Goal: Information Seeking & Learning: Find contact information

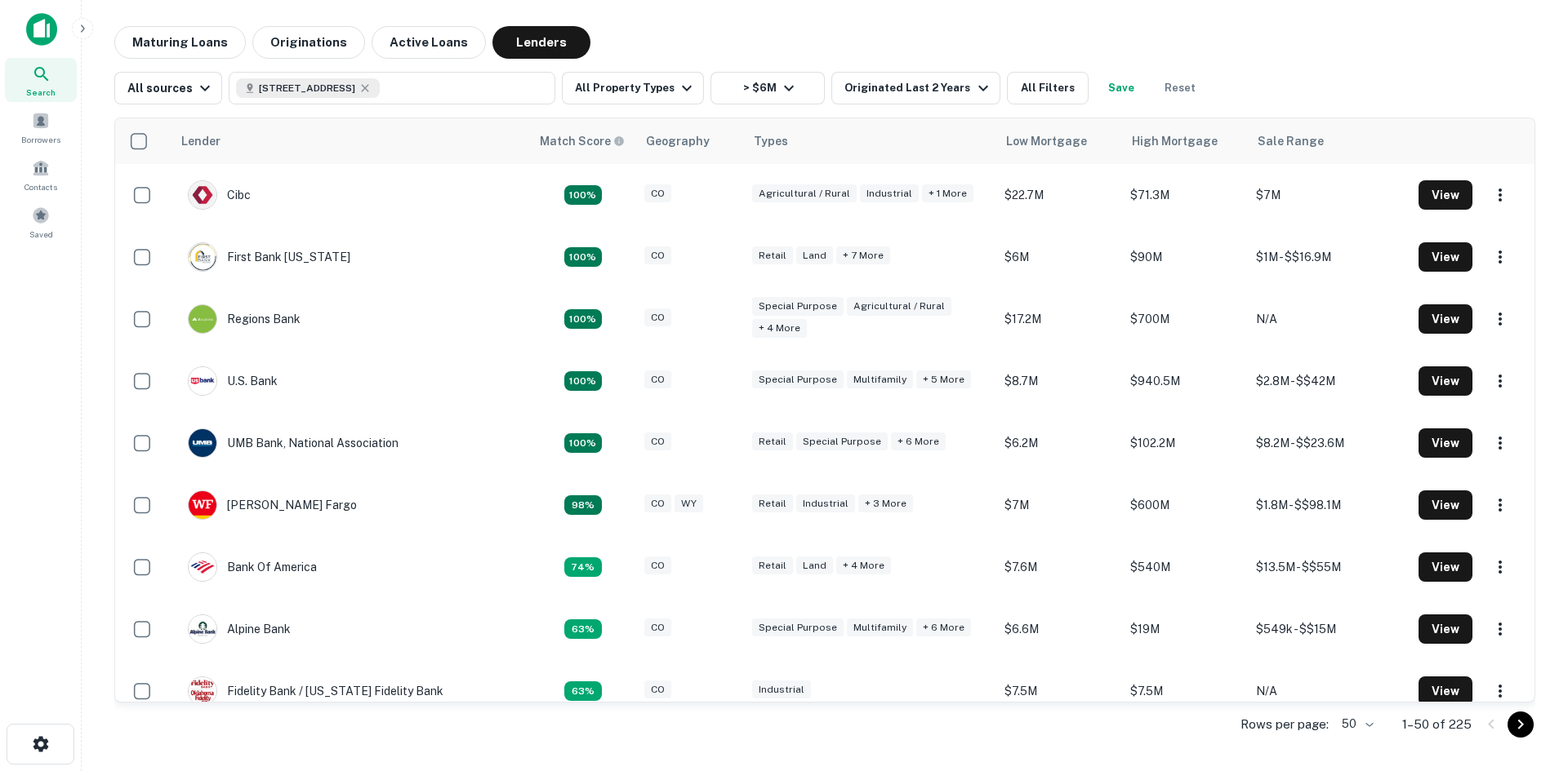
click at [44, 78] on icon at bounding box center [42, 74] width 20 height 20
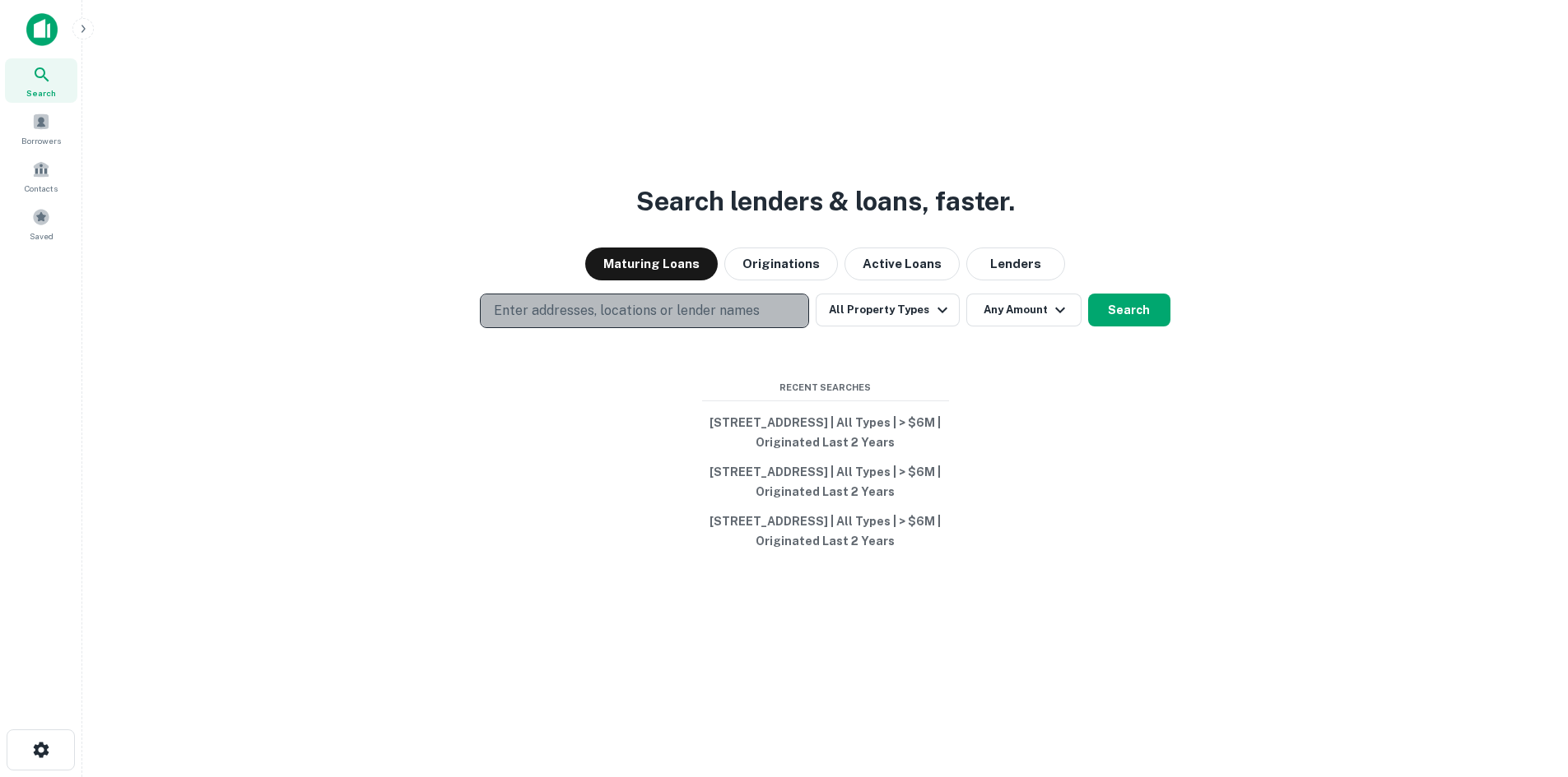
click at [586, 294] on button "Enter addresses, locations or lender names" at bounding box center [644, 311] width 329 height 34
click at [586, 301] on p "Enter addresses, locations or lender names" at bounding box center [627, 311] width 266 height 20
click at [549, 301] on p "Enter addresses, locations or lender names" at bounding box center [627, 311] width 266 height 20
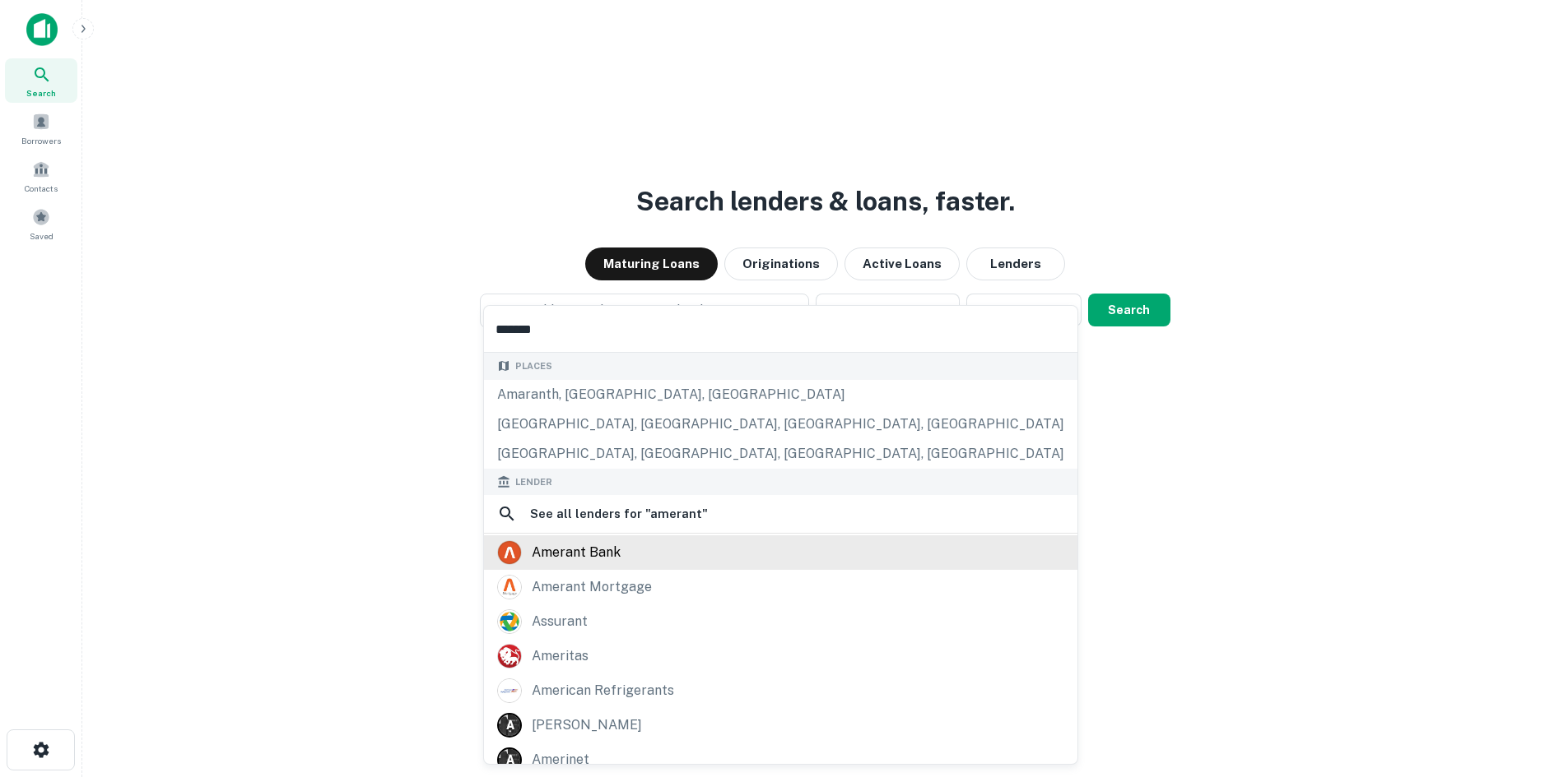
type input "*******"
click at [682, 548] on div "amerant bank" at bounding box center [780, 553] width 567 height 25
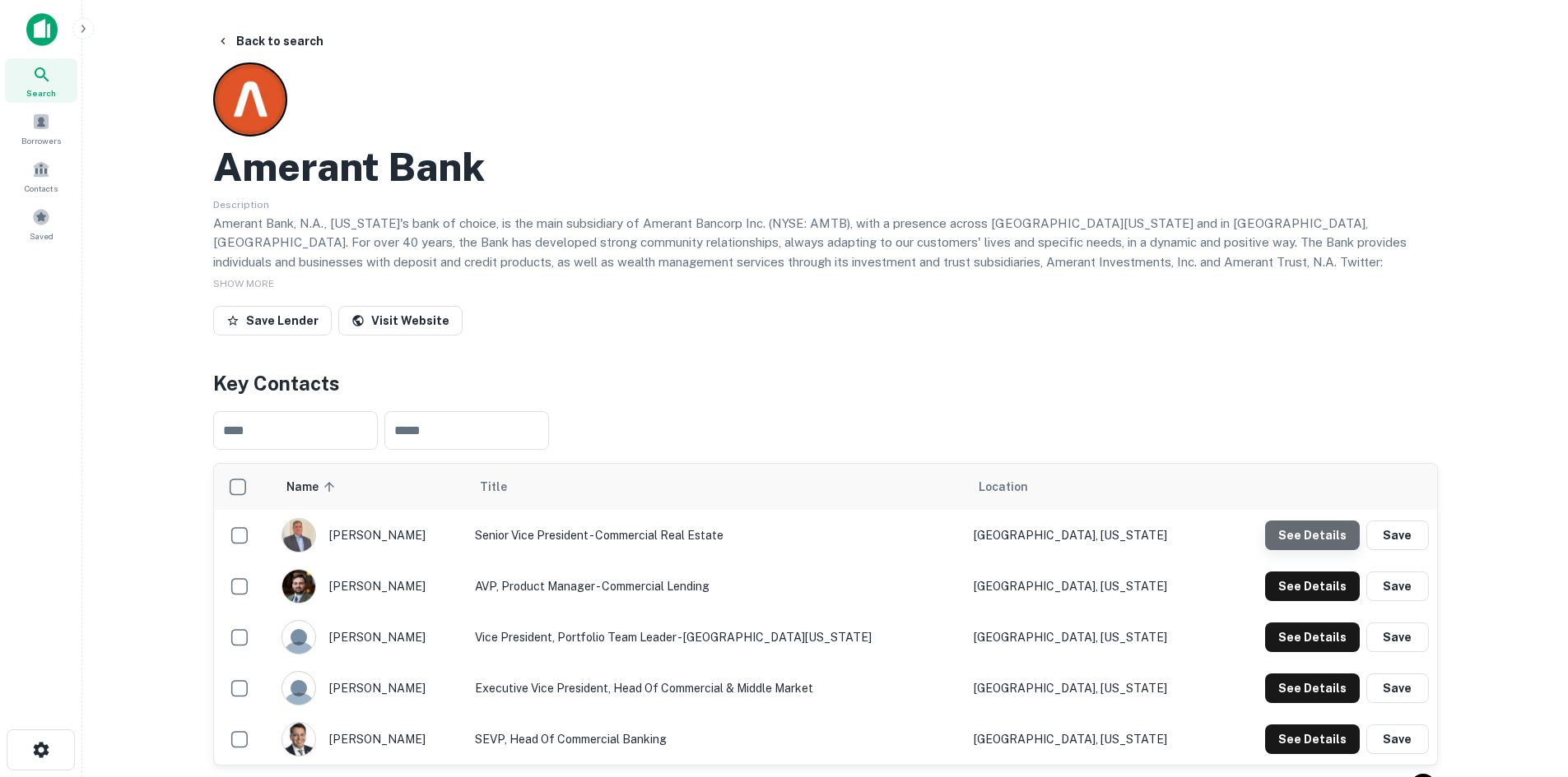
click at [1320, 535] on button "See Details" at bounding box center [1311, 535] width 94 height 30
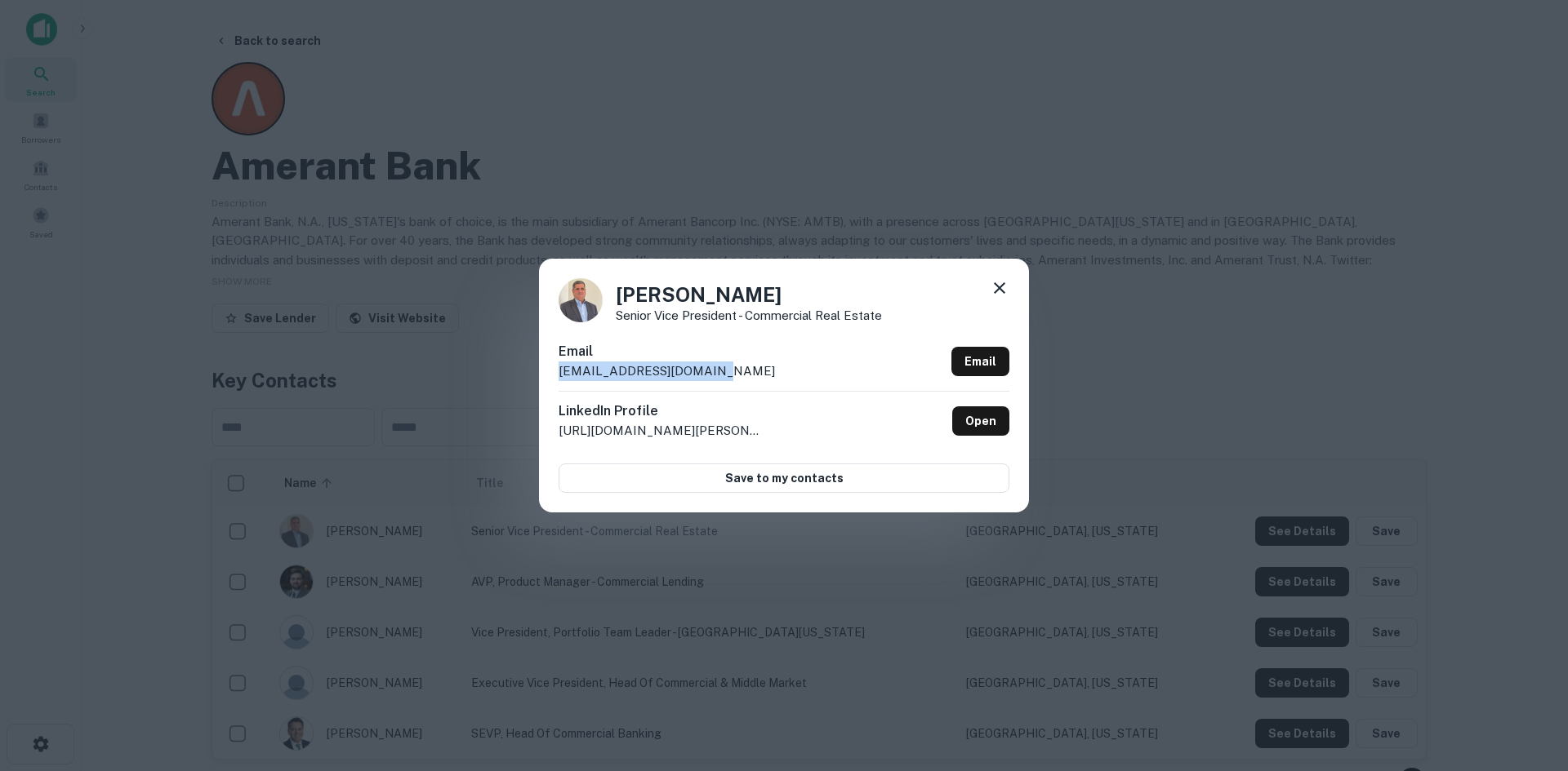
drag, startPoint x: 750, startPoint y: 368, endPoint x: 550, endPoint y: 370, distance: 200.0
click at [550, 370] on div "Jose Duarte Senior Vice President - Commercial Real estate Email jduarte@ameran…" at bounding box center [784, 385] width 490 height 253
copy p "jduarte@amerantbank.com"
click at [1000, 293] on icon at bounding box center [999, 288] width 20 height 20
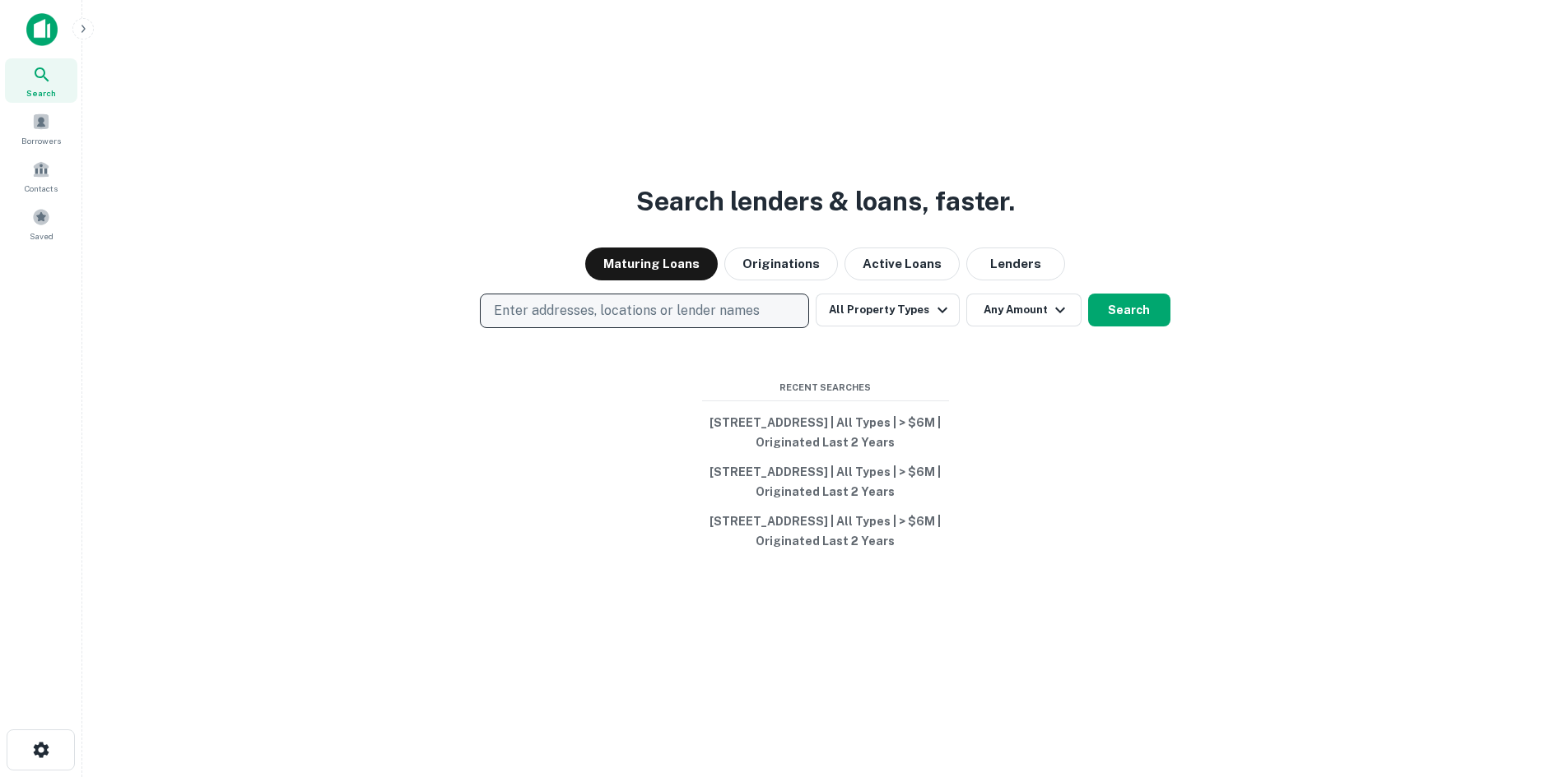
click at [513, 301] on p "Enter addresses, locations or lender names" at bounding box center [627, 311] width 266 height 20
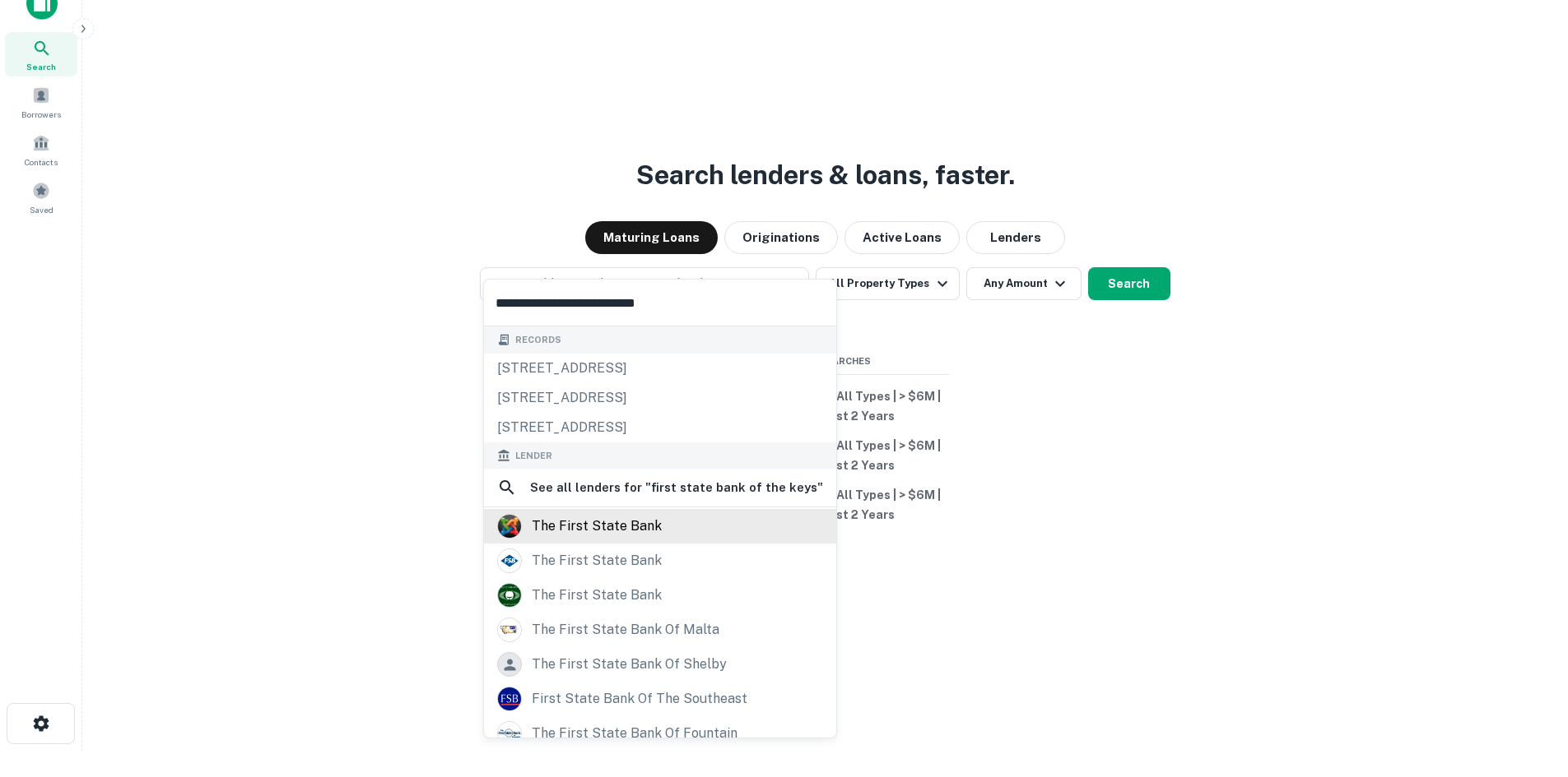
type input "**********"
click at [615, 519] on div "the first state bank" at bounding box center [596, 526] width 130 height 25
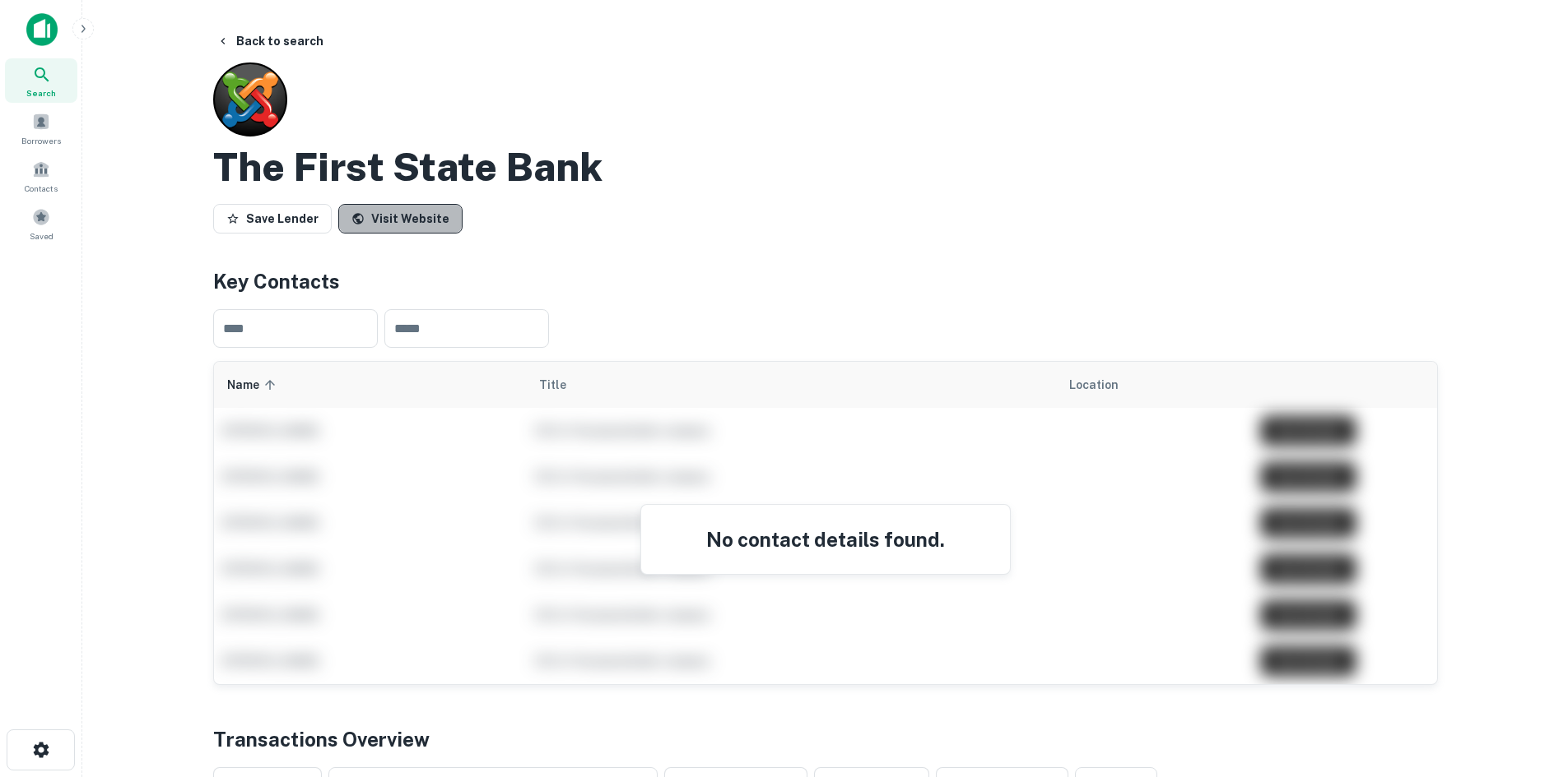
click at [414, 219] on link "Visit Website" at bounding box center [401, 218] width 124 height 30
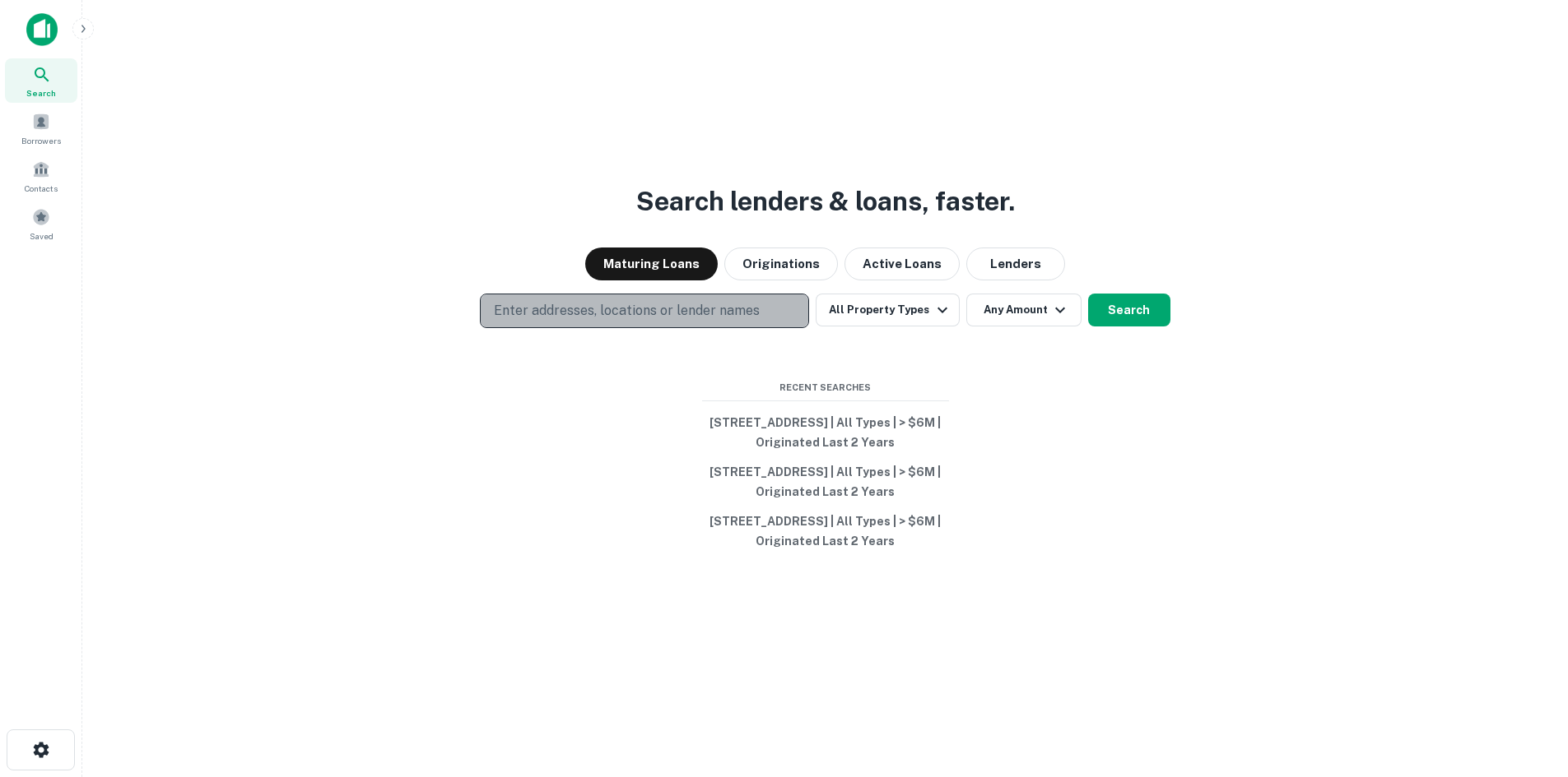
click at [545, 301] on p "Enter addresses, locations or lender names" at bounding box center [627, 311] width 266 height 20
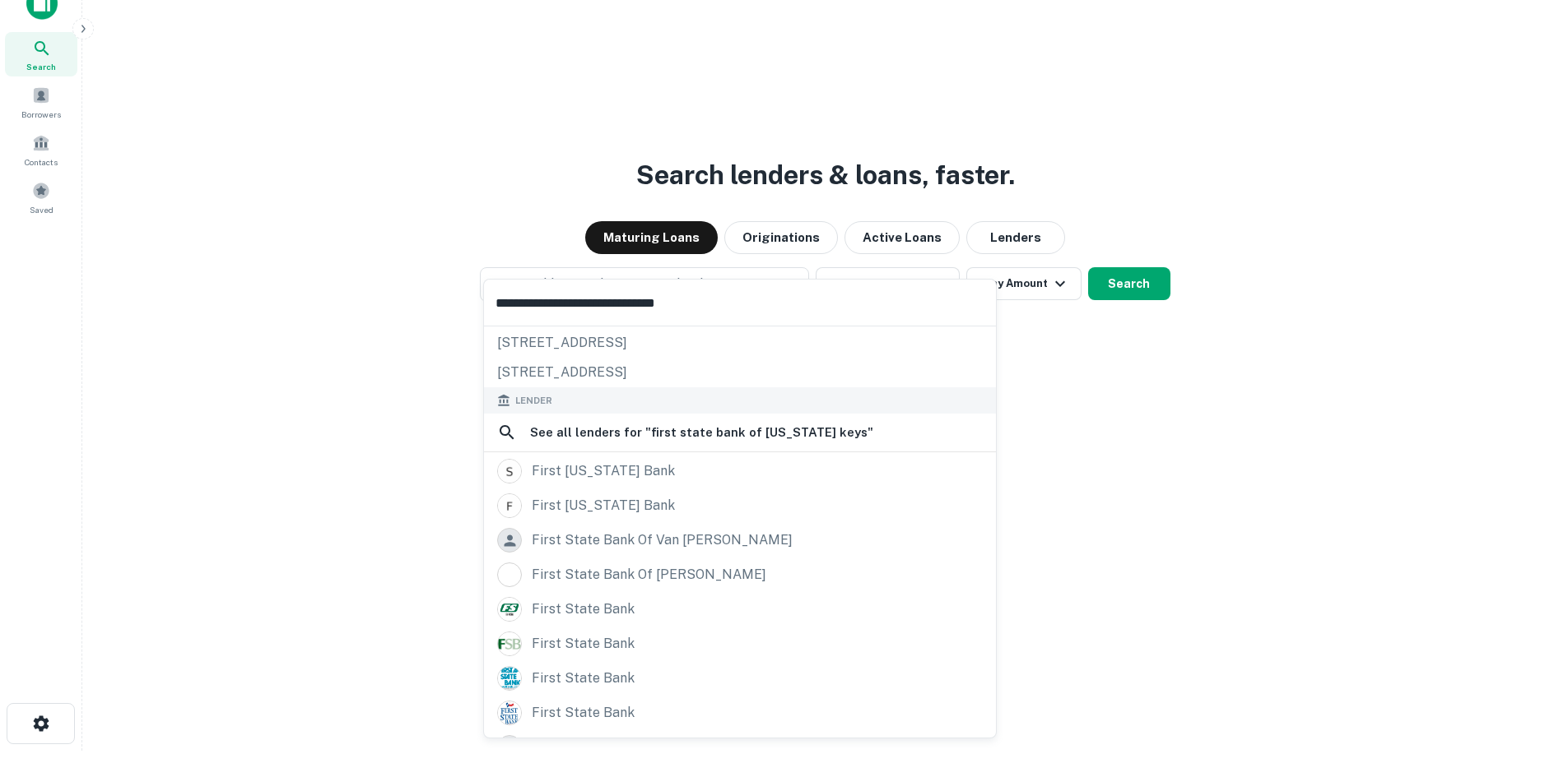
scroll to position [117, 0]
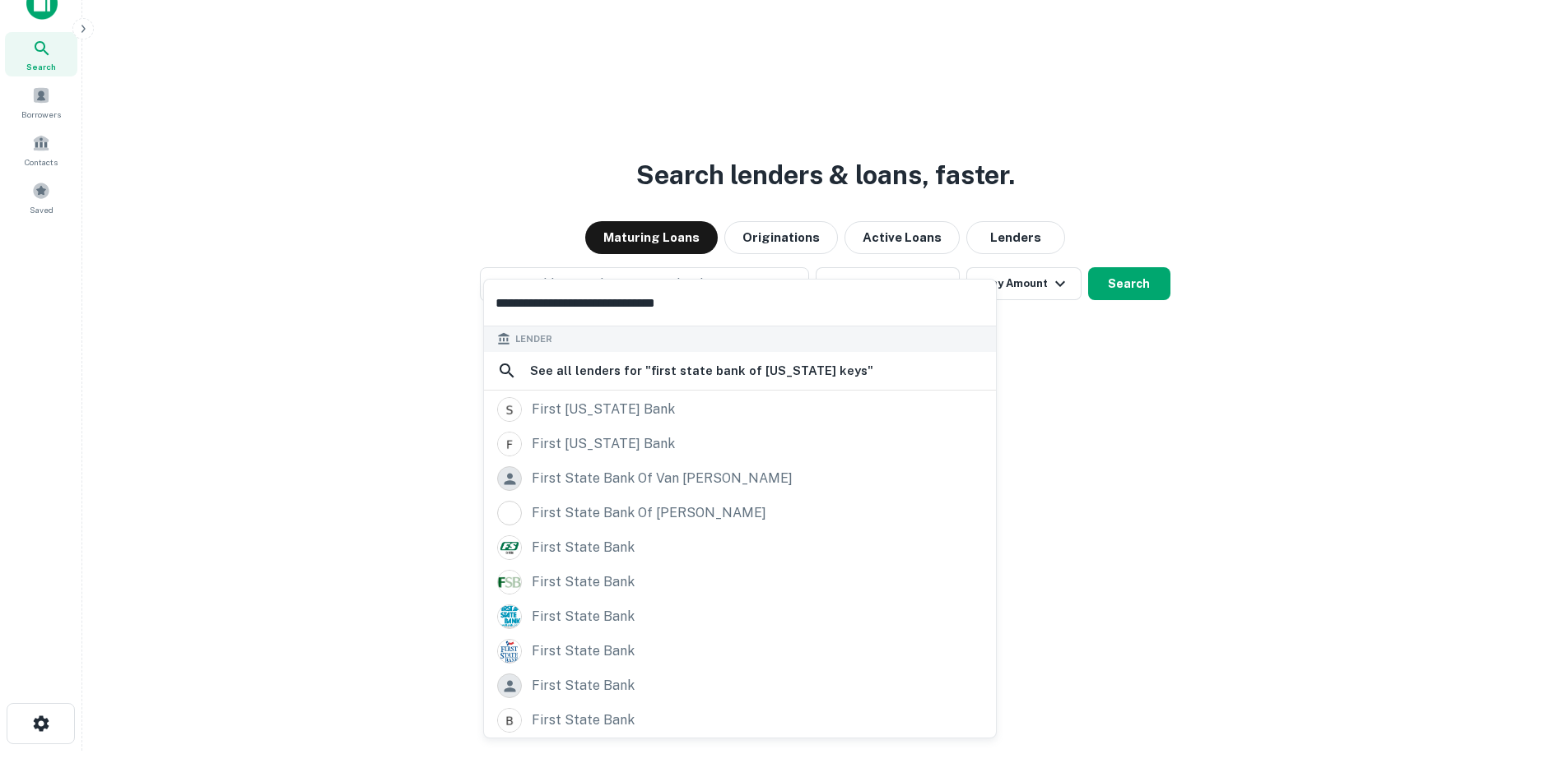
type input "**********"
click at [571, 624] on div "first state bank" at bounding box center [583, 617] width 103 height 25
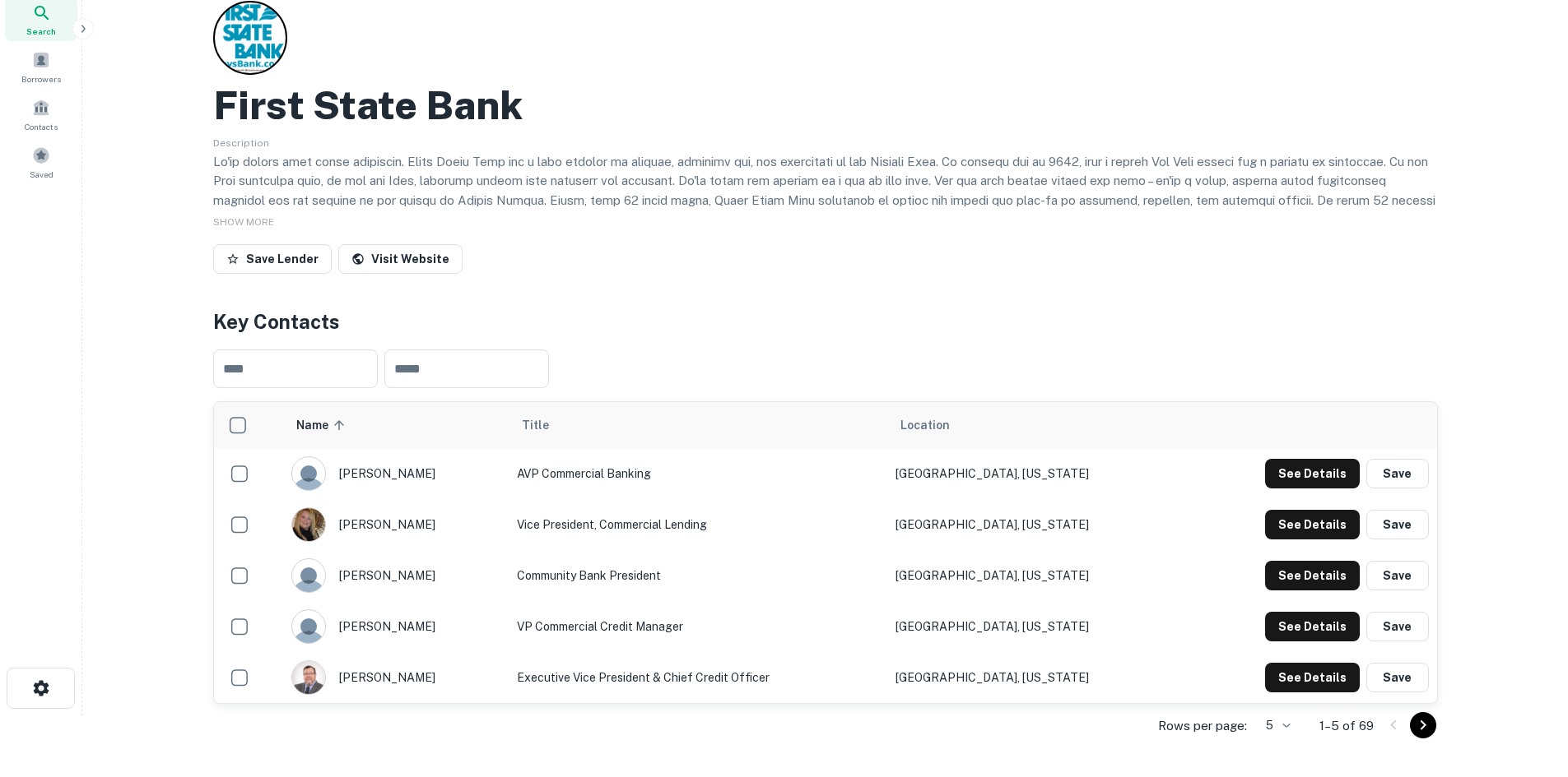
scroll to position [247, 0]
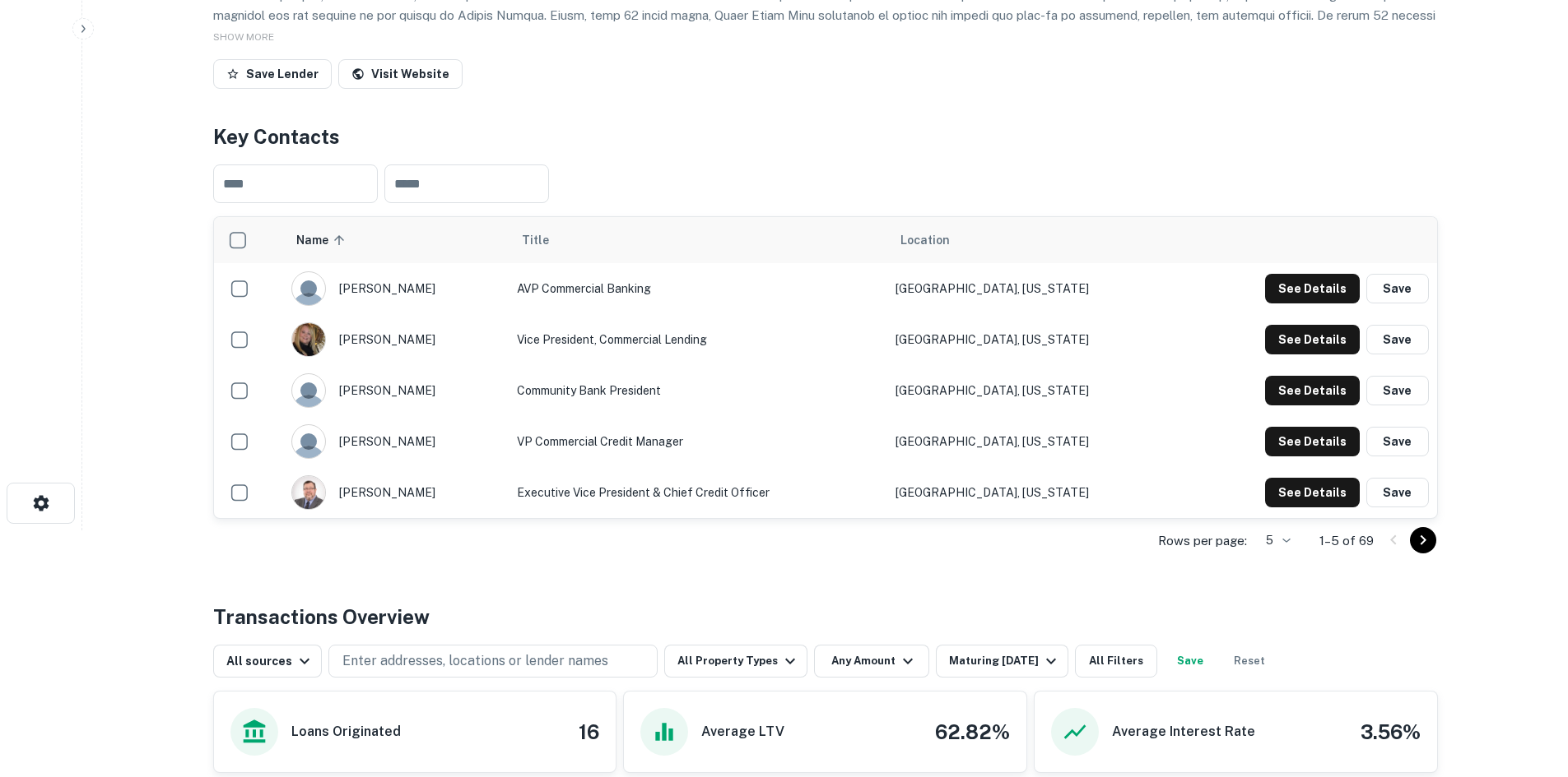
click at [1423, 539] on icon "Go to next page" at bounding box center [1422, 541] width 6 height 10
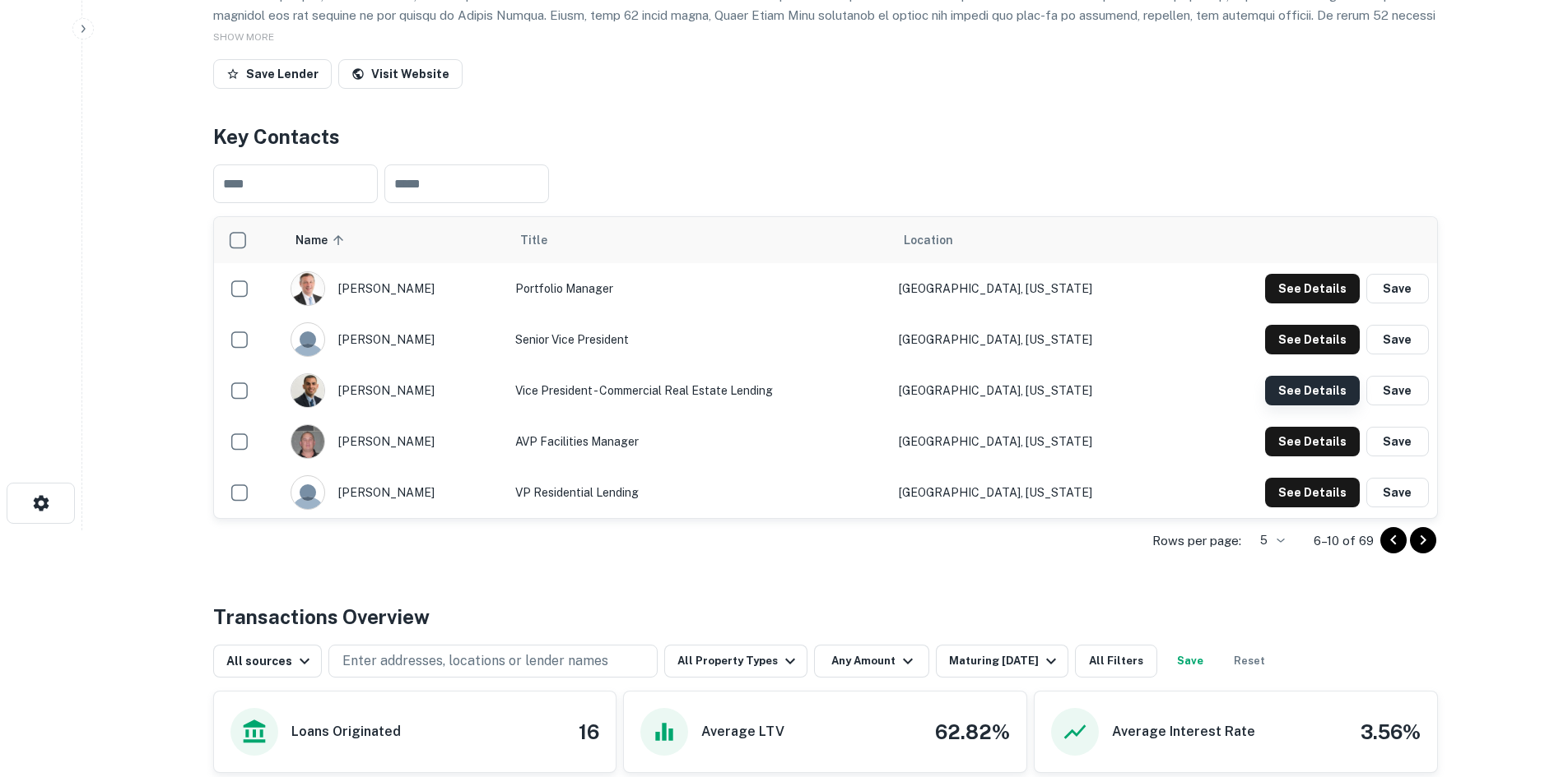
click at [1311, 396] on button "See Details" at bounding box center [1311, 390] width 94 height 30
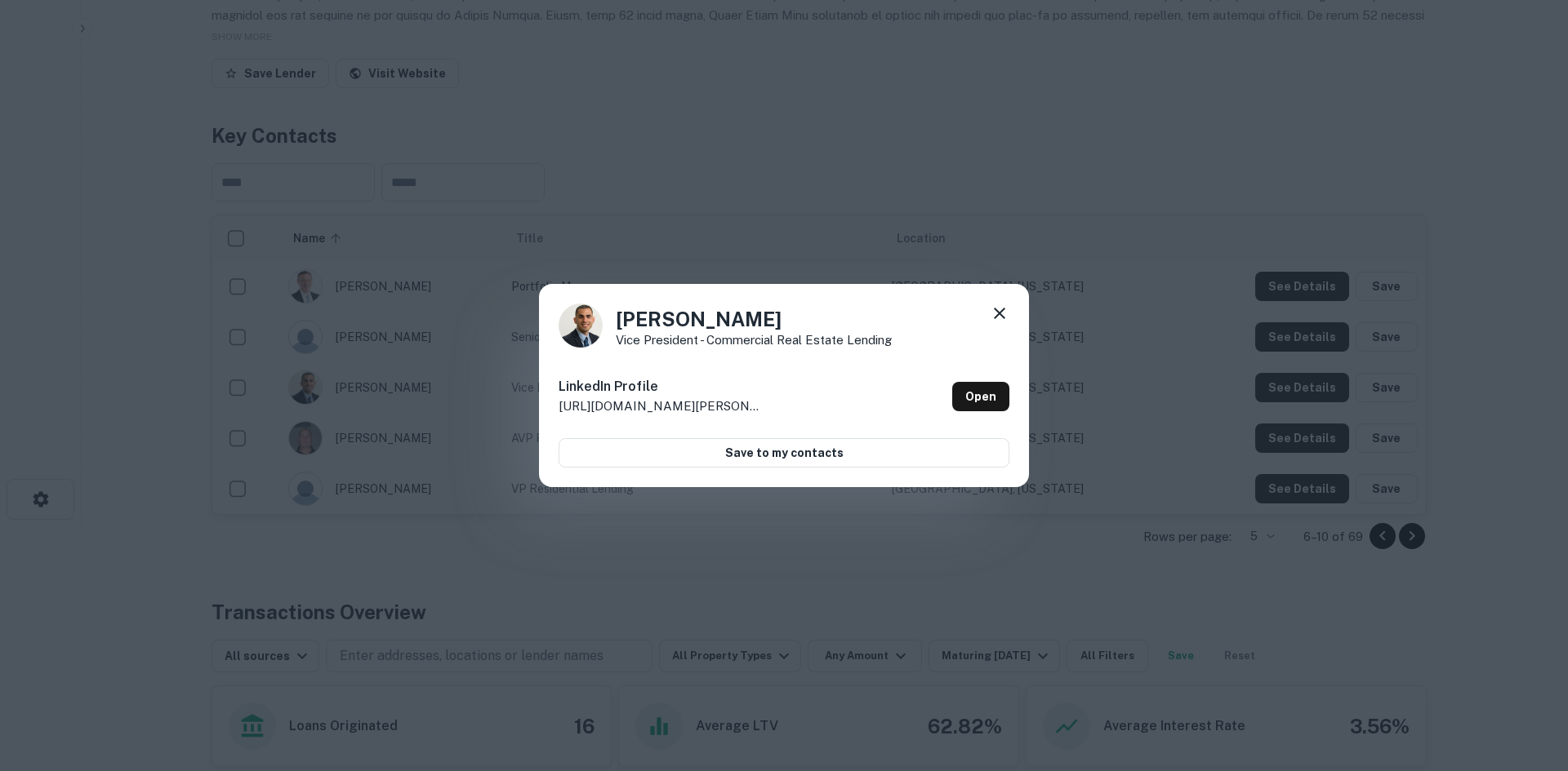
click at [1005, 311] on icon at bounding box center [999, 313] width 20 height 20
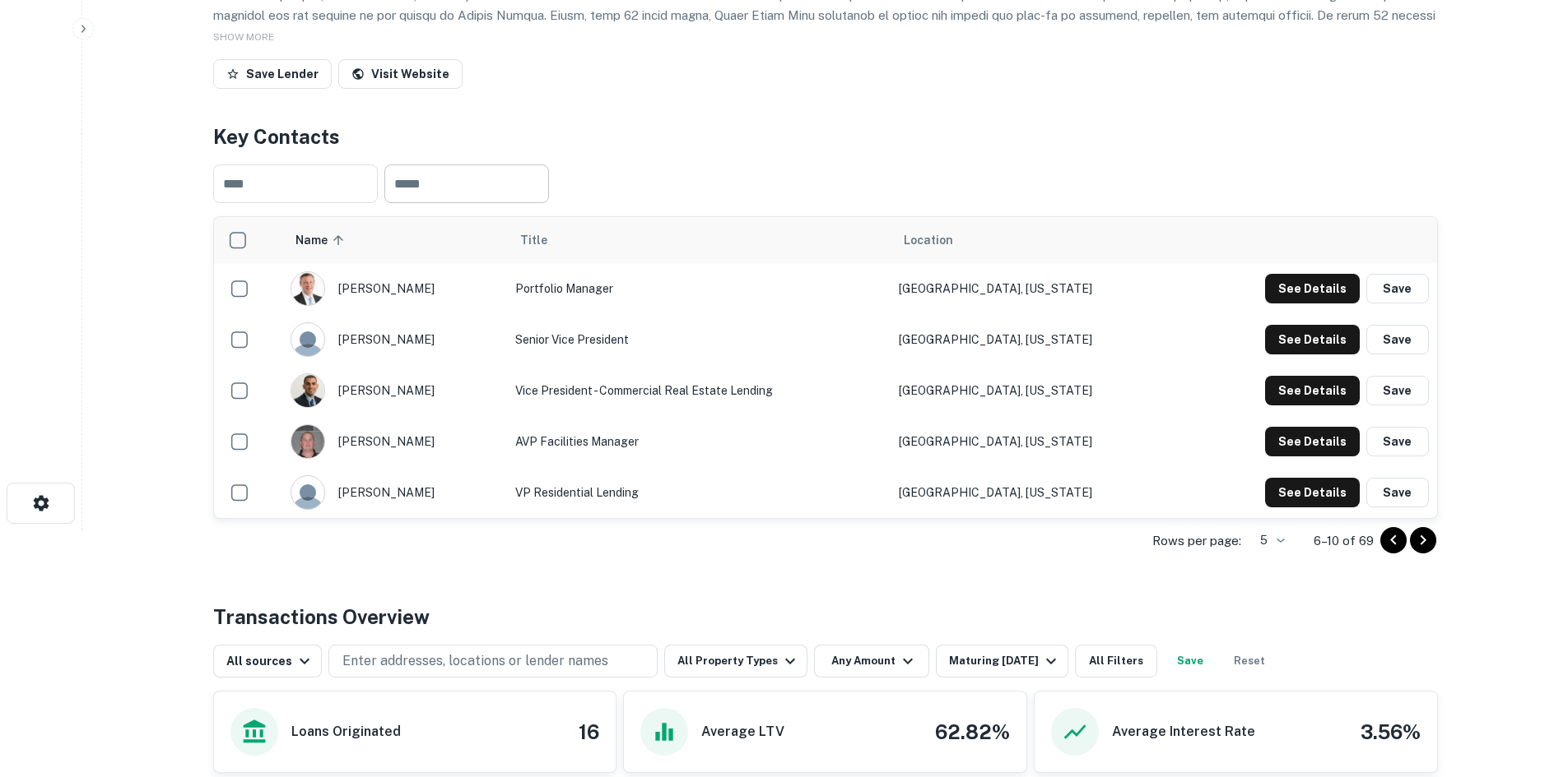
click at [457, 181] on input "text" at bounding box center [466, 184] width 165 height 39
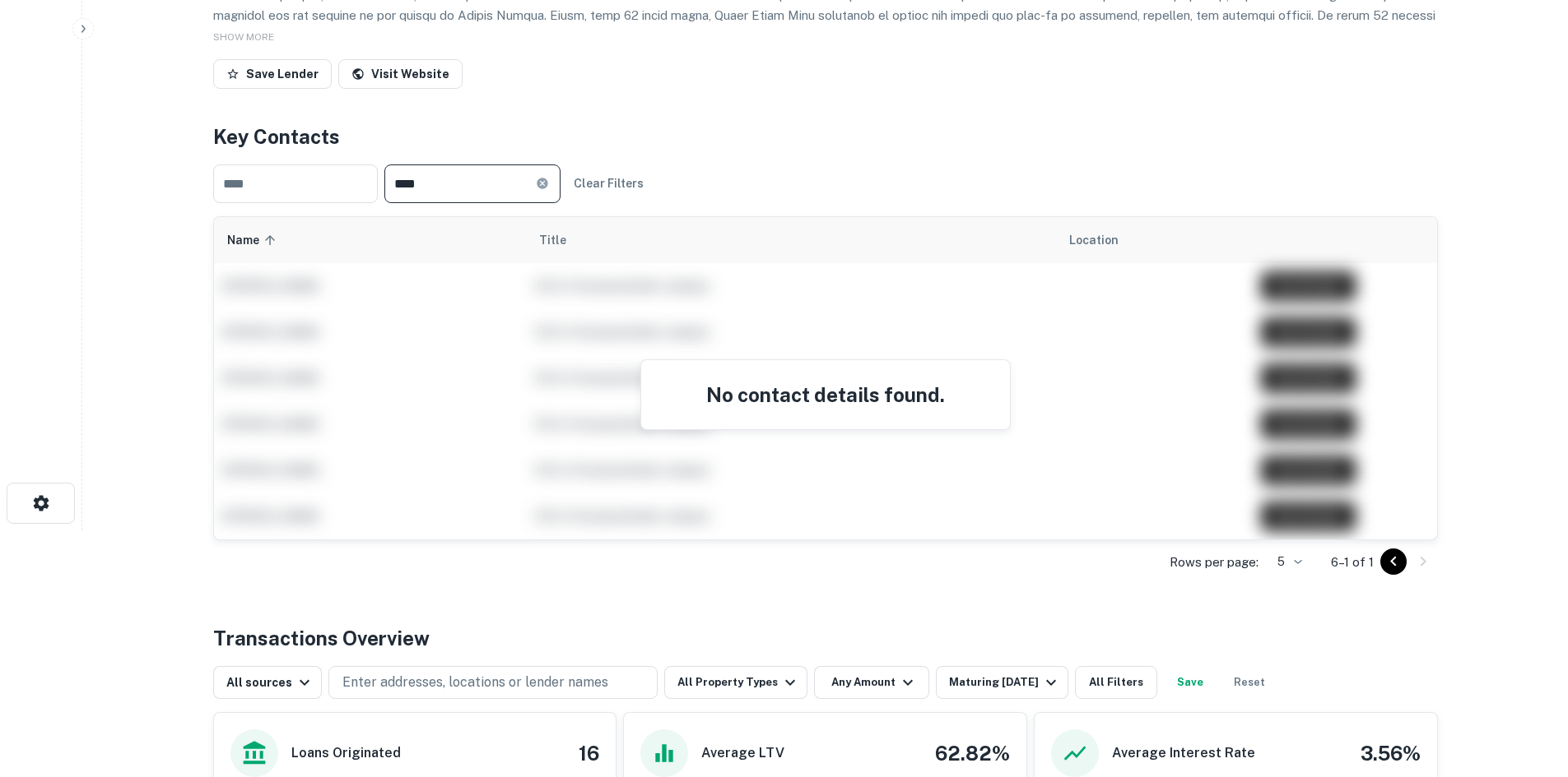
type input "****"
click at [561, 194] on div "**** ​" at bounding box center [472, 184] width 176 height 39
click at [547, 181] on icon at bounding box center [542, 182] width 10 height 10
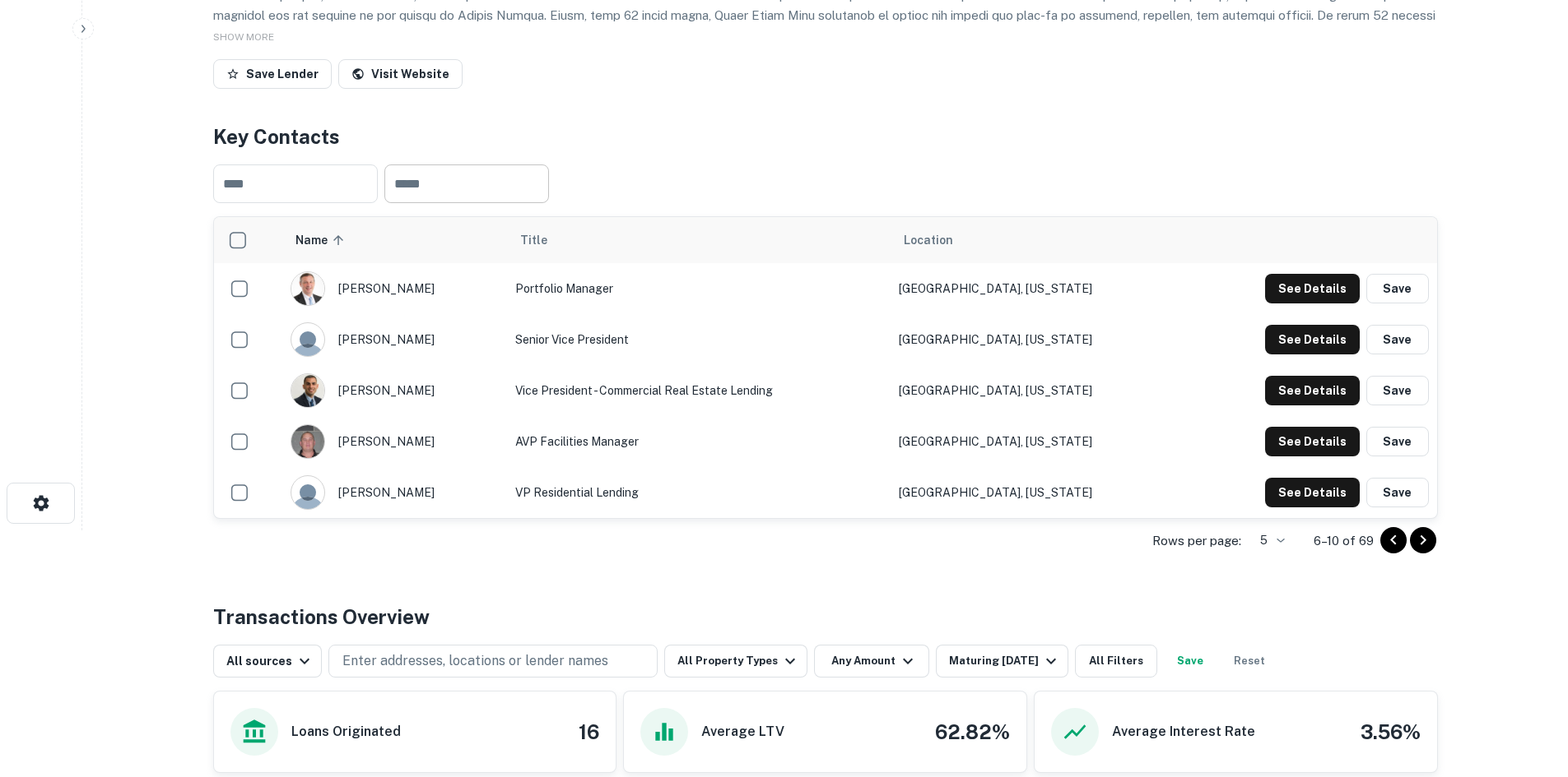
click at [1430, 542] on icon "Go to next page" at bounding box center [1423, 541] width 20 height 20
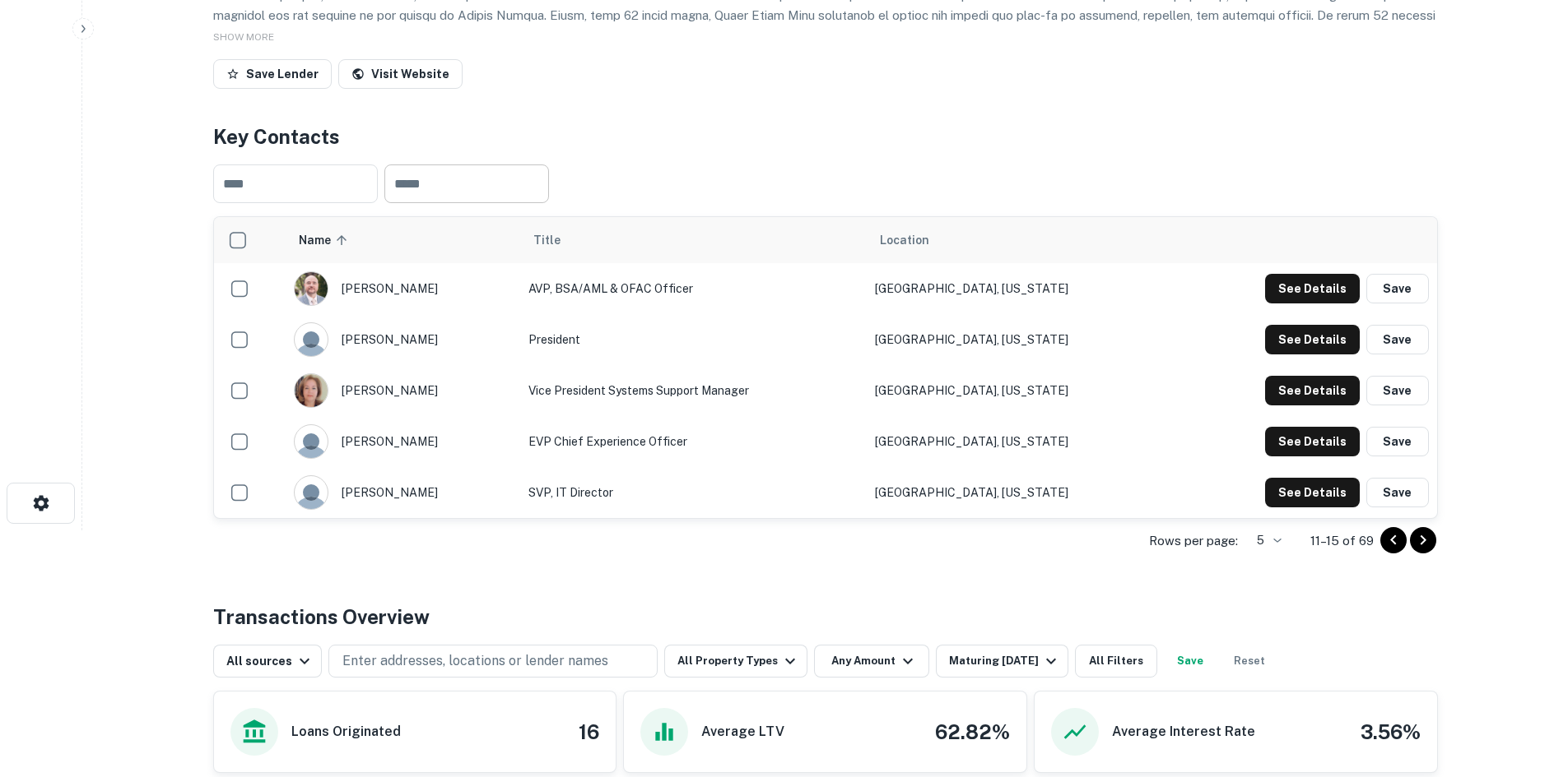
click at [1431, 542] on icon "Go to next page" at bounding box center [1423, 541] width 20 height 20
click at [1429, 542] on icon "Go to next page" at bounding box center [1423, 541] width 20 height 20
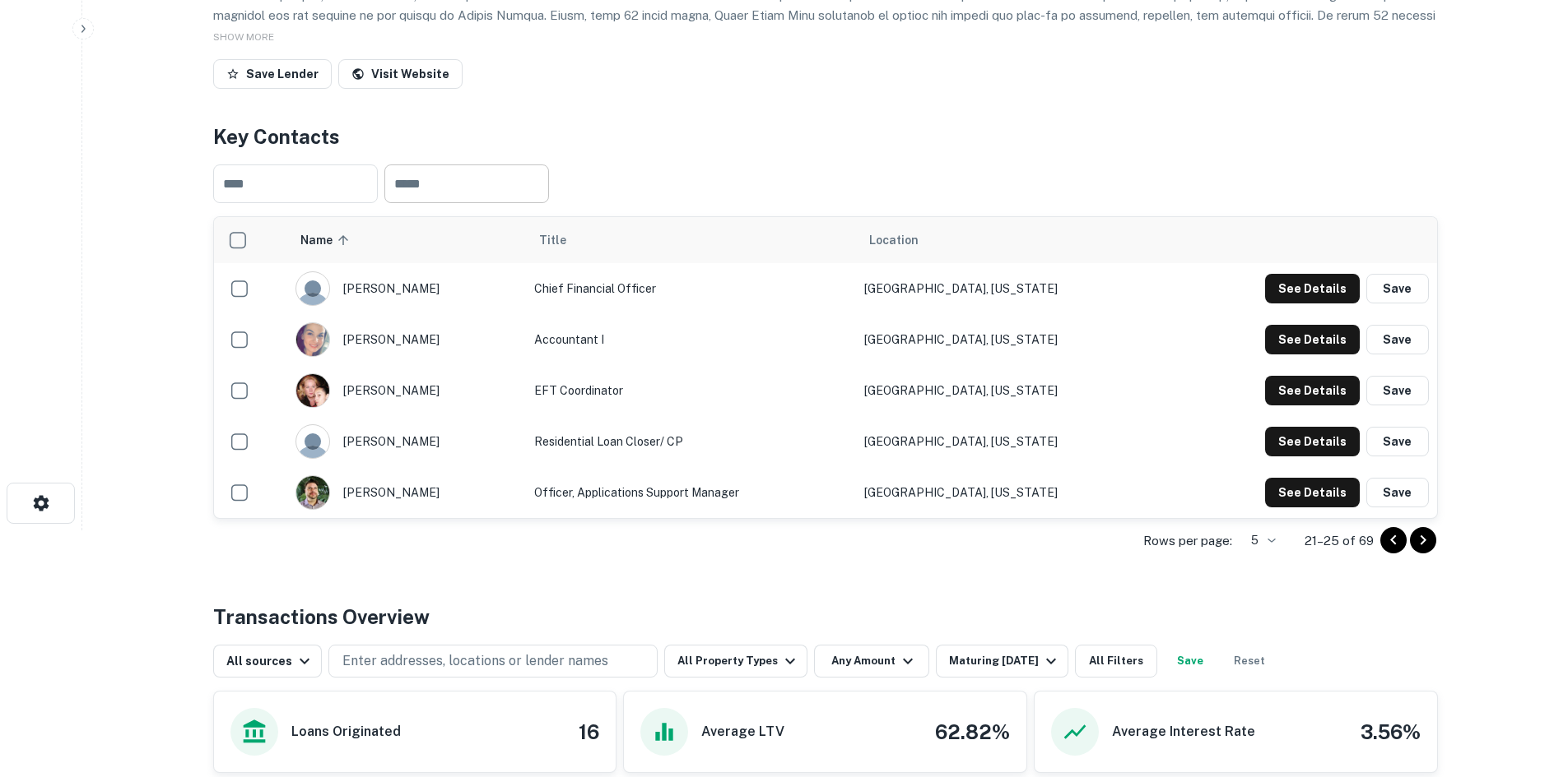
click at [1419, 538] on icon "Go to next page" at bounding box center [1423, 541] width 20 height 20
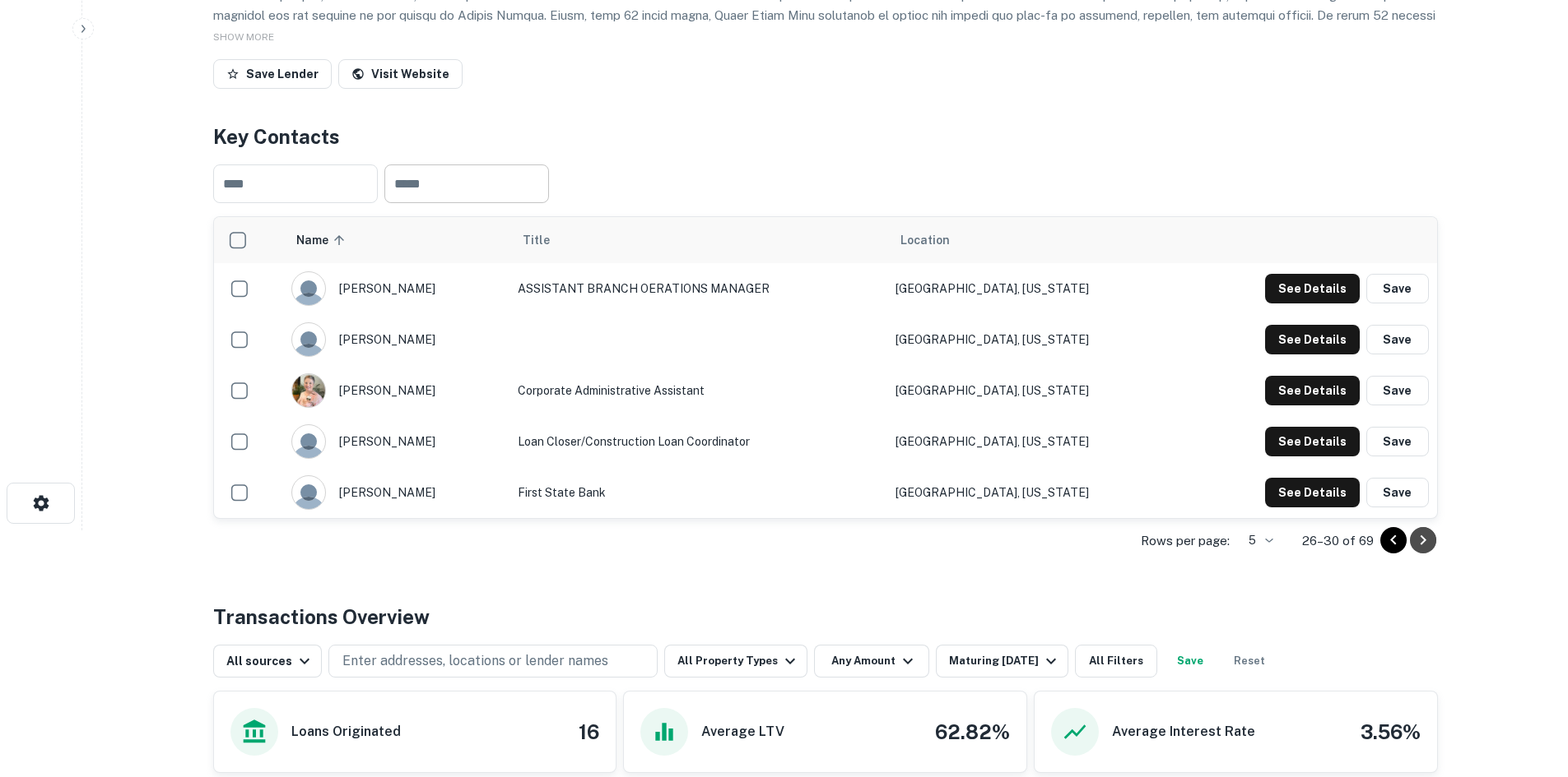
click at [1426, 538] on icon "Go to next page" at bounding box center [1423, 541] width 20 height 20
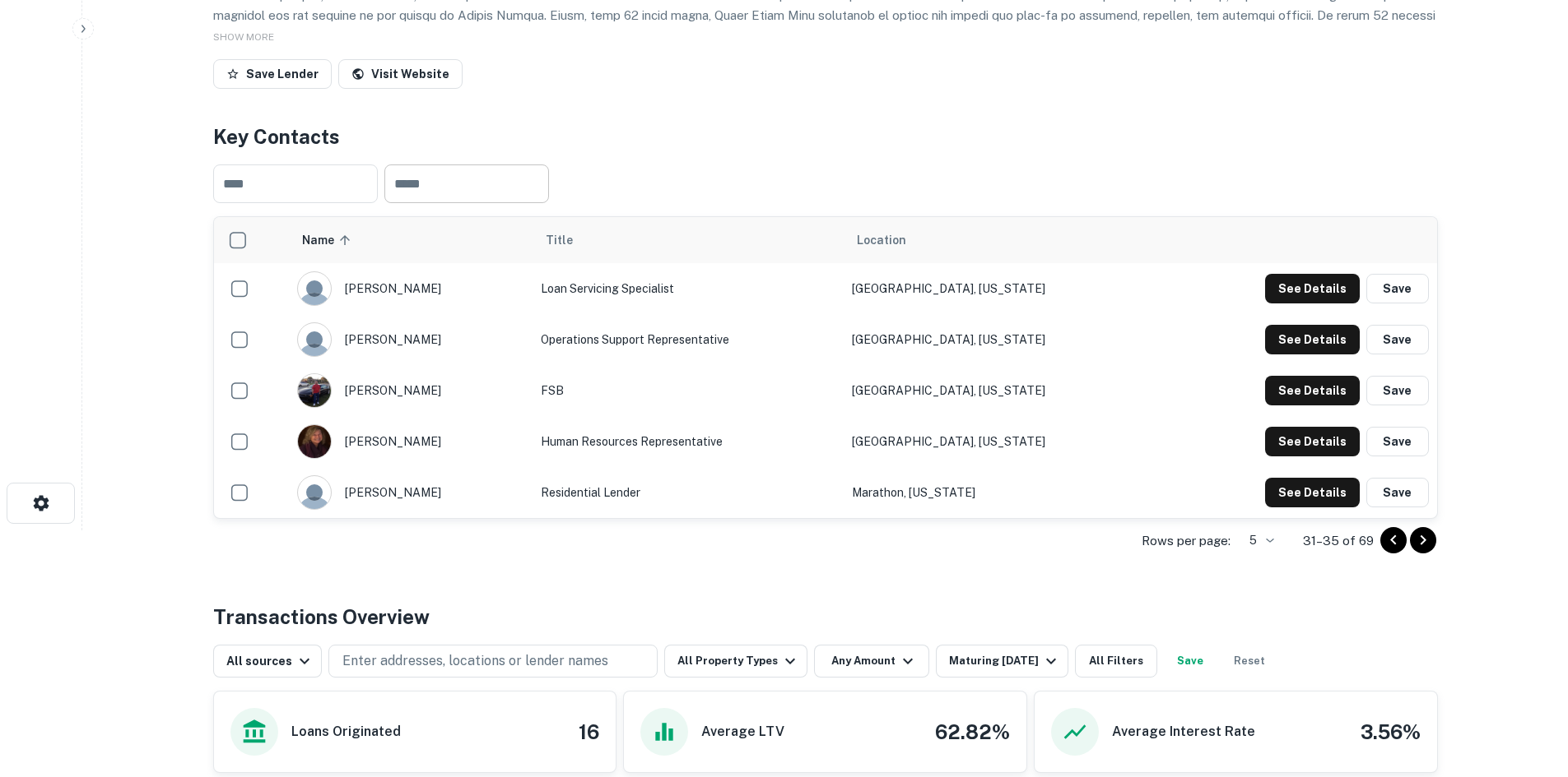
click at [1419, 537] on icon "Go to next page" at bounding box center [1423, 541] width 20 height 20
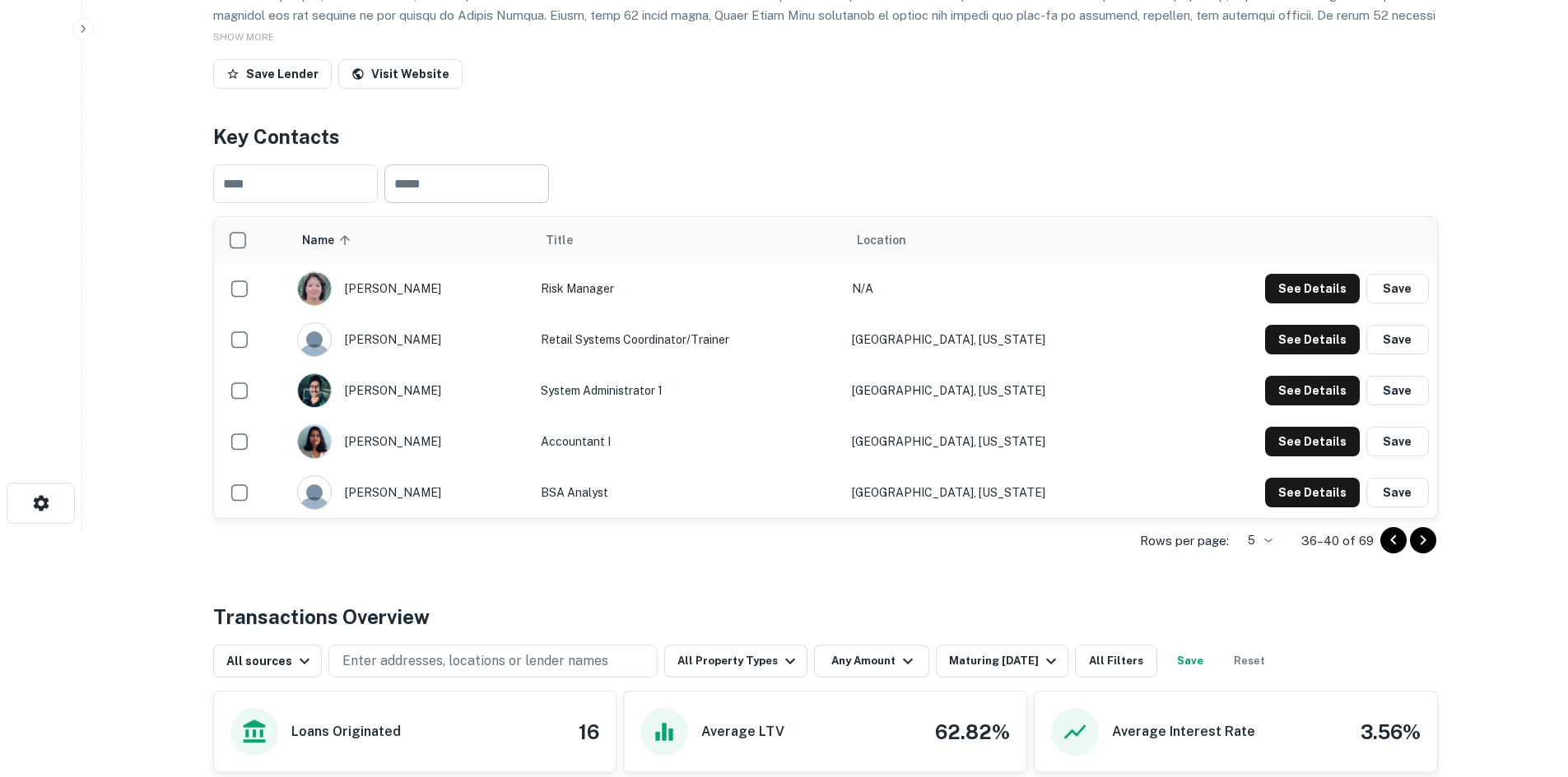
click at [1419, 537] on icon "Go to next page" at bounding box center [1423, 541] width 20 height 20
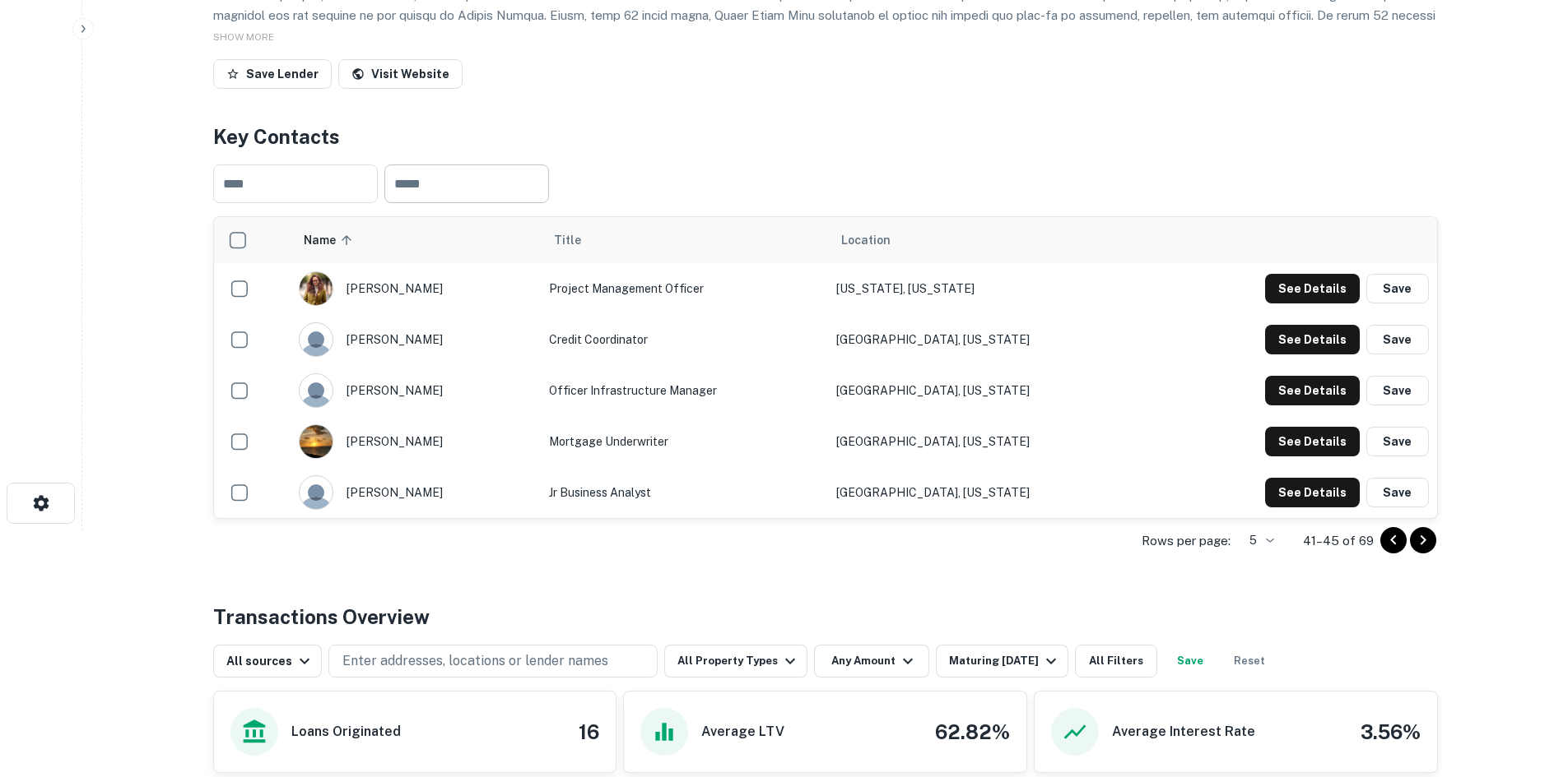
click at [1423, 541] on icon "Go to next page" at bounding box center [1423, 541] width 20 height 20
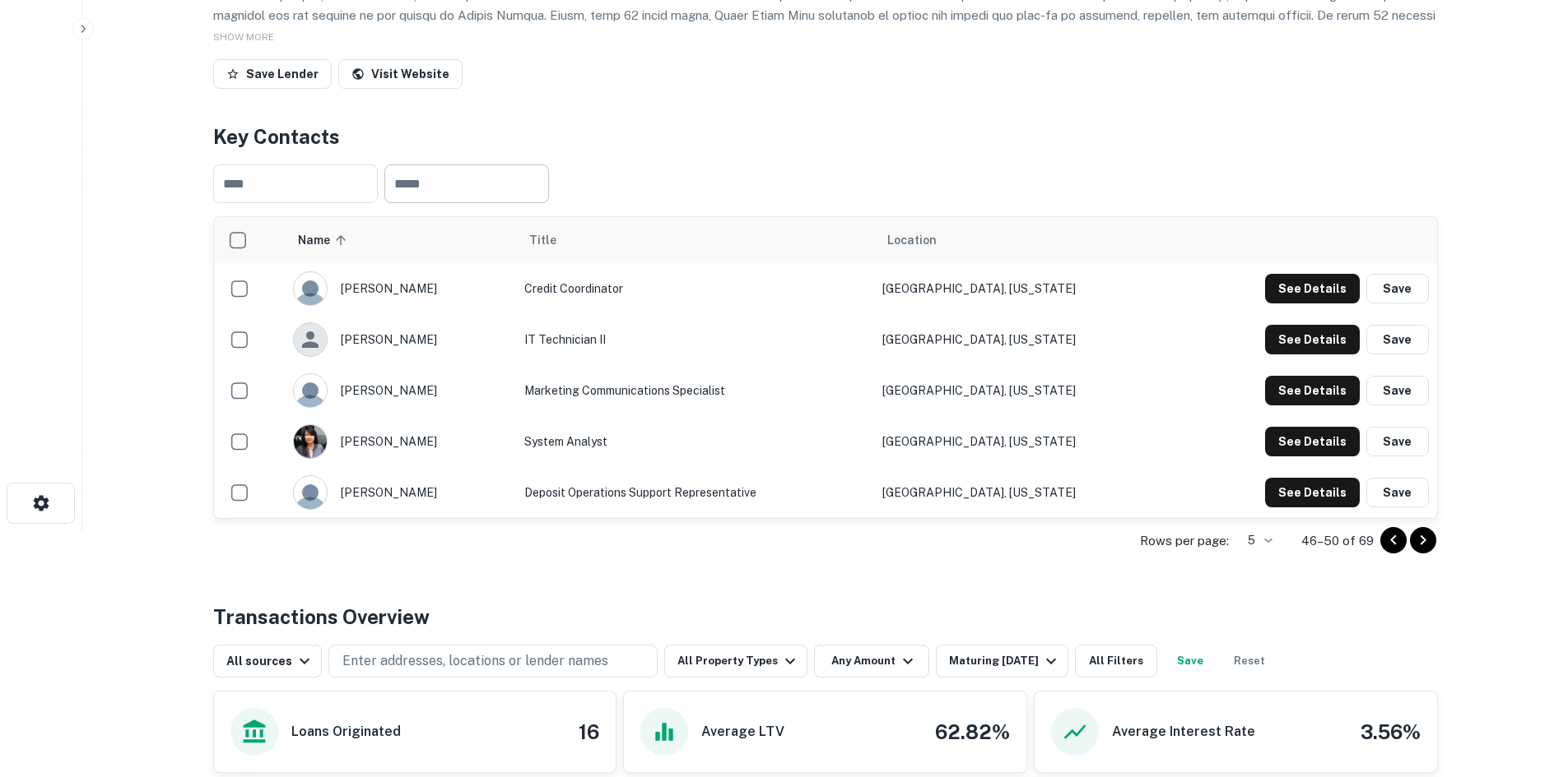
click at [1423, 541] on icon "Go to next page" at bounding box center [1423, 541] width 20 height 20
click at [1426, 536] on icon "Go to next page" at bounding box center [1423, 541] width 20 height 20
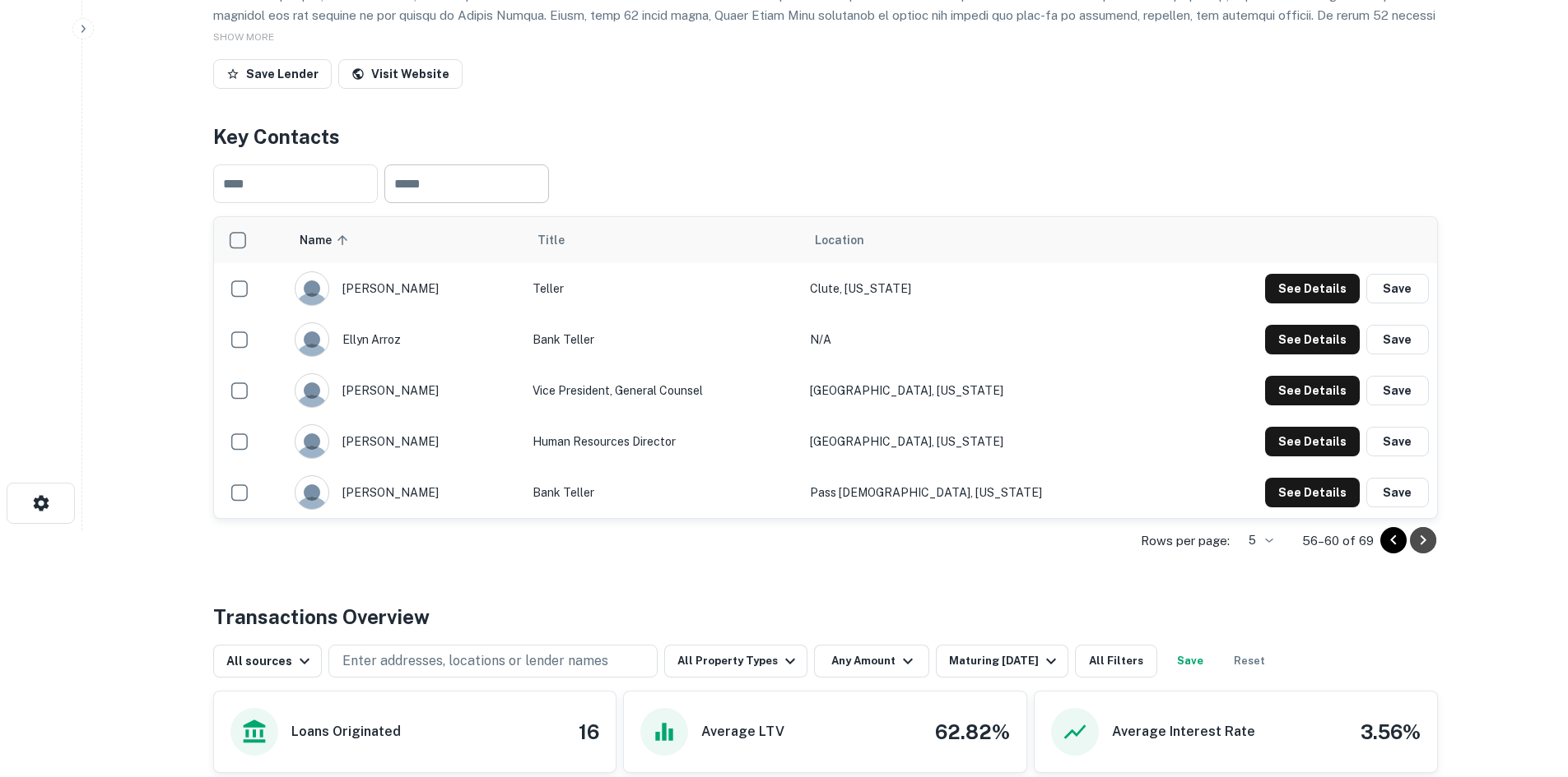
click at [1426, 536] on icon "Go to next page" at bounding box center [1423, 541] width 20 height 20
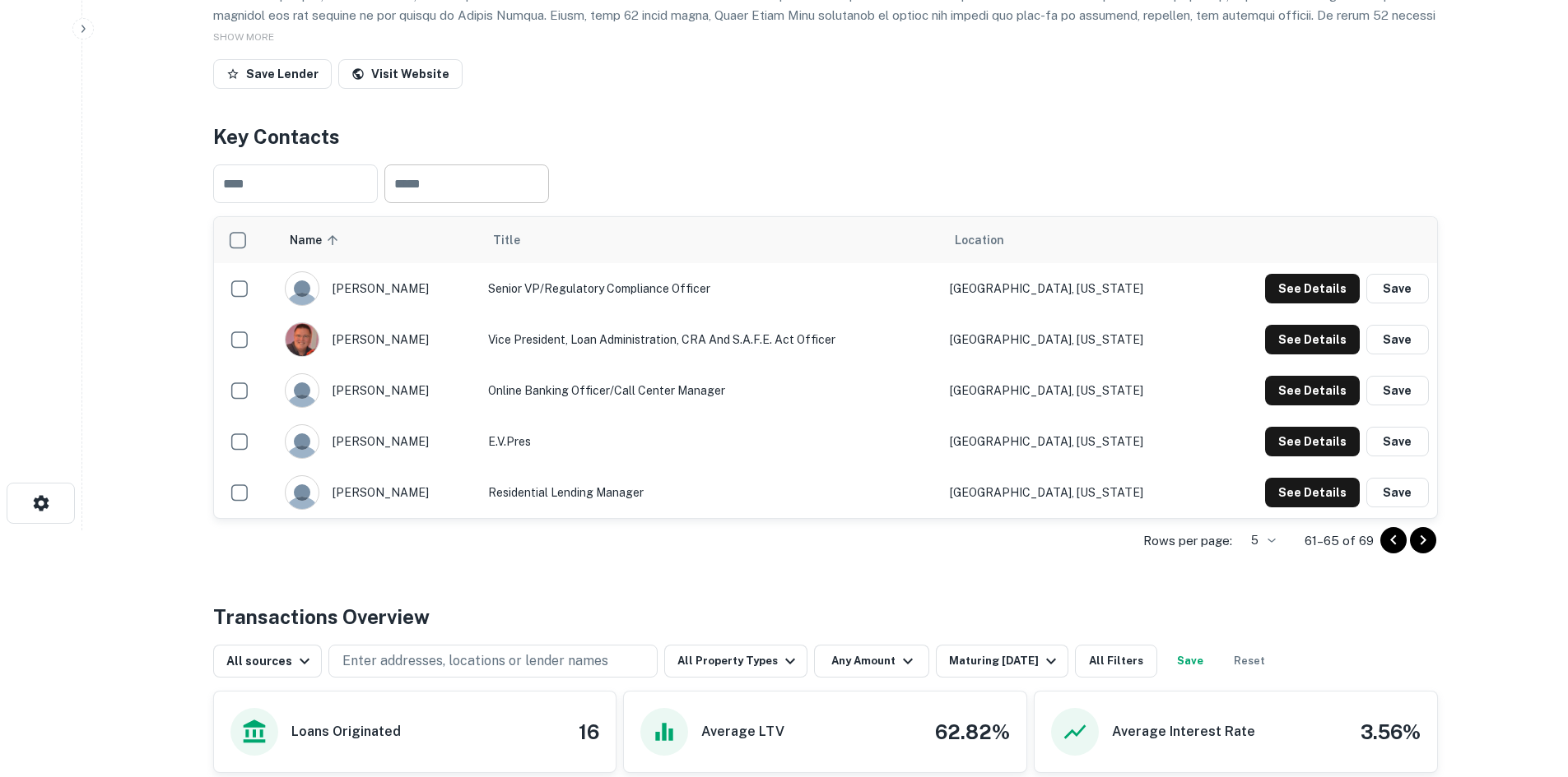
click at [1418, 532] on icon "Go to next page" at bounding box center [1423, 541] width 20 height 20
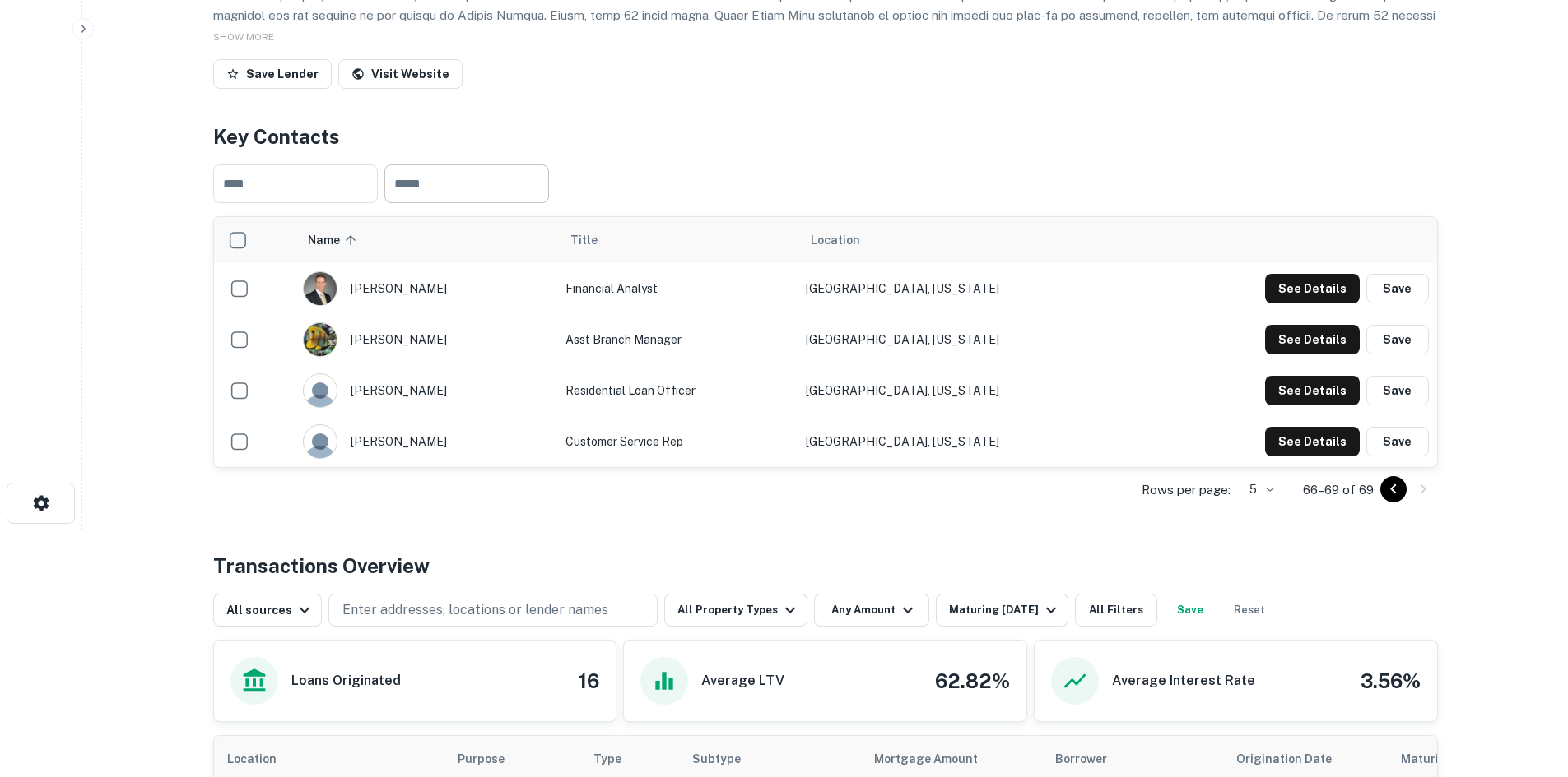
click at [1401, 498] on icon "Go to previous page" at bounding box center [1393, 489] width 20 height 20
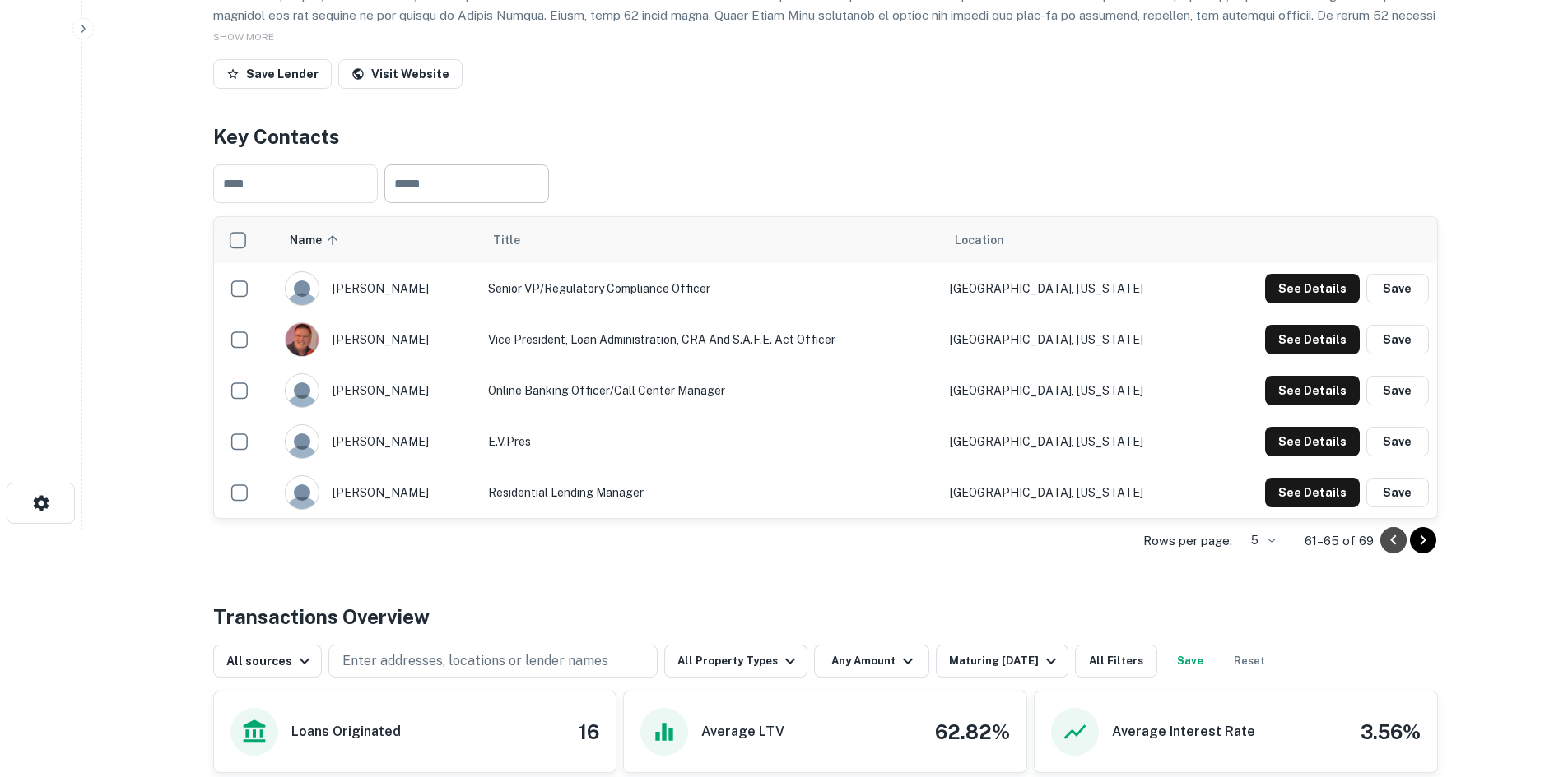
click at [1390, 528] on button "Go to previous page" at bounding box center [1393, 541] width 27 height 27
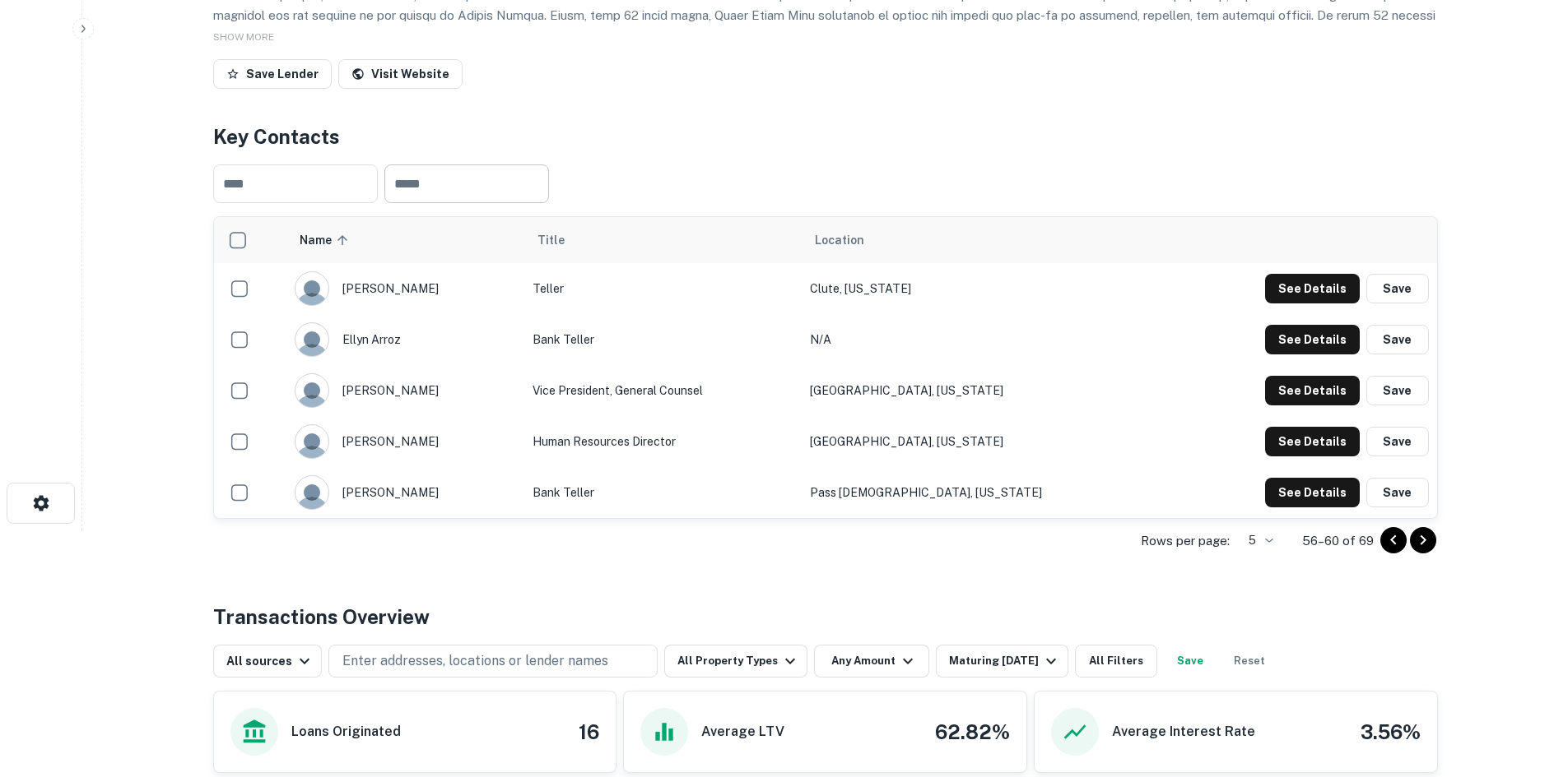
click at [1390, 533] on icon "Go to previous page" at bounding box center [1393, 541] width 20 height 20
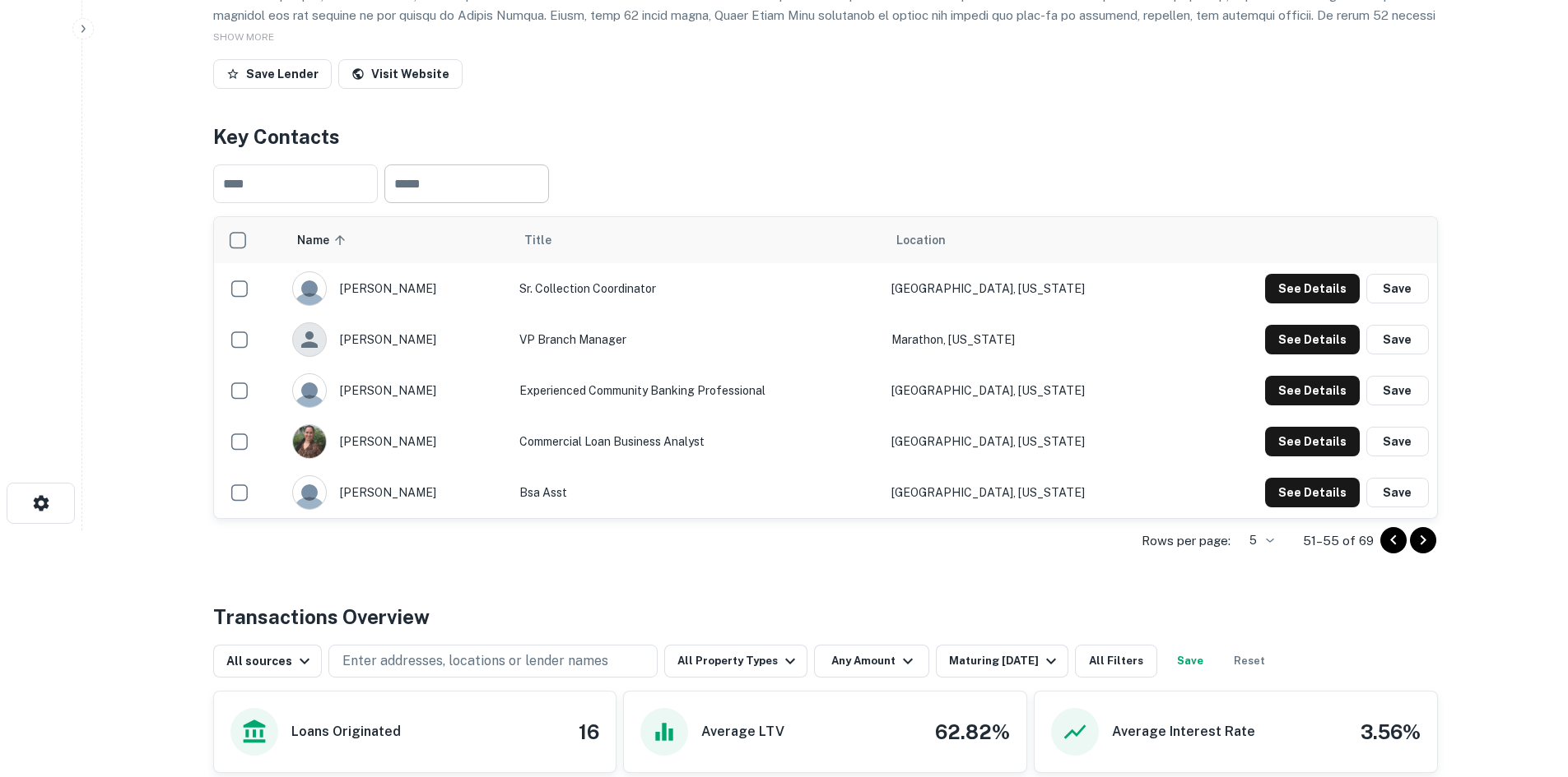
click at [1390, 533] on icon "Go to previous page" at bounding box center [1393, 541] width 20 height 20
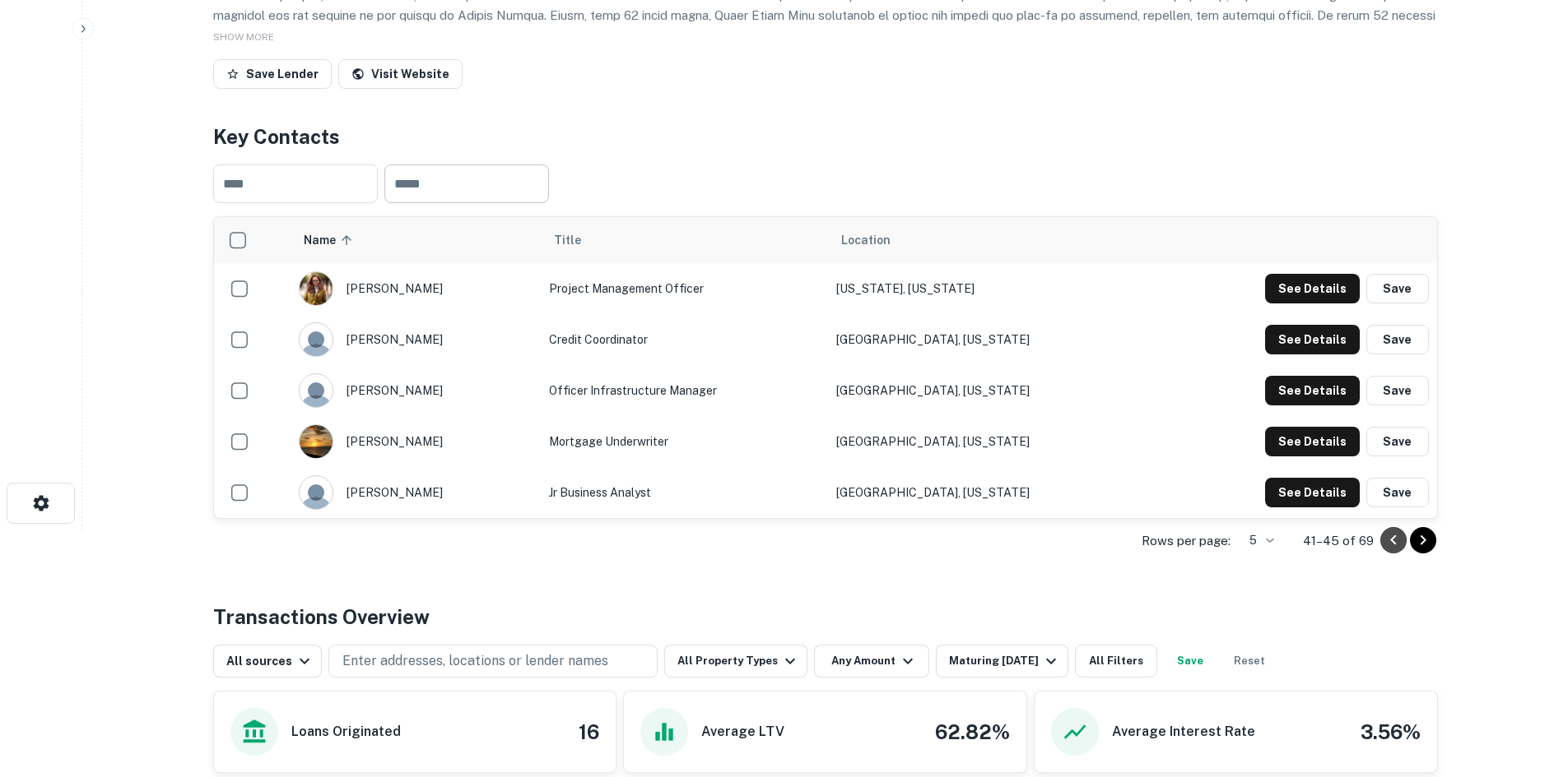
click at [1390, 533] on icon "Go to previous page" at bounding box center [1393, 541] width 20 height 20
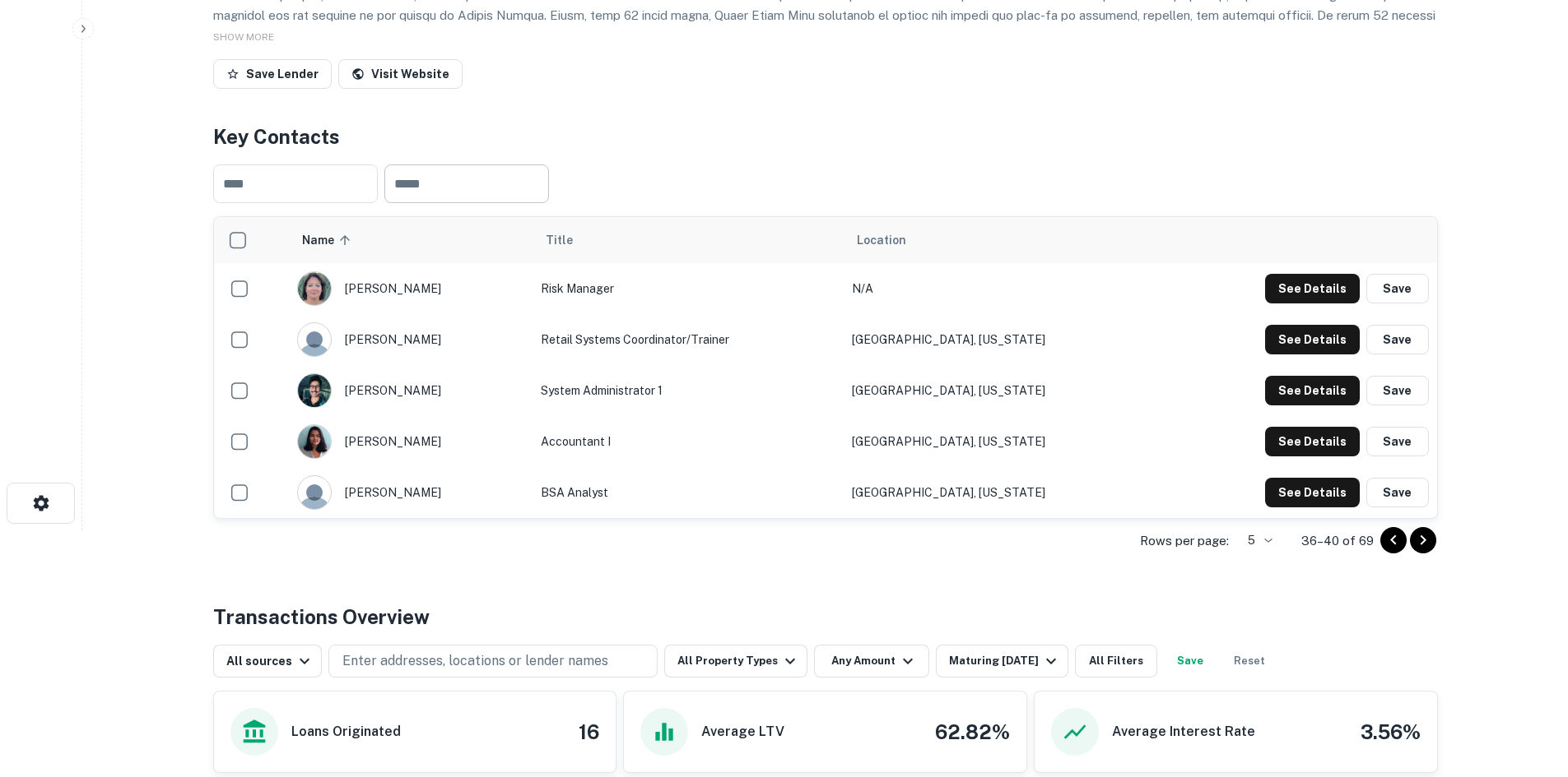
click at [1390, 534] on icon "Go to previous page" at bounding box center [1393, 541] width 20 height 20
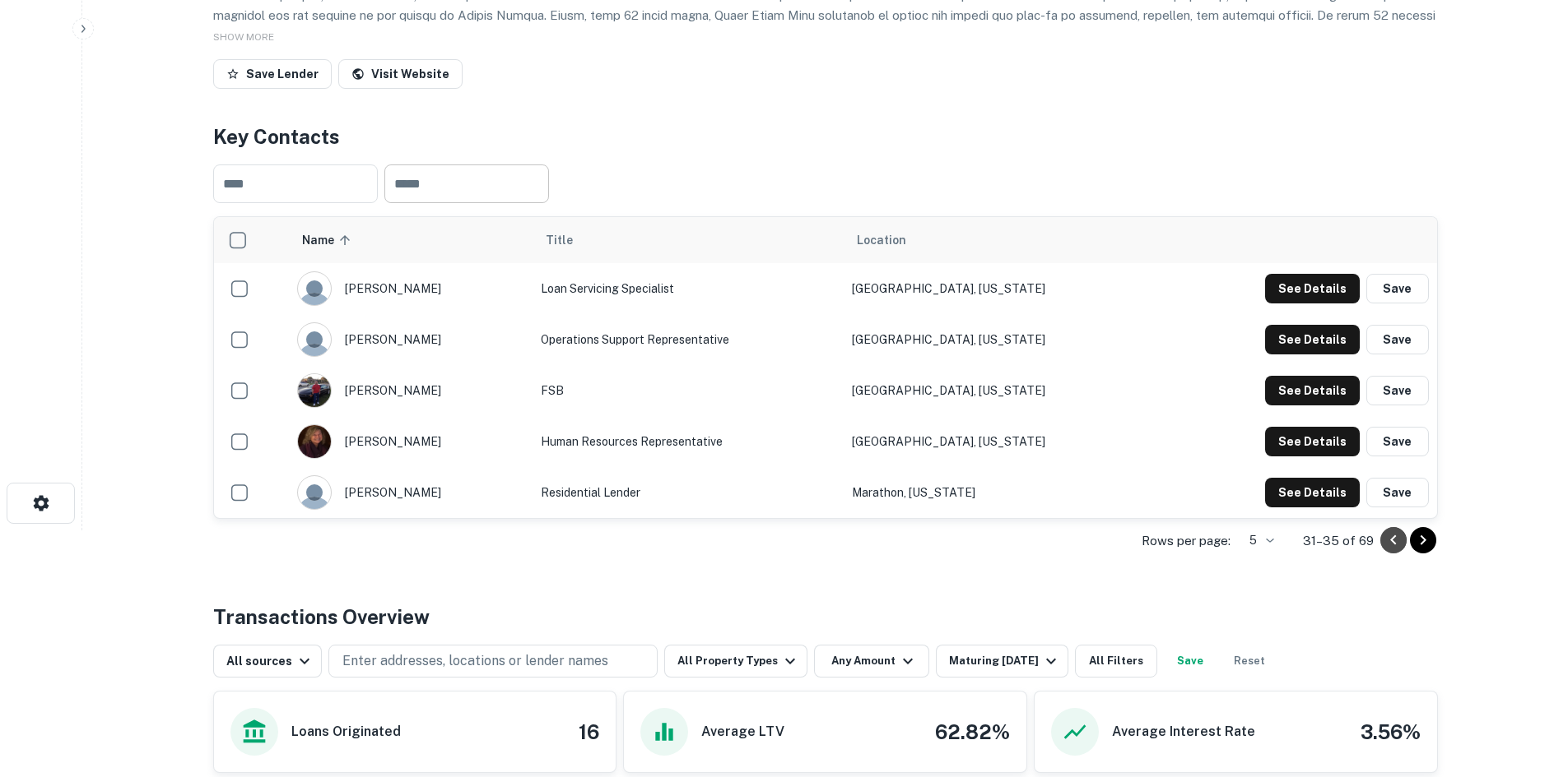
click at [1390, 534] on icon "Go to previous page" at bounding box center [1393, 541] width 20 height 20
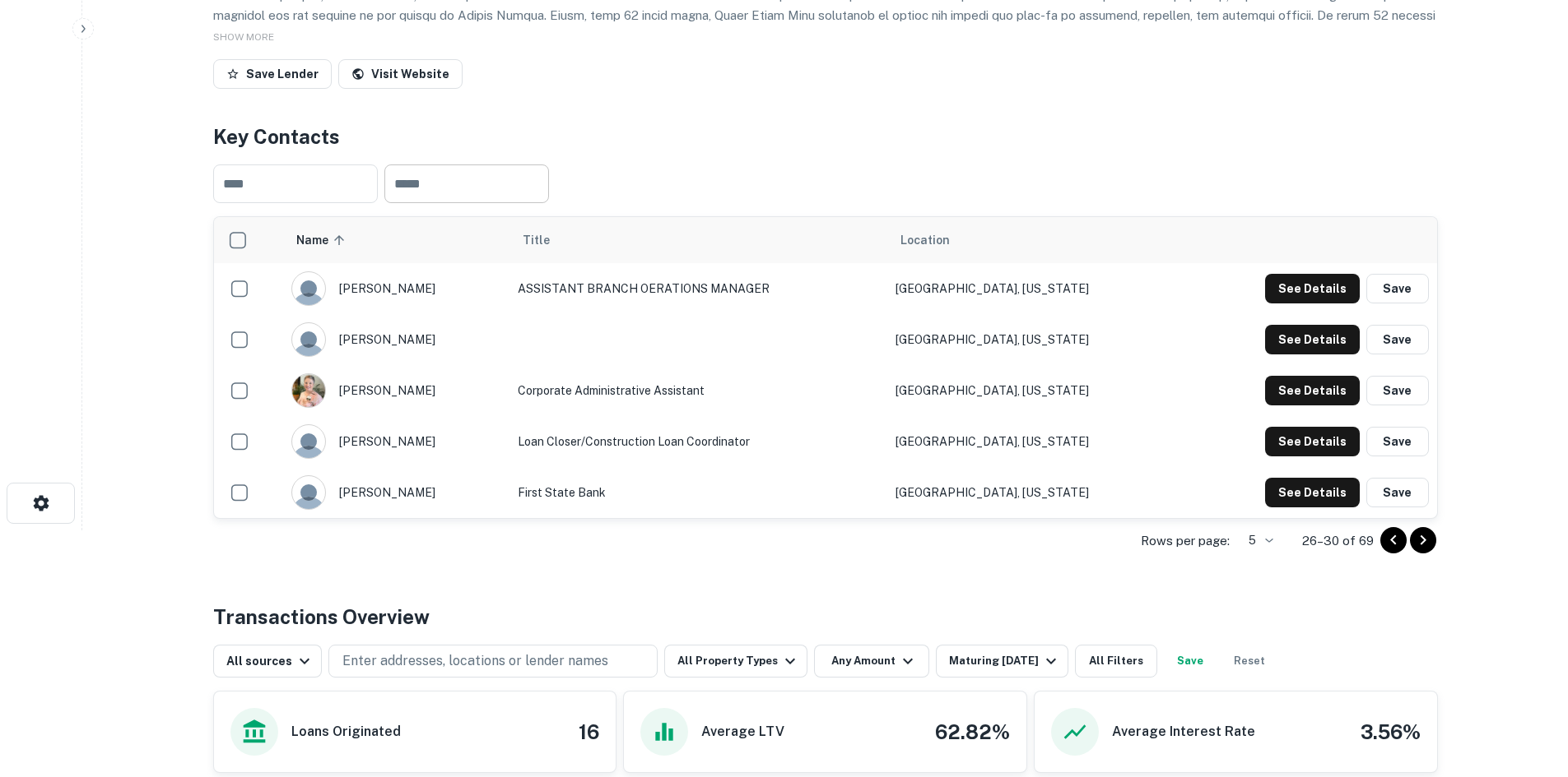
click at [1390, 534] on icon "Go to previous page" at bounding box center [1393, 541] width 20 height 20
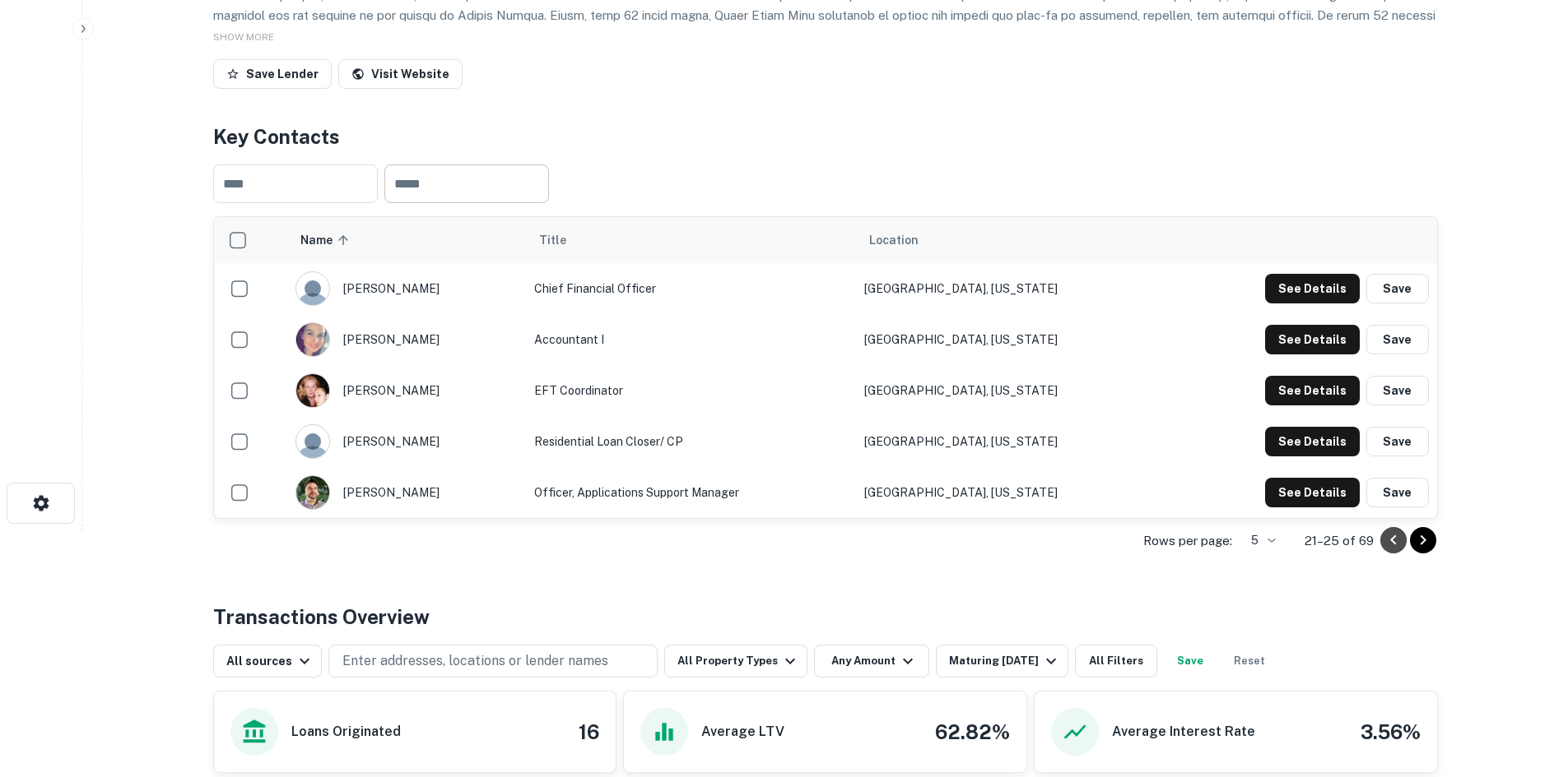
click at [1390, 534] on icon "Go to previous page" at bounding box center [1393, 541] width 20 height 20
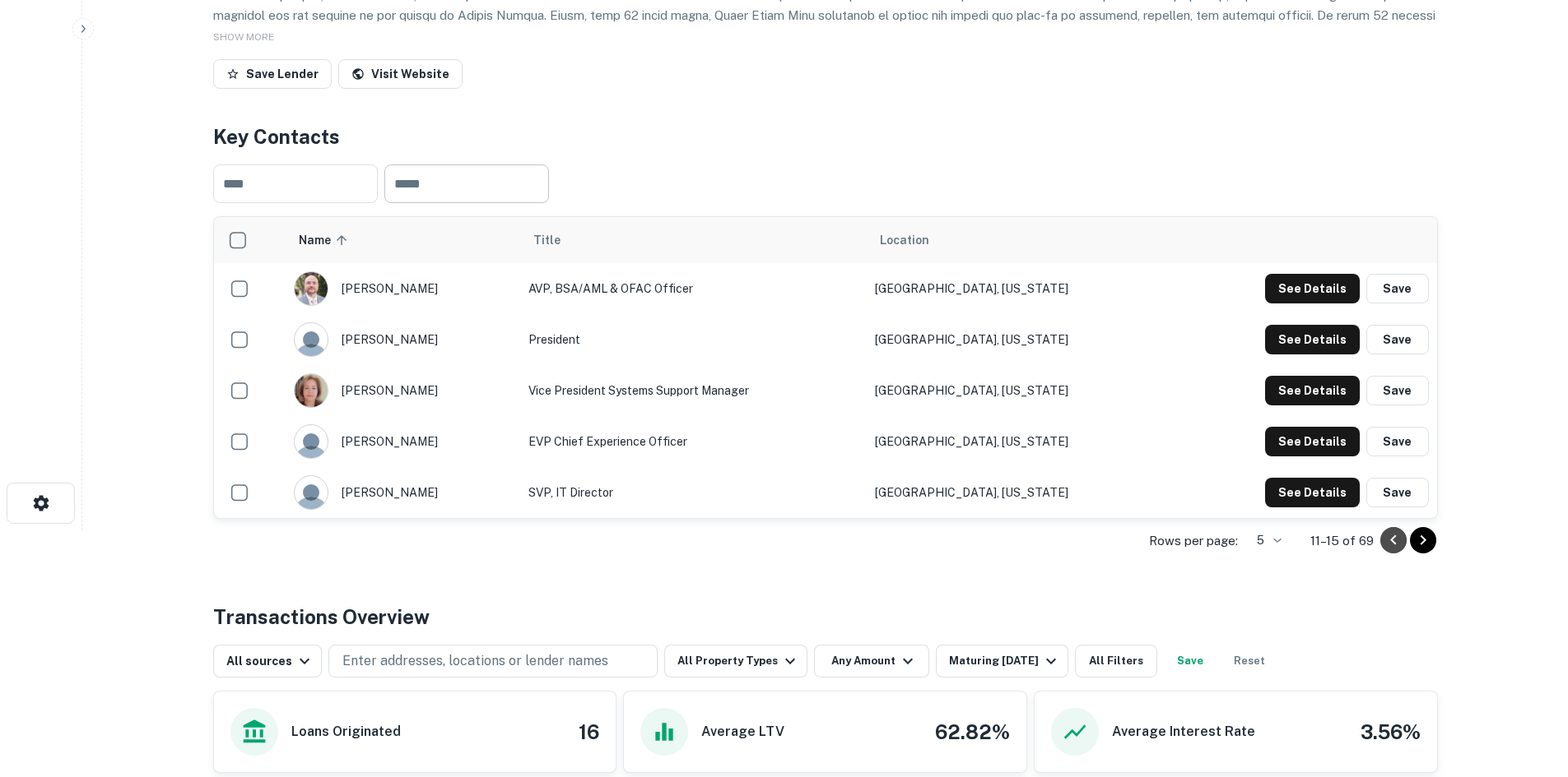
click at [1390, 534] on icon "Go to previous page" at bounding box center [1393, 541] width 20 height 20
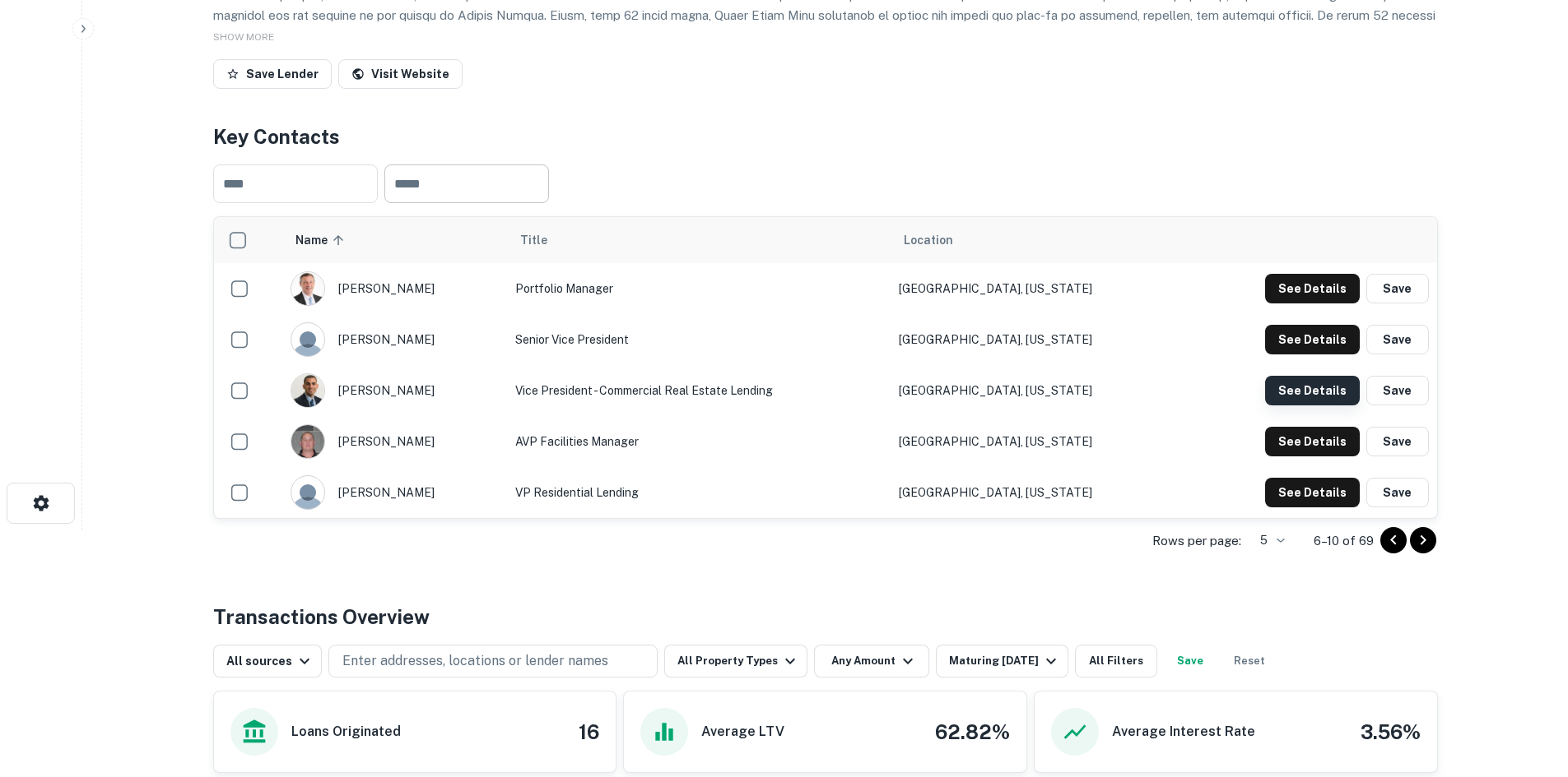
click at [1319, 402] on button "See Details" at bounding box center [1311, 390] width 94 height 30
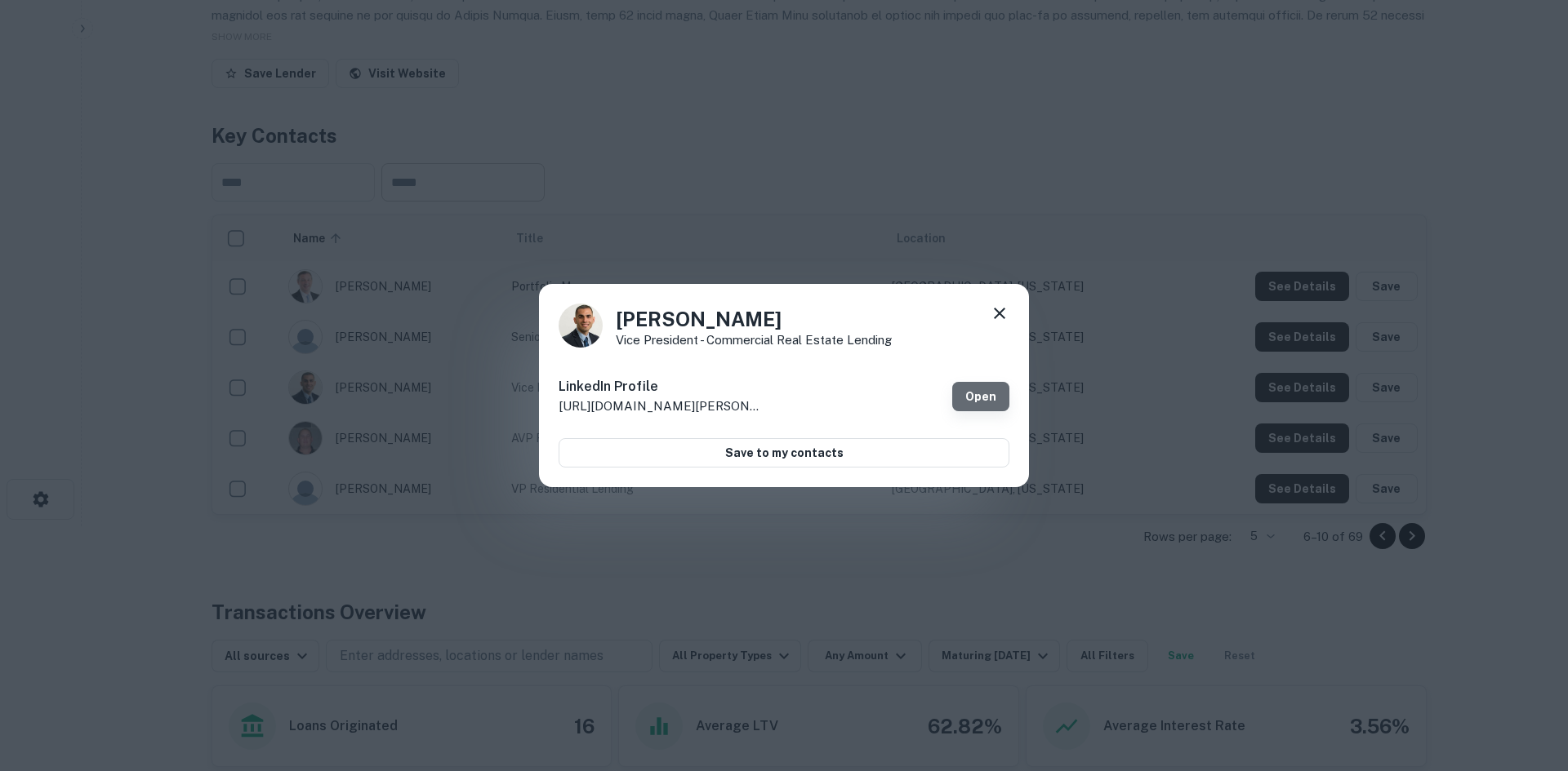
click at [985, 400] on link "Open" at bounding box center [980, 396] width 57 height 29
click at [1005, 315] on icon at bounding box center [999, 313] width 20 height 20
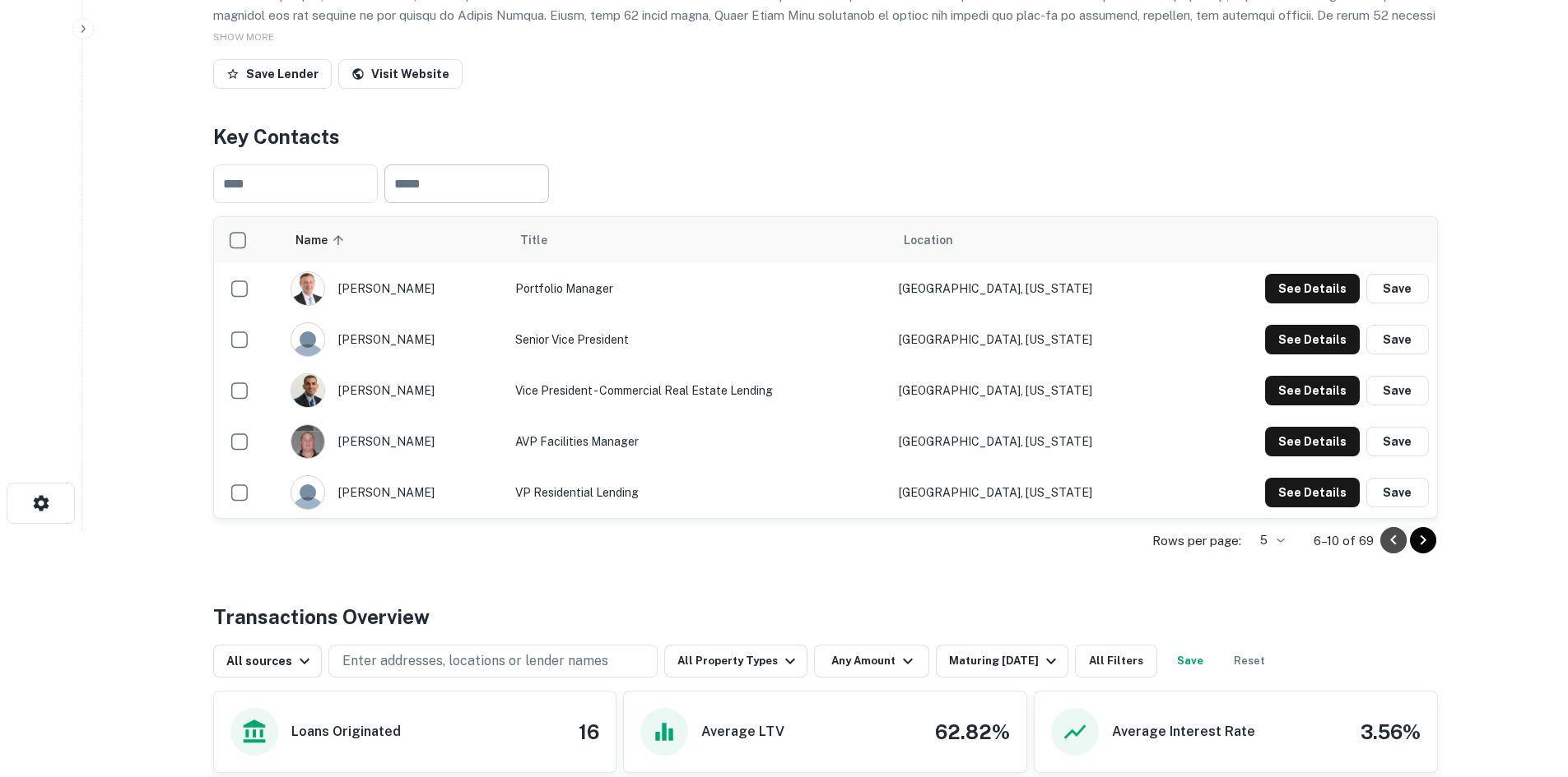
click at [1397, 539] on icon "Go to previous page" at bounding box center [1393, 541] width 20 height 20
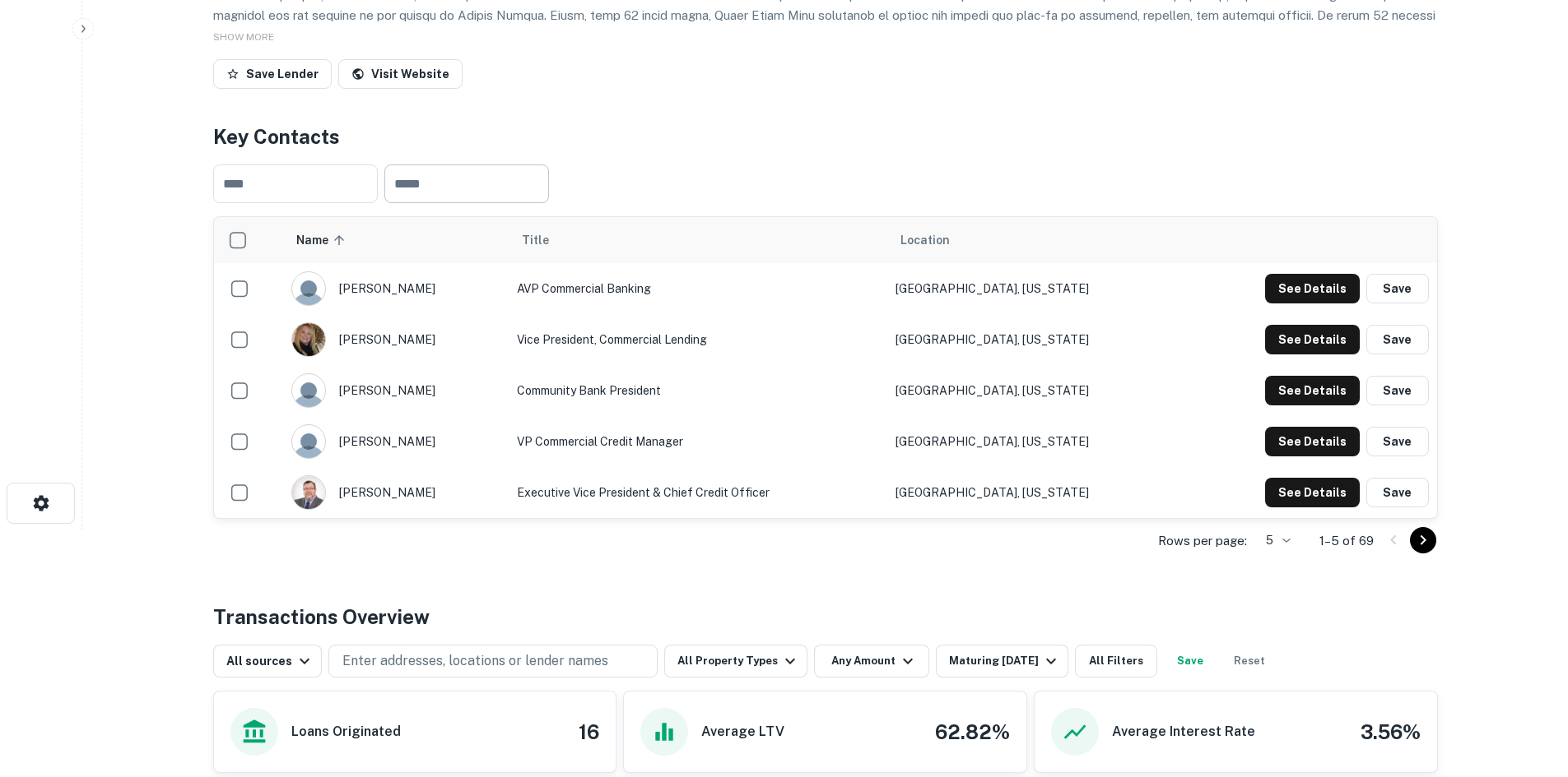
click at [1264, 285] on div "See Details Save" at bounding box center [1310, 288] width 237 height 30
click at [1303, 293] on button "See Details" at bounding box center [1311, 288] width 94 height 30
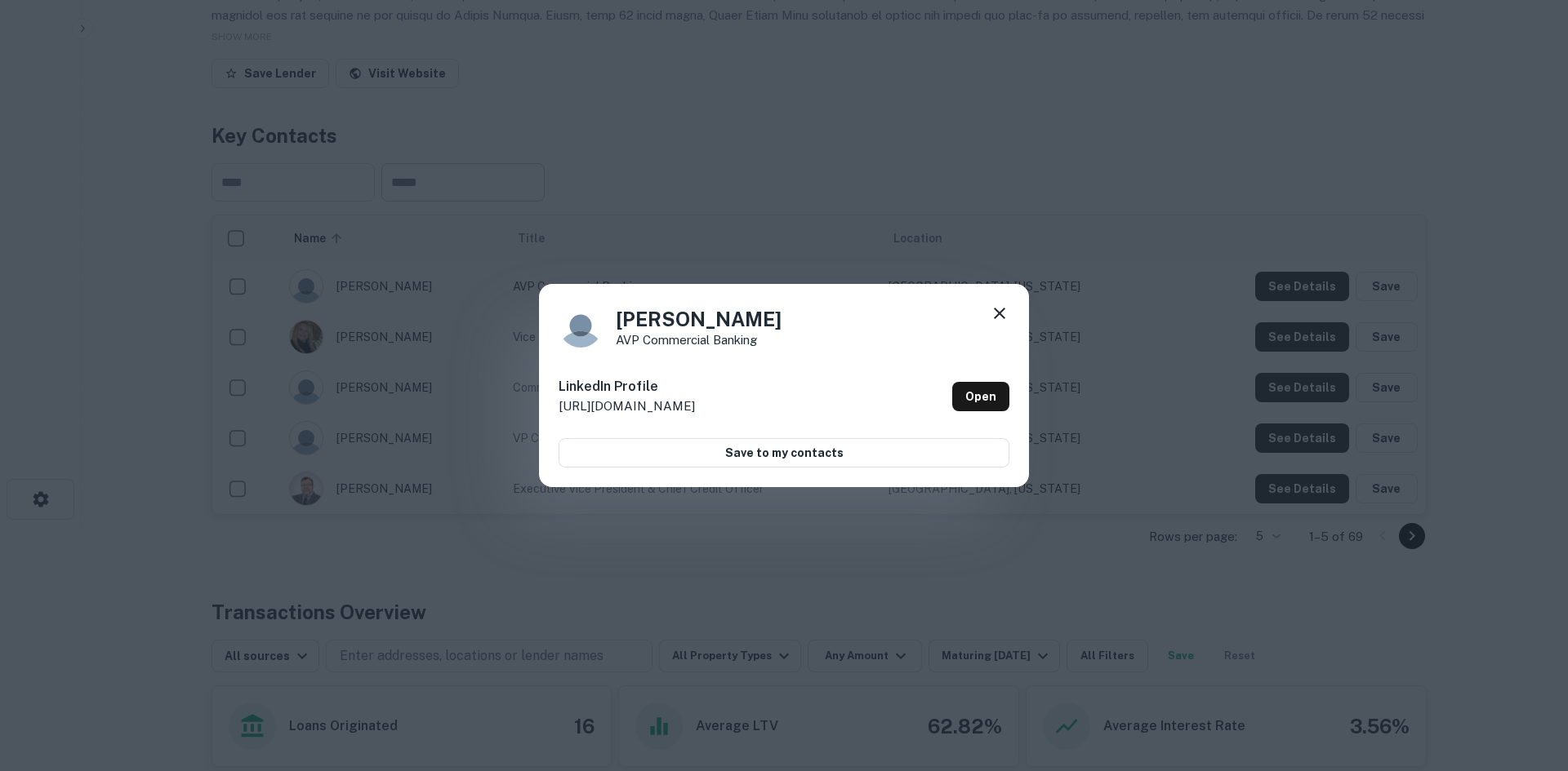
click at [1001, 311] on icon at bounding box center [999, 313] width 11 height 11
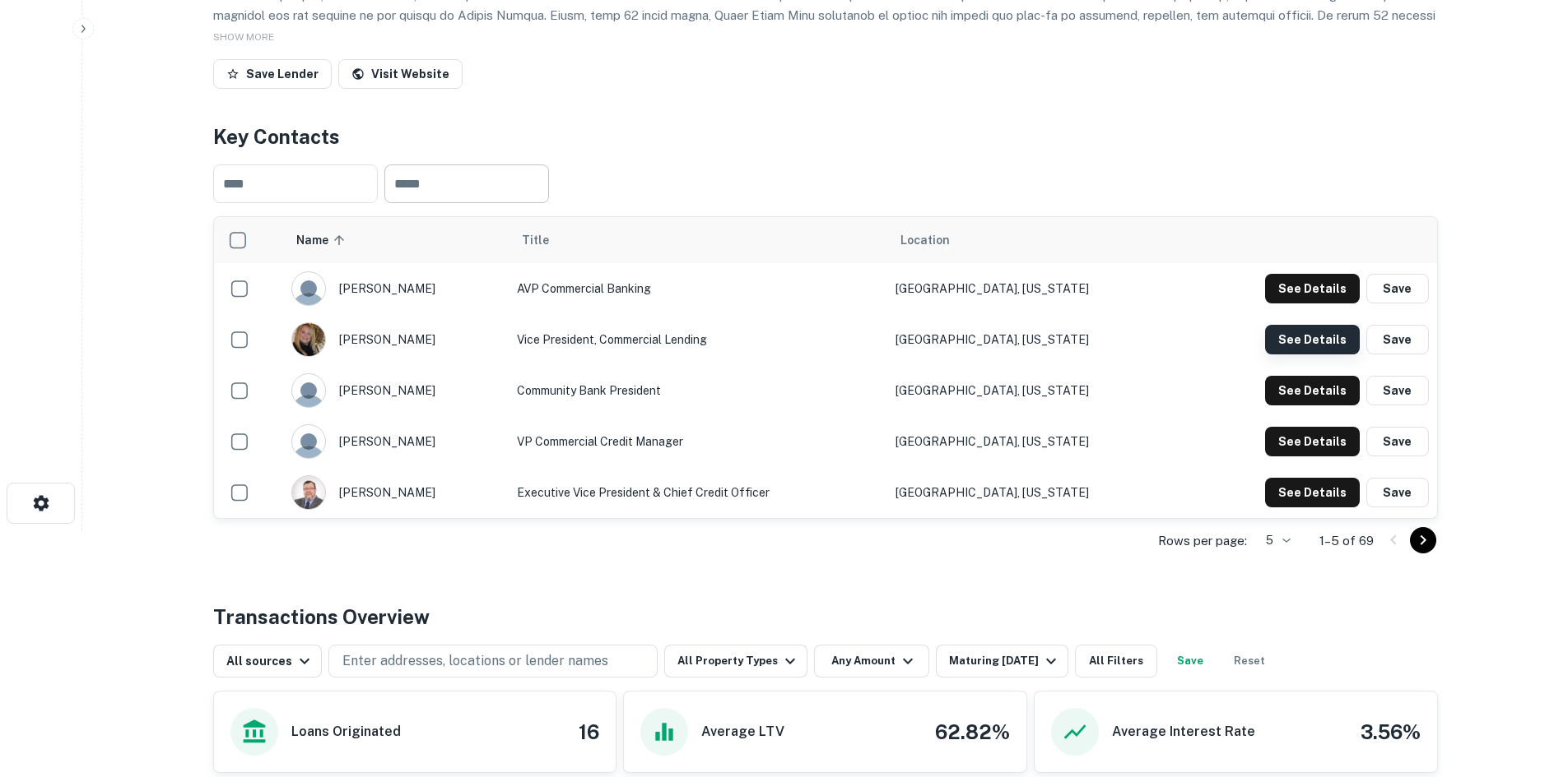
click at [1317, 351] on button "See Details" at bounding box center [1311, 339] width 94 height 30
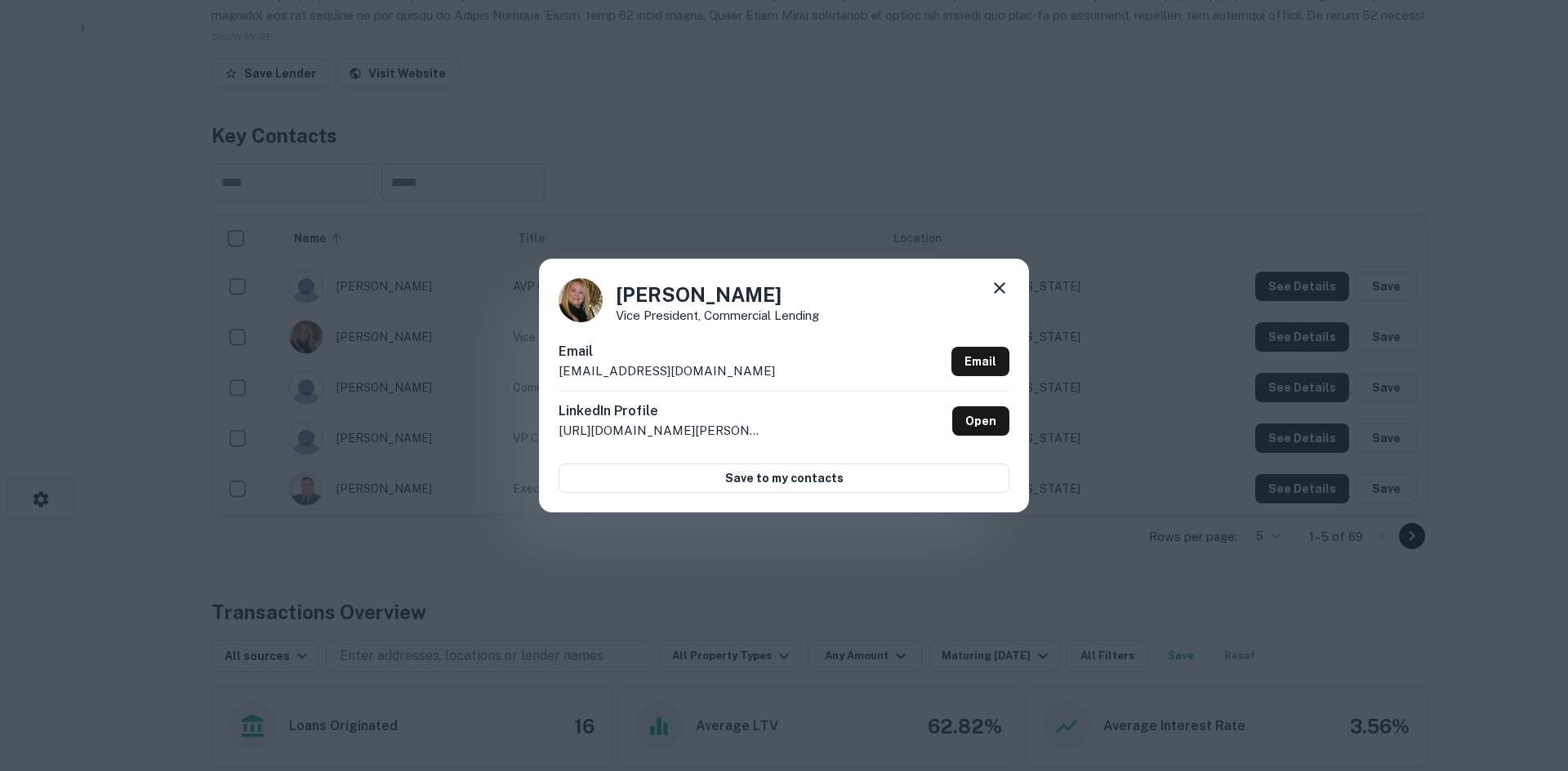
click at [996, 290] on icon at bounding box center [999, 288] width 20 height 20
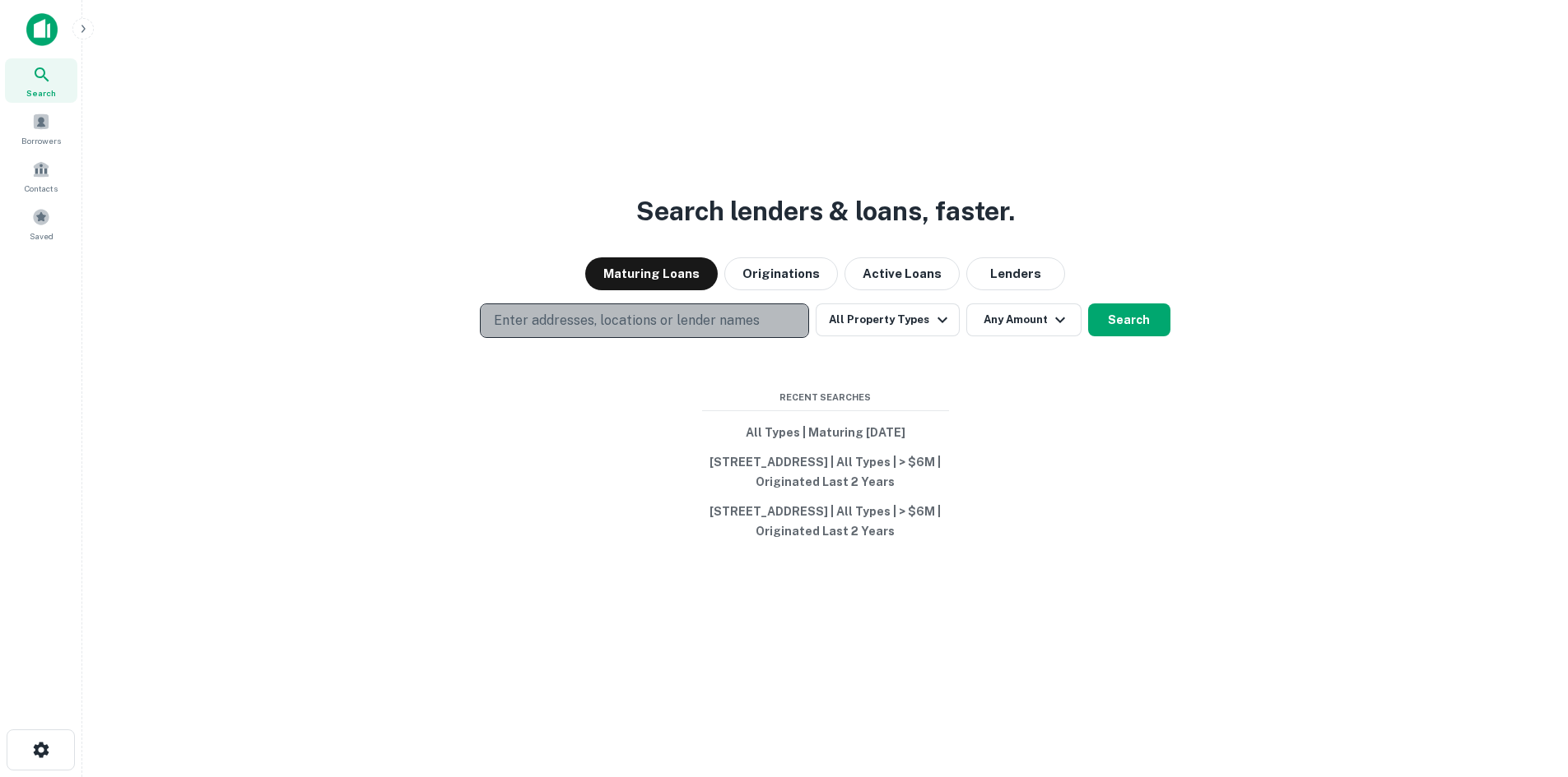
click at [579, 311] on p "Enter addresses, locations or lender names" at bounding box center [627, 320] width 266 height 20
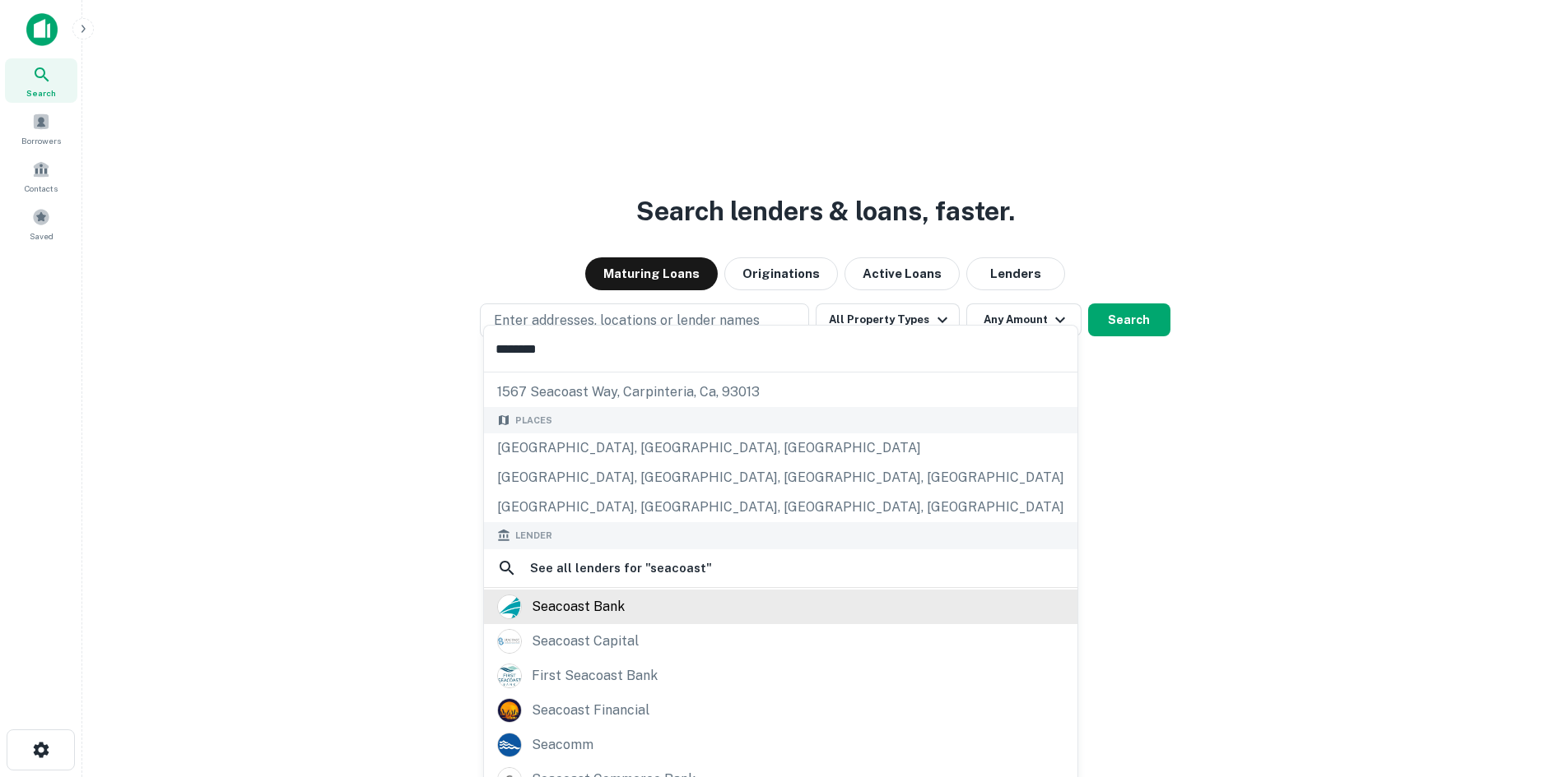
scroll to position [82, 0]
type input "********"
click at [671, 609] on div "seacoast bank" at bounding box center [780, 606] width 567 height 25
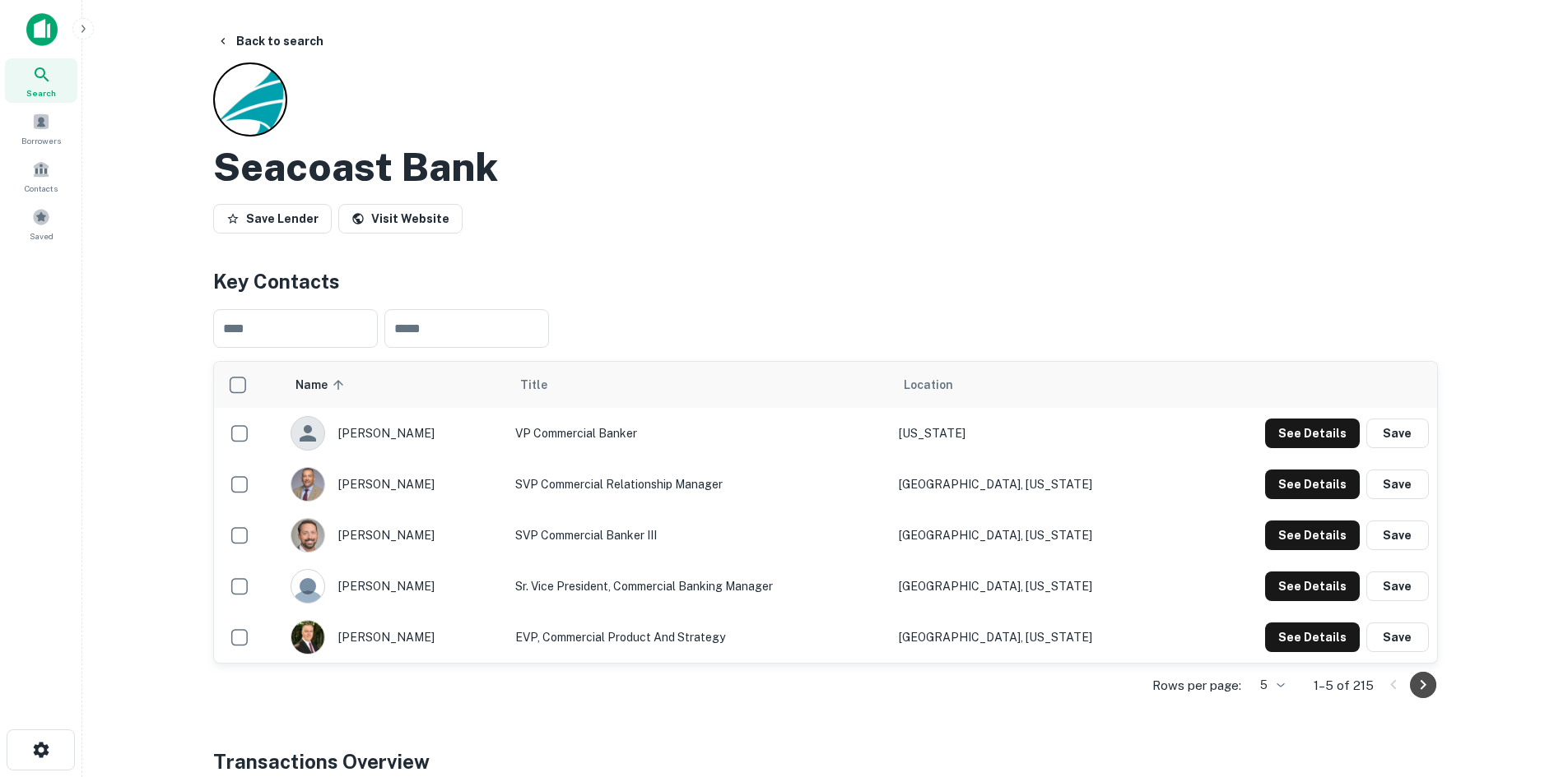
click at [1430, 686] on icon "Go to next page" at bounding box center [1423, 685] width 20 height 20
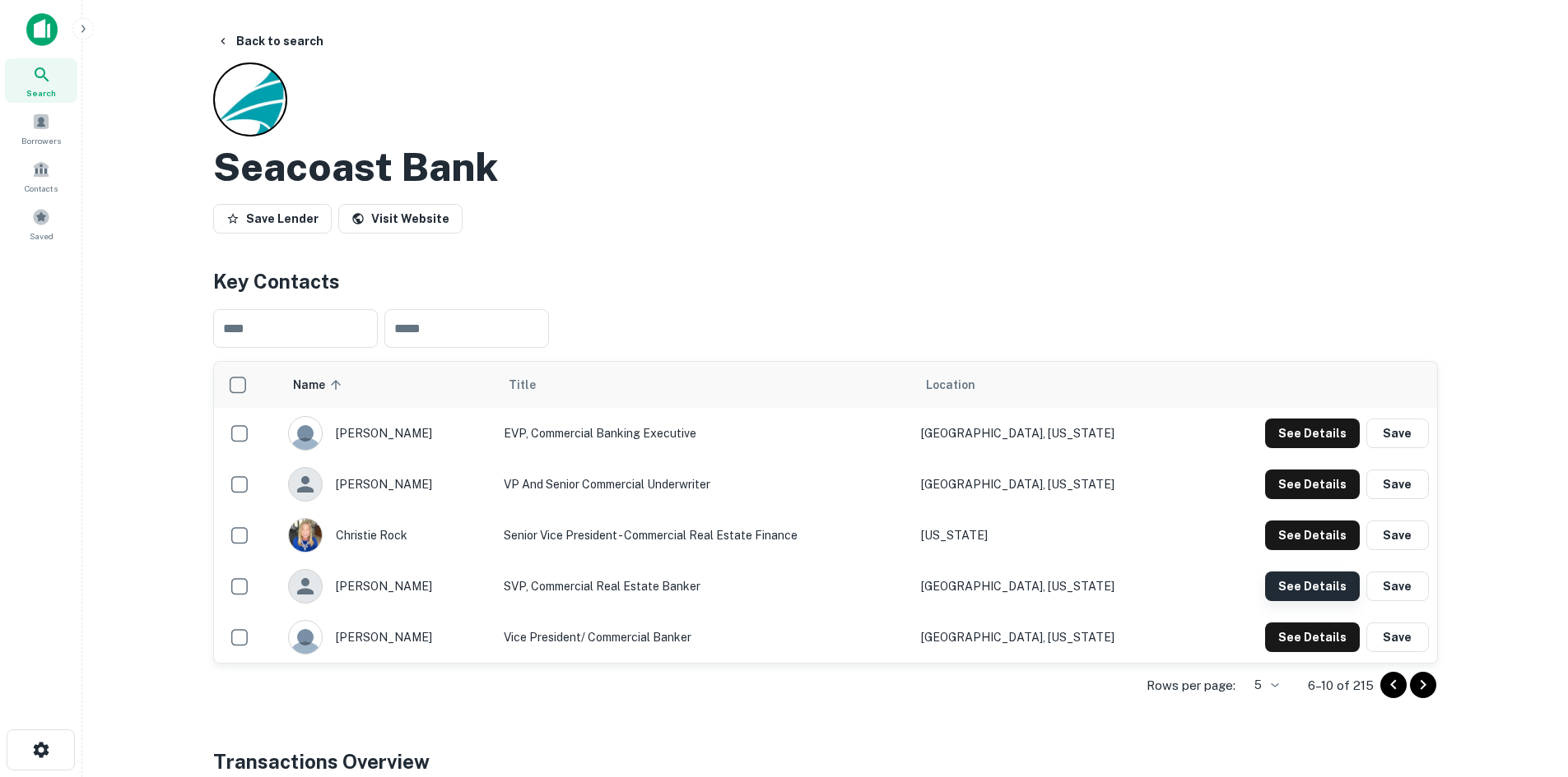
click at [1323, 591] on button "See Details" at bounding box center [1311, 586] width 94 height 30
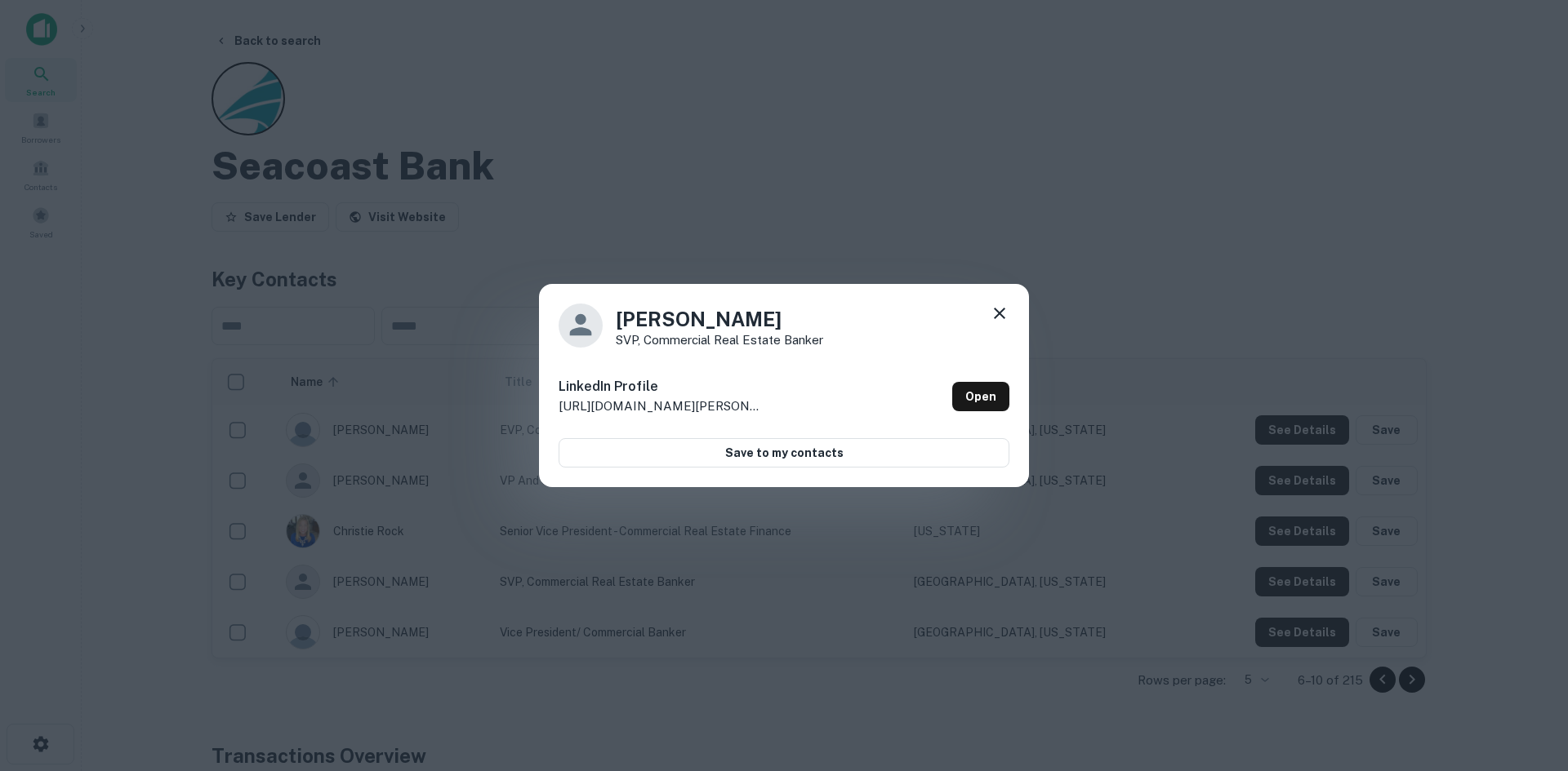
click at [997, 309] on icon at bounding box center [999, 313] width 20 height 20
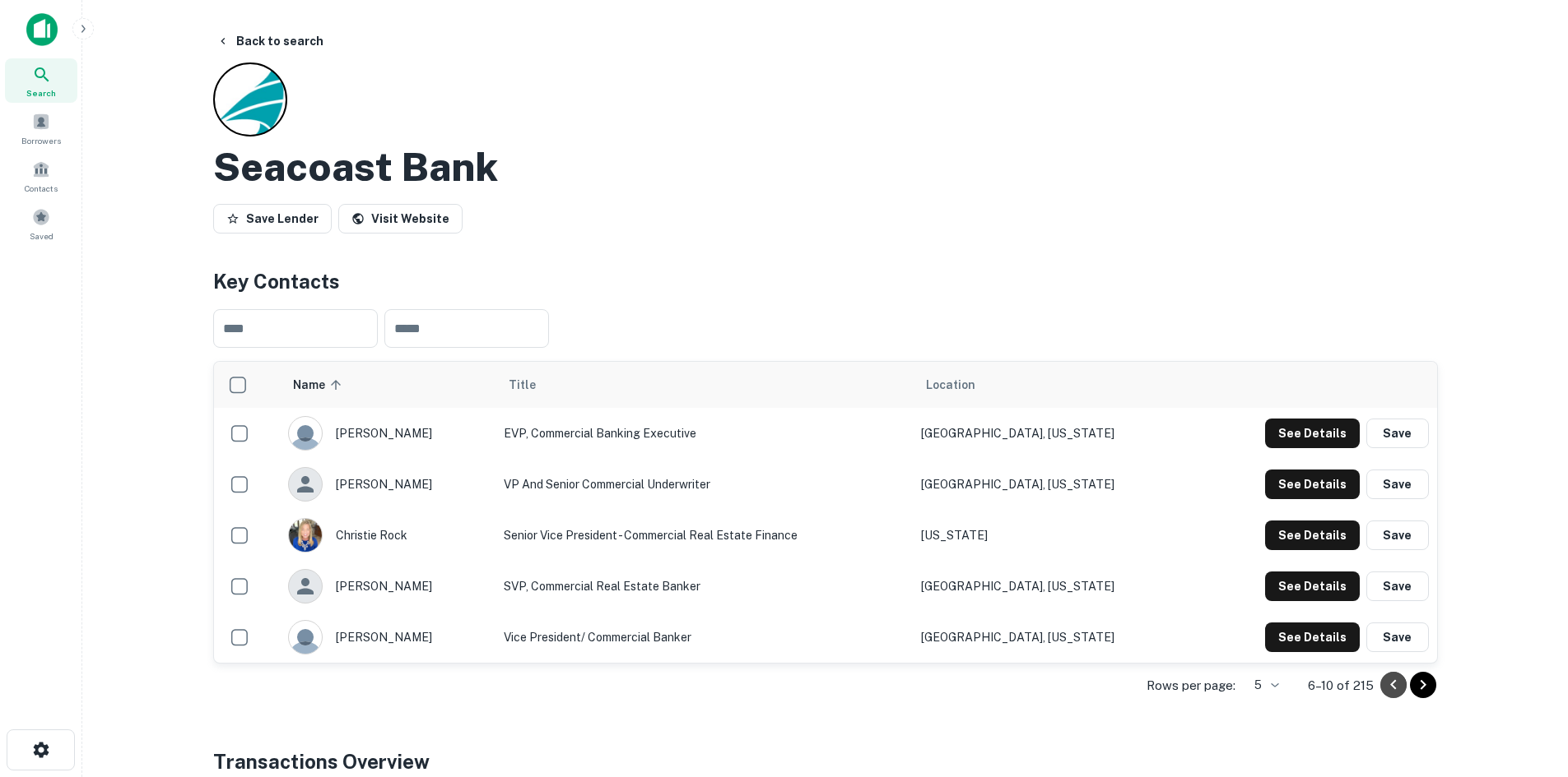
click at [1388, 685] on icon "Go to previous page" at bounding box center [1393, 685] width 20 height 20
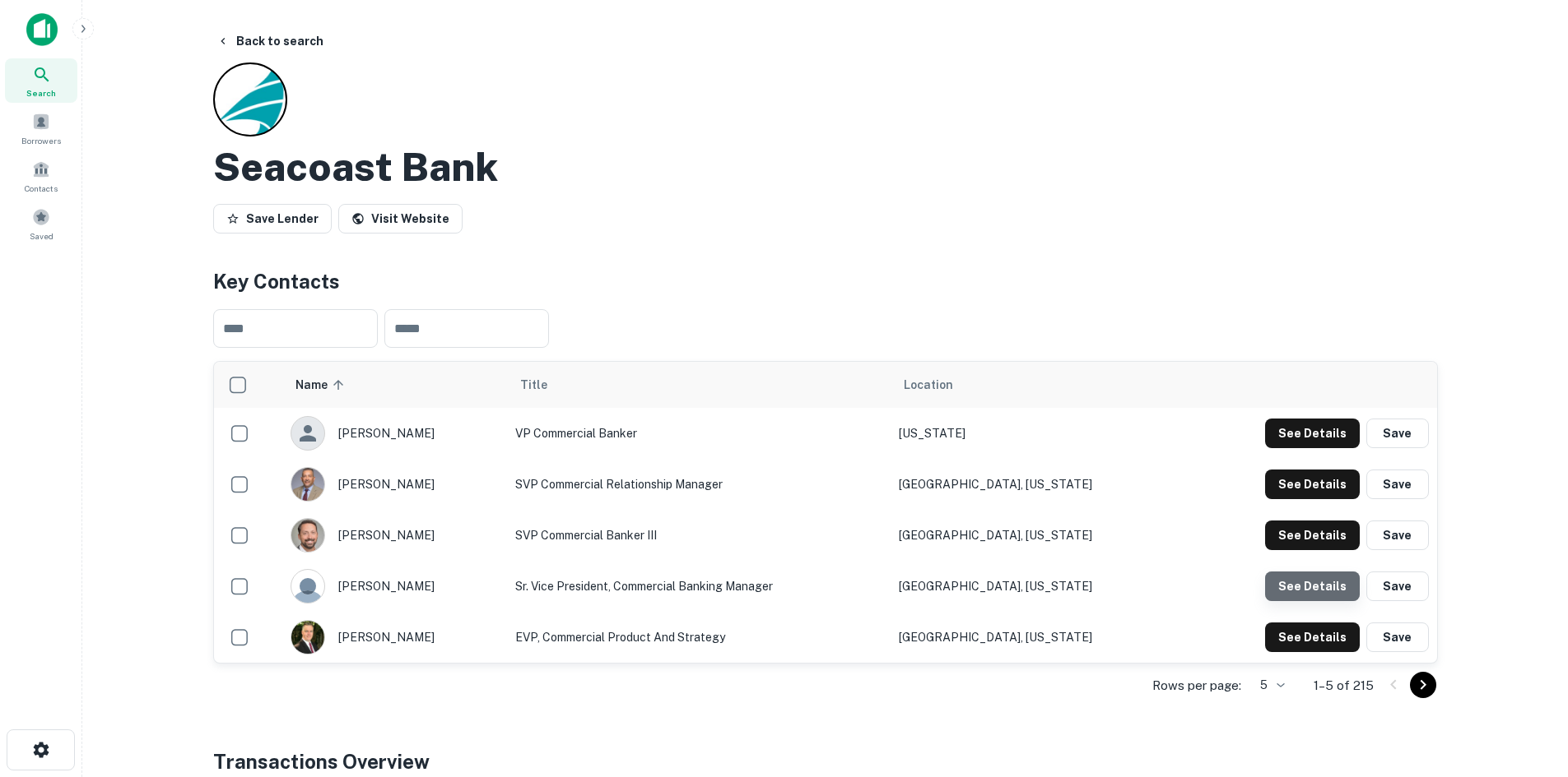
click at [1328, 586] on button "See Details" at bounding box center [1311, 586] width 94 height 30
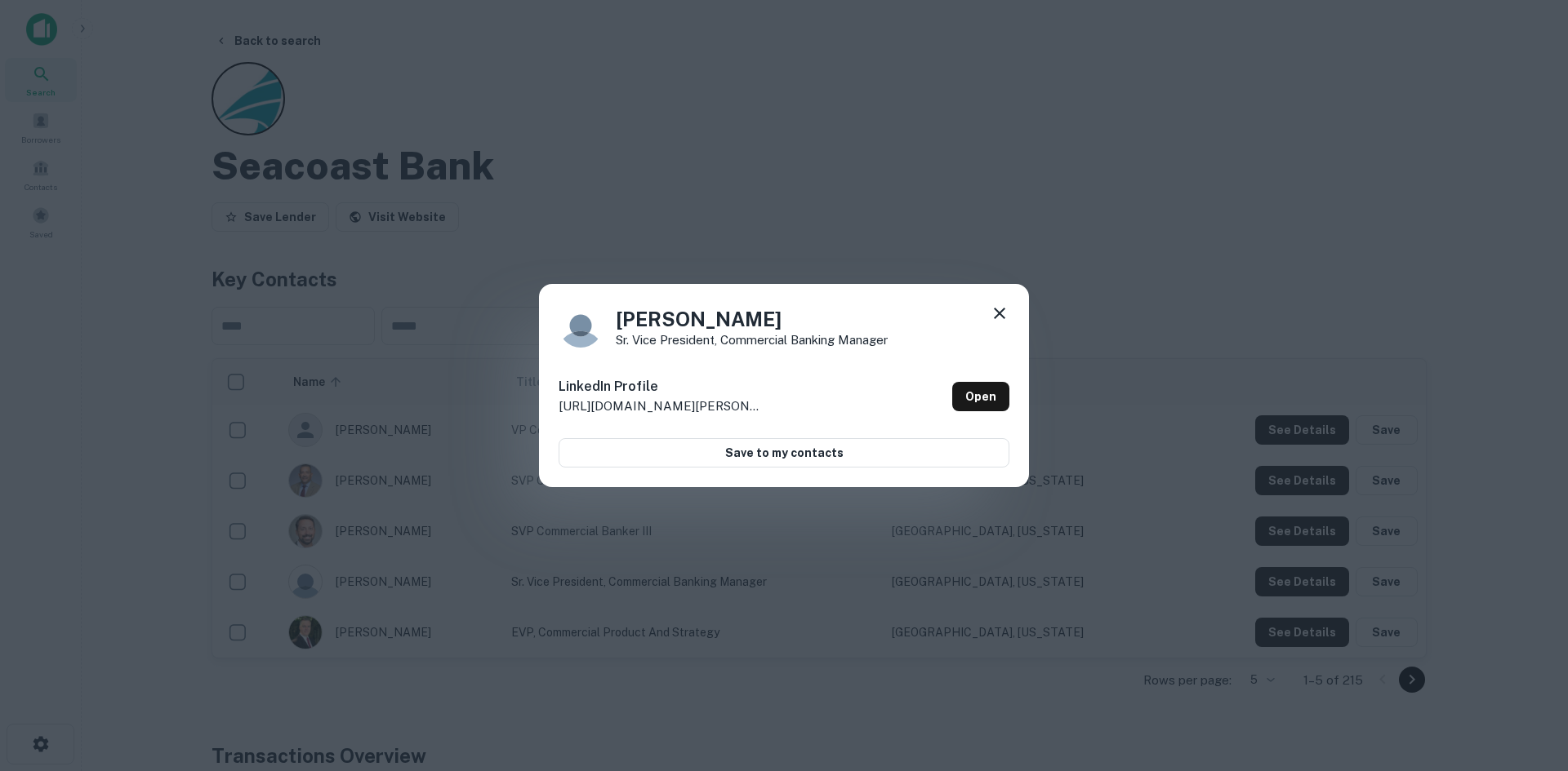
click at [1002, 314] on icon at bounding box center [999, 313] width 20 height 20
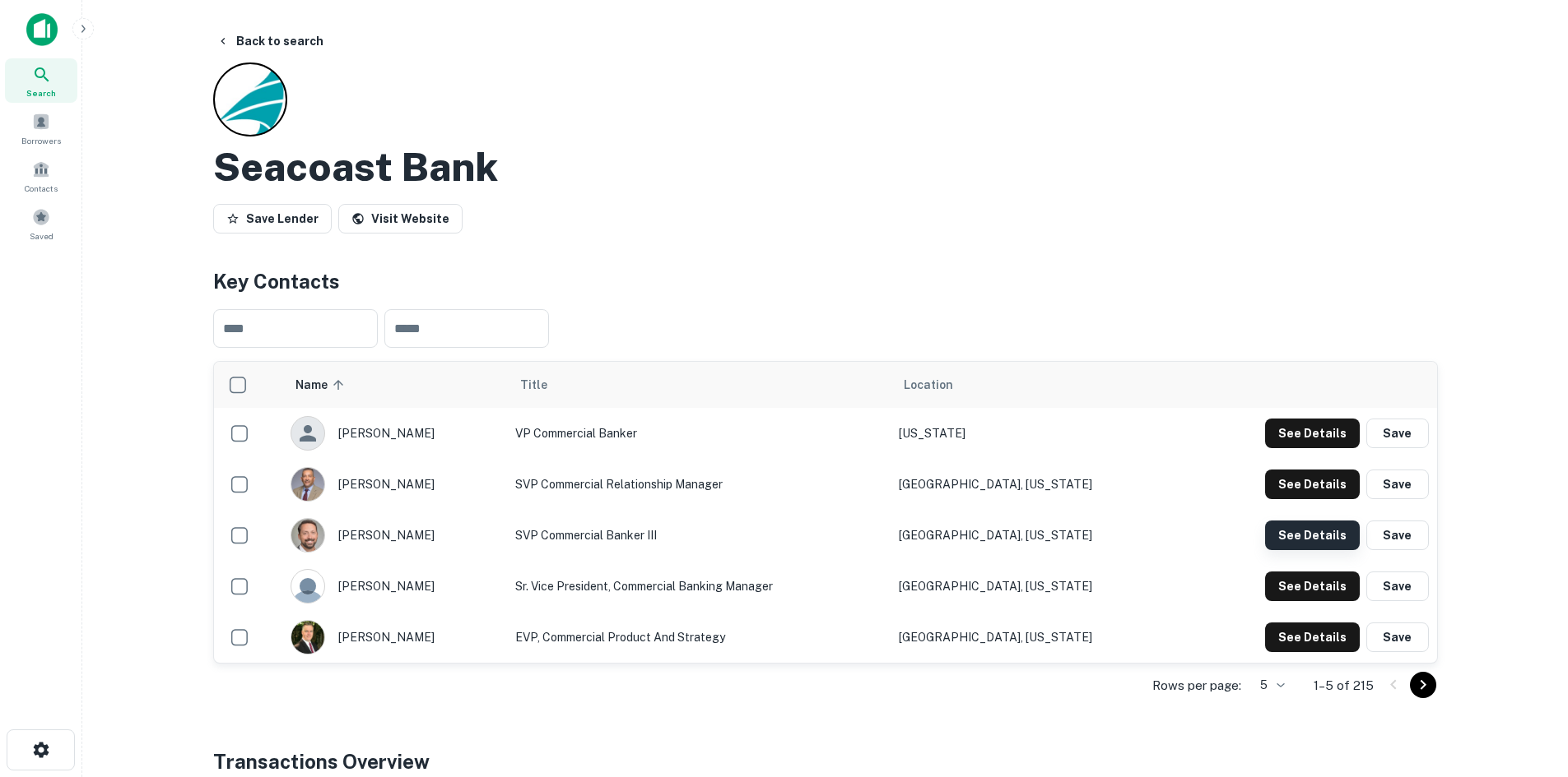
click at [1311, 532] on button "See Details" at bounding box center [1311, 535] width 94 height 30
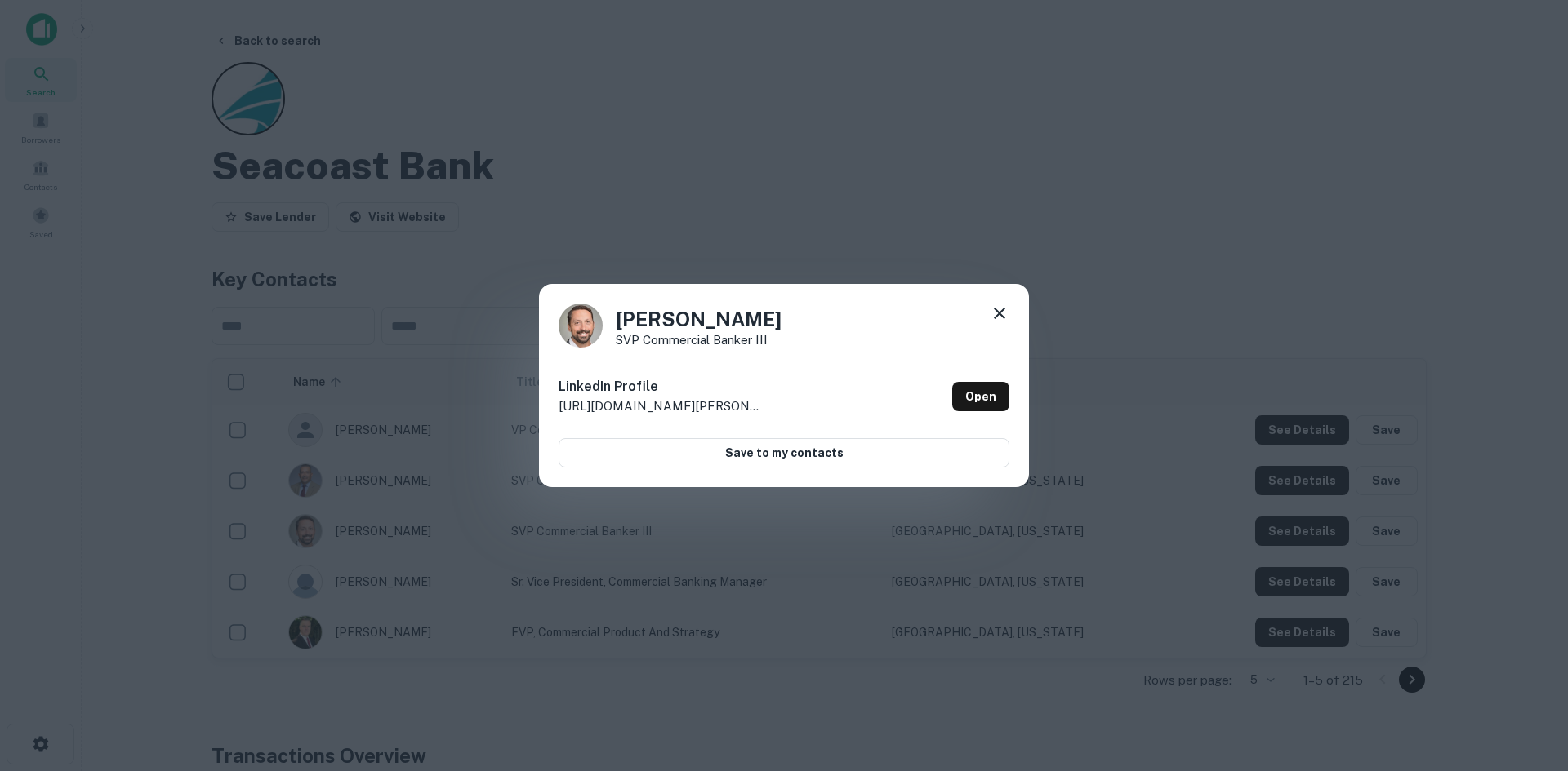
click at [1006, 316] on icon at bounding box center [999, 313] width 20 height 20
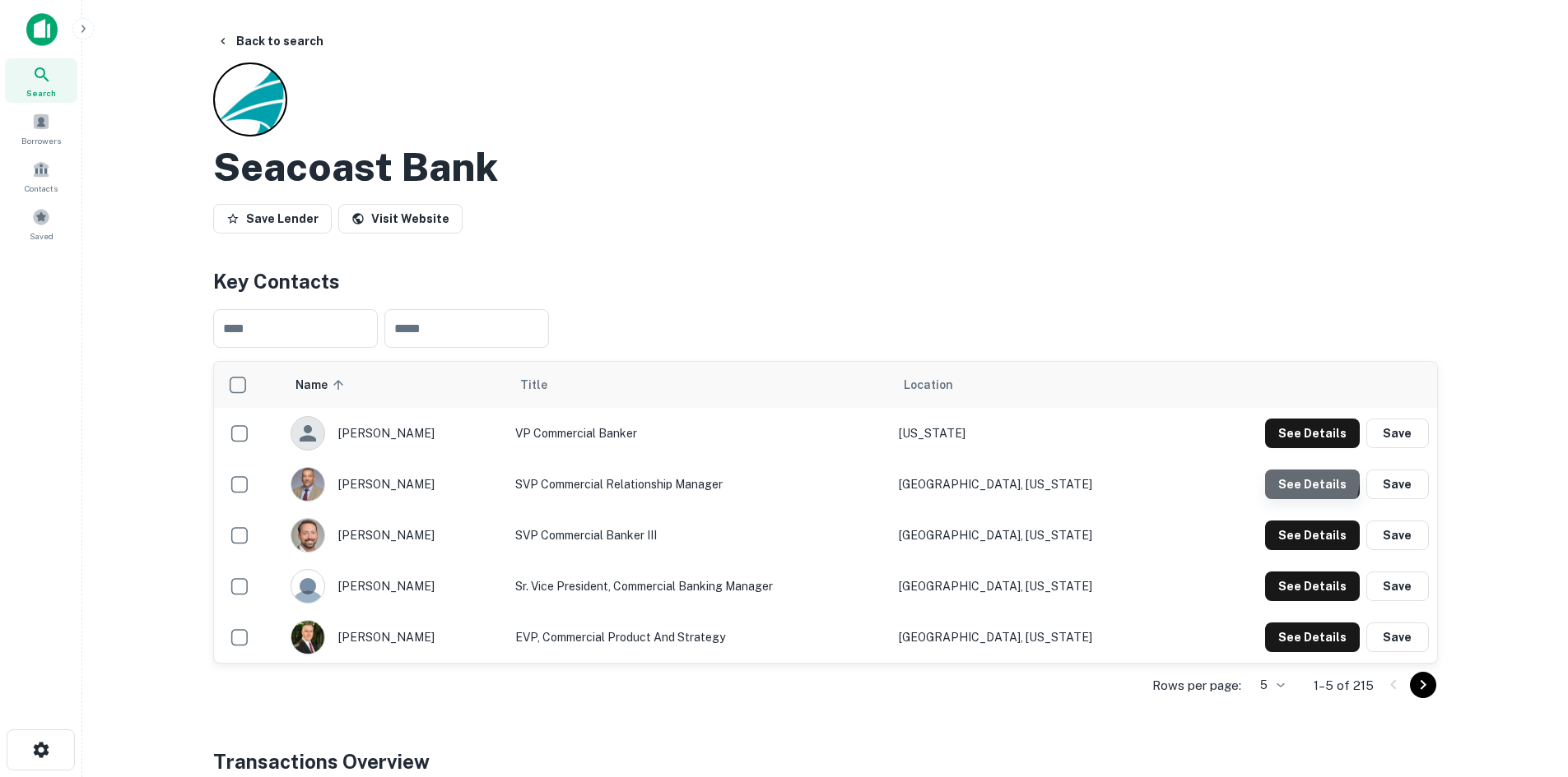
click at [1289, 478] on button "See Details" at bounding box center [1311, 484] width 94 height 30
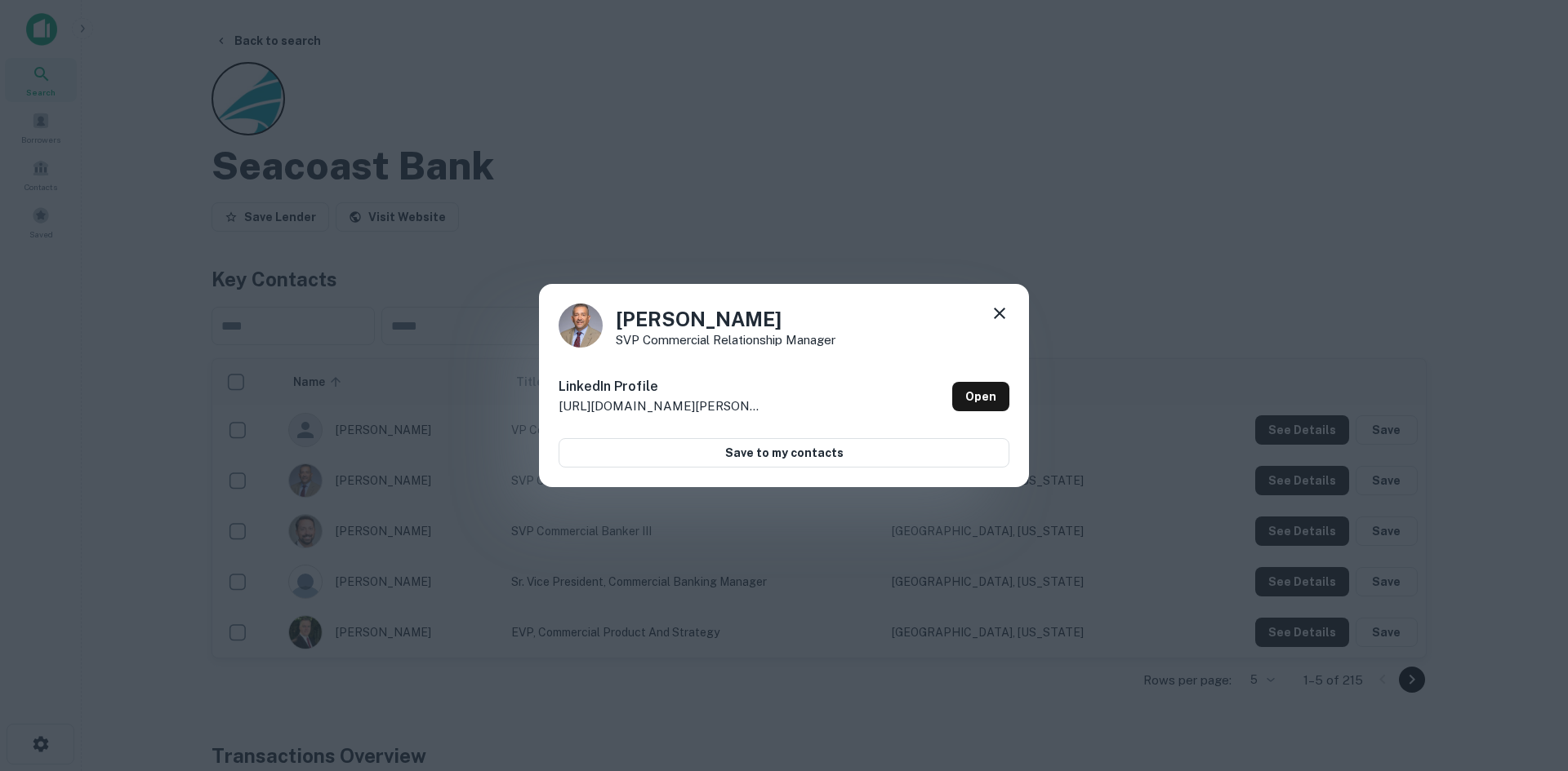
click at [1003, 313] on icon at bounding box center [999, 313] width 20 height 20
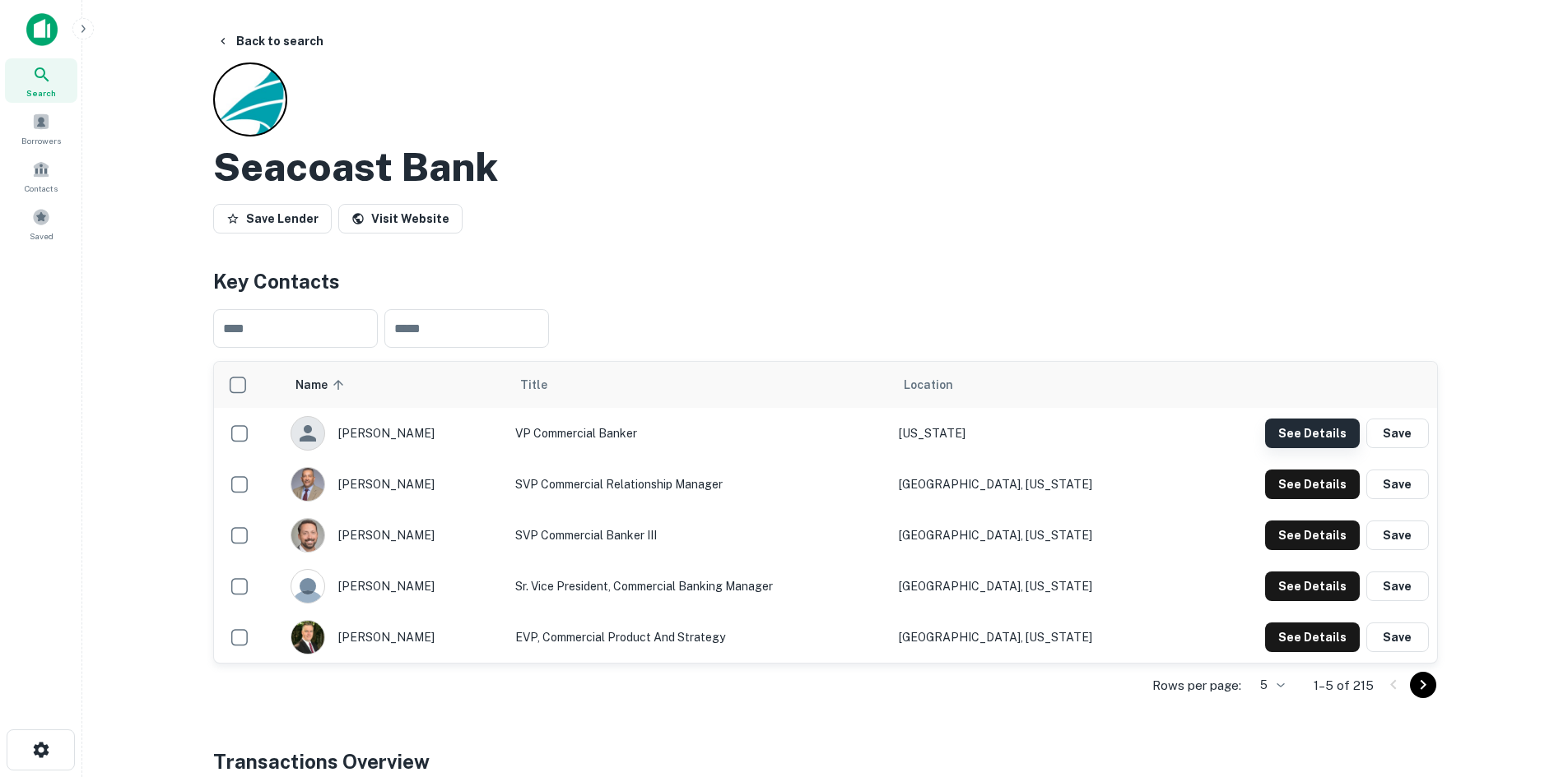
click at [1288, 429] on button "See Details" at bounding box center [1311, 433] width 94 height 30
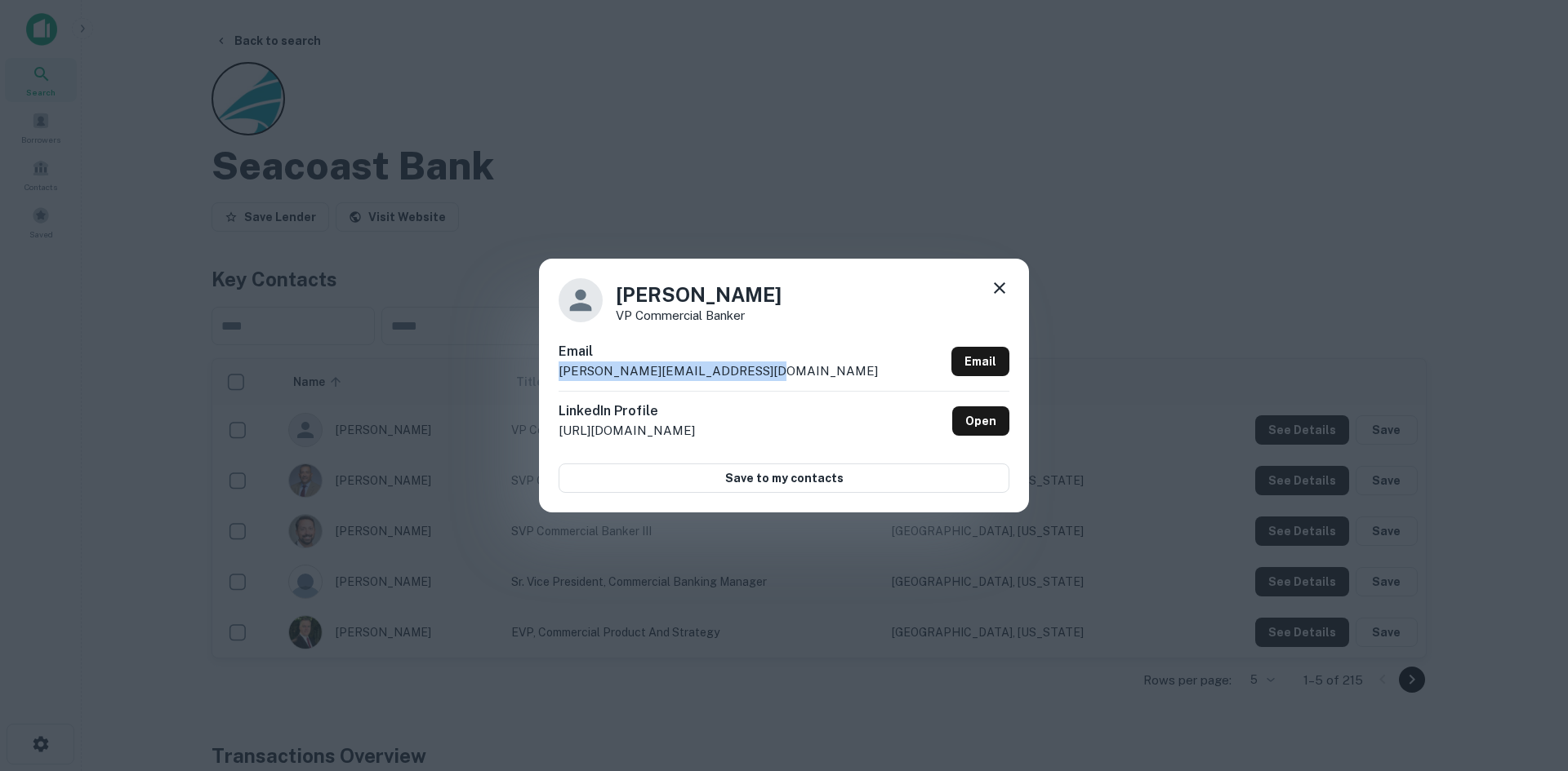
drag, startPoint x: 778, startPoint y: 369, endPoint x: 602, endPoint y: 359, distance: 176.3
click at [602, 359] on div "Email ahmed.bouarfa@seacoastbank.com Email" at bounding box center [784, 367] width 450 height 49
copy div "ahmed.bouarfa@seacoastbank.com"
click at [1004, 289] on icon at bounding box center [999, 288] width 20 height 20
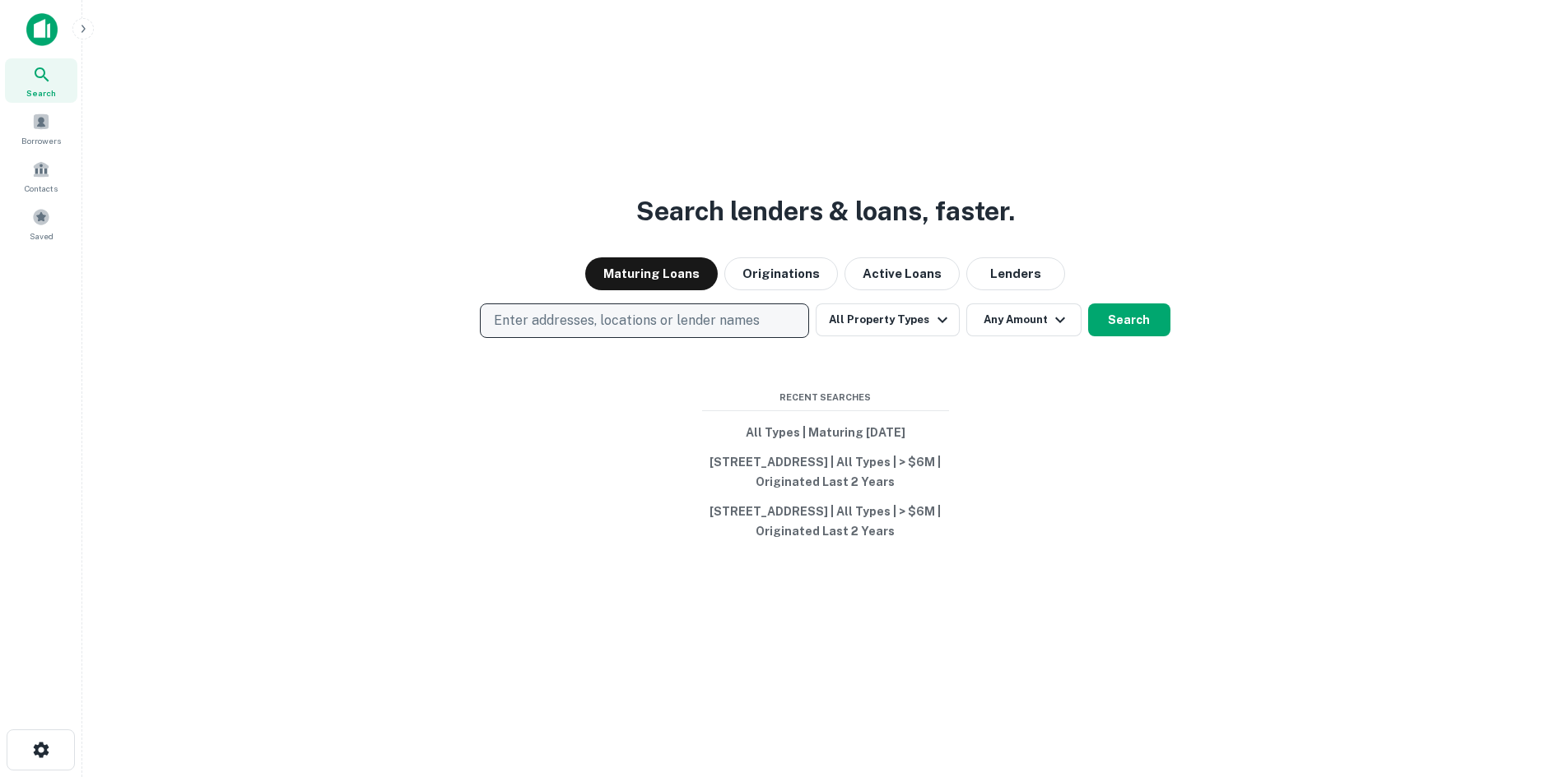
click at [579, 311] on p "Enter addresses, locations or lender names" at bounding box center [627, 320] width 266 height 20
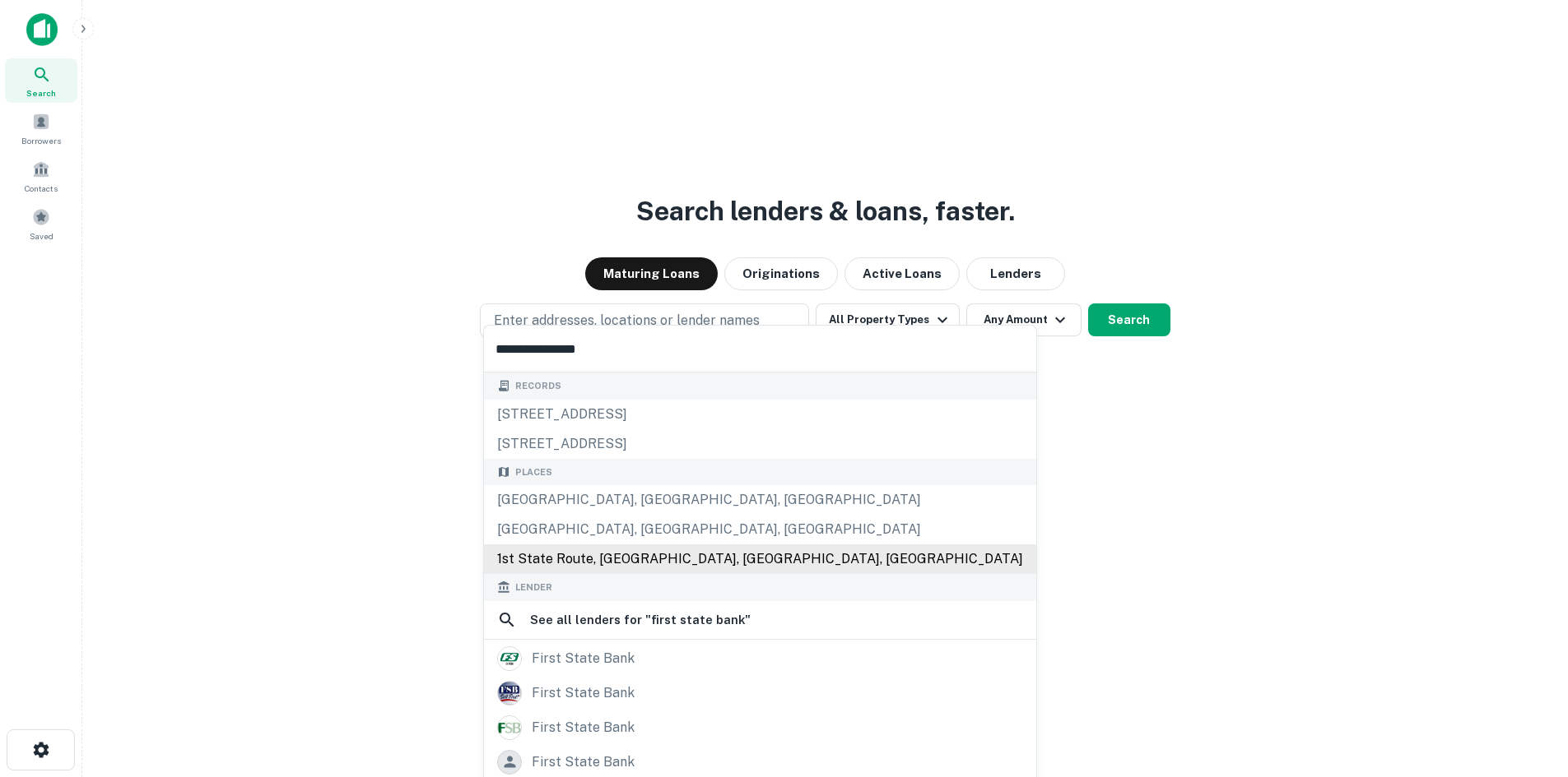
scroll to position [165, 0]
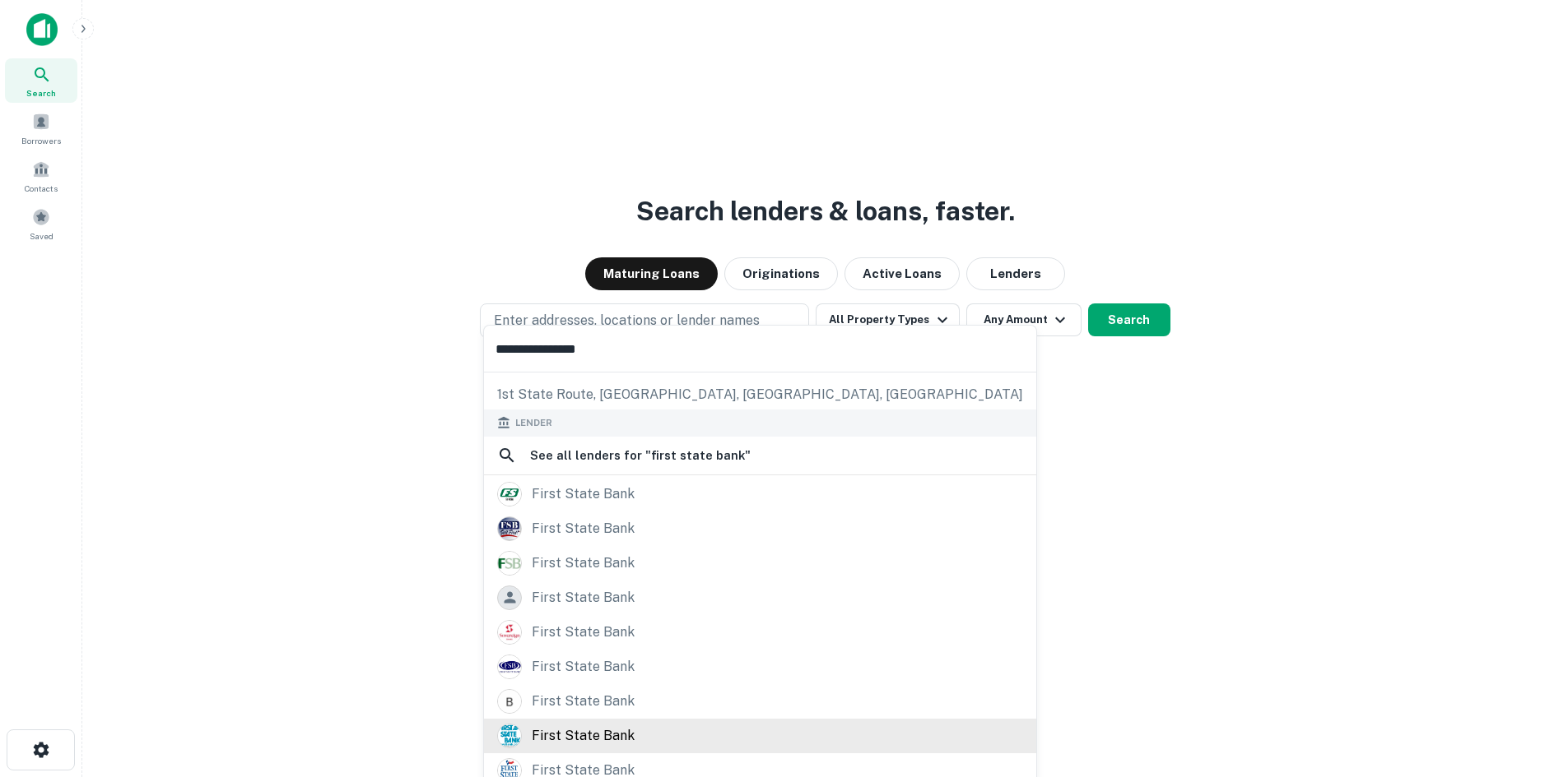
type input "**********"
click at [598, 732] on div "first state bank" at bounding box center [583, 736] width 103 height 25
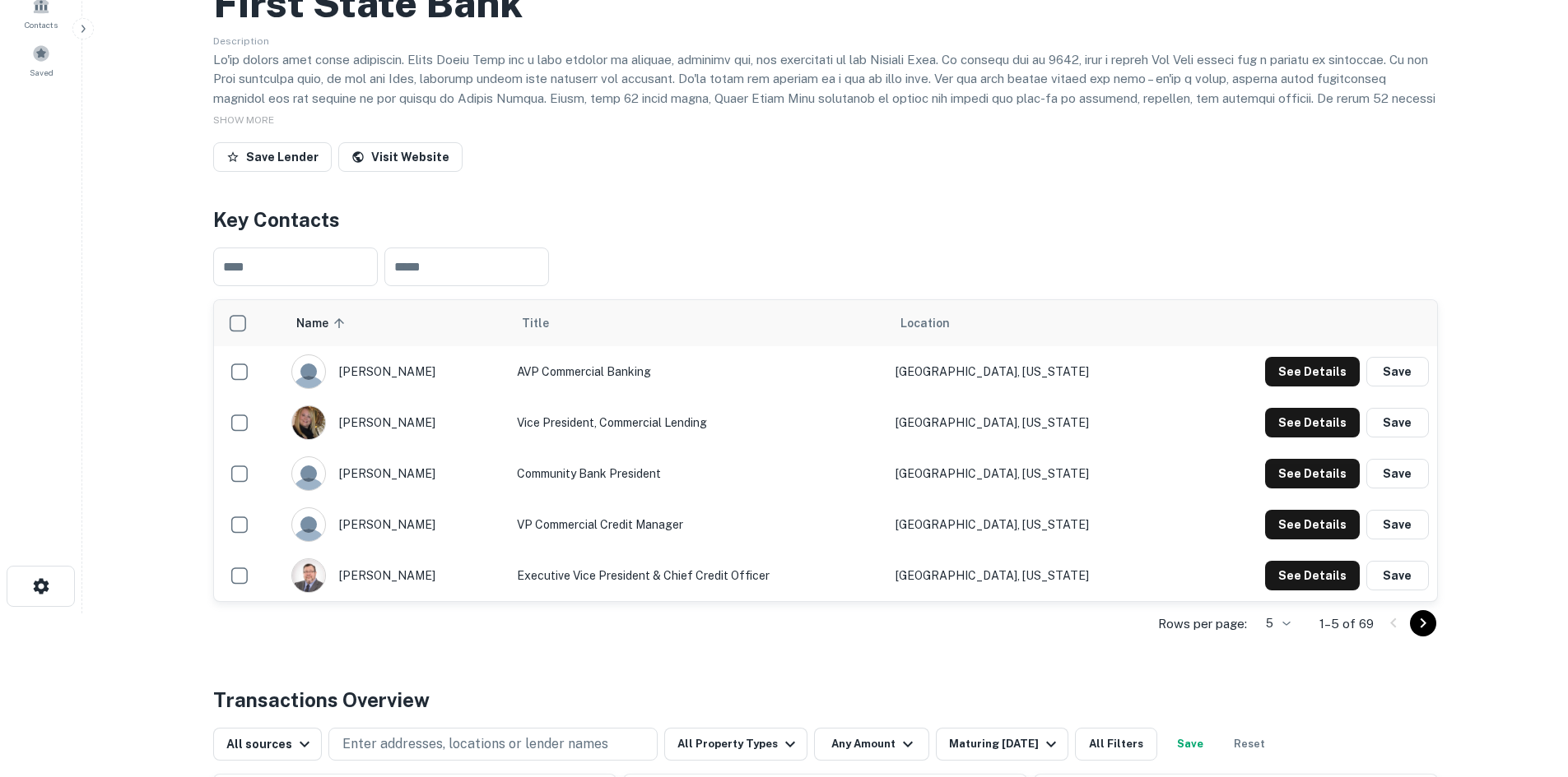
scroll to position [165, 0]
click at [1305, 374] on button "See Details" at bounding box center [1311, 371] width 94 height 30
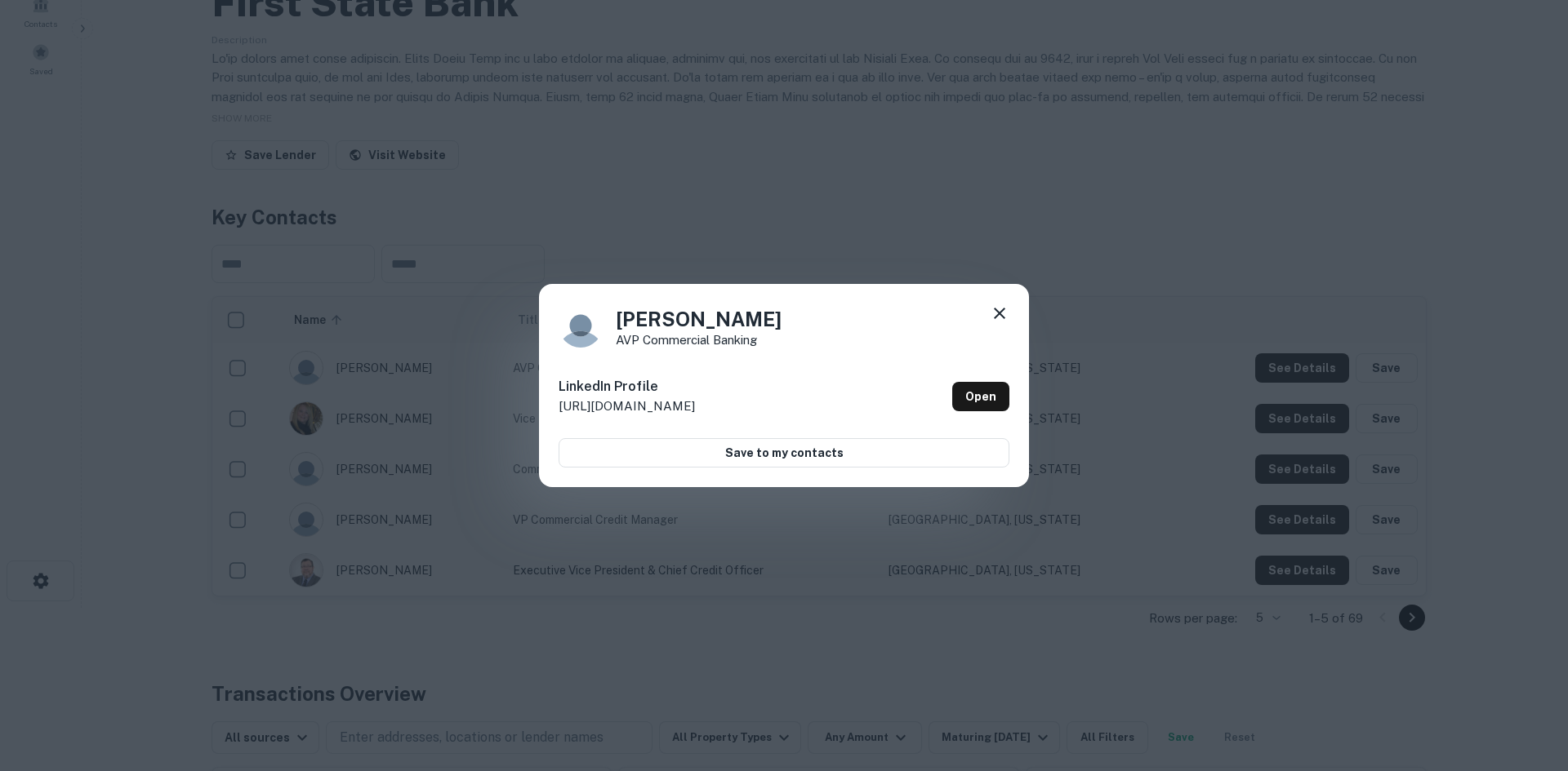
click at [999, 310] on icon at bounding box center [999, 313] width 20 height 20
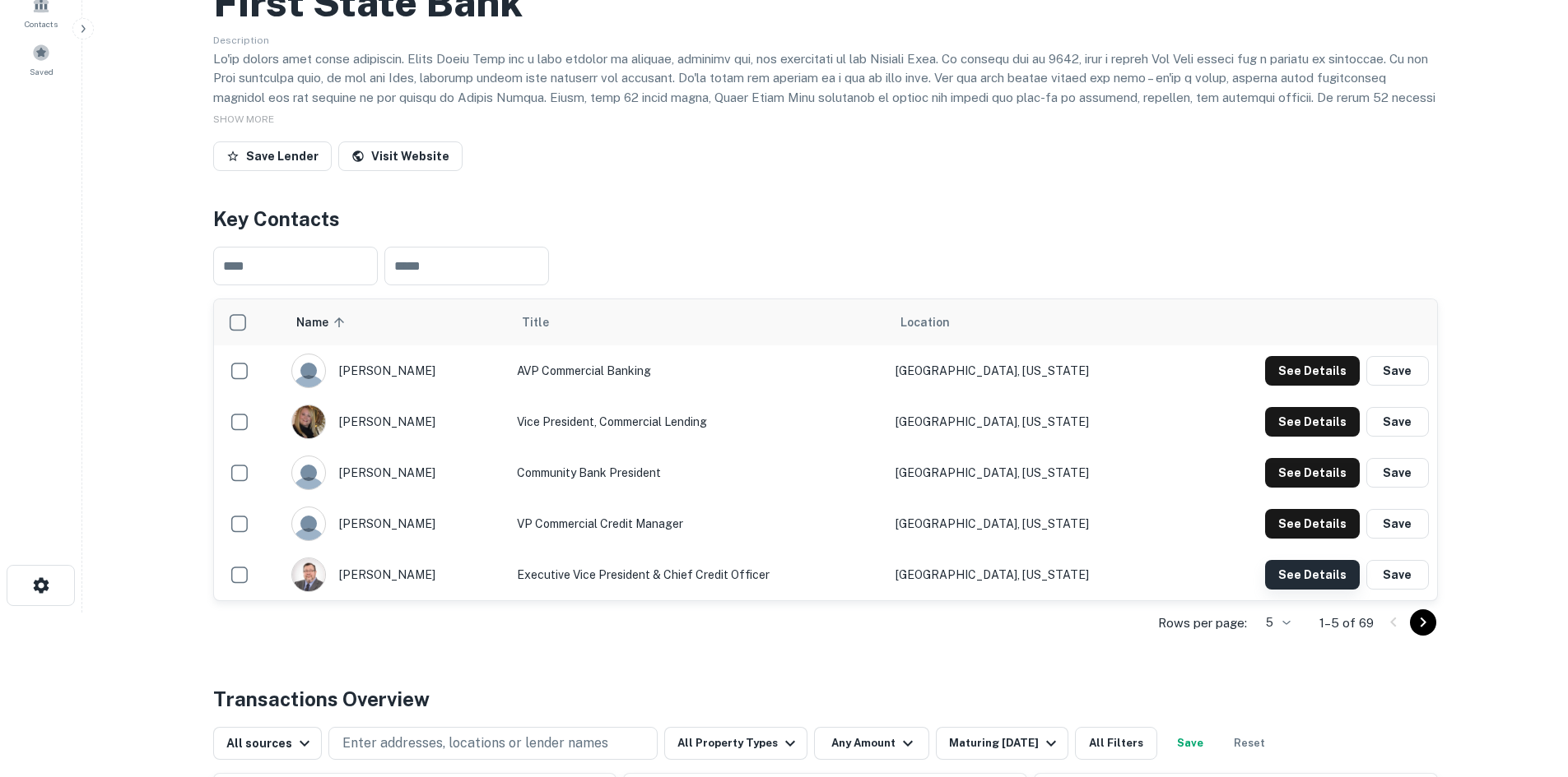
click at [1300, 568] on button "See Details" at bounding box center [1311, 575] width 94 height 30
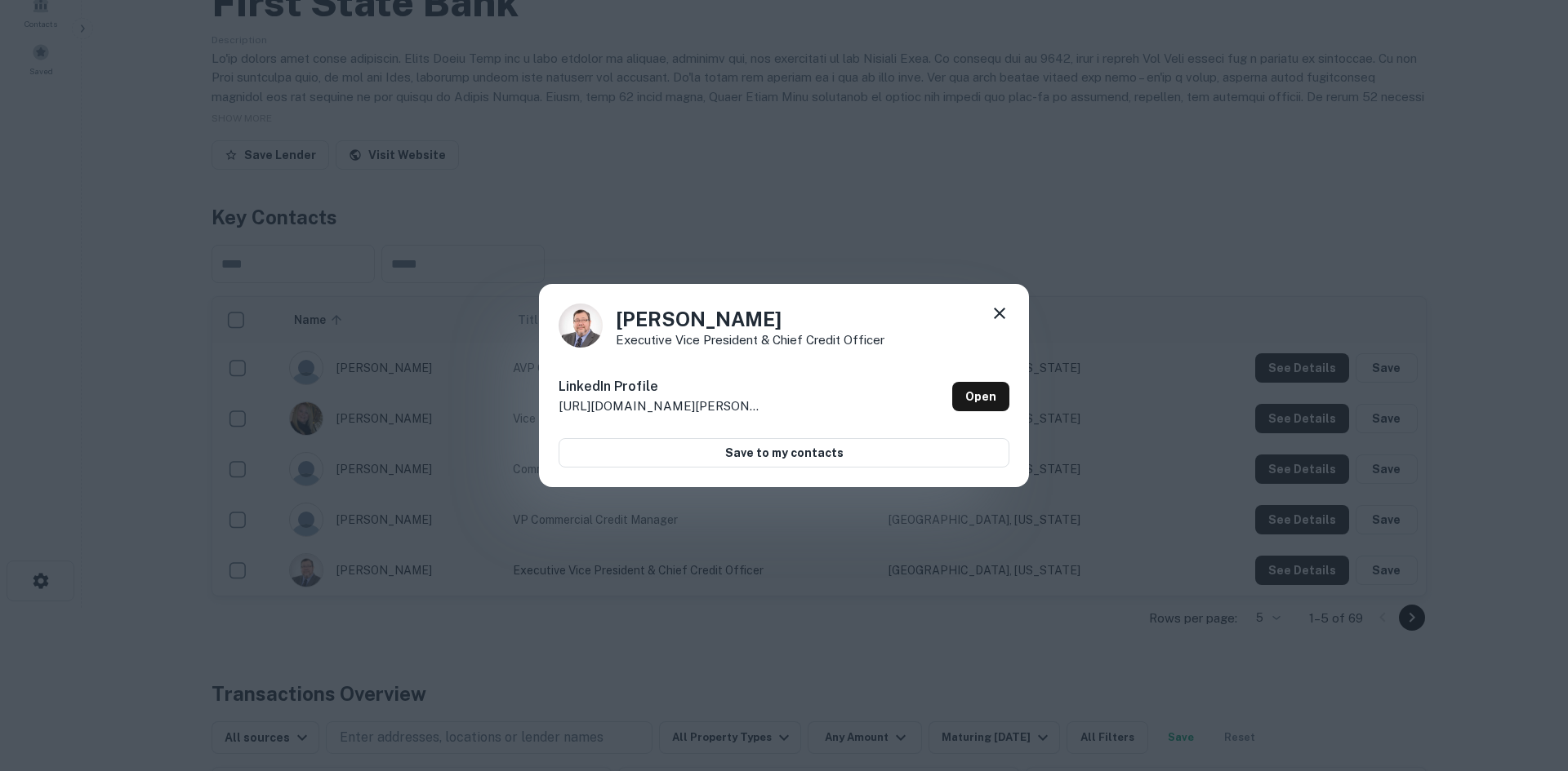
click at [1002, 307] on icon at bounding box center [999, 313] width 20 height 20
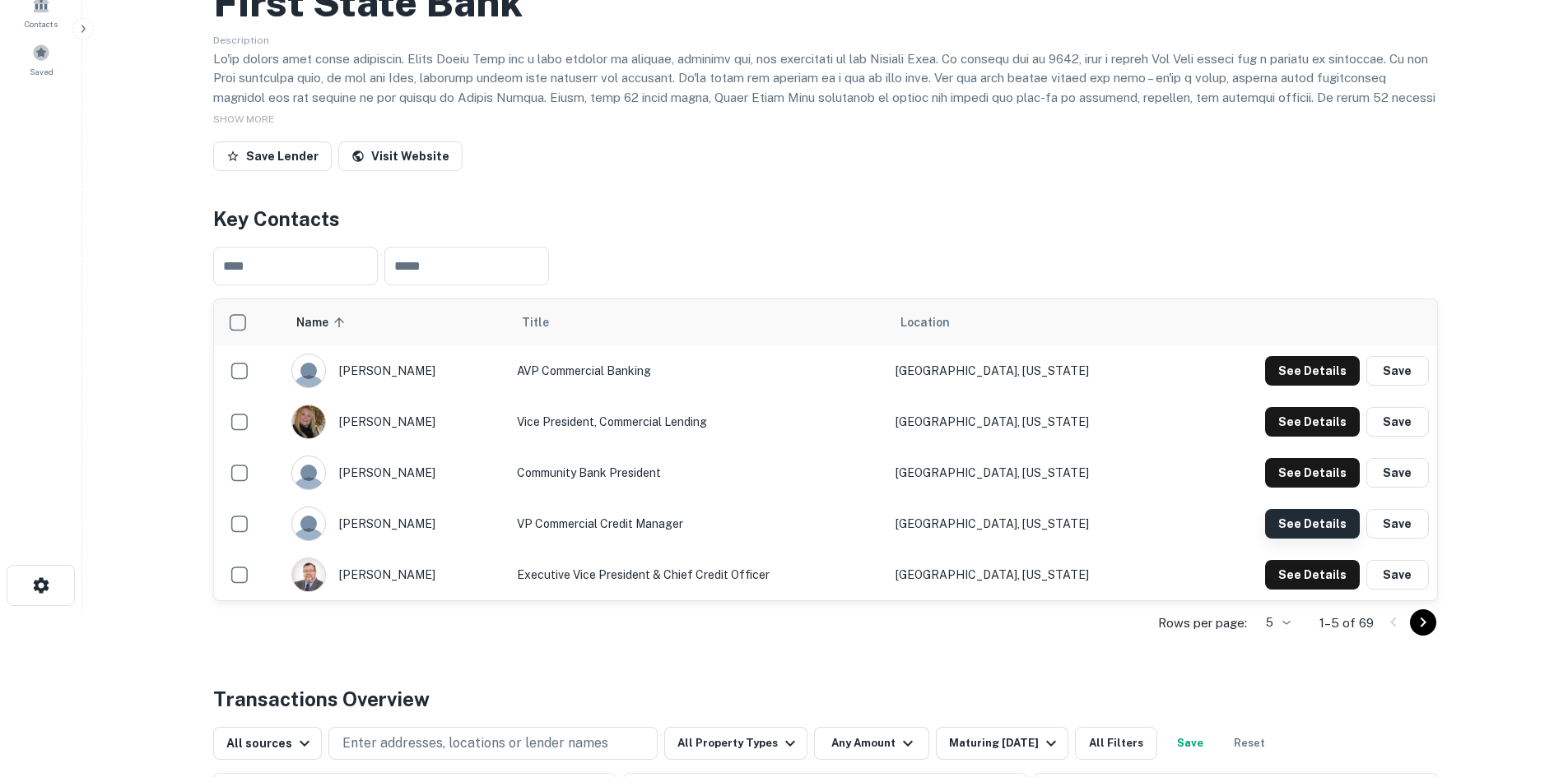
click at [1300, 519] on button "See Details" at bounding box center [1311, 523] width 94 height 30
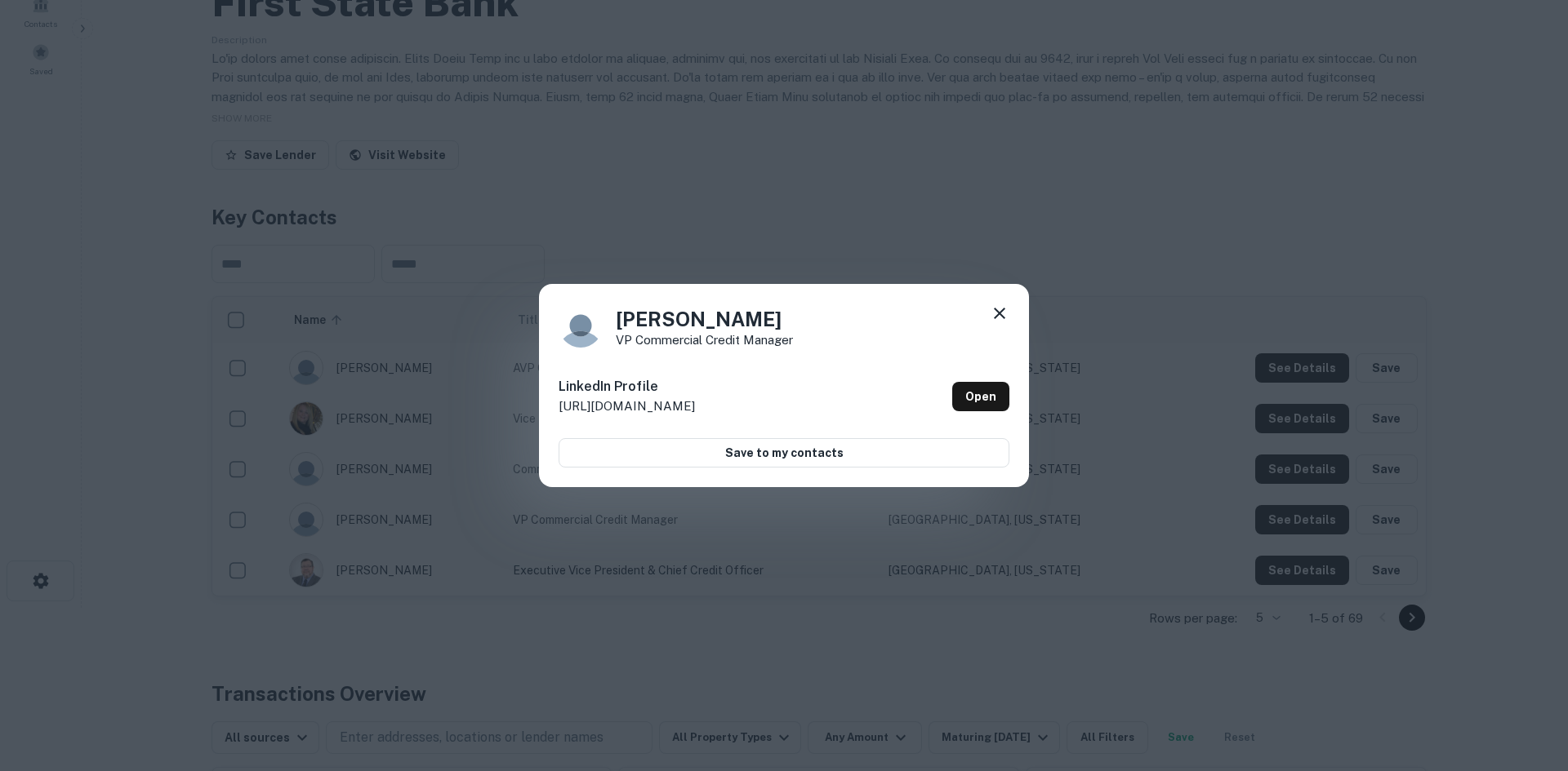
click at [1000, 314] on icon at bounding box center [999, 313] width 11 height 11
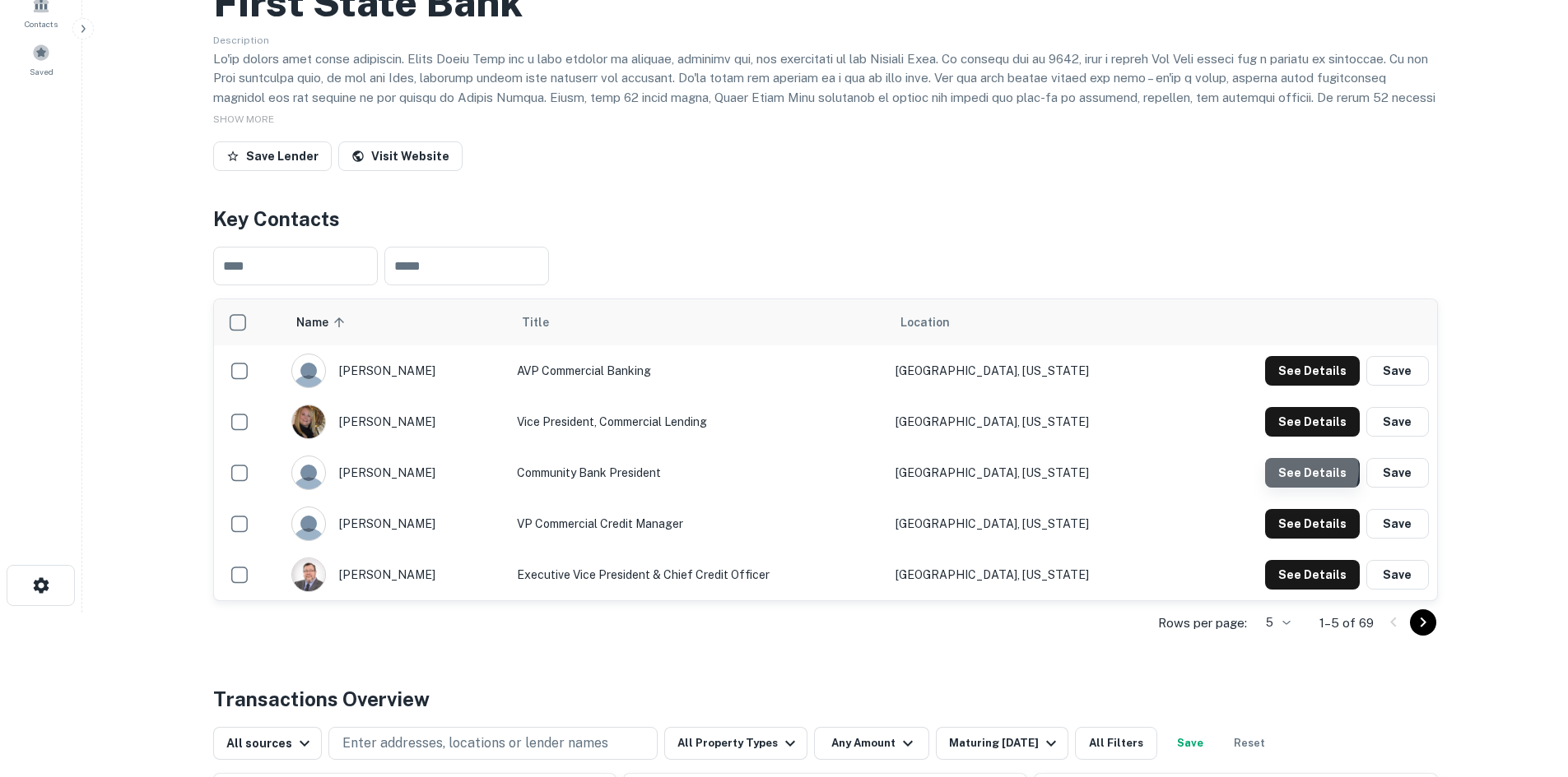
click at [1306, 471] on button "See Details" at bounding box center [1311, 473] width 94 height 30
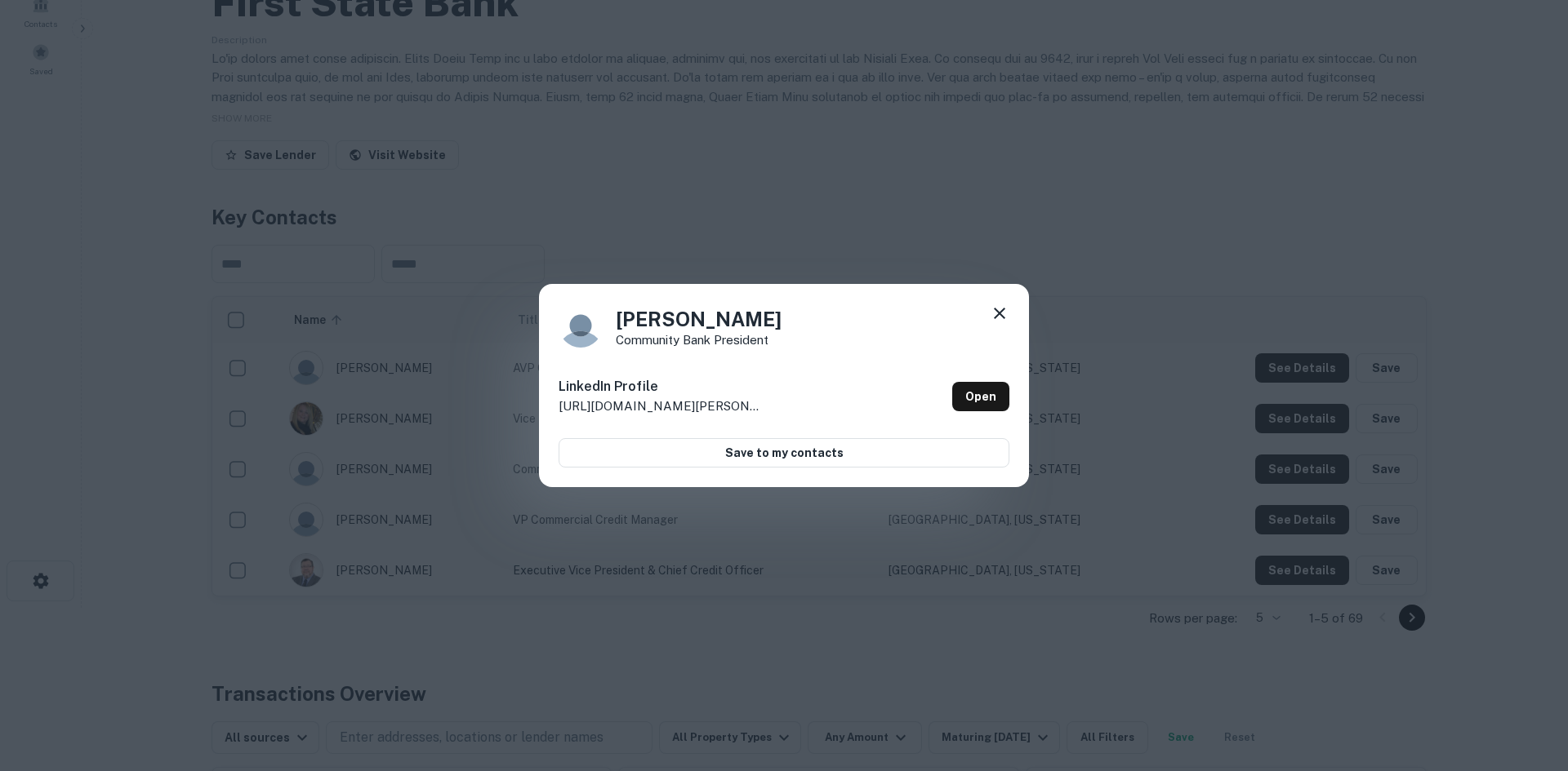
click at [999, 309] on icon at bounding box center [999, 313] width 20 height 20
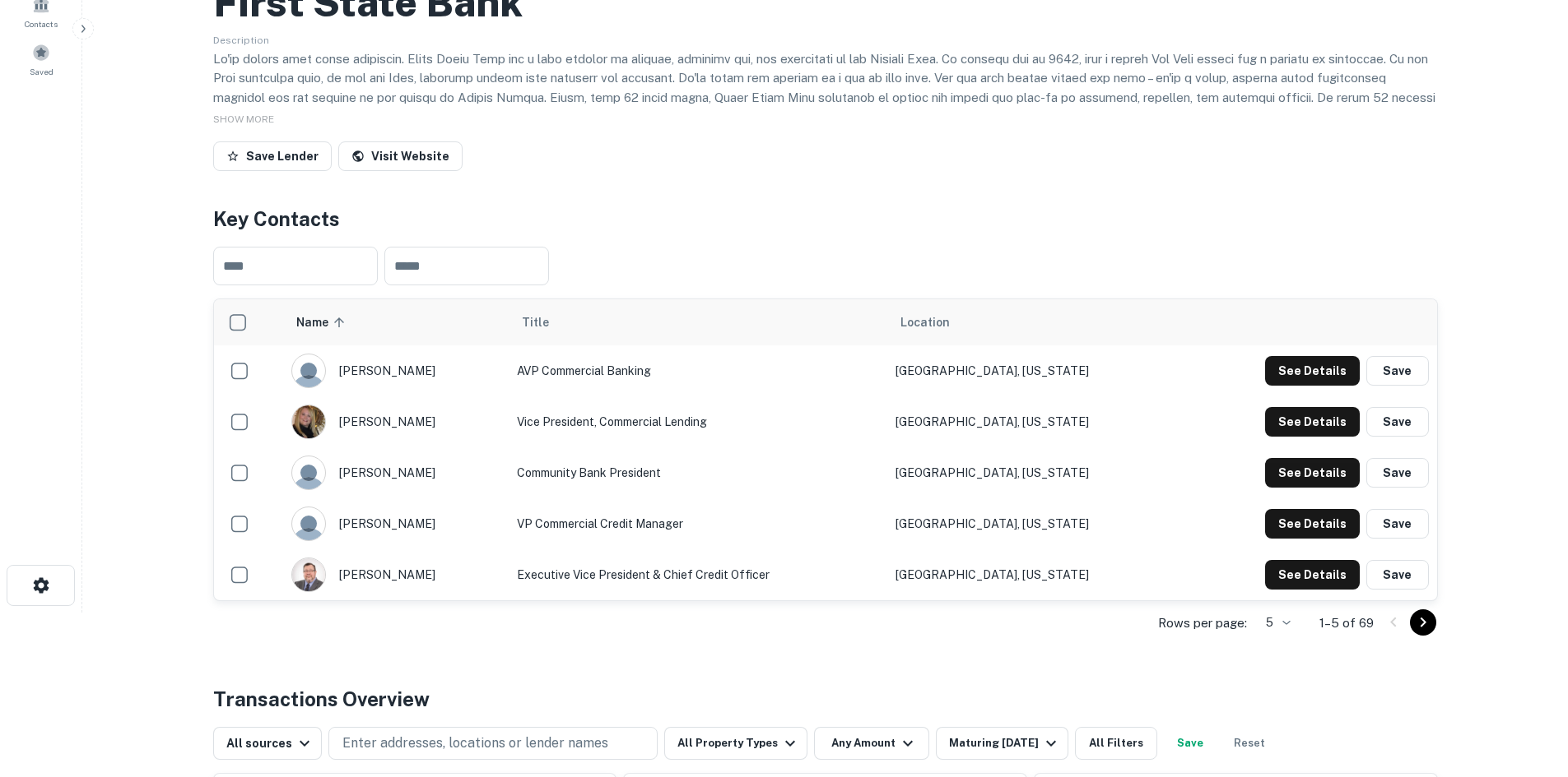
click at [1431, 619] on icon "Go to next page" at bounding box center [1423, 623] width 20 height 20
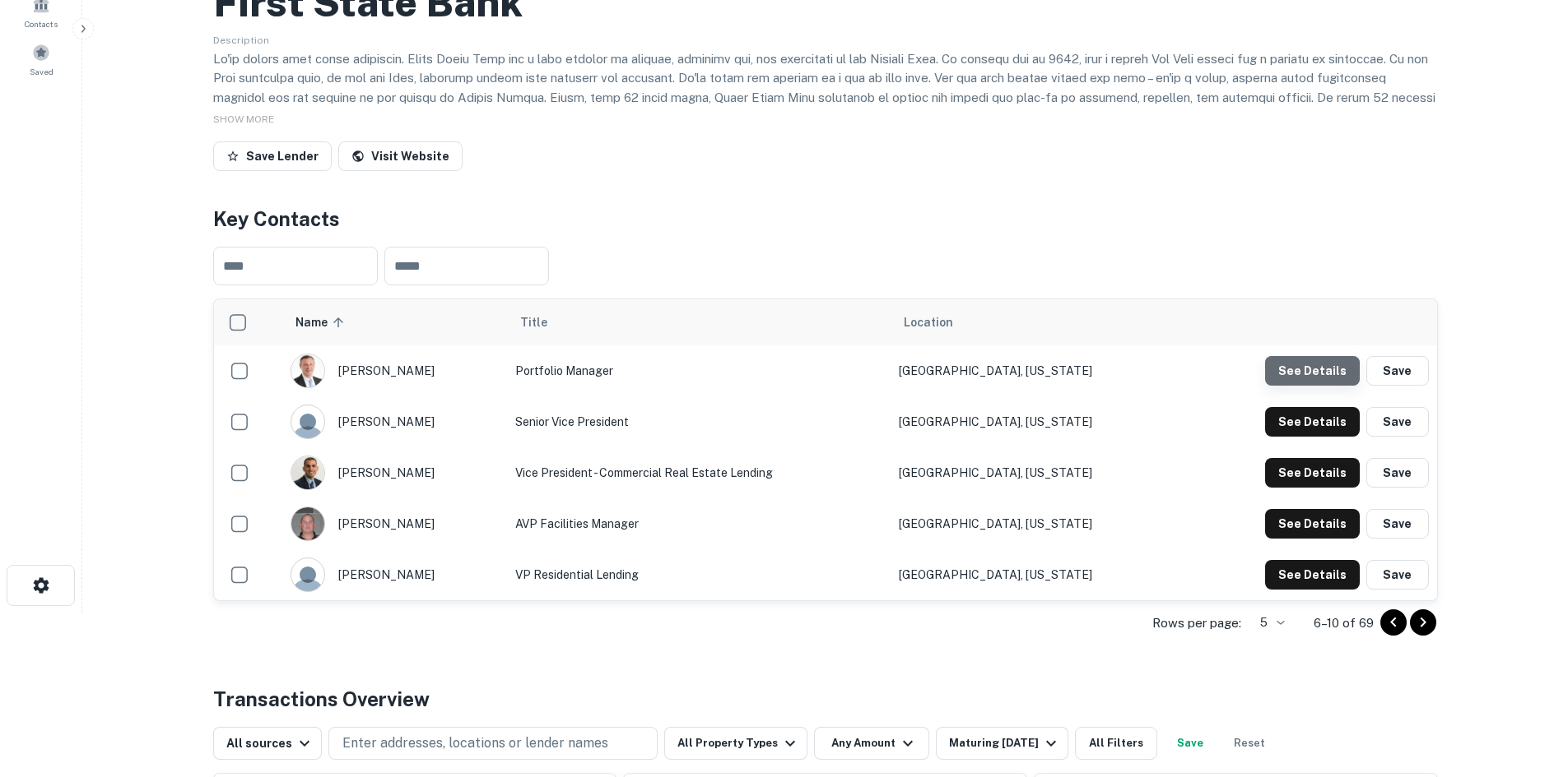
click at [1323, 380] on button "See Details" at bounding box center [1311, 371] width 94 height 30
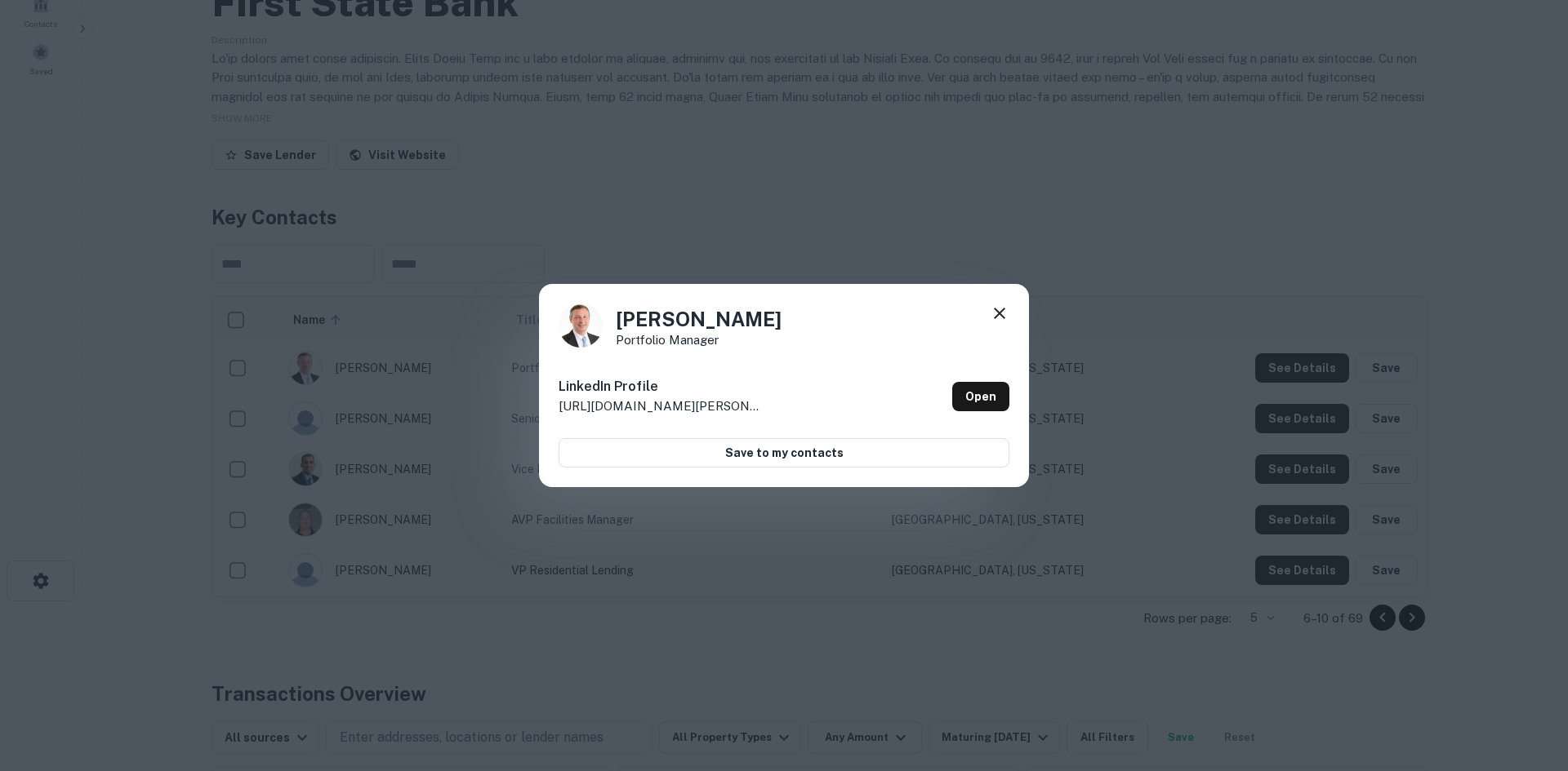
click at [997, 311] on icon at bounding box center [999, 313] width 11 height 11
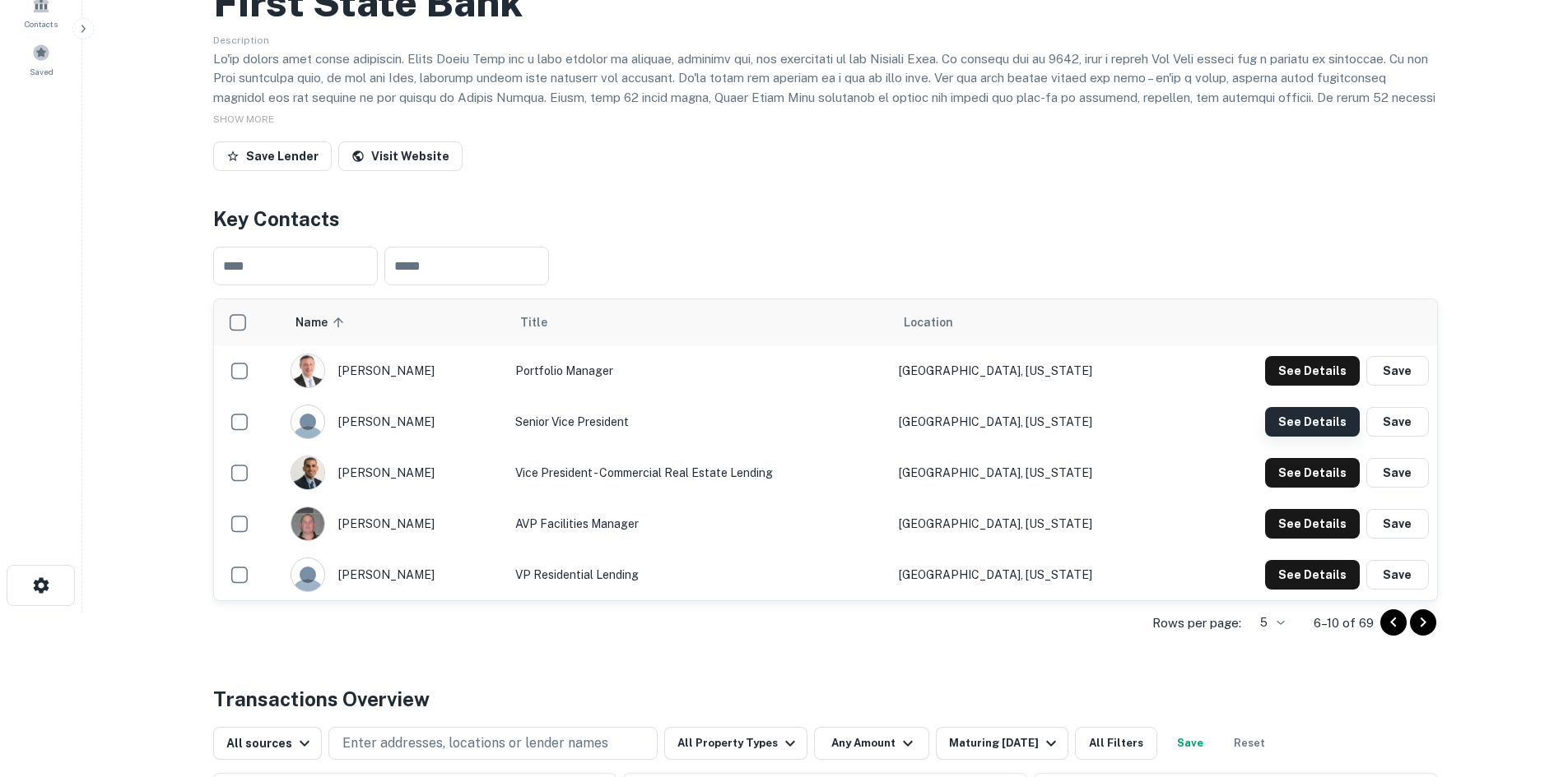
click at [1288, 427] on button "See Details" at bounding box center [1311, 421] width 94 height 30
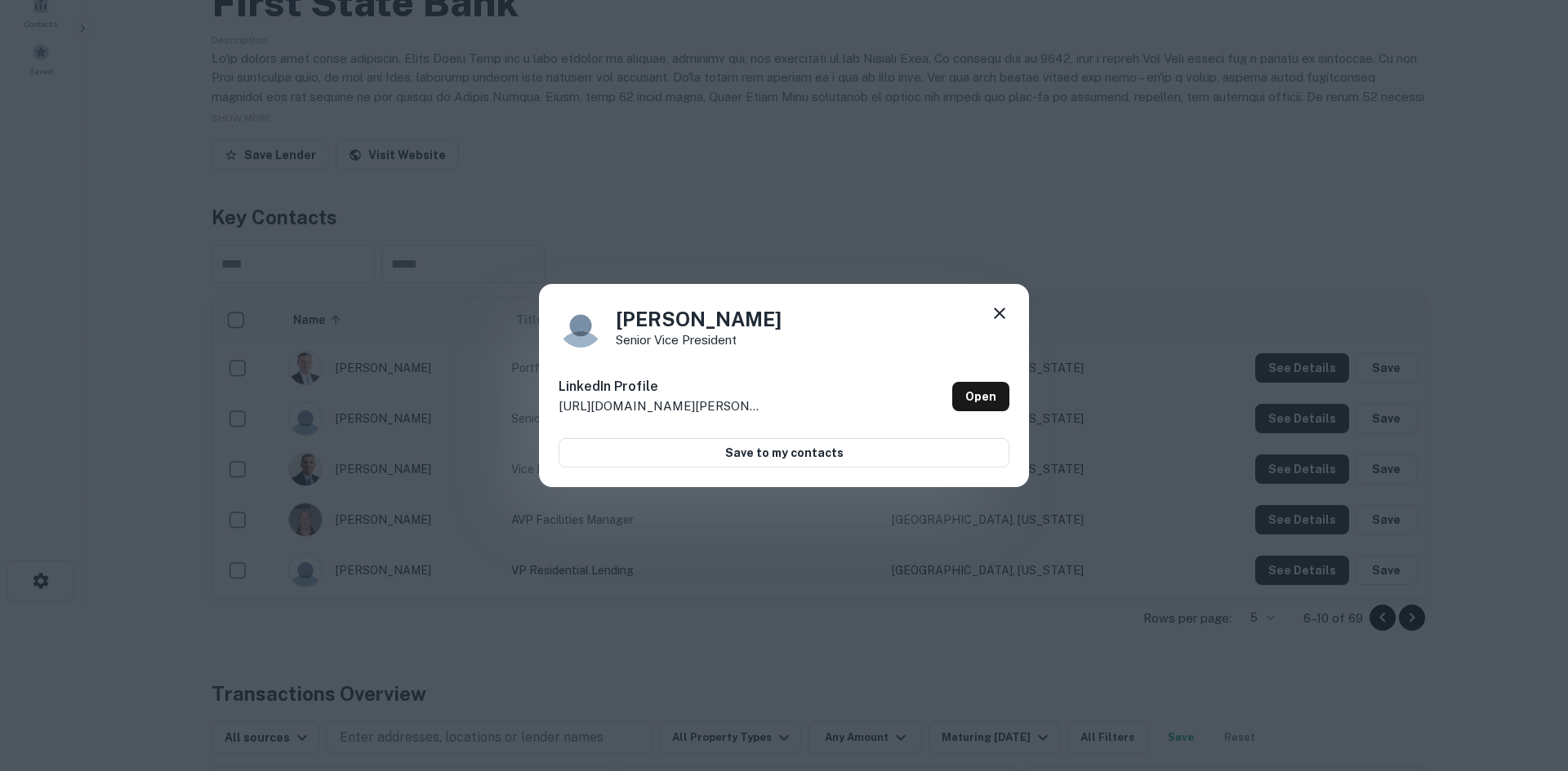
click at [1002, 322] on icon at bounding box center [999, 313] width 20 height 20
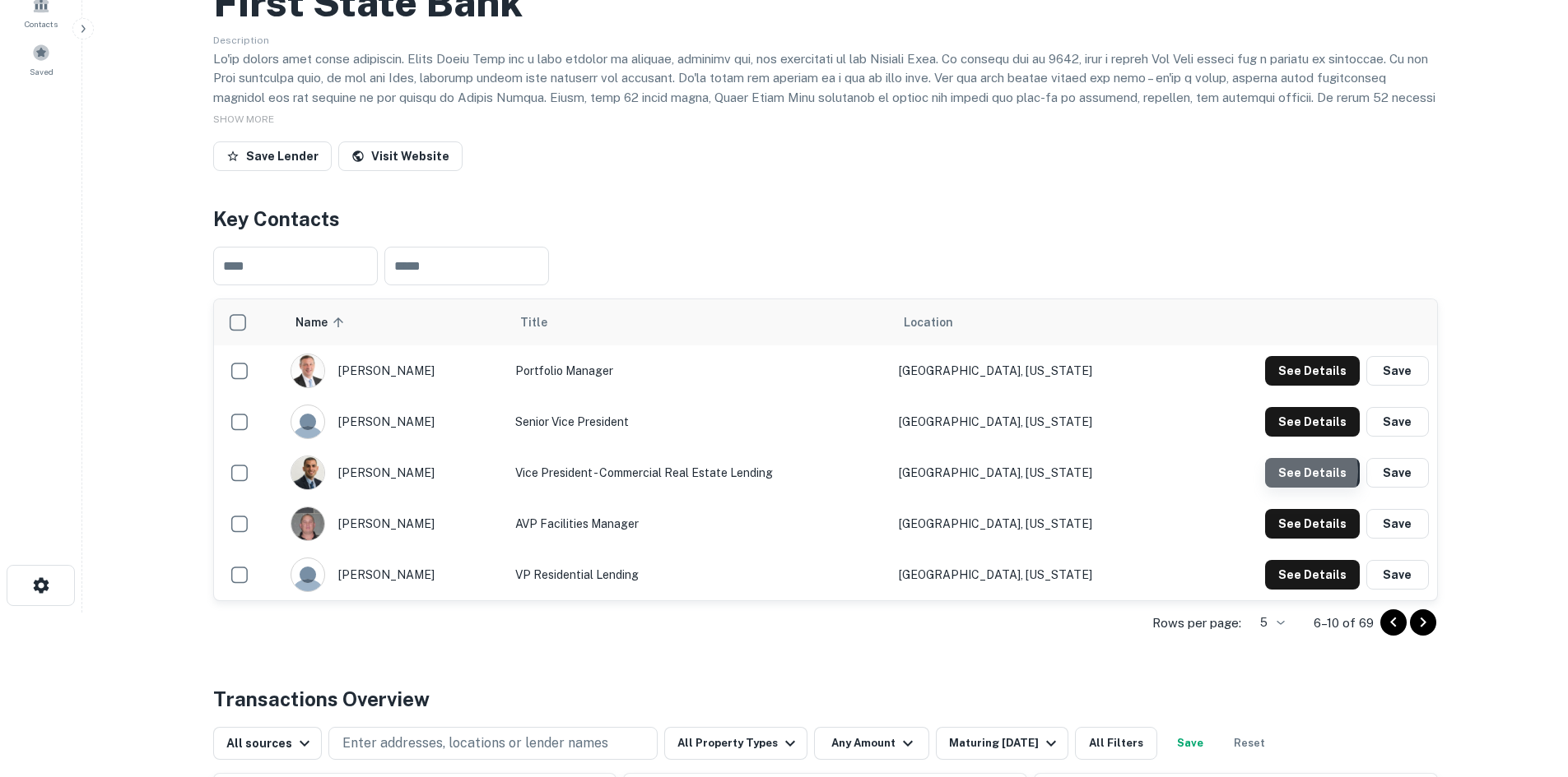
click at [1295, 472] on button "See Details" at bounding box center [1311, 473] width 94 height 30
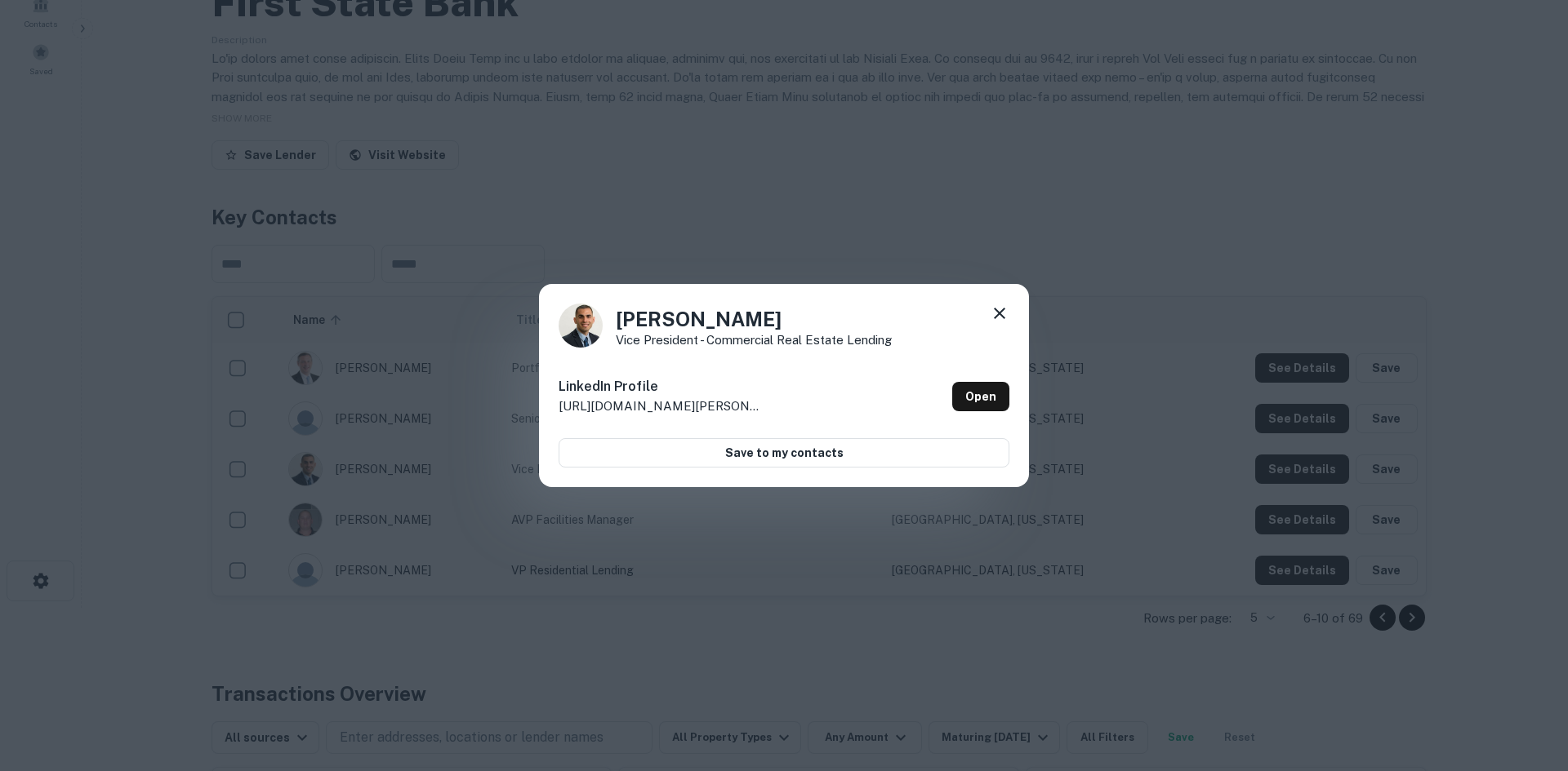
click at [1001, 318] on icon at bounding box center [999, 313] width 20 height 20
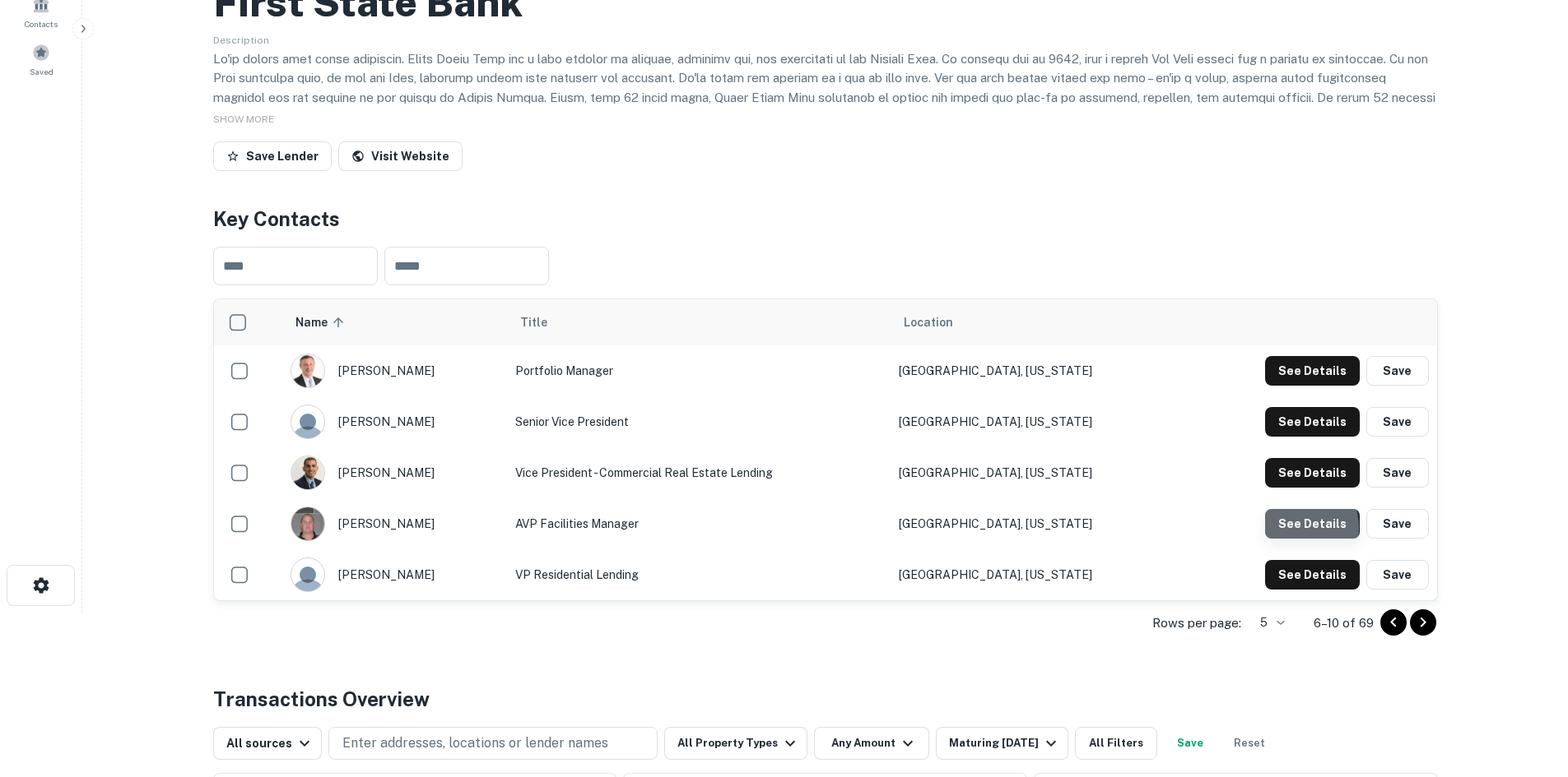
click at [1298, 528] on button "See Details" at bounding box center [1311, 523] width 94 height 30
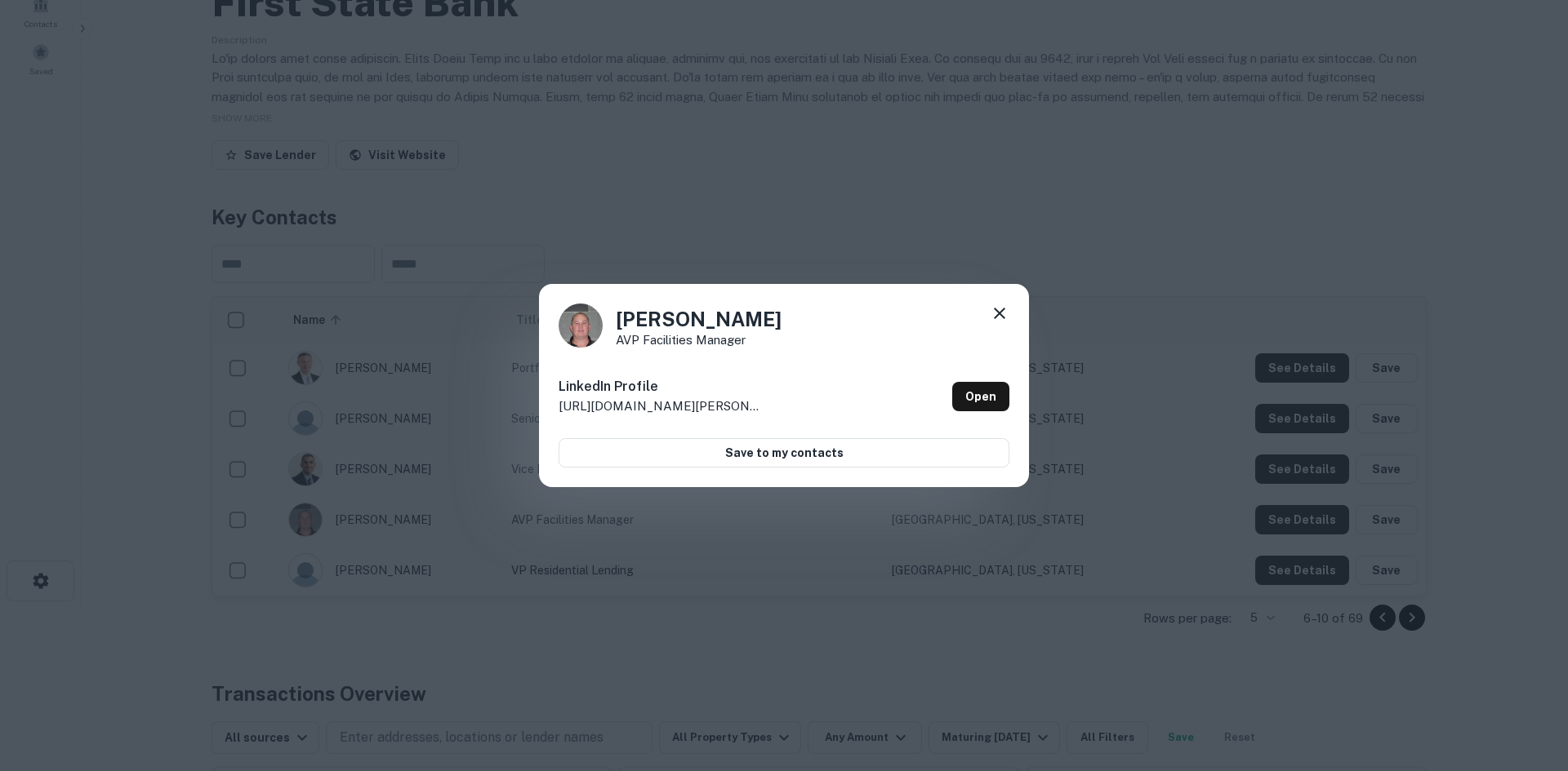
click at [1005, 319] on icon at bounding box center [999, 313] width 20 height 20
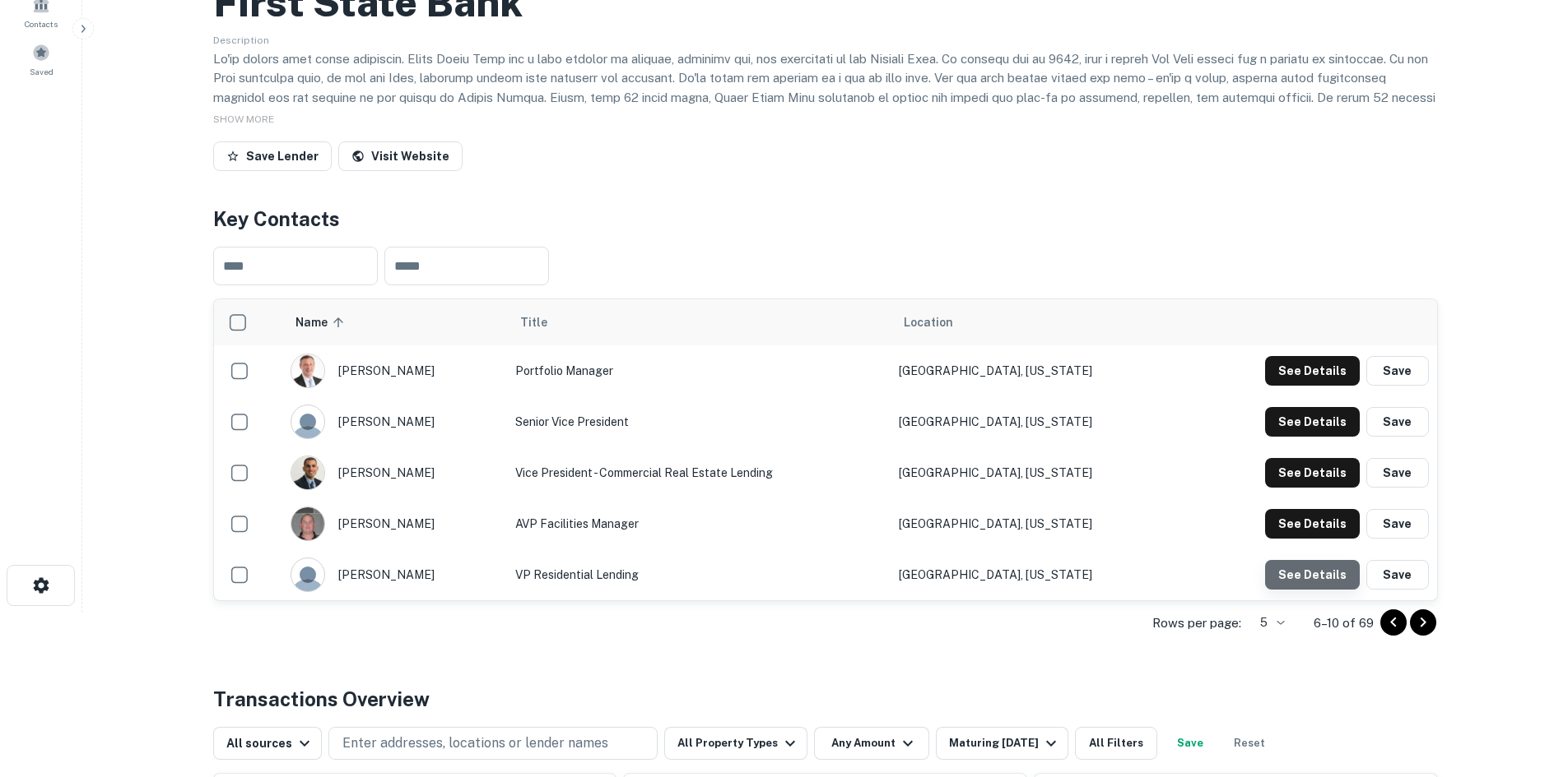
click at [1342, 565] on button "See Details" at bounding box center [1311, 575] width 94 height 30
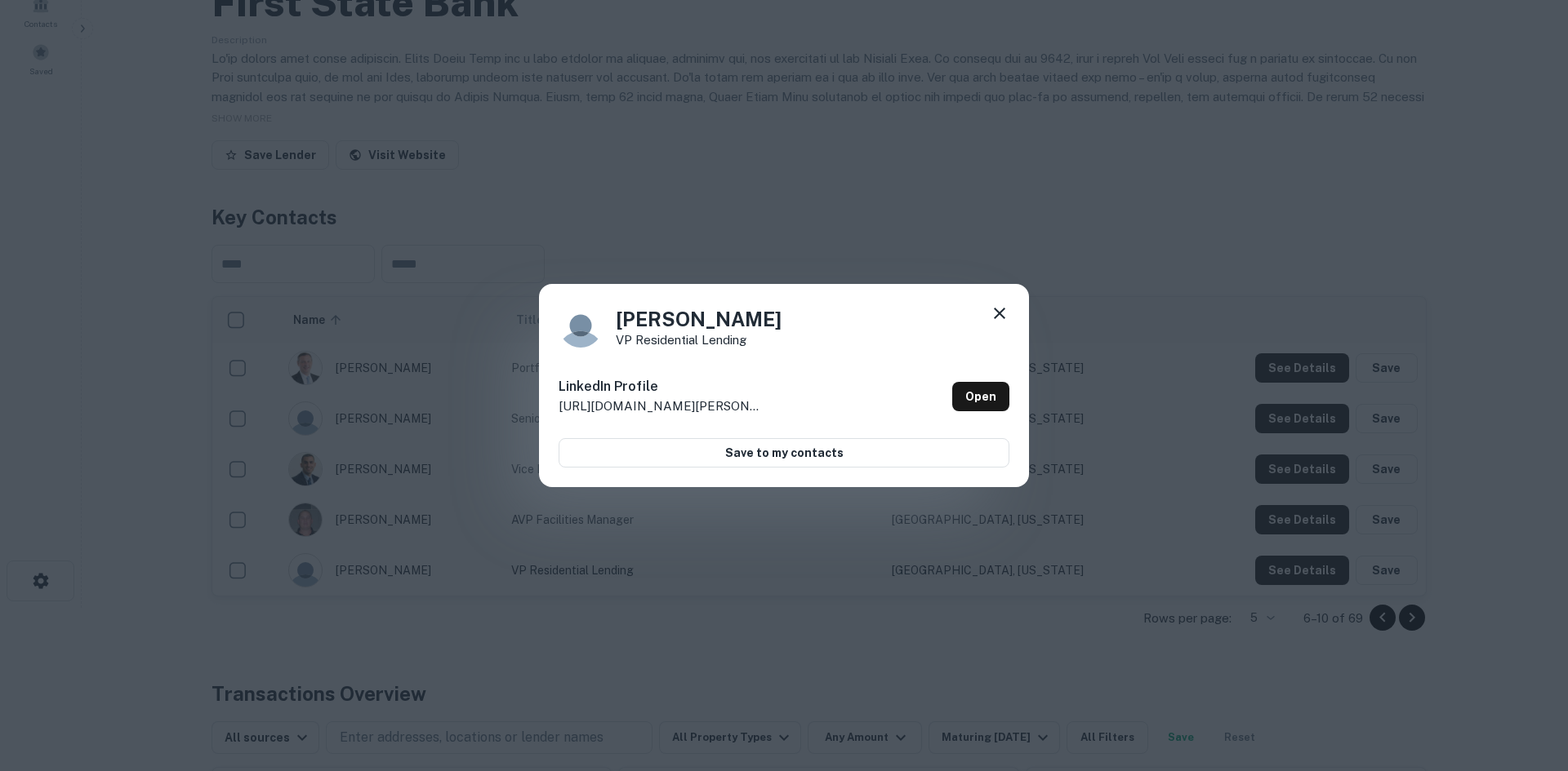
click at [998, 317] on icon at bounding box center [999, 313] width 20 height 20
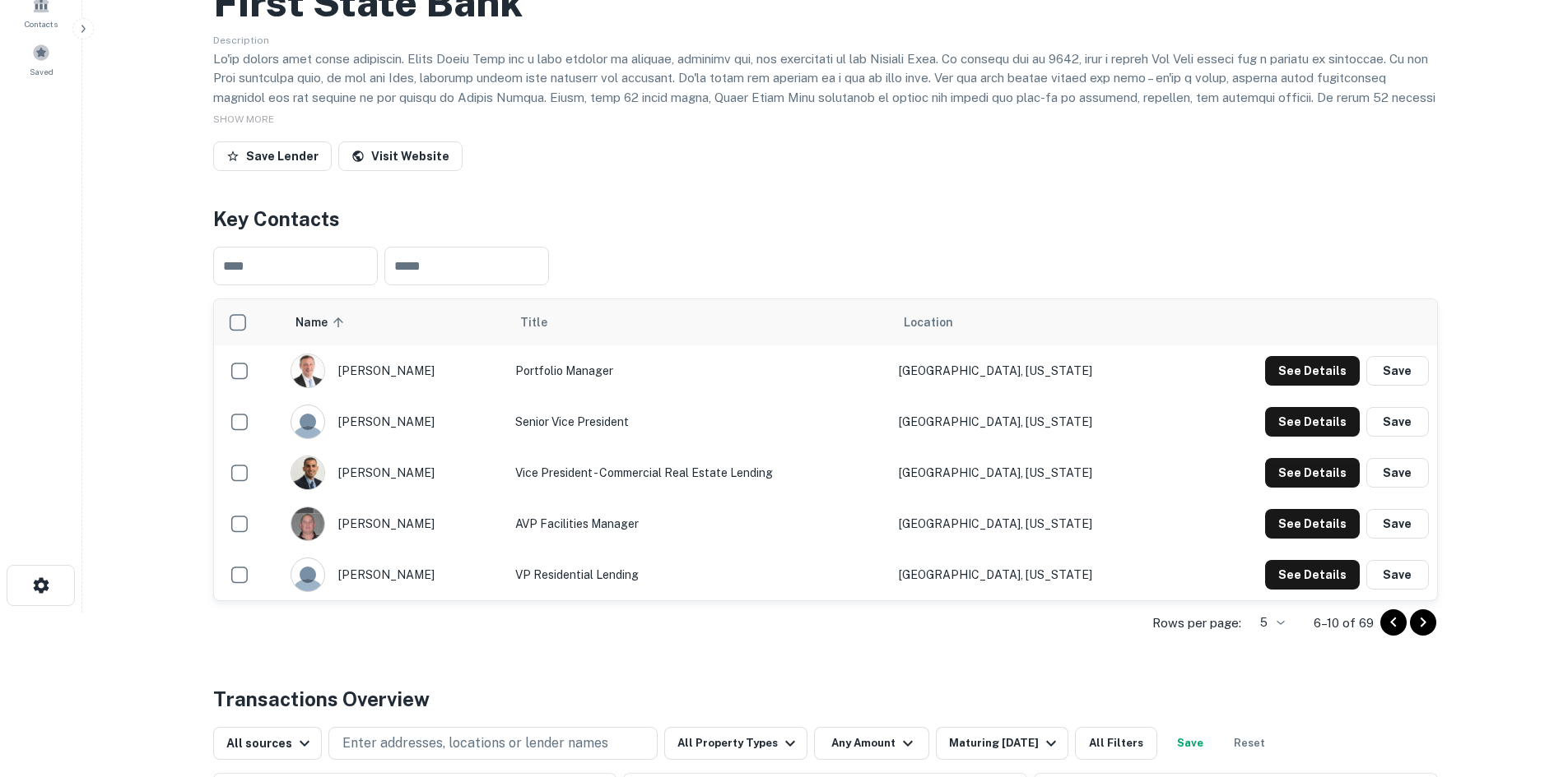
click at [1419, 622] on icon "Go to next page" at bounding box center [1423, 623] width 20 height 20
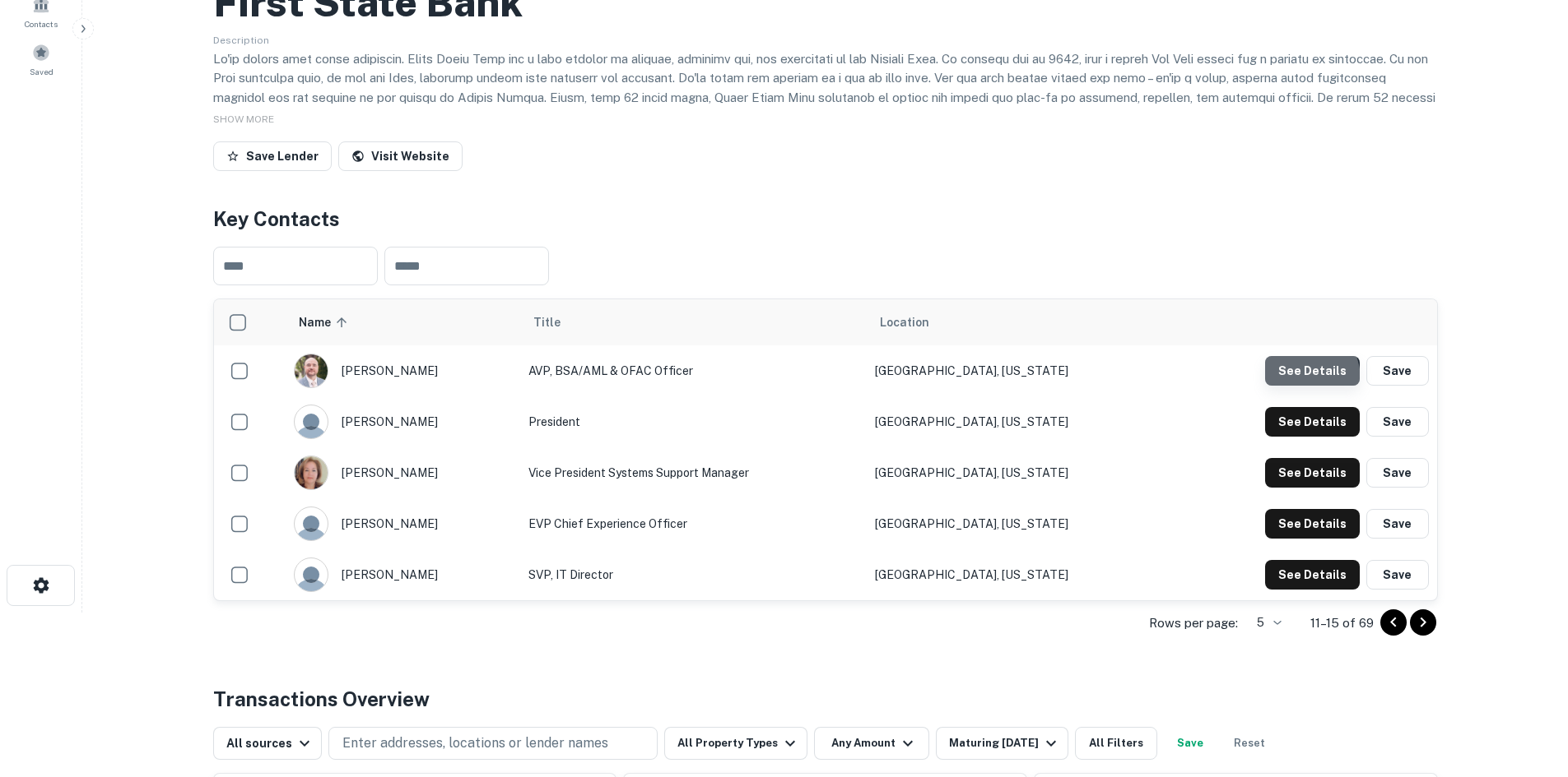
click at [1297, 380] on button "See Details" at bounding box center [1311, 371] width 94 height 30
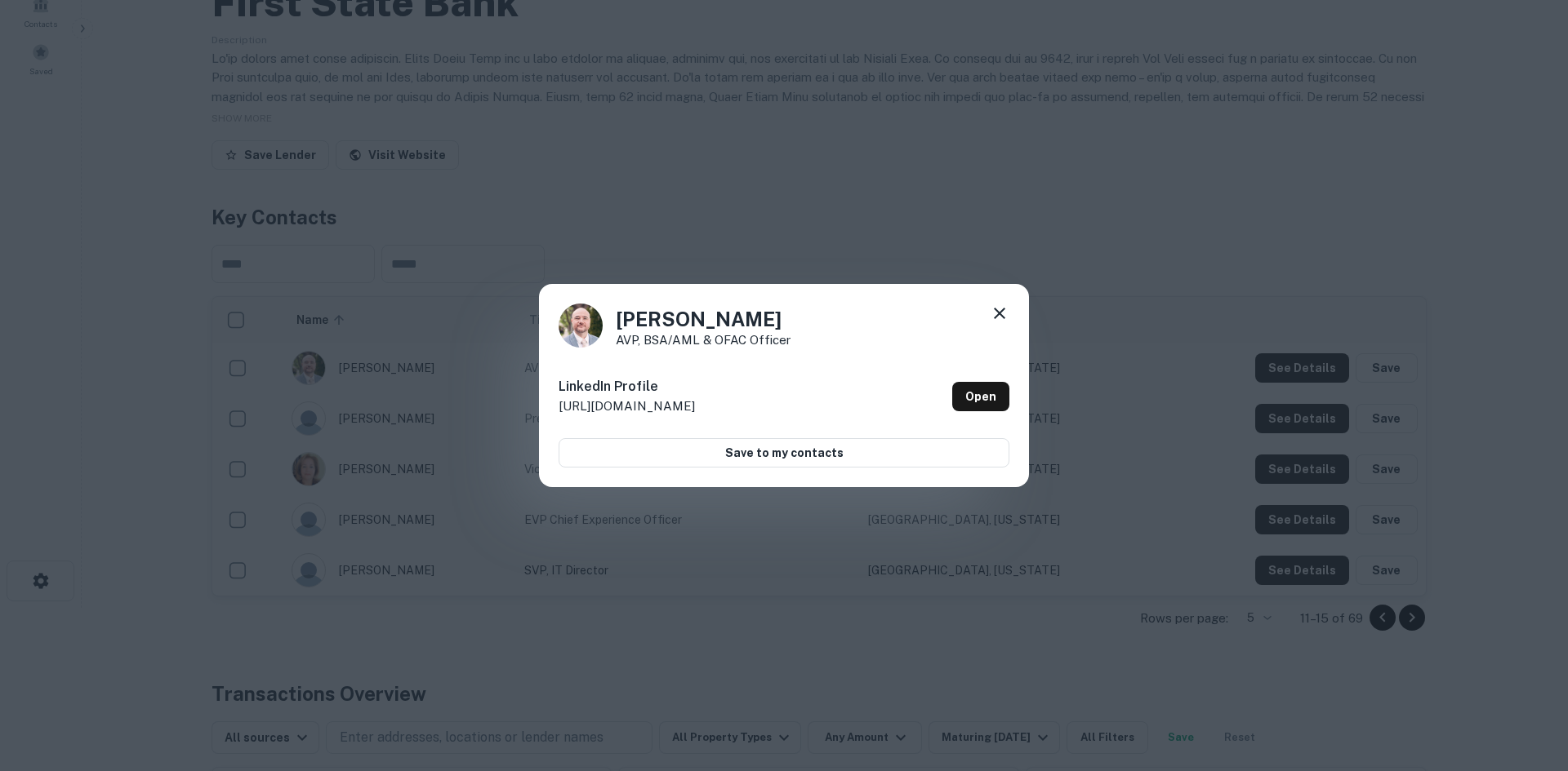
click at [1007, 312] on icon at bounding box center [999, 313] width 20 height 20
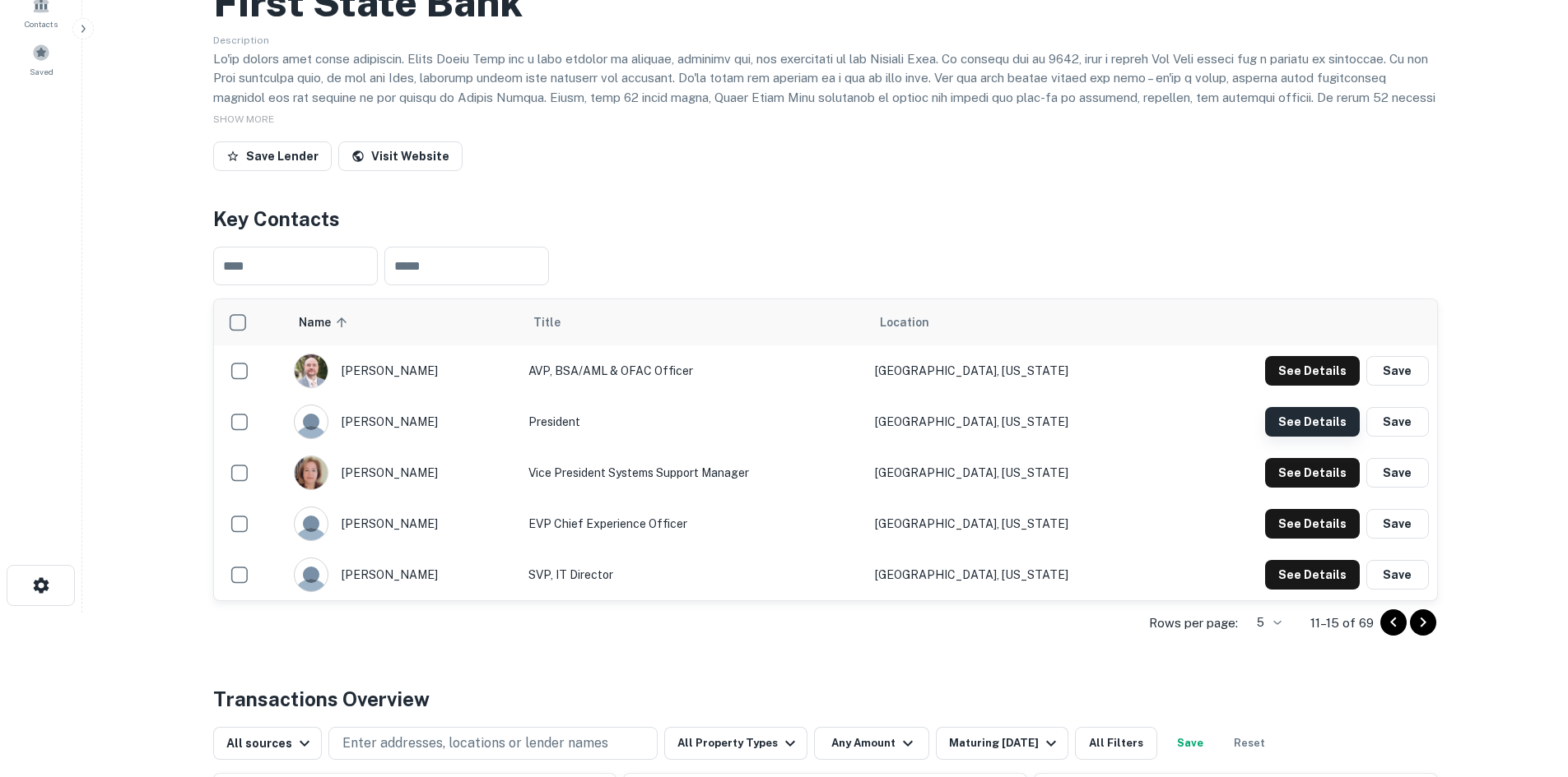
click at [1326, 421] on button "See Details" at bounding box center [1311, 421] width 94 height 30
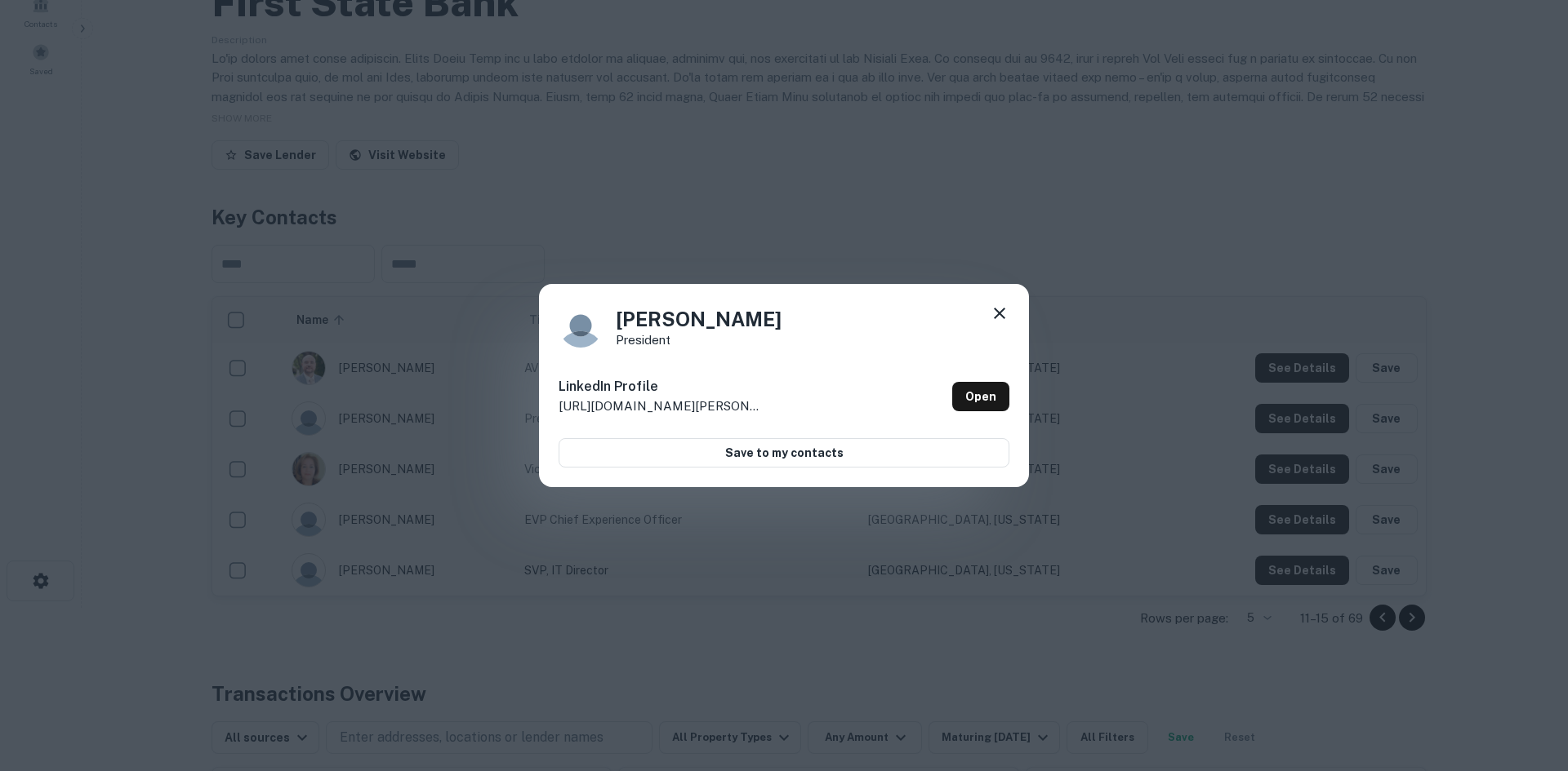
click at [1002, 307] on icon at bounding box center [999, 313] width 20 height 20
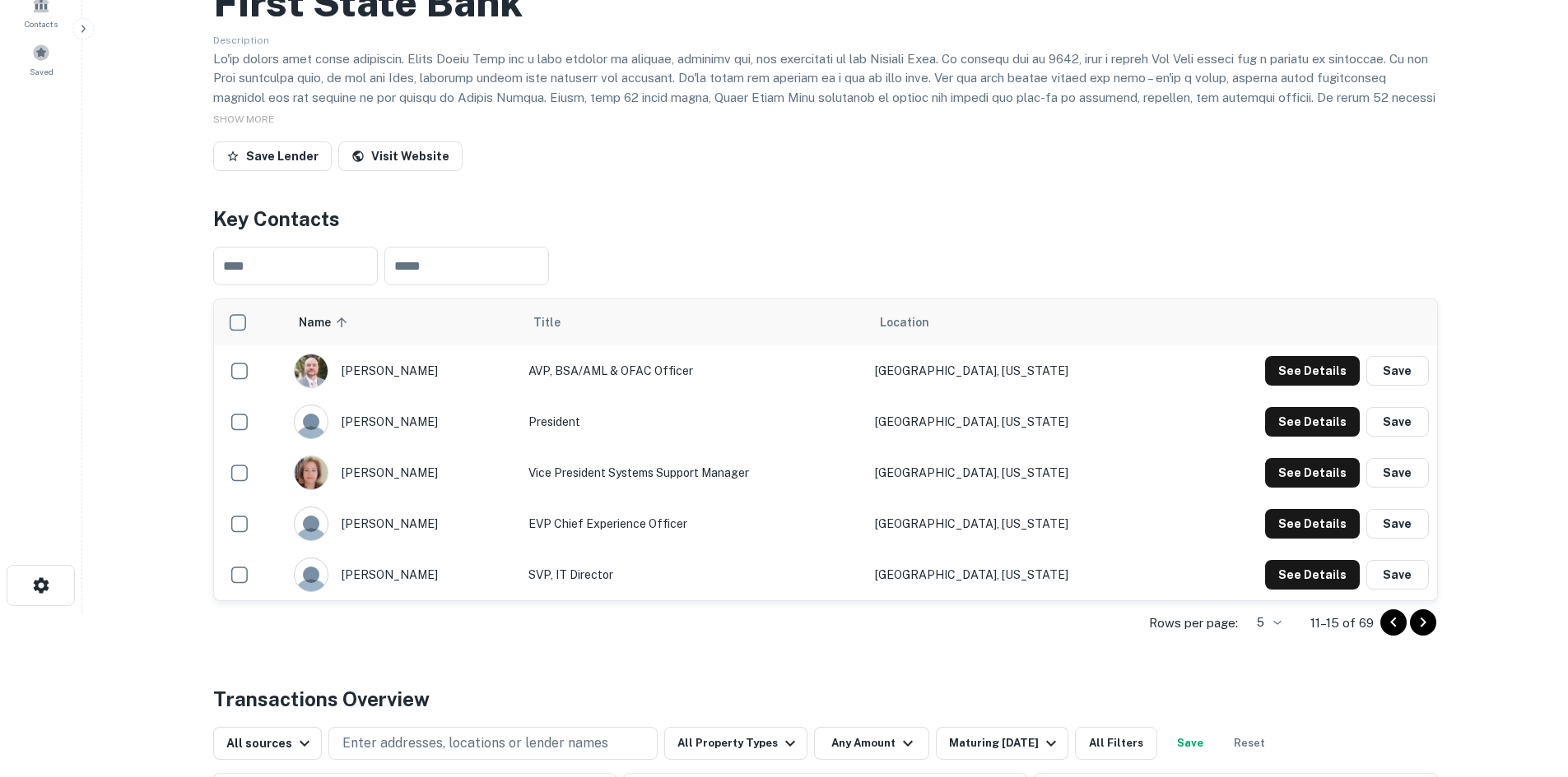
click at [1298, 457] on td "See Details Save" at bounding box center [1305, 472] width 263 height 51
click at [1295, 465] on button "See Details" at bounding box center [1311, 473] width 94 height 30
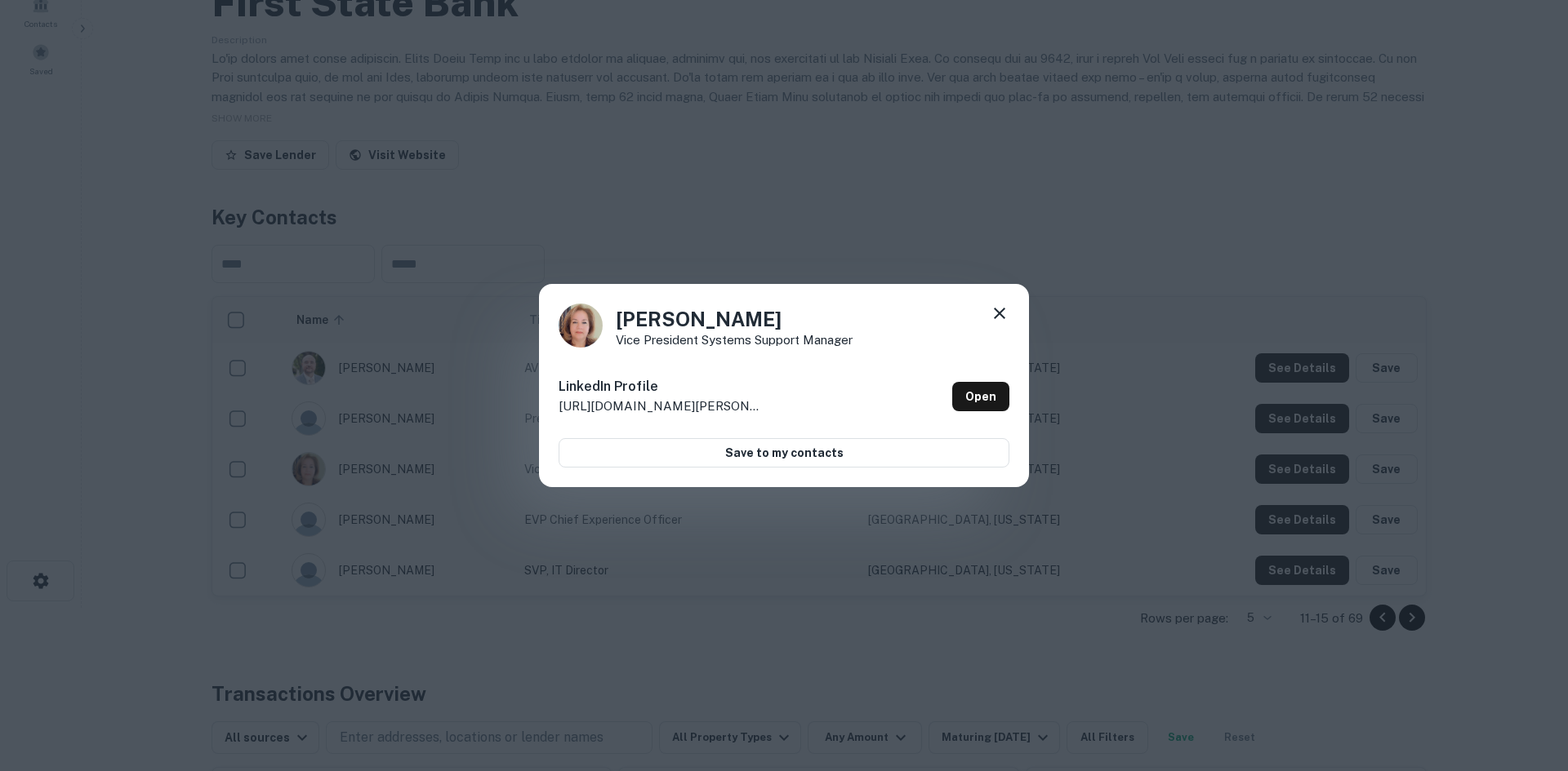
click at [1003, 314] on icon at bounding box center [999, 313] width 20 height 20
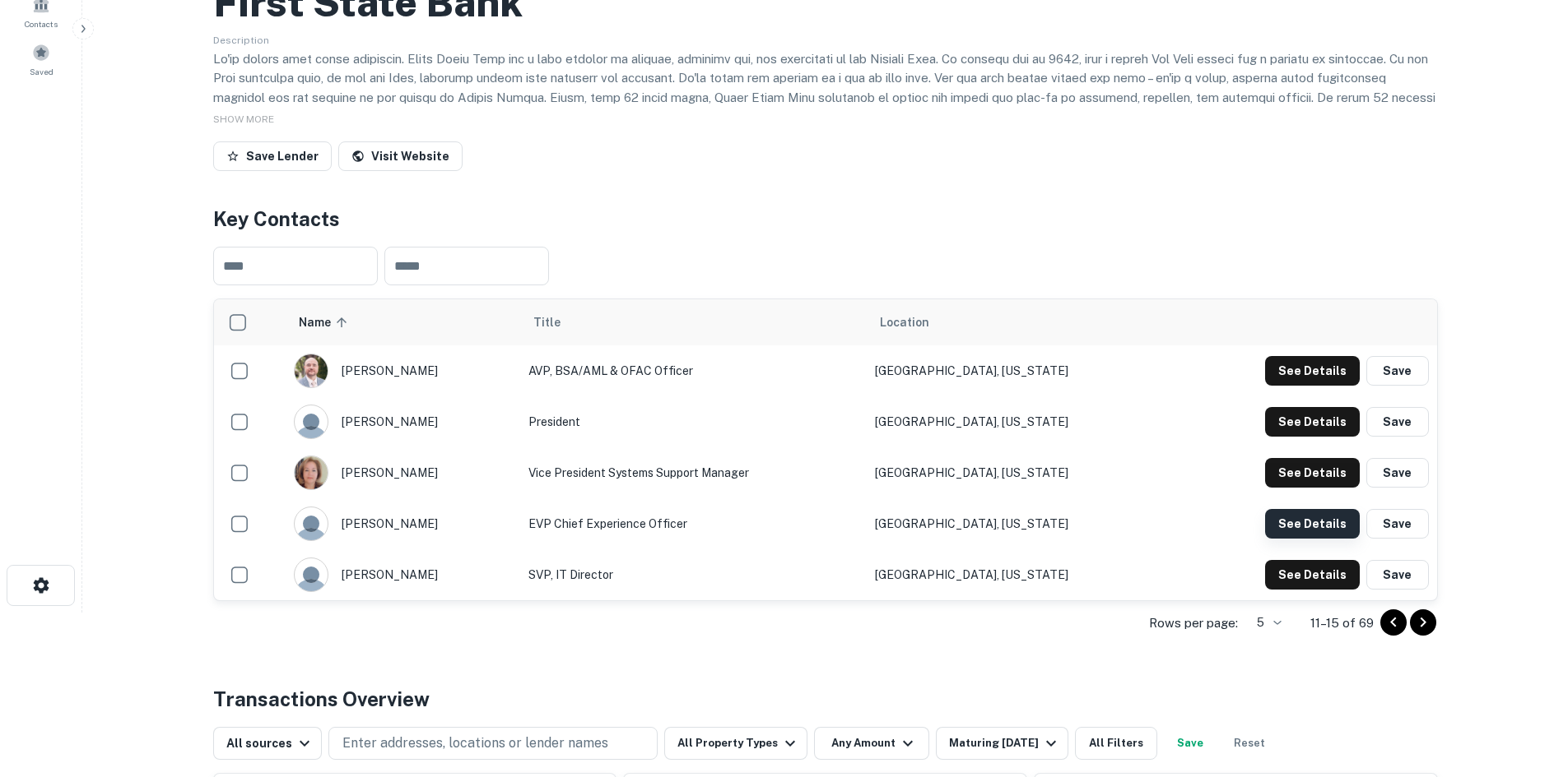
click at [1314, 528] on button "See Details" at bounding box center [1311, 523] width 94 height 30
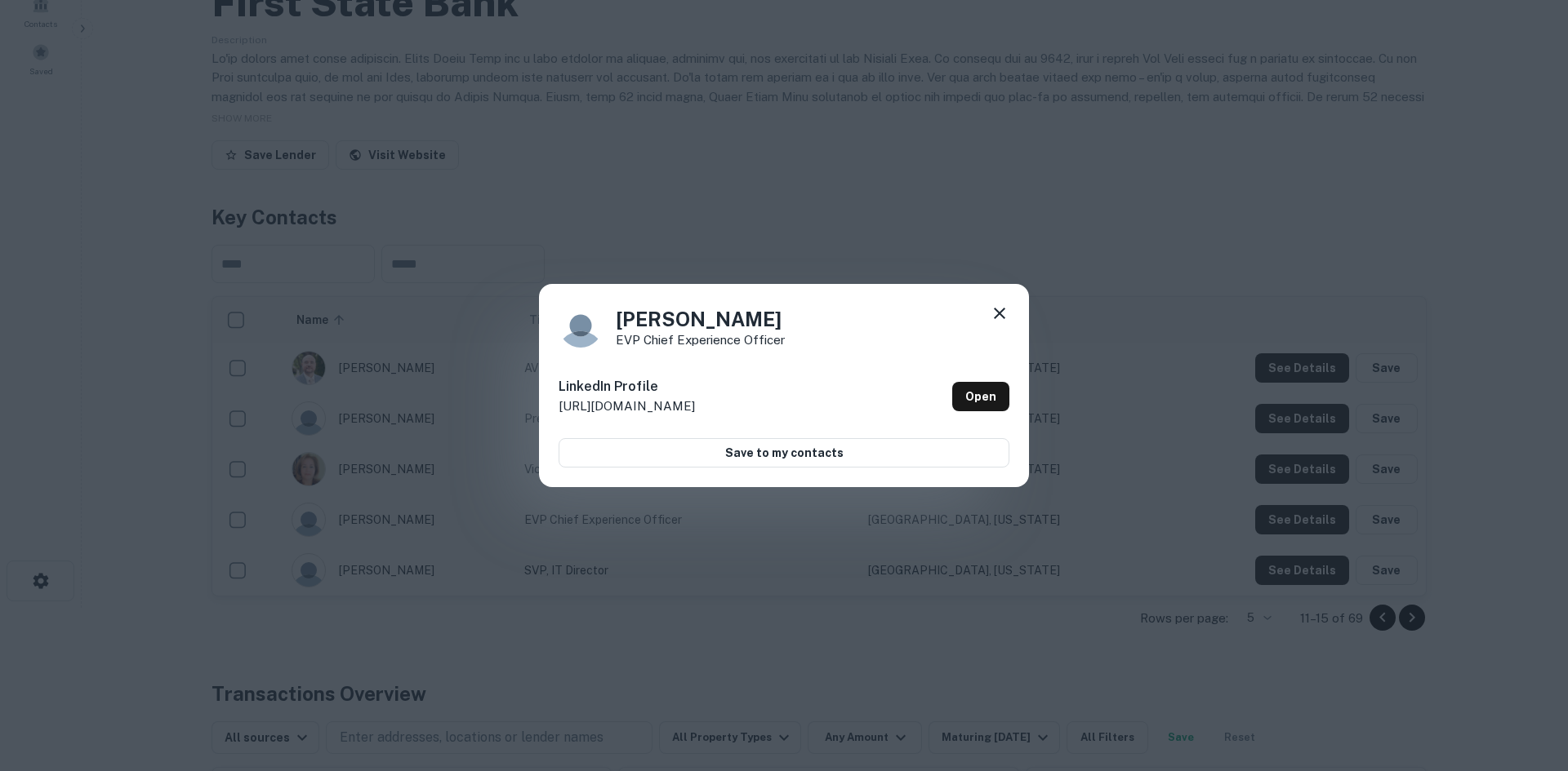
click at [994, 312] on icon at bounding box center [999, 313] width 20 height 20
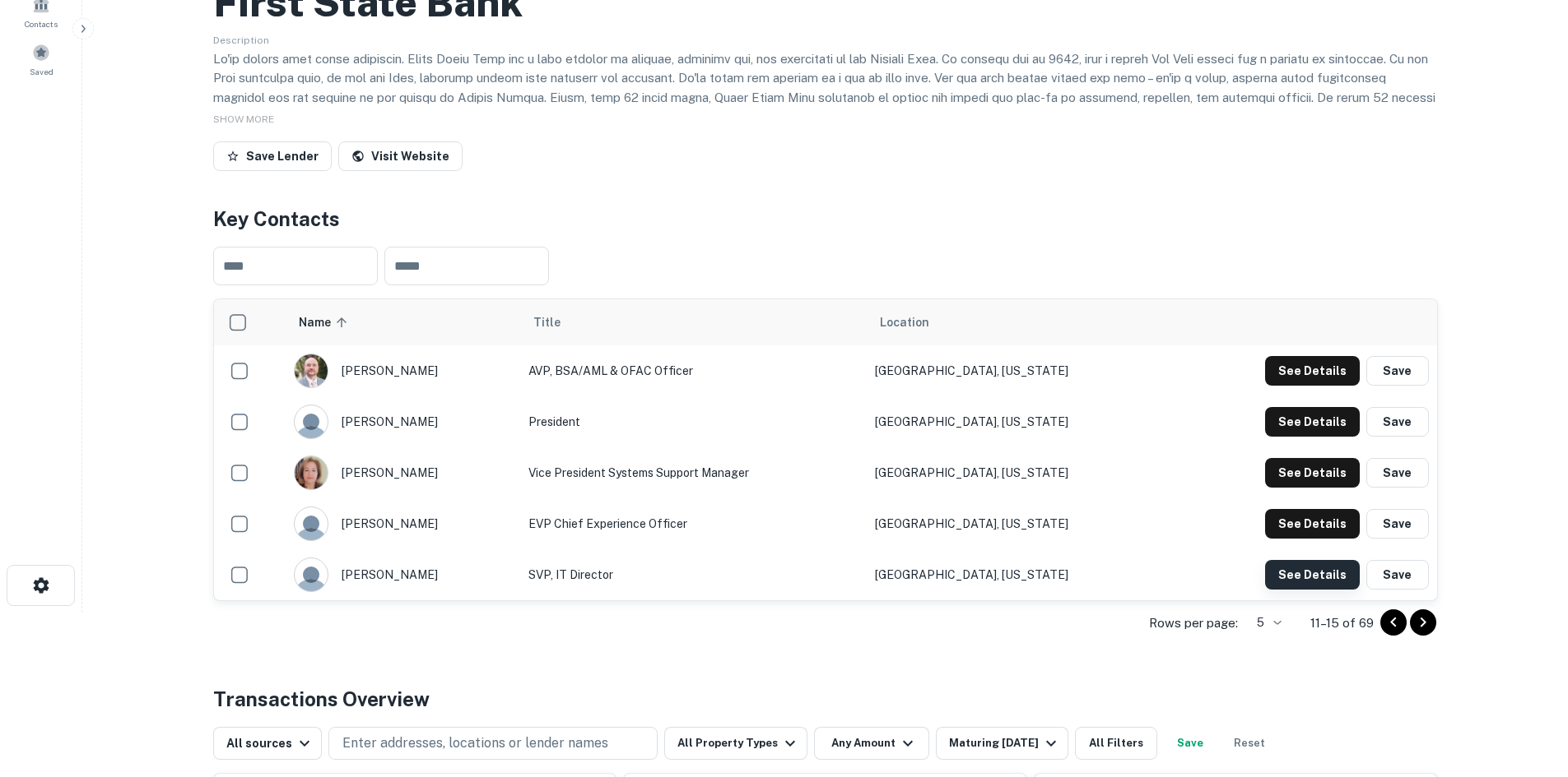
click at [1293, 564] on button "See Details" at bounding box center [1311, 575] width 94 height 30
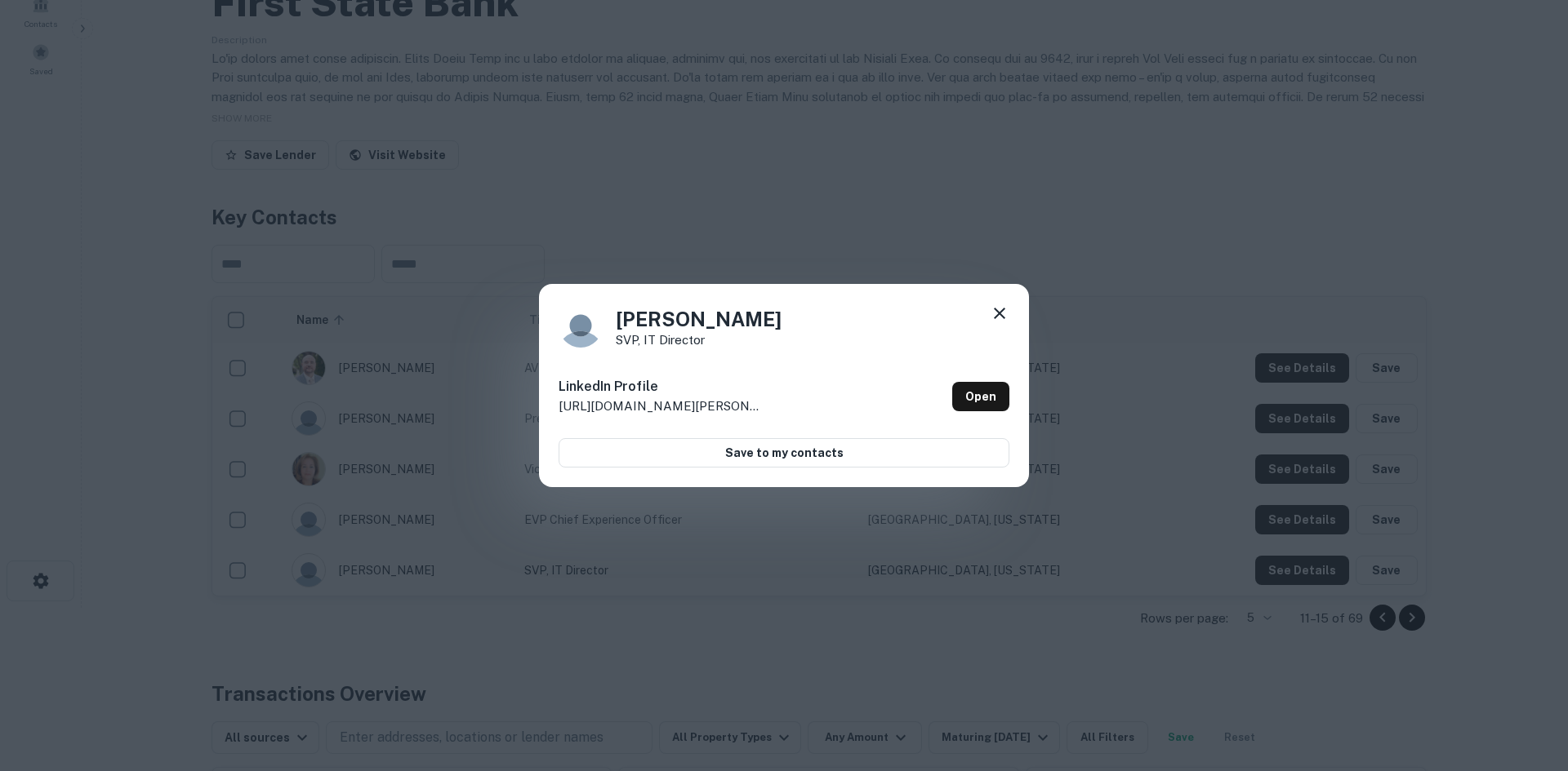
click at [1003, 310] on icon at bounding box center [999, 313] width 11 height 11
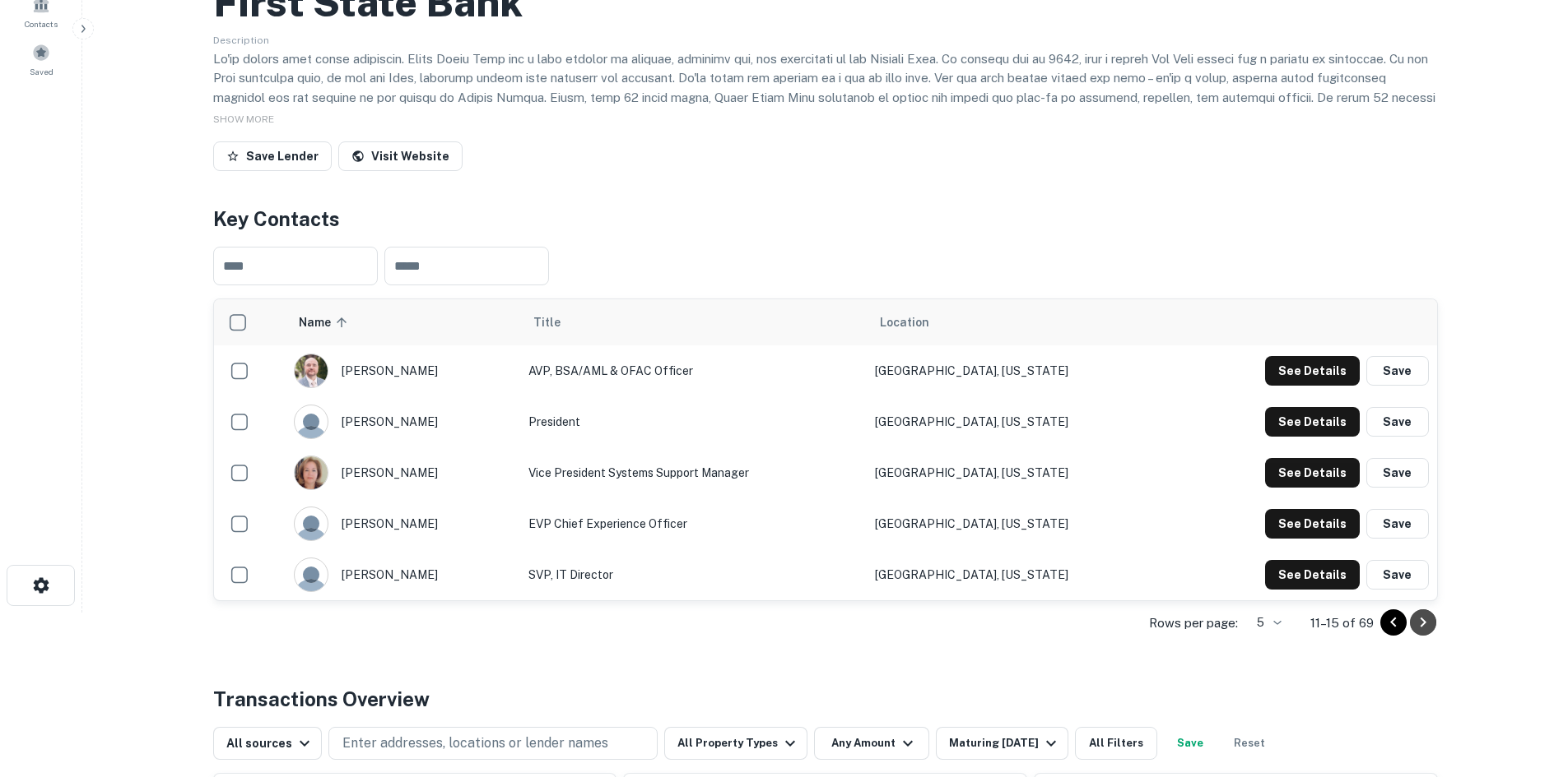
click at [1432, 623] on icon "Go to next page" at bounding box center [1423, 623] width 20 height 20
click at [1319, 380] on button "See Details" at bounding box center [1311, 371] width 94 height 30
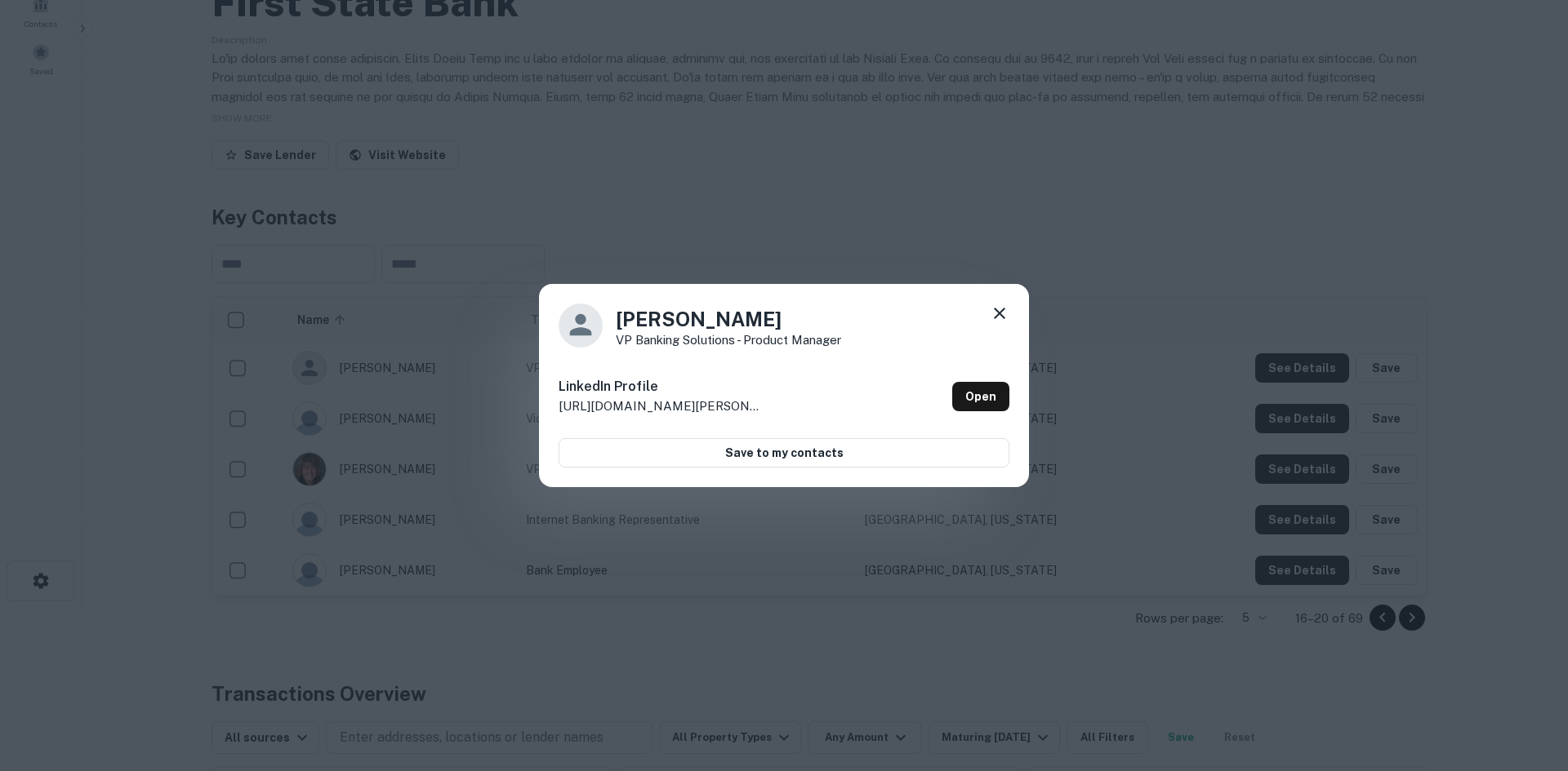
click at [995, 313] on icon at bounding box center [999, 313] width 20 height 20
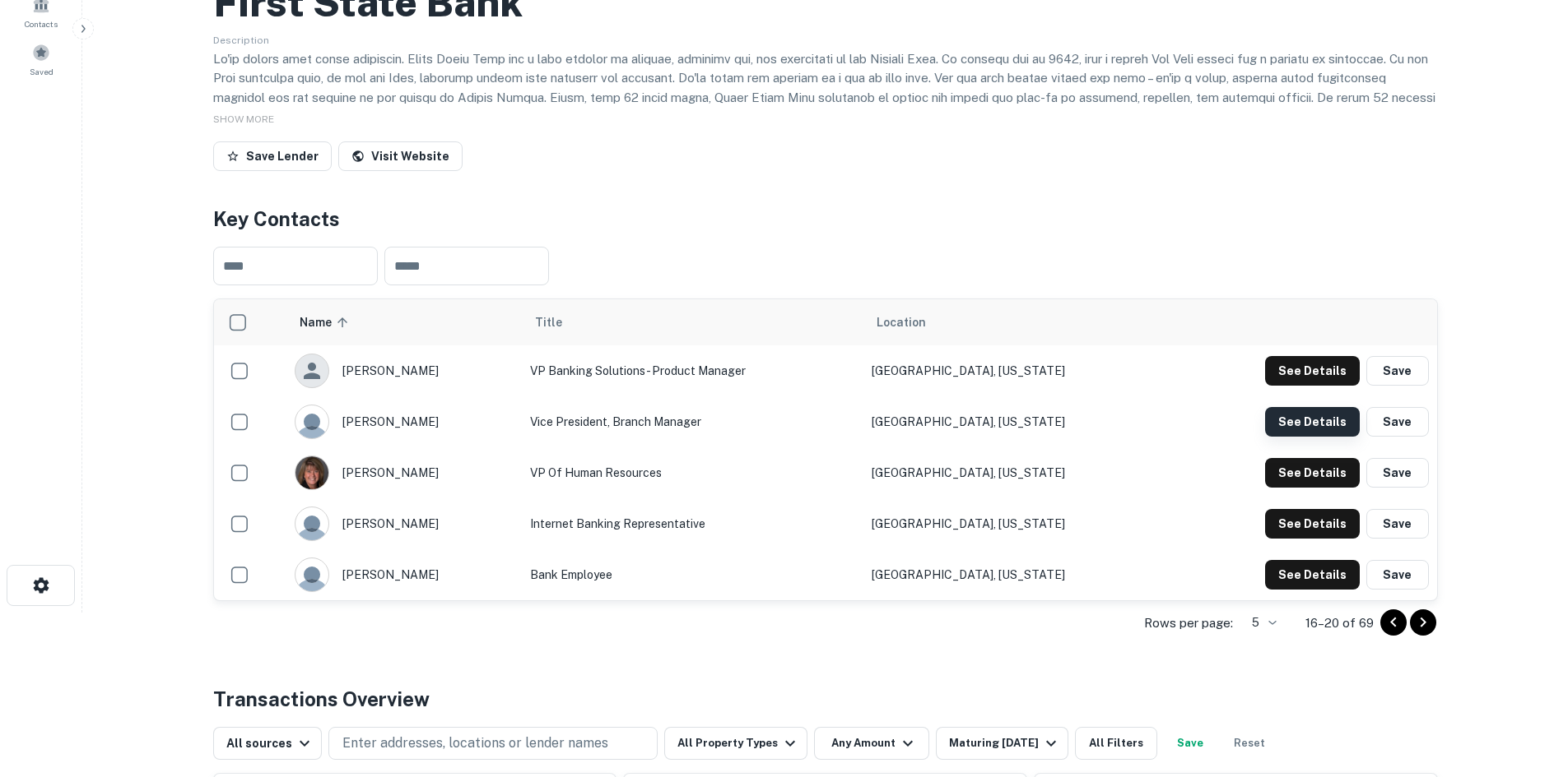
click at [1278, 412] on button "See Details" at bounding box center [1311, 421] width 94 height 30
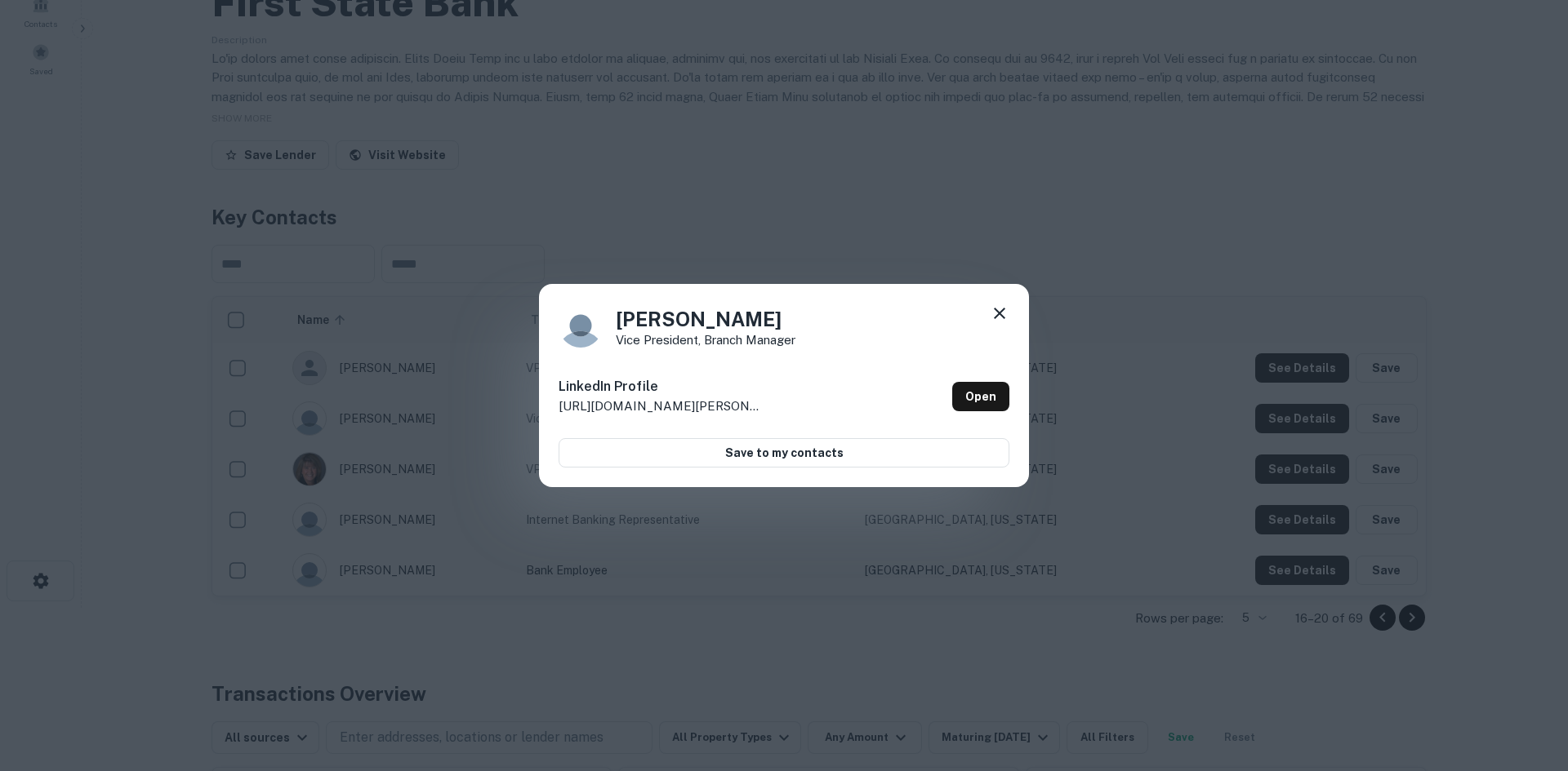
click at [997, 304] on icon at bounding box center [999, 313] width 20 height 20
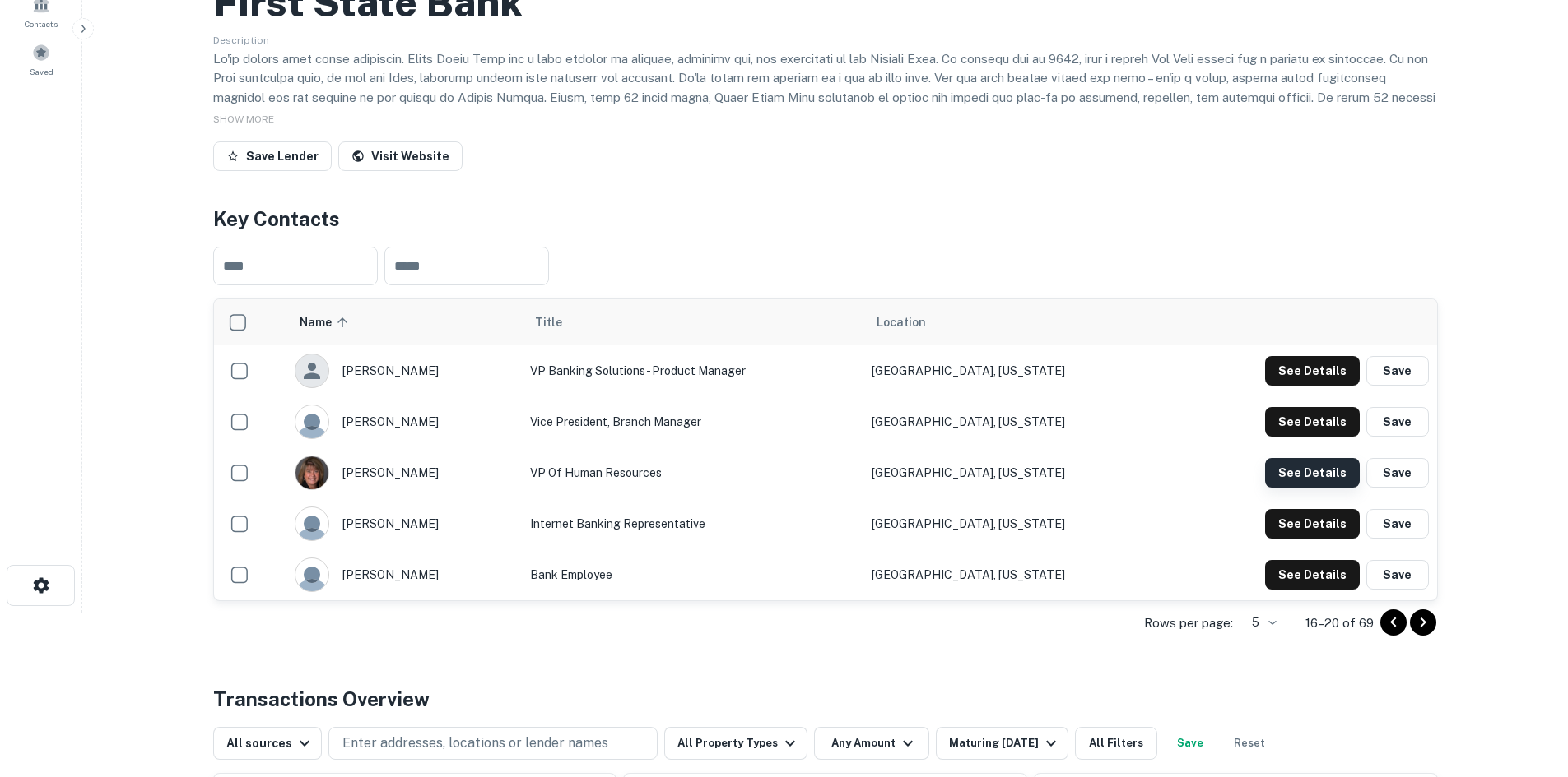
click at [1315, 470] on button "See Details" at bounding box center [1311, 473] width 94 height 30
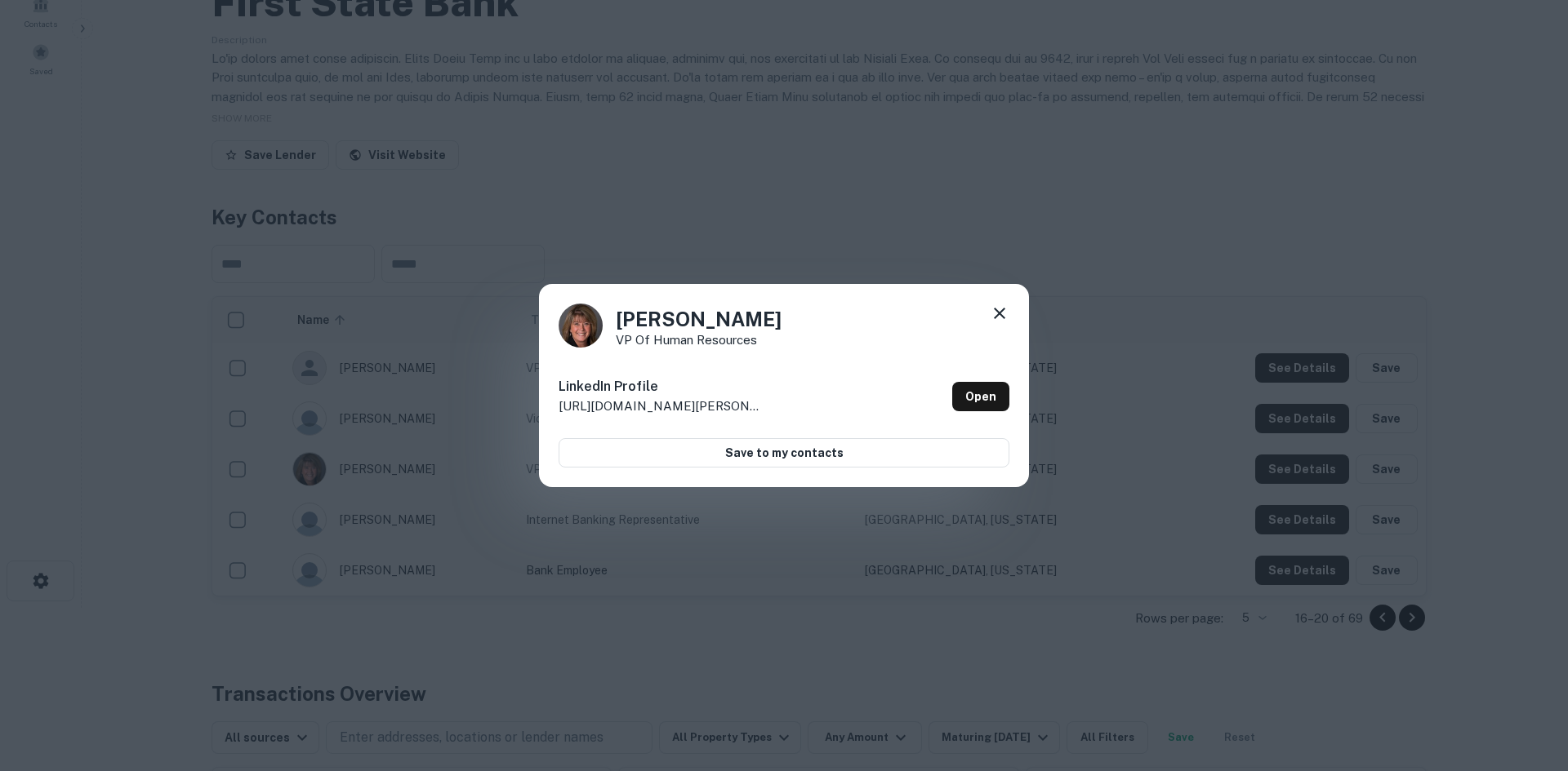
click at [1008, 317] on icon at bounding box center [999, 313] width 20 height 20
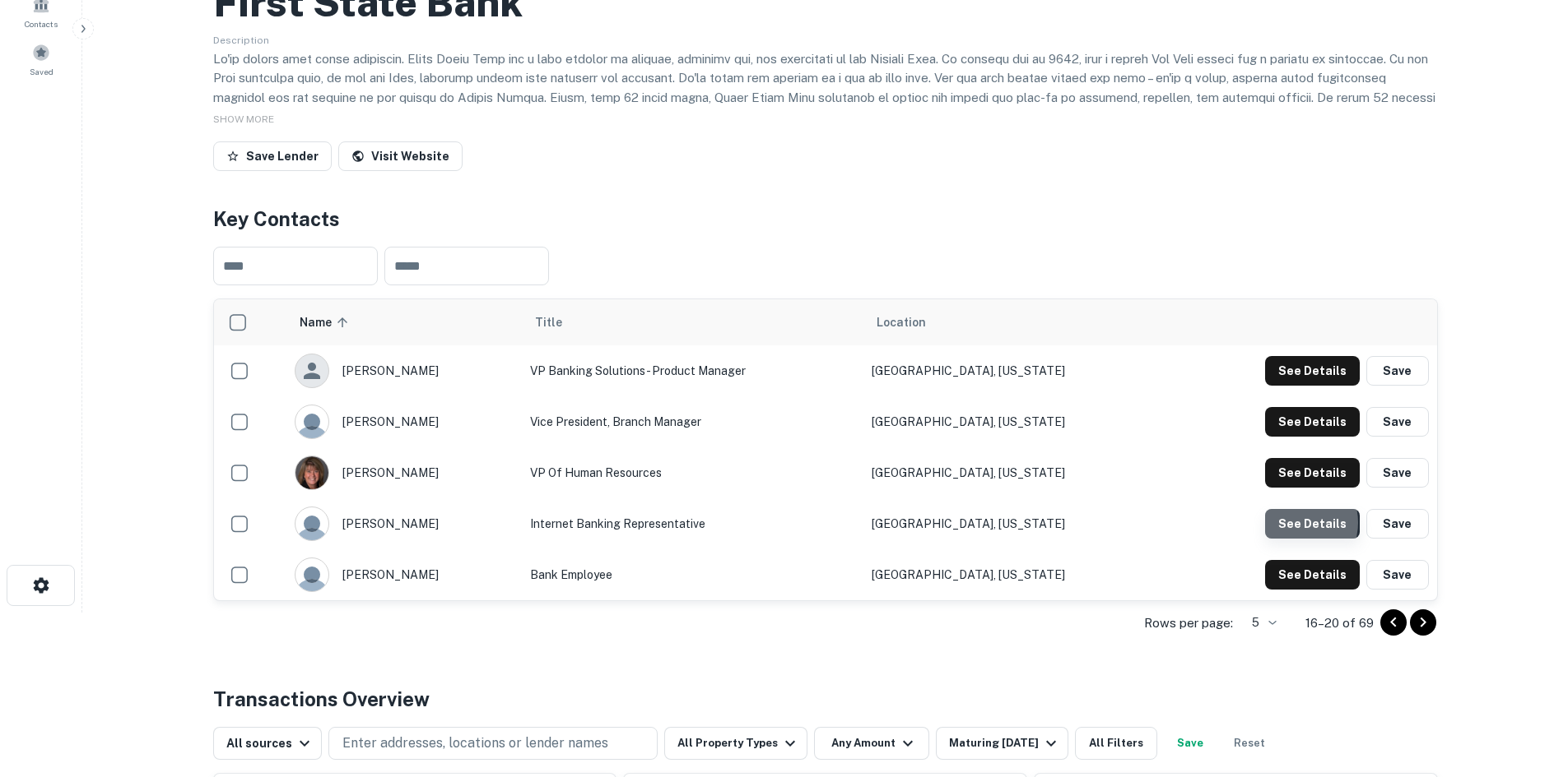
click at [1296, 523] on button "See Details" at bounding box center [1311, 523] width 94 height 30
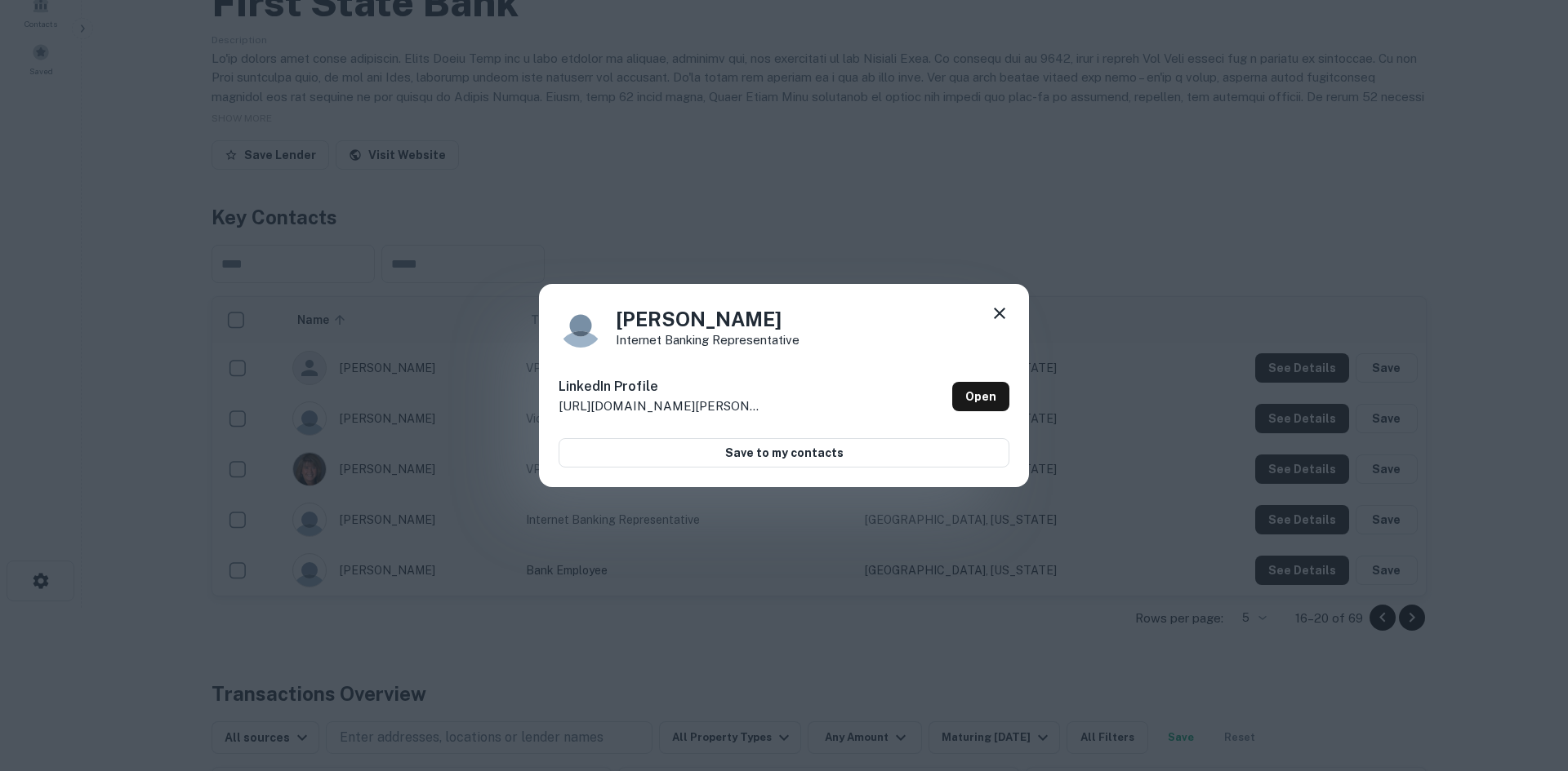
click at [1001, 314] on icon at bounding box center [999, 313] width 11 height 11
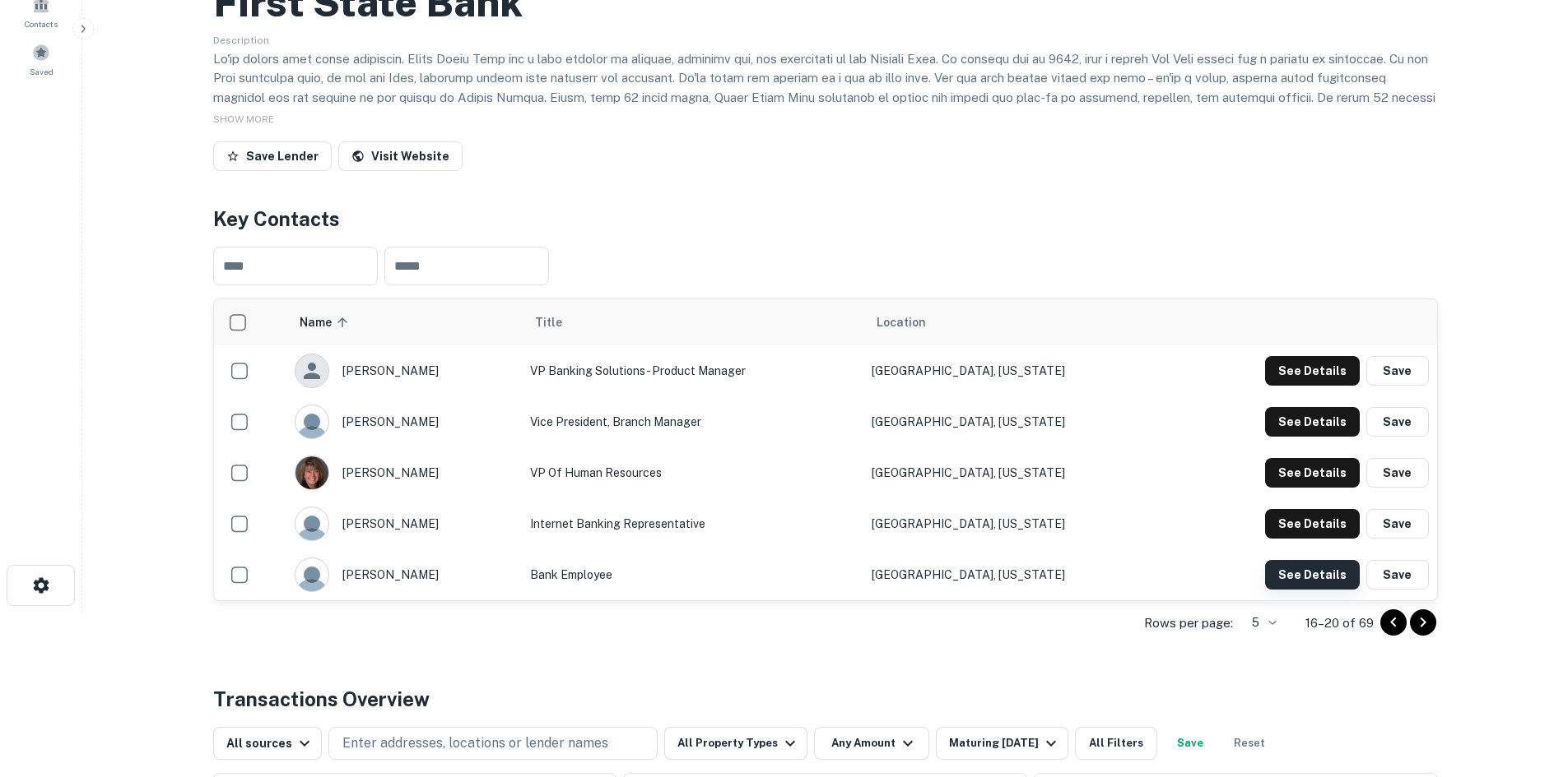
click at [1298, 561] on button "See Details" at bounding box center [1311, 575] width 94 height 30
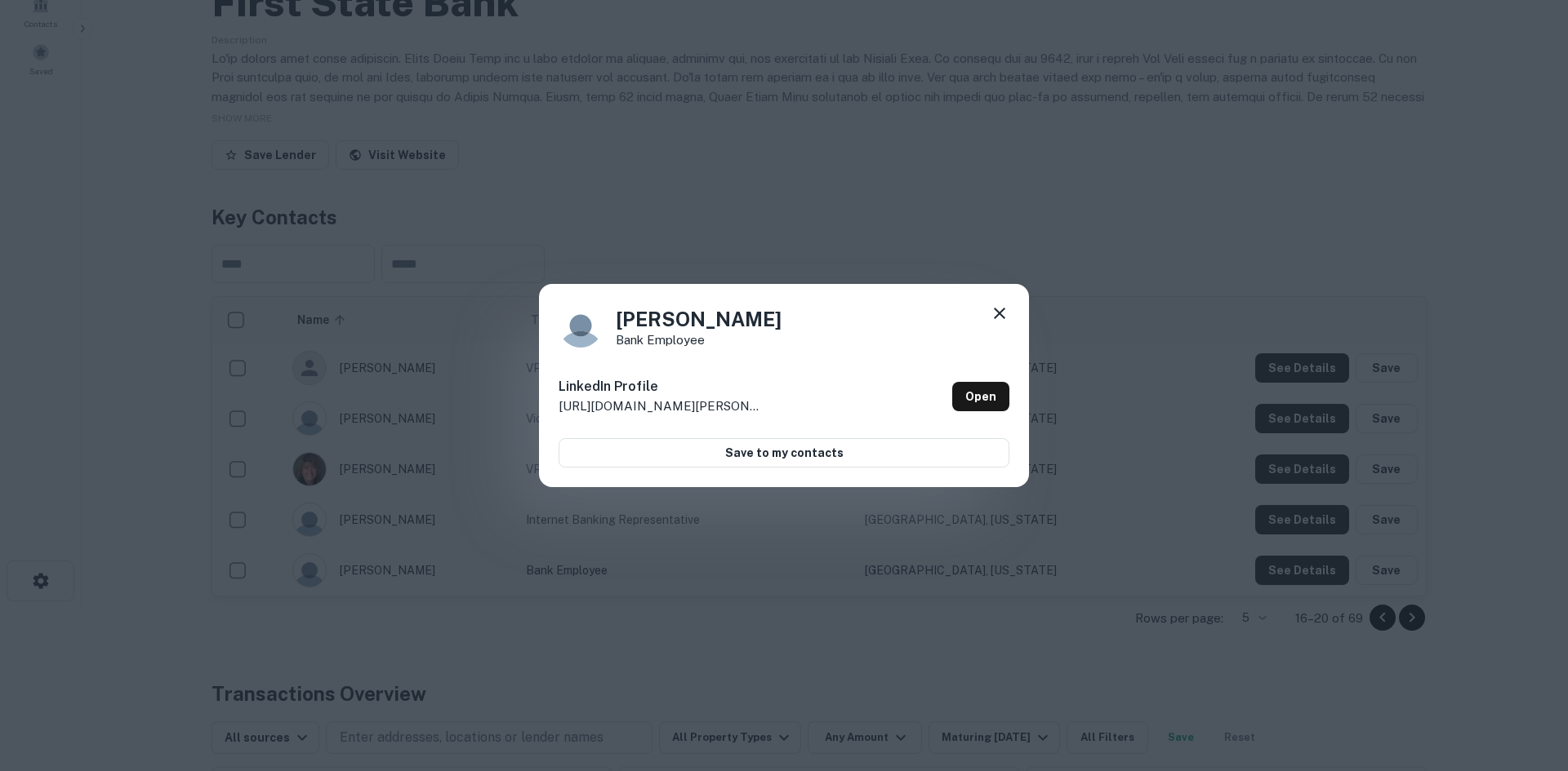
click at [1004, 312] on icon at bounding box center [999, 313] width 20 height 20
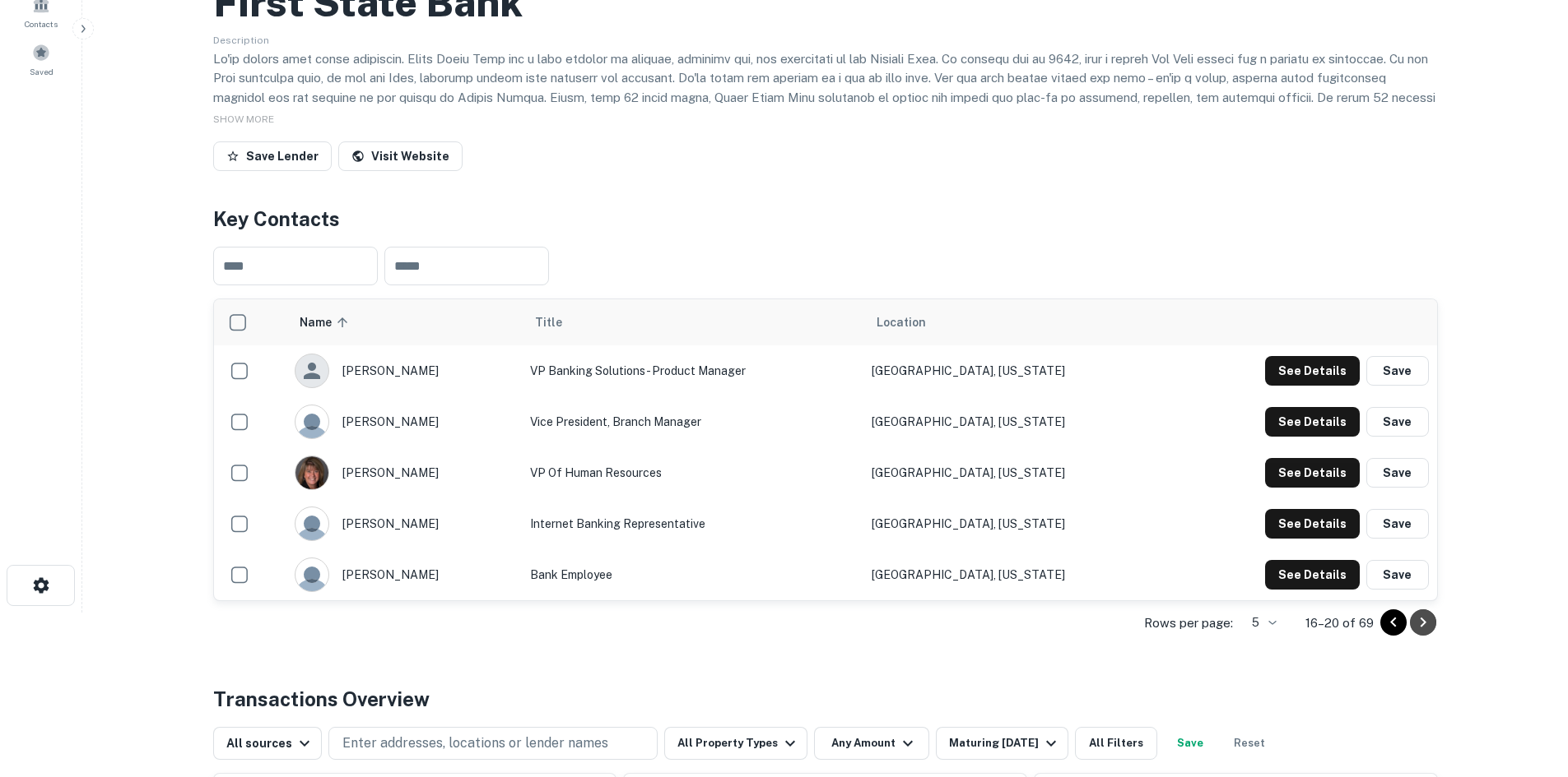
click at [1415, 621] on icon "Go to next page" at bounding box center [1423, 623] width 20 height 20
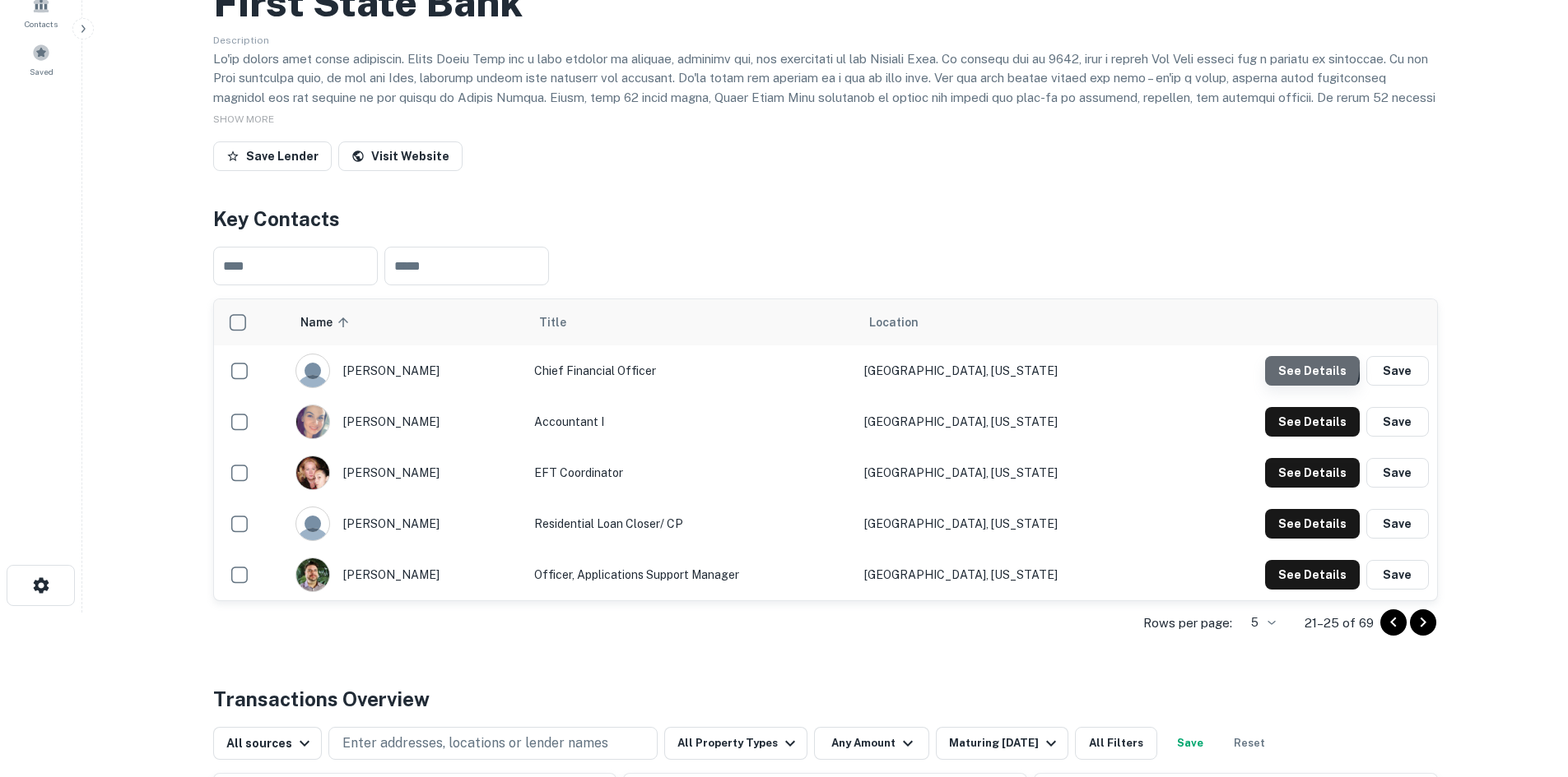
click at [1306, 365] on button "See Details" at bounding box center [1311, 371] width 94 height 30
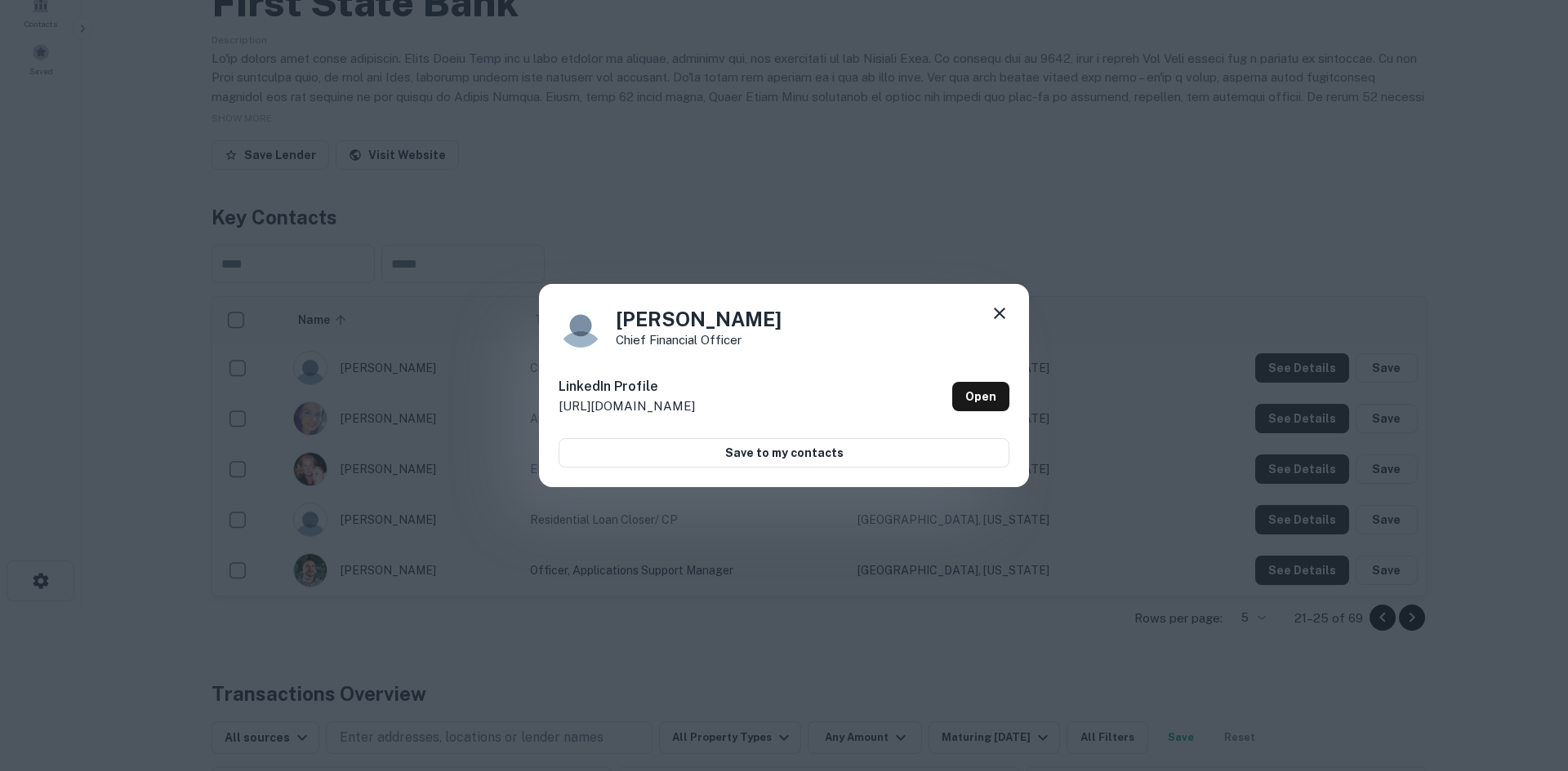
click at [1002, 311] on icon at bounding box center [999, 313] width 11 height 11
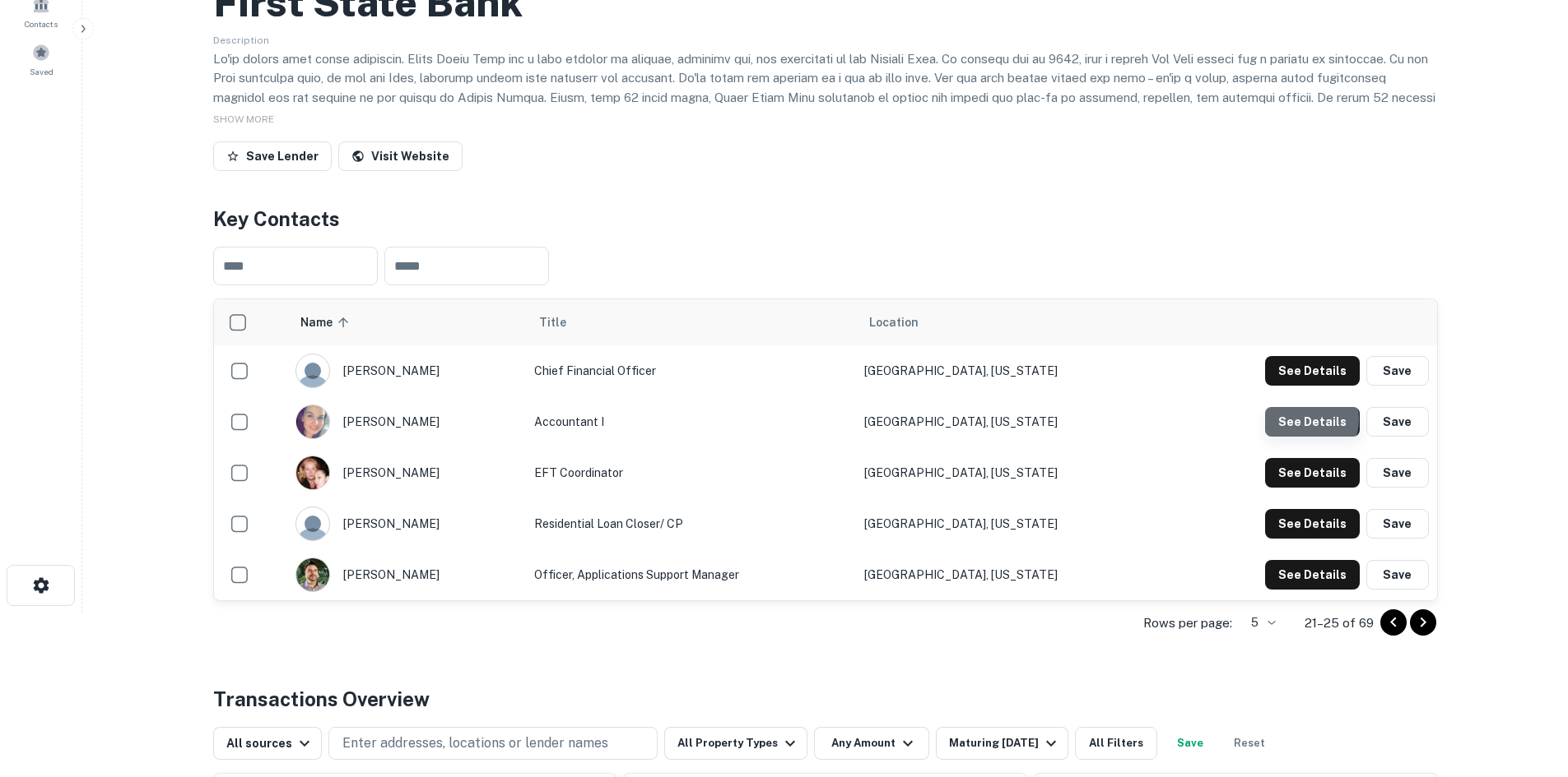
click at [1304, 419] on button "See Details" at bounding box center [1311, 421] width 94 height 30
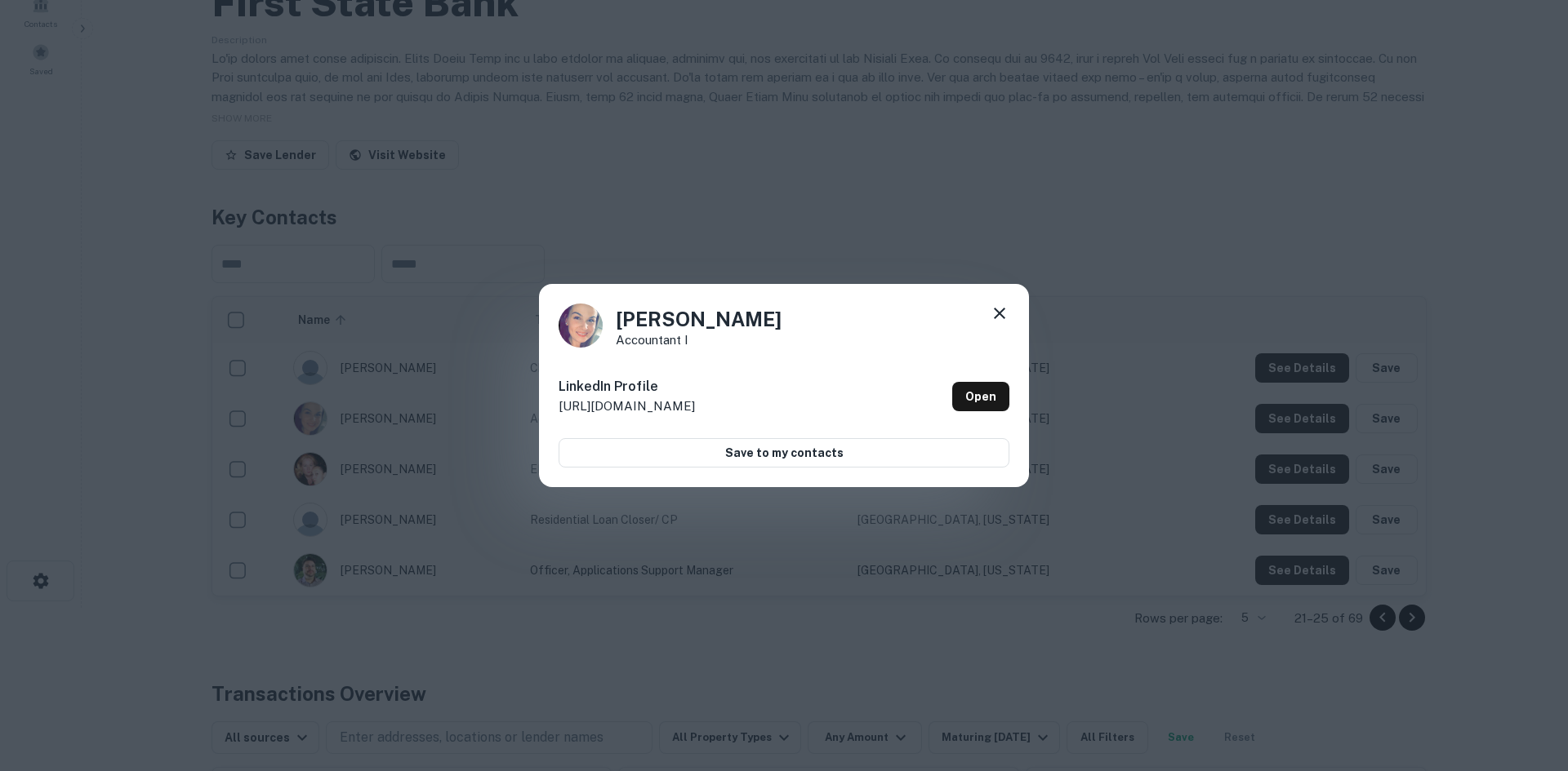
click at [1003, 316] on icon at bounding box center [999, 313] width 11 height 11
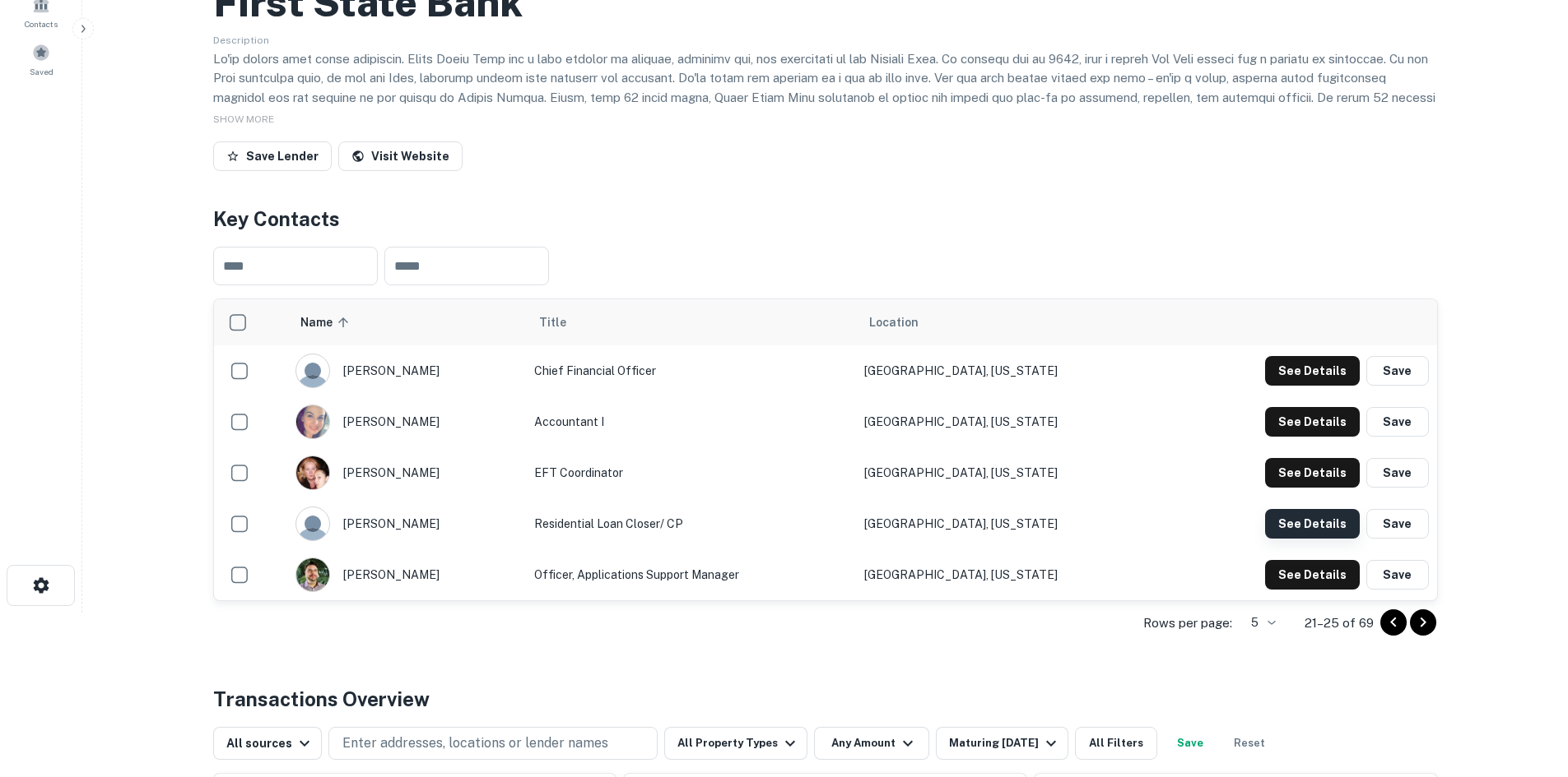
click at [1300, 529] on button "See Details" at bounding box center [1311, 523] width 94 height 30
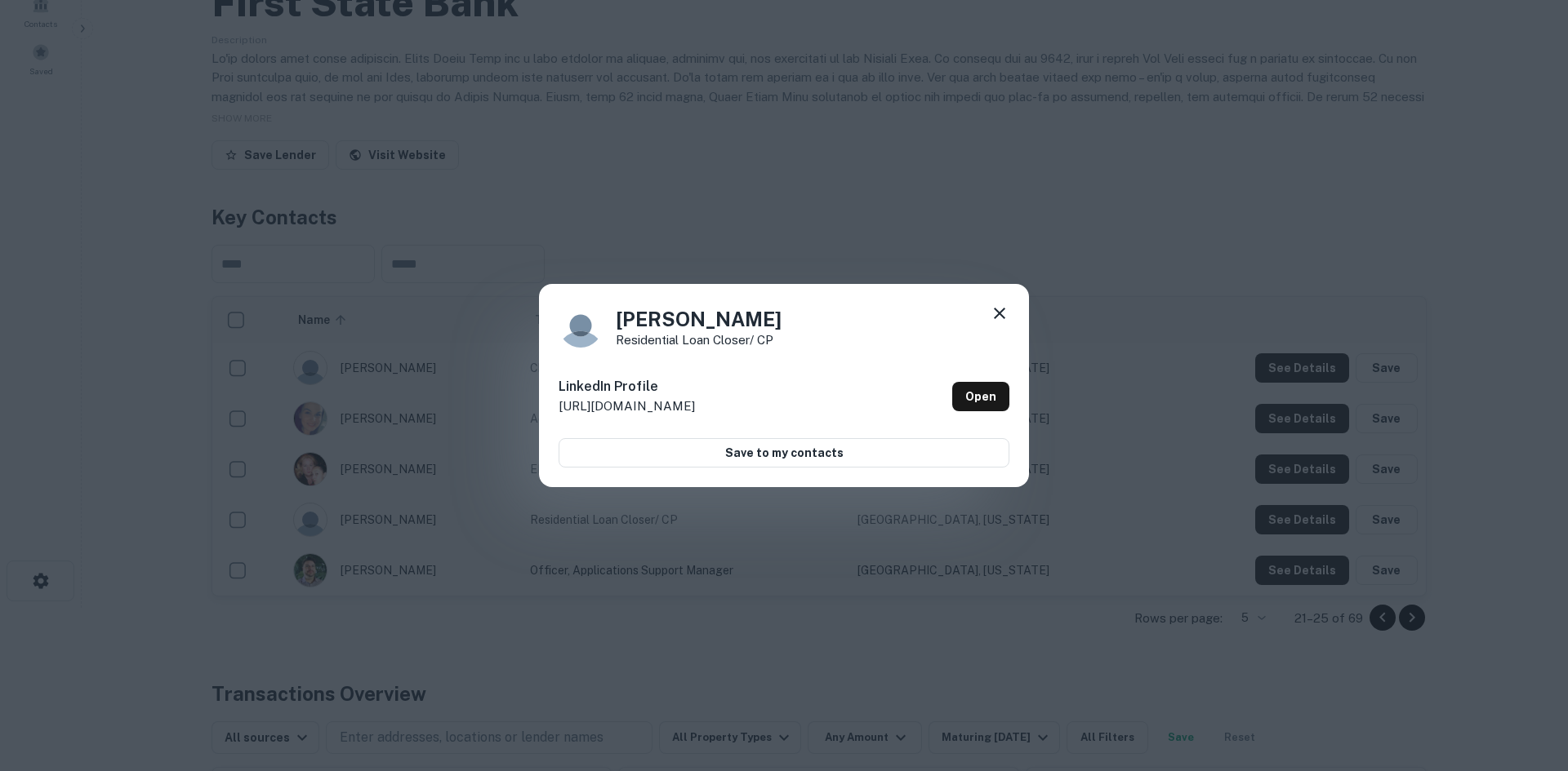
click at [1305, 485] on div "Beata Bahri Residential Loan Closer/ CP LinkedIn Profile http://www.linkedin.co…" at bounding box center [784, 385] width 1568 height 771
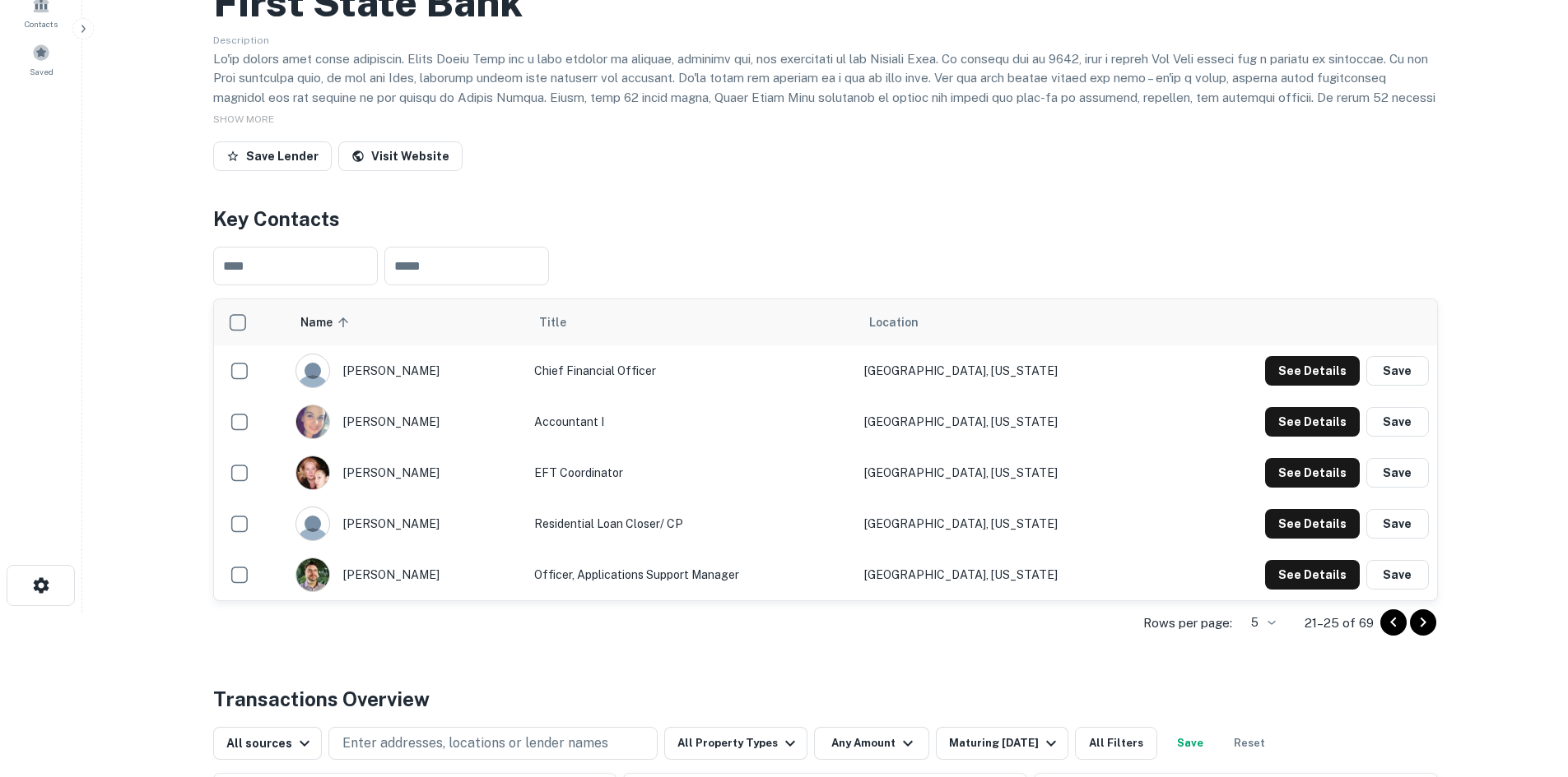
click at [1396, 624] on icon "Go to previous page" at bounding box center [1393, 623] width 20 height 20
click at [1392, 621] on icon "Go to previous page" at bounding box center [1393, 623] width 20 height 20
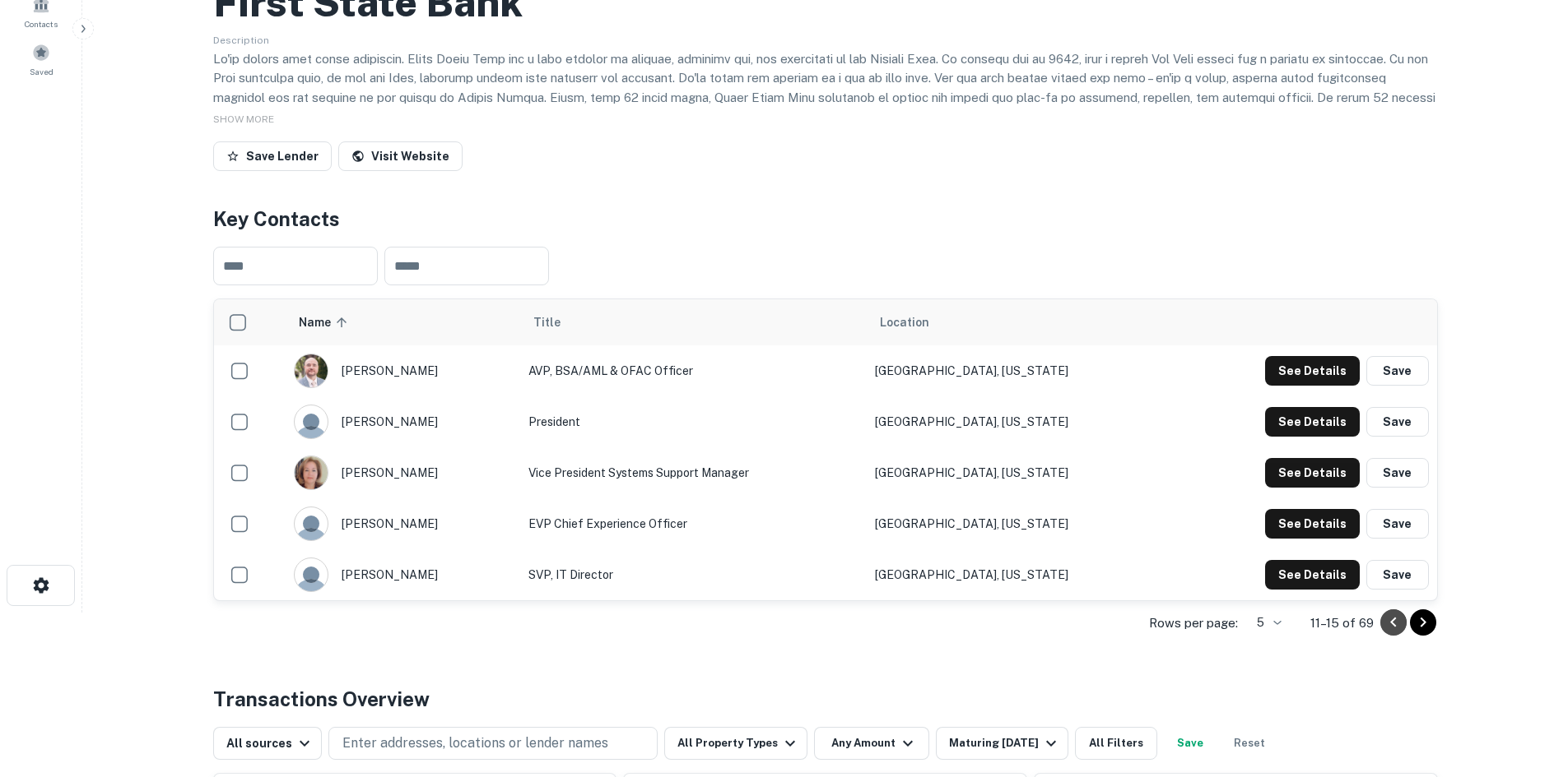
click at [1390, 621] on icon "Go to previous page" at bounding box center [1393, 623] width 20 height 20
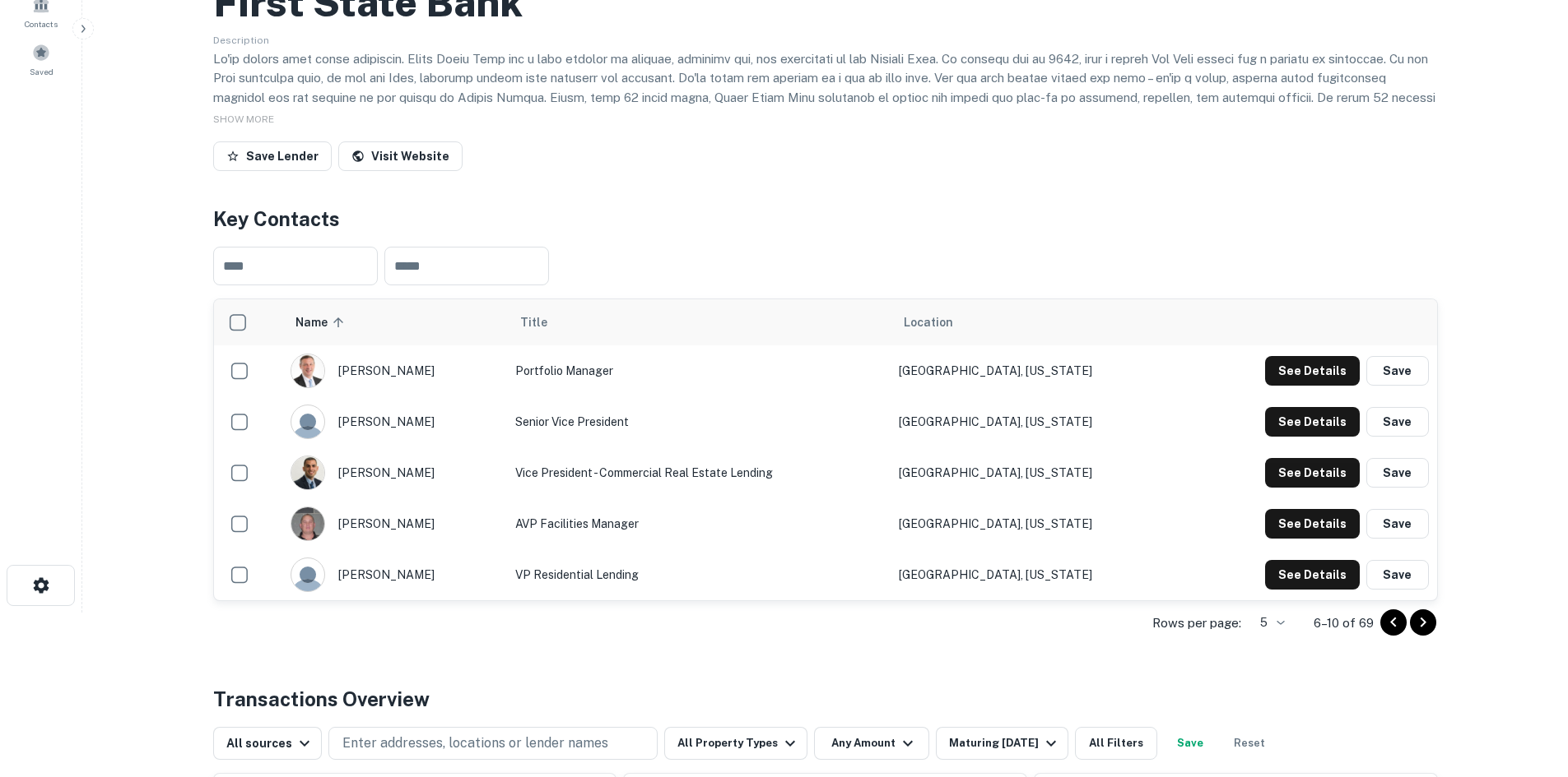
click at [1386, 626] on icon "Go to previous page" at bounding box center [1393, 623] width 20 height 20
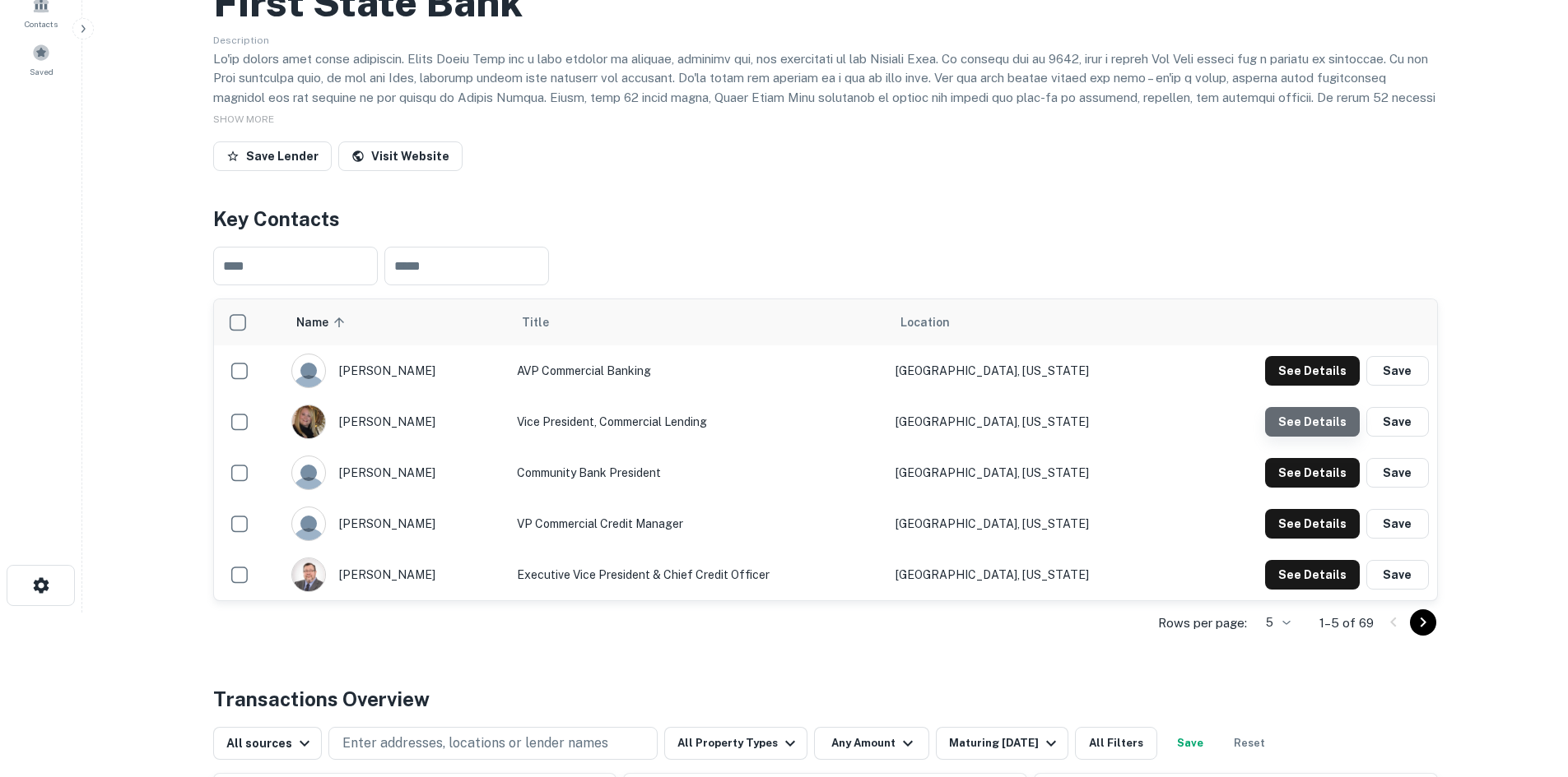
click at [1323, 422] on button "See Details" at bounding box center [1311, 421] width 94 height 30
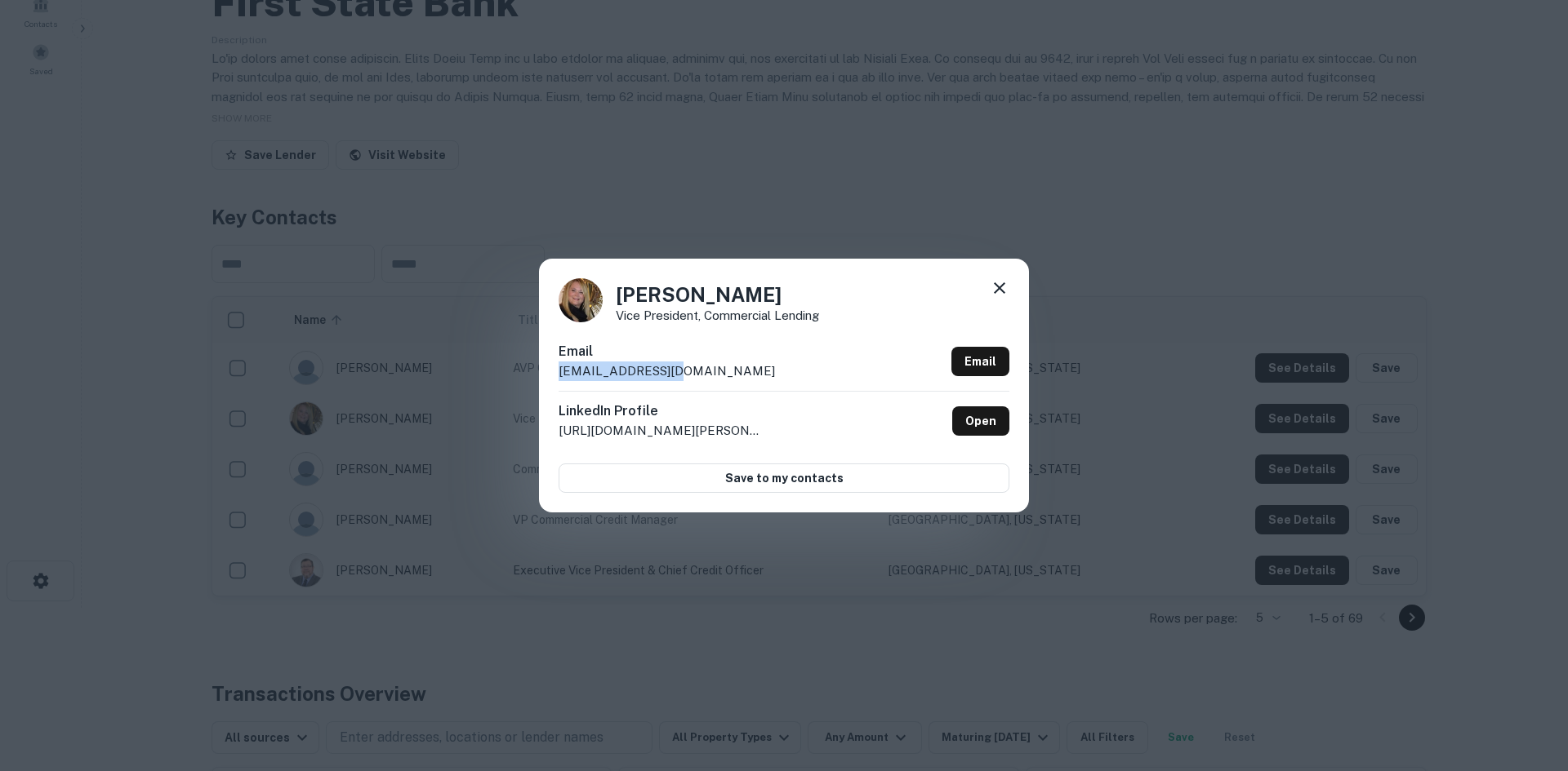
drag, startPoint x: 682, startPoint y: 374, endPoint x: 557, endPoint y: 367, distance: 125.2
click at [557, 367] on div "Ani Madruga Vice President, Commercial Lending Email anim@keysbank.com Email Li…" at bounding box center [784, 385] width 490 height 253
copy p "anim@keysbank.com"
click at [996, 430] on link "Open" at bounding box center [980, 421] width 57 height 29
click at [997, 285] on icon at bounding box center [999, 288] width 20 height 20
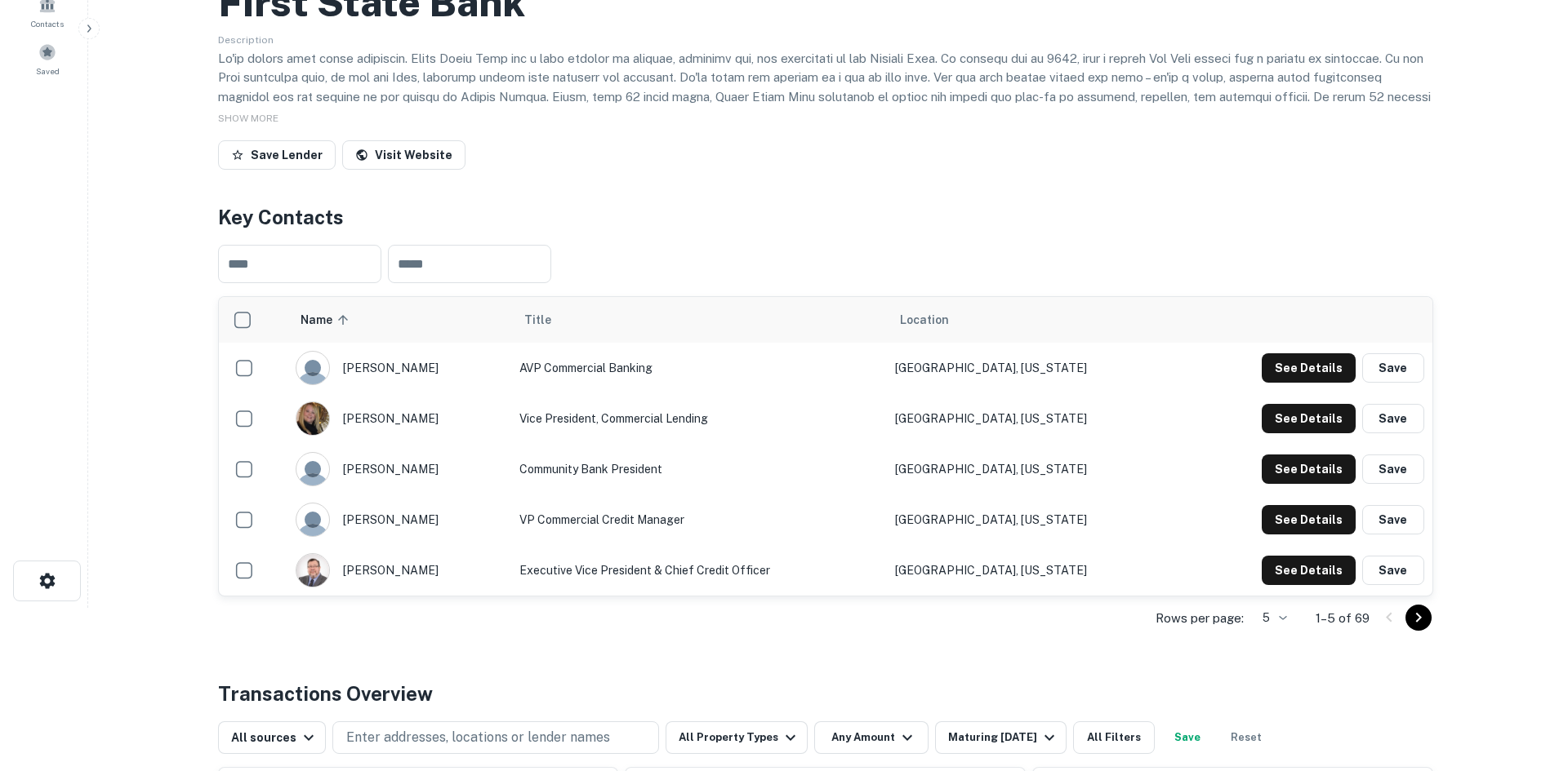
scroll to position [0, 0]
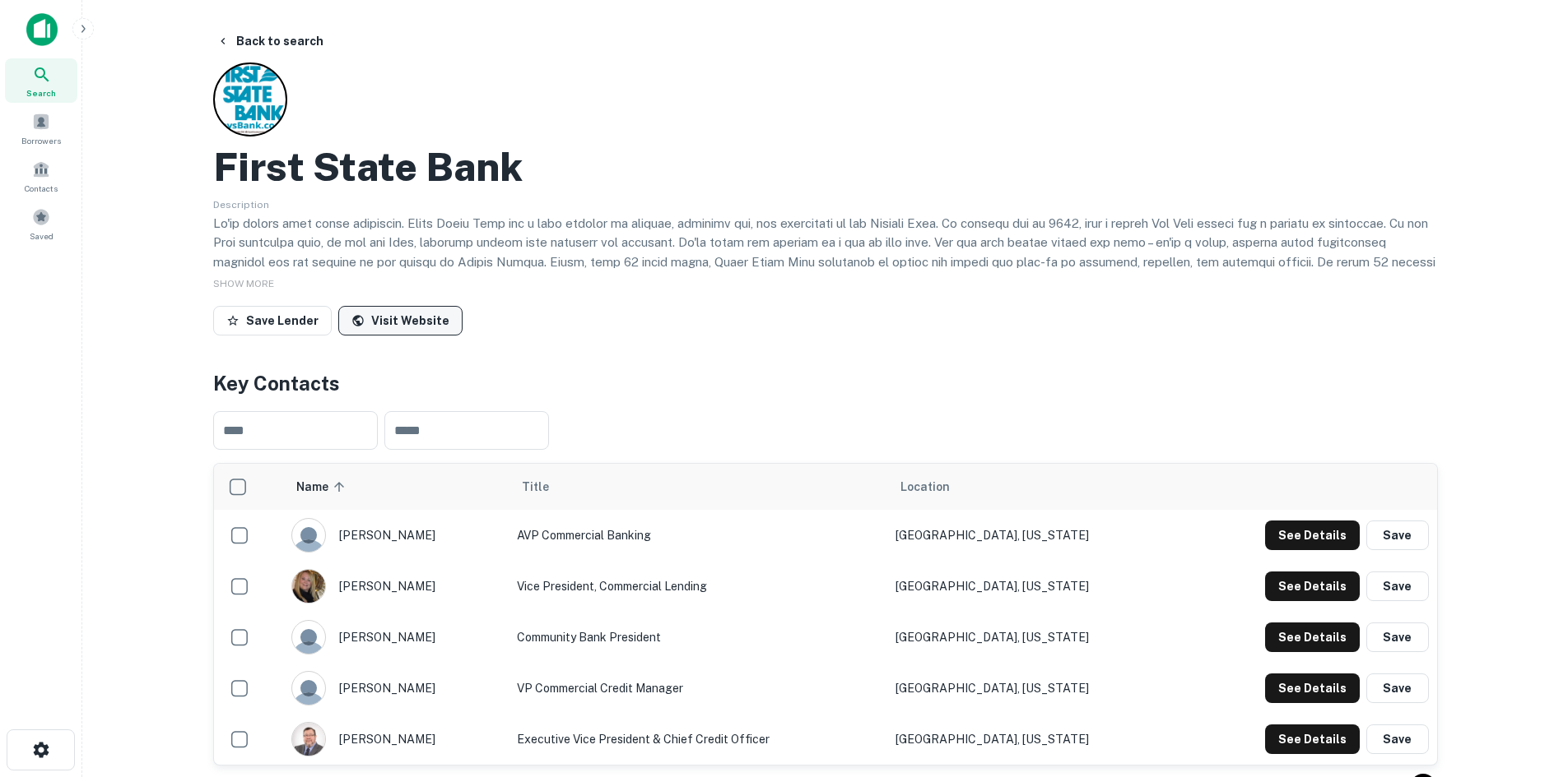
click at [400, 326] on link "Visit Website" at bounding box center [401, 320] width 124 height 30
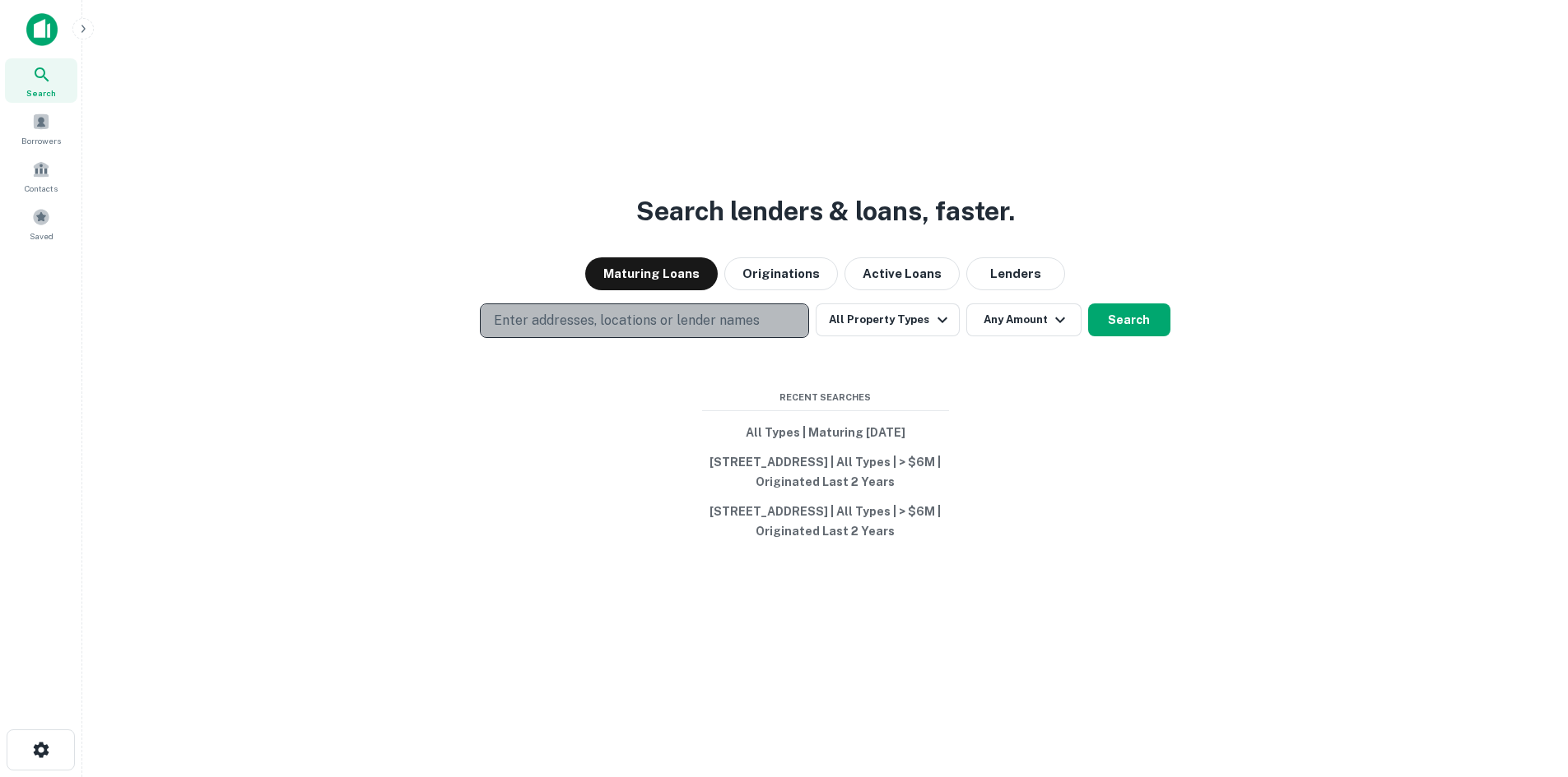
click at [531, 311] on p "Enter addresses, locations or lender names" at bounding box center [627, 320] width 266 height 20
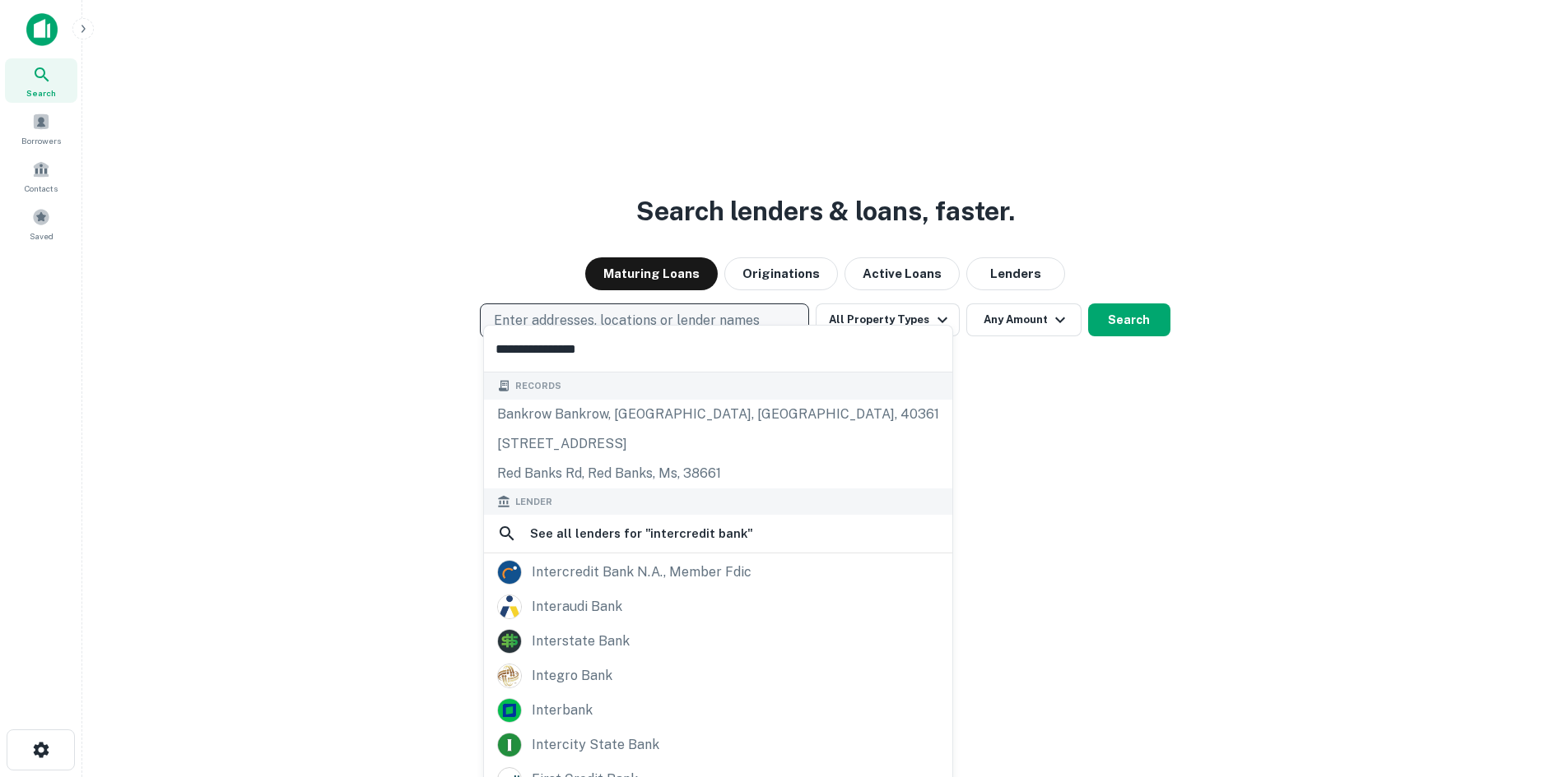
type input "**********"
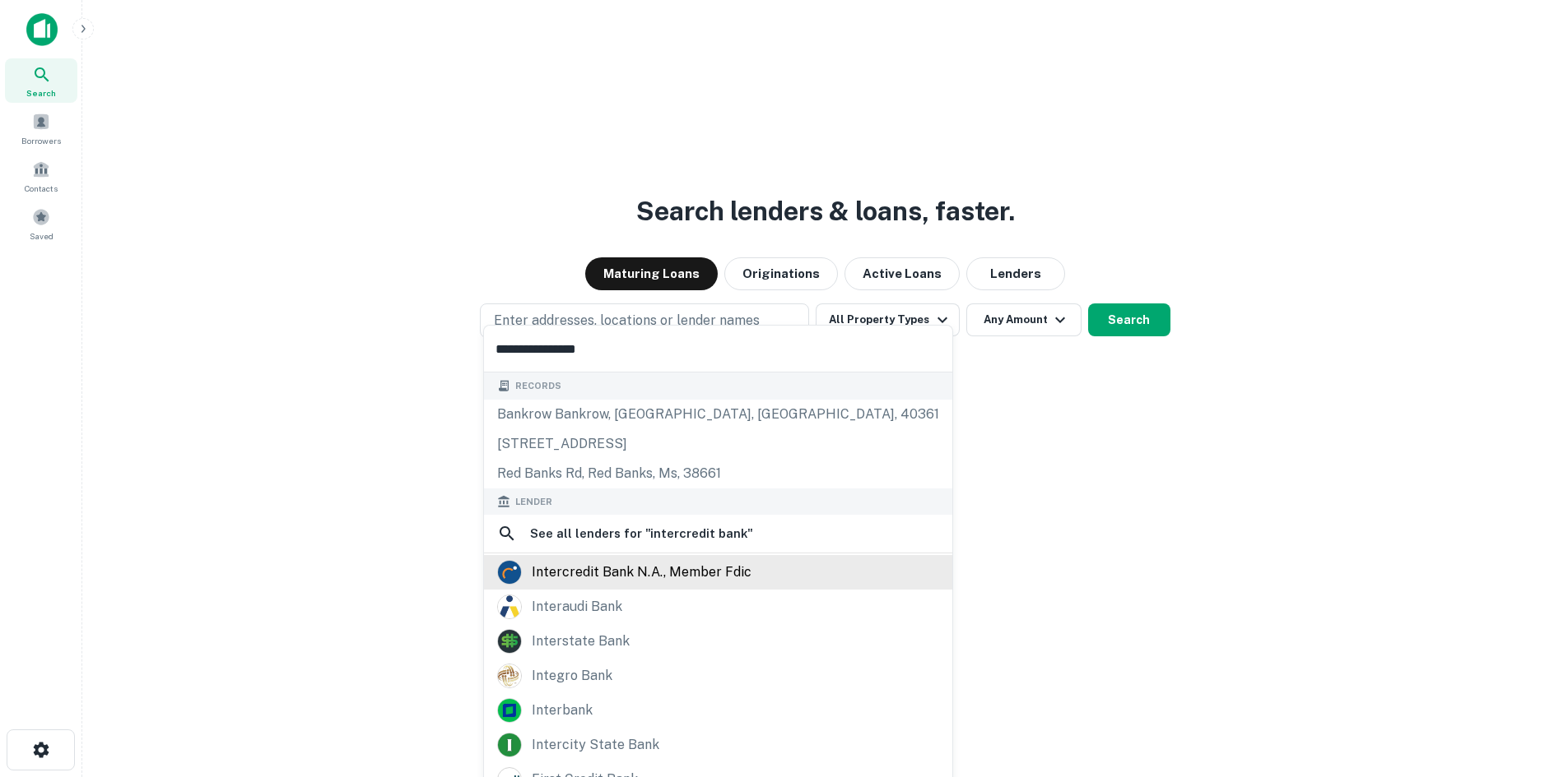
click at [682, 577] on div "intercredit bank n.a., member fdic" at bounding box center [641, 573] width 219 height 25
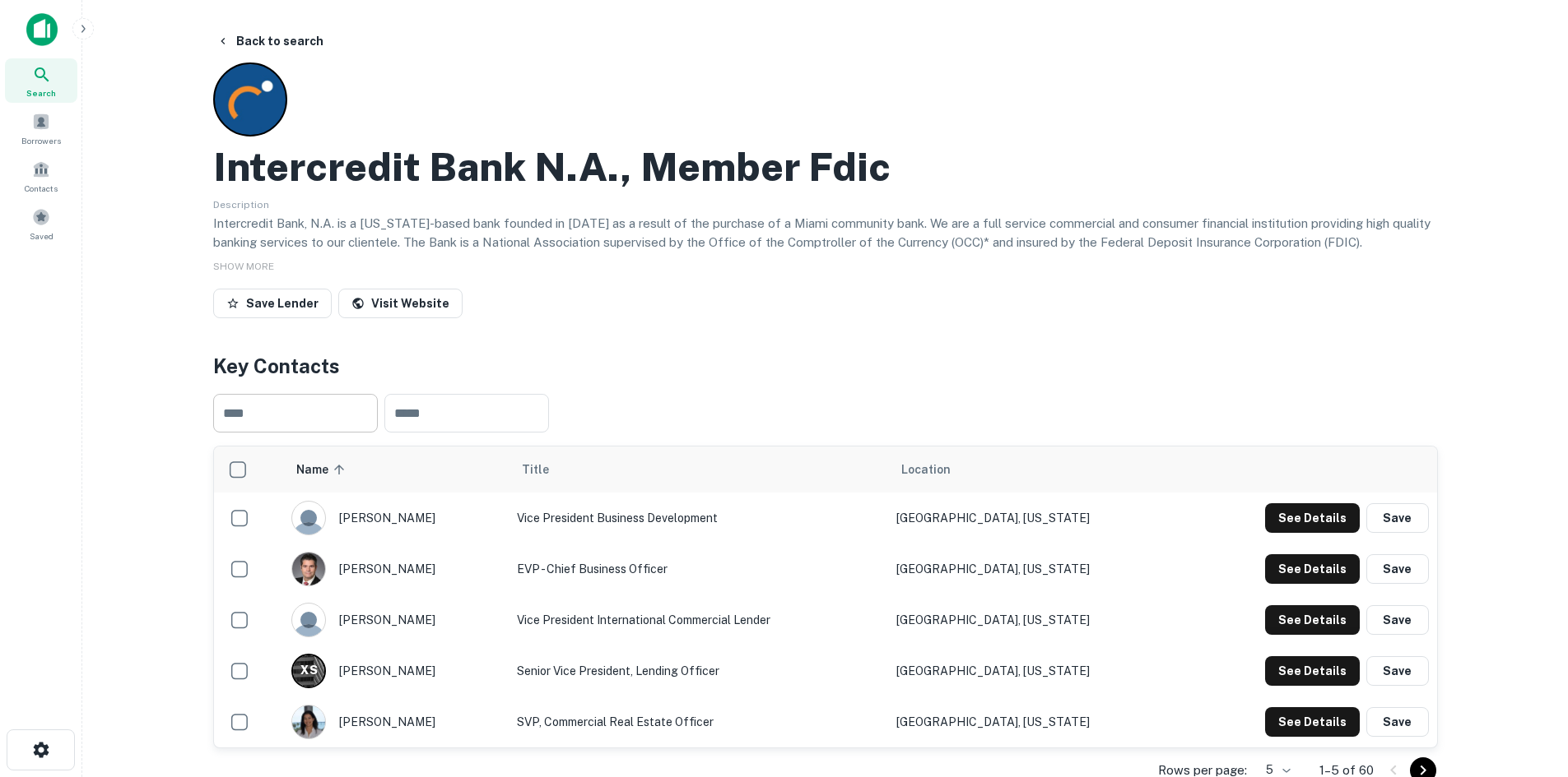
click at [293, 409] on input "text" at bounding box center [295, 413] width 165 height 39
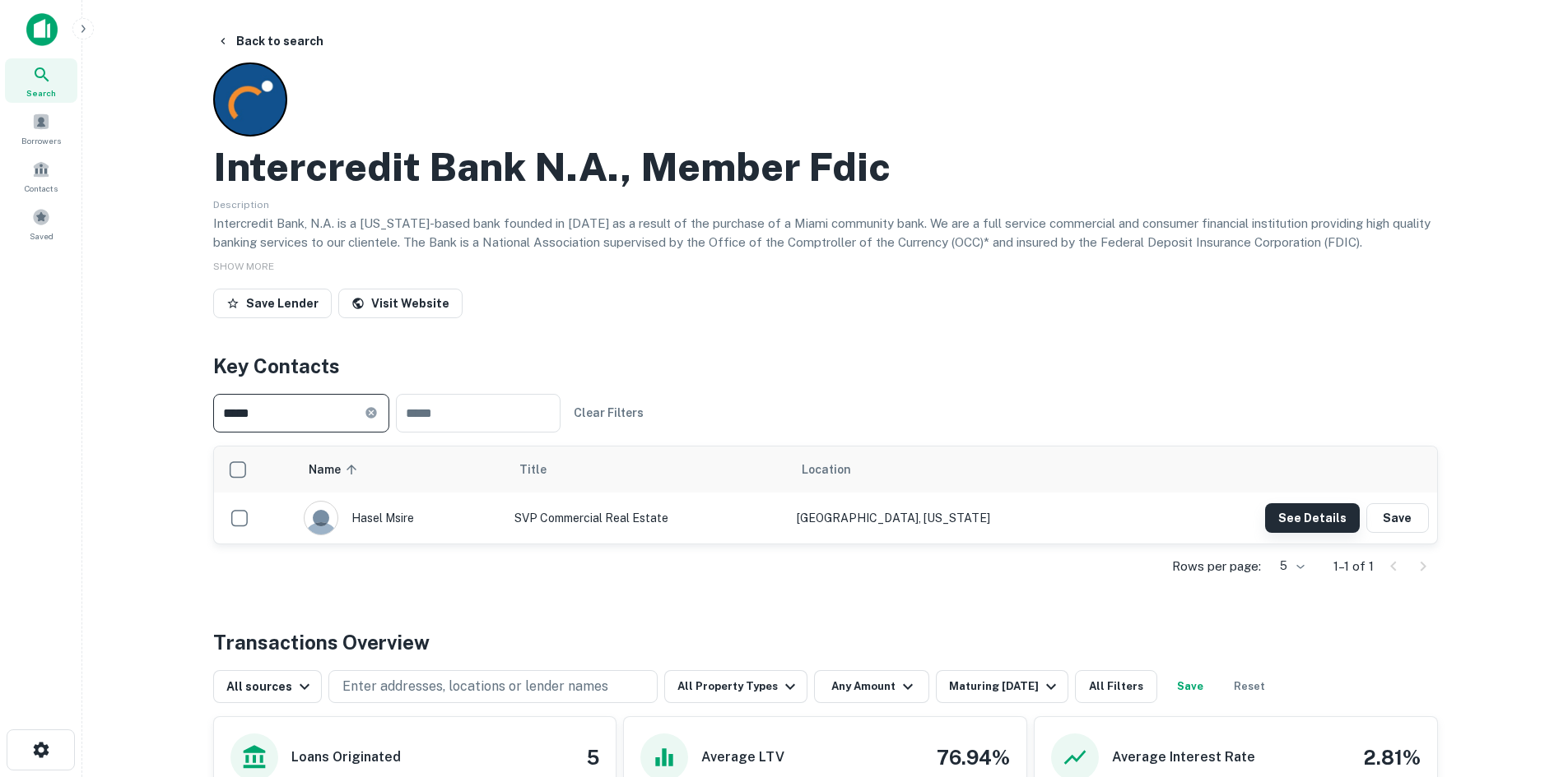
type input "*****"
click at [1317, 521] on button "See Details" at bounding box center [1311, 518] width 94 height 30
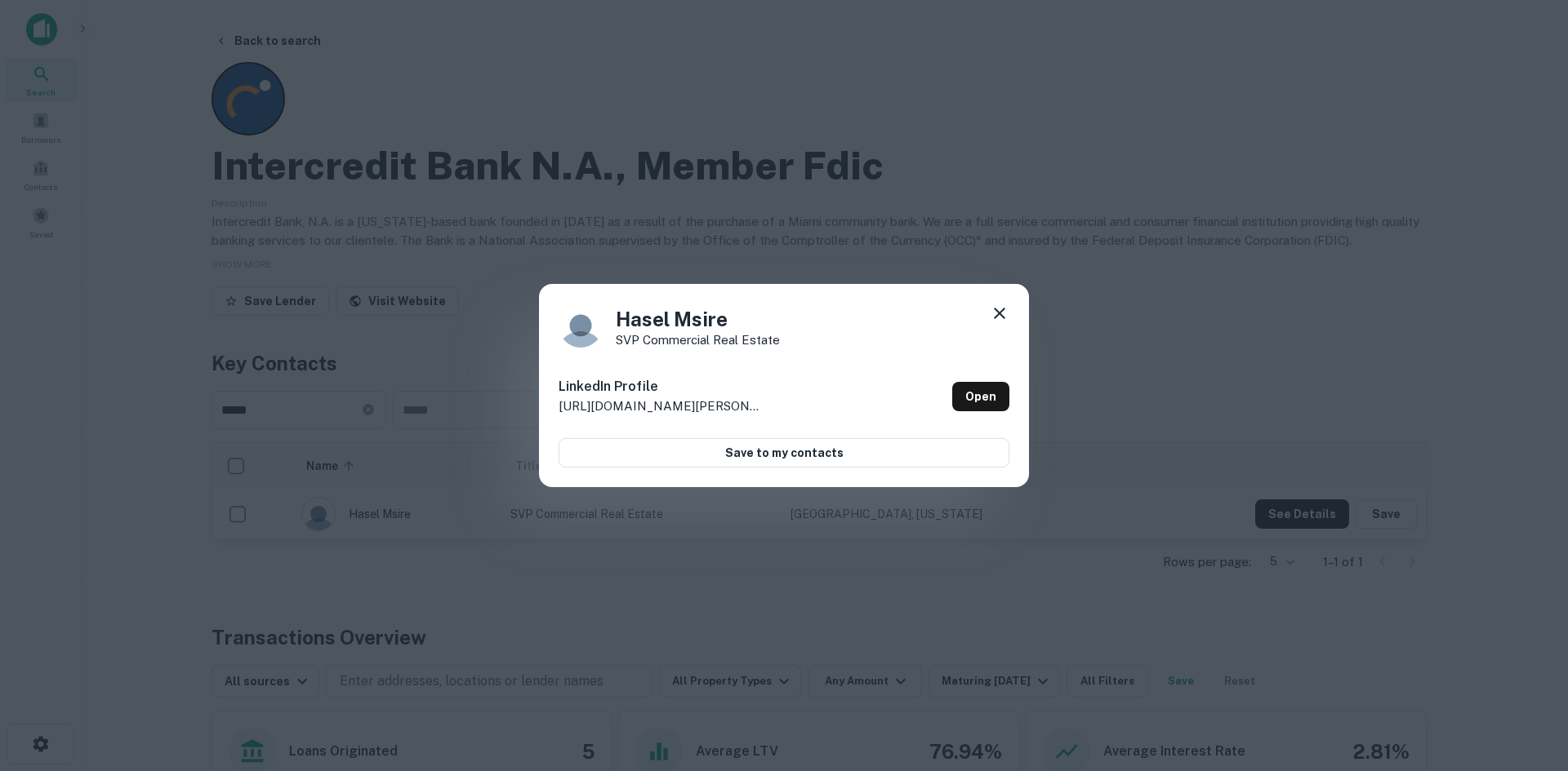
click at [1005, 317] on icon at bounding box center [999, 313] width 20 height 20
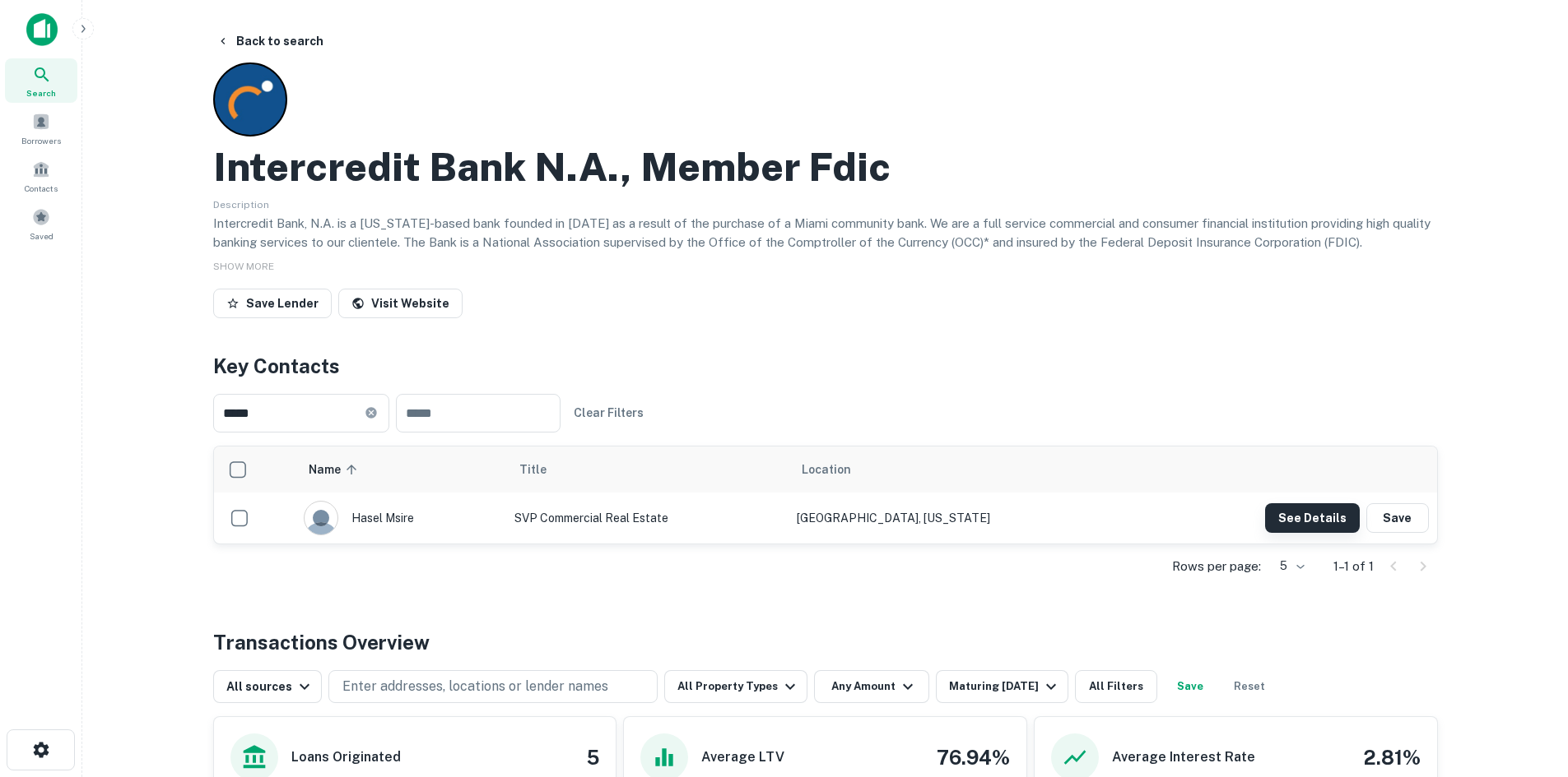
click at [1308, 525] on button "See Details" at bounding box center [1311, 518] width 94 height 30
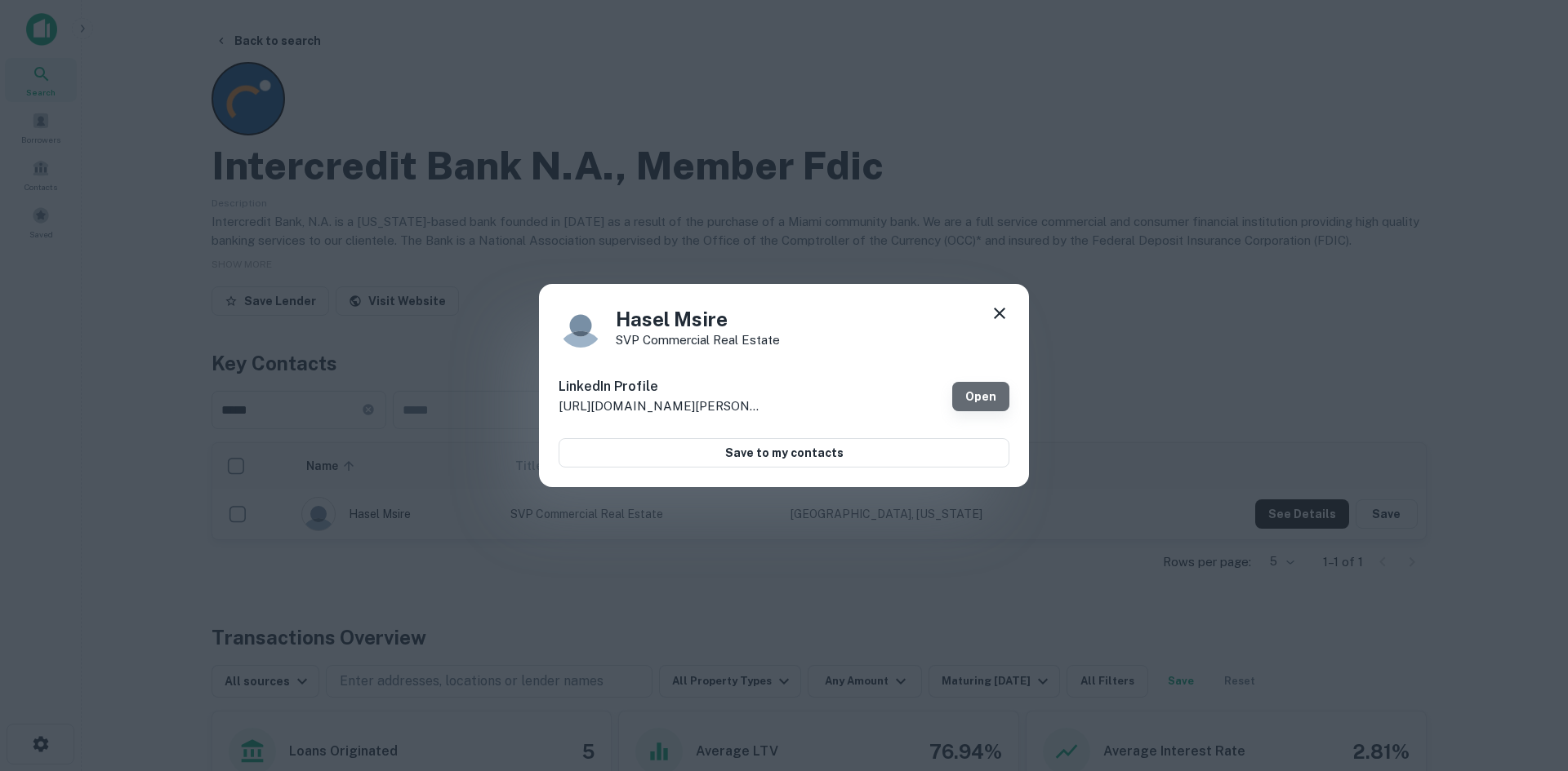
click at [988, 406] on link "Open" at bounding box center [980, 396] width 57 height 29
